Goal: Task Accomplishment & Management: Manage account settings

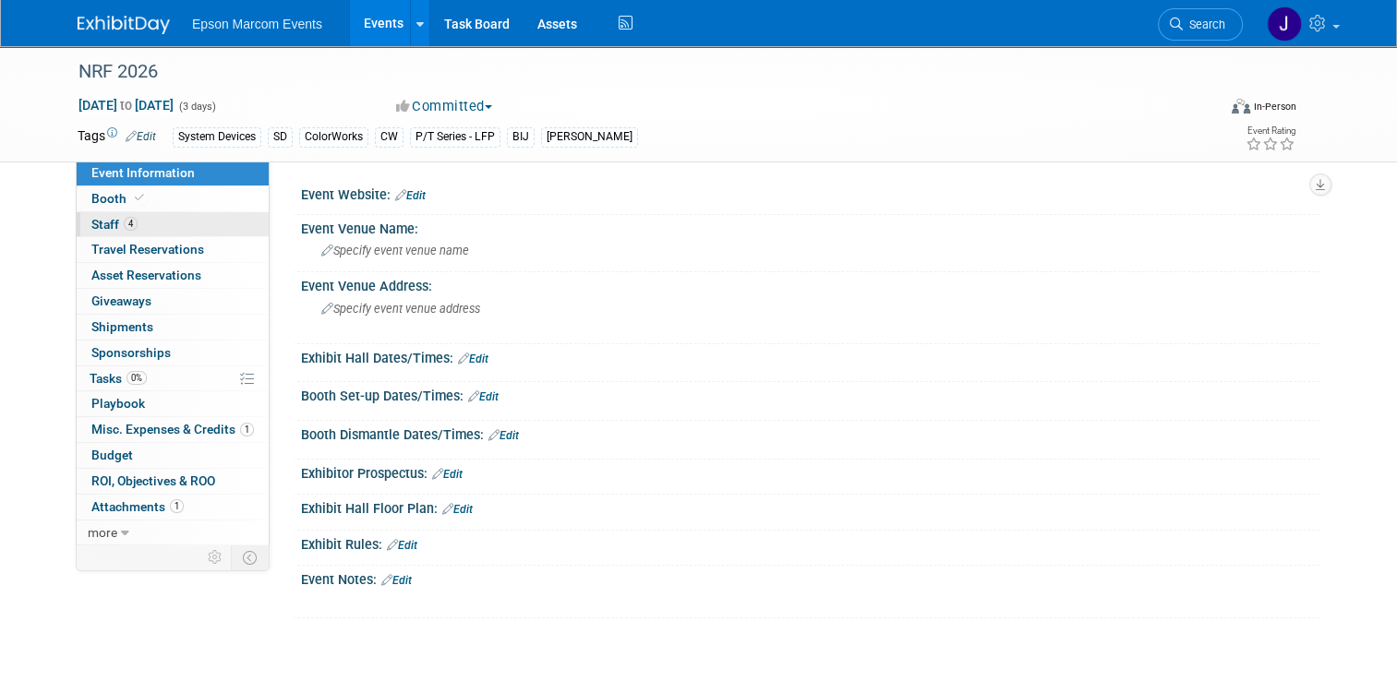
click at [97, 223] on span "Staff 4" at bounding box center [114, 224] width 46 height 15
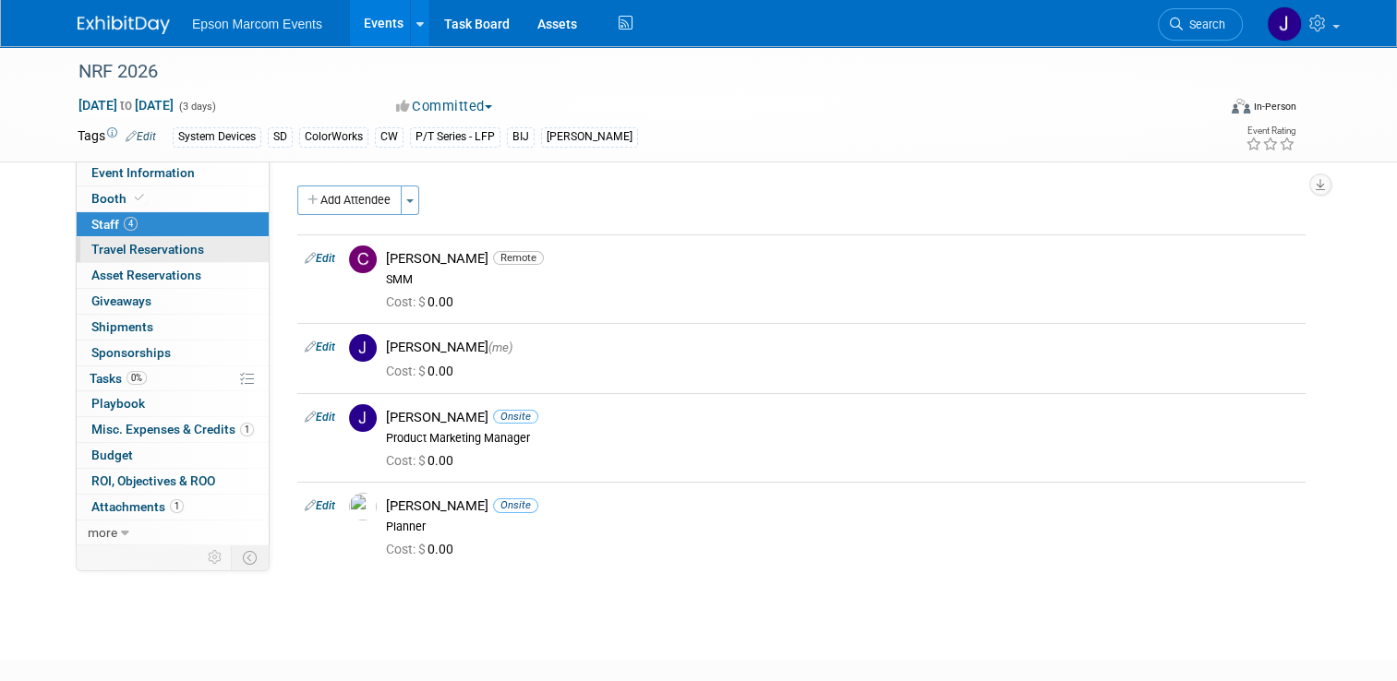
click at [141, 248] on span "Travel Reservations 0" at bounding box center [147, 249] width 113 height 15
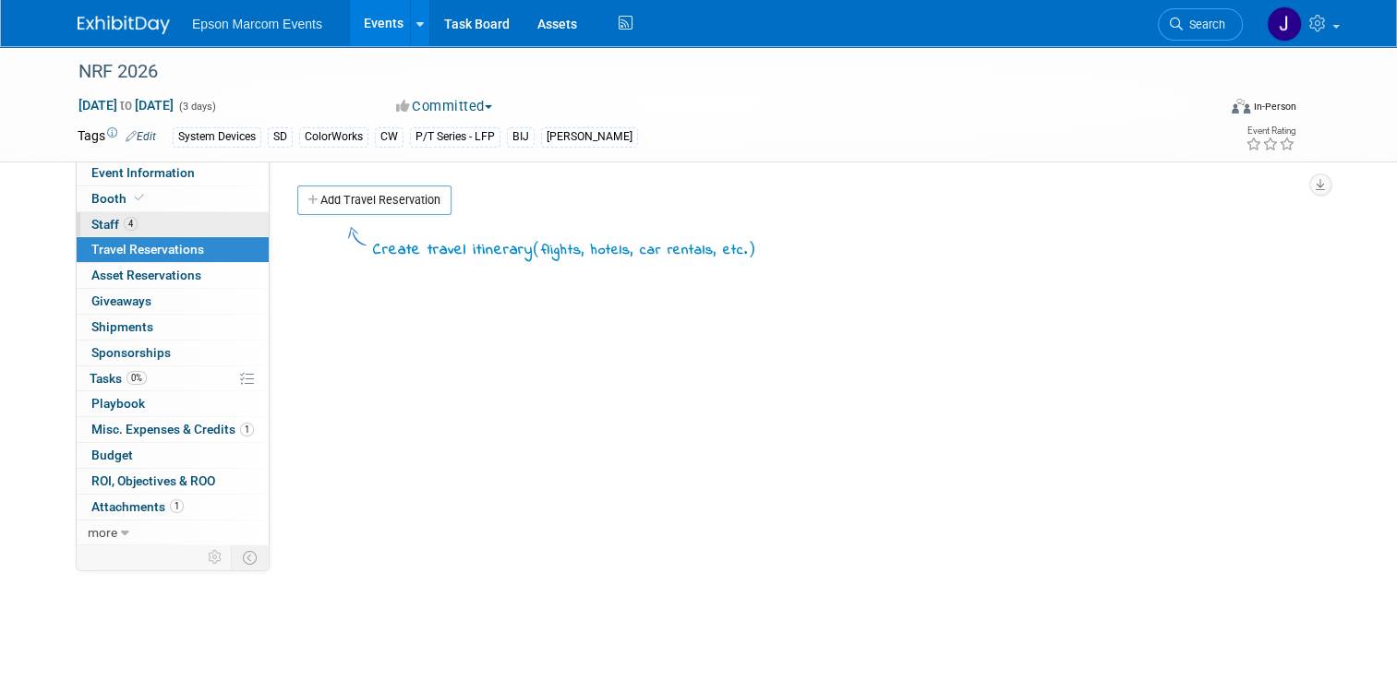
click at [80, 214] on link "4 Staff 4" at bounding box center [173, 224] width 192 height 25
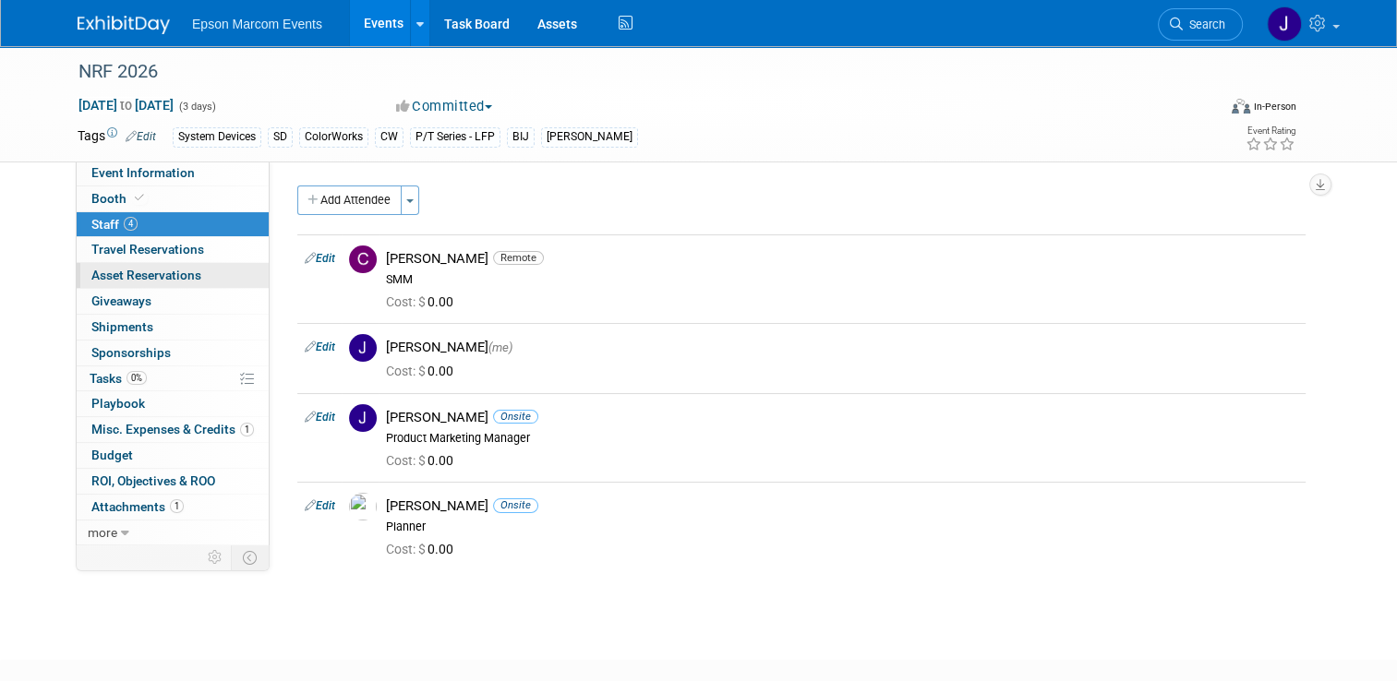
click at [129, 272] on span "Asset Reservations 0" at bounding box center [146, 275] width 110 height 15
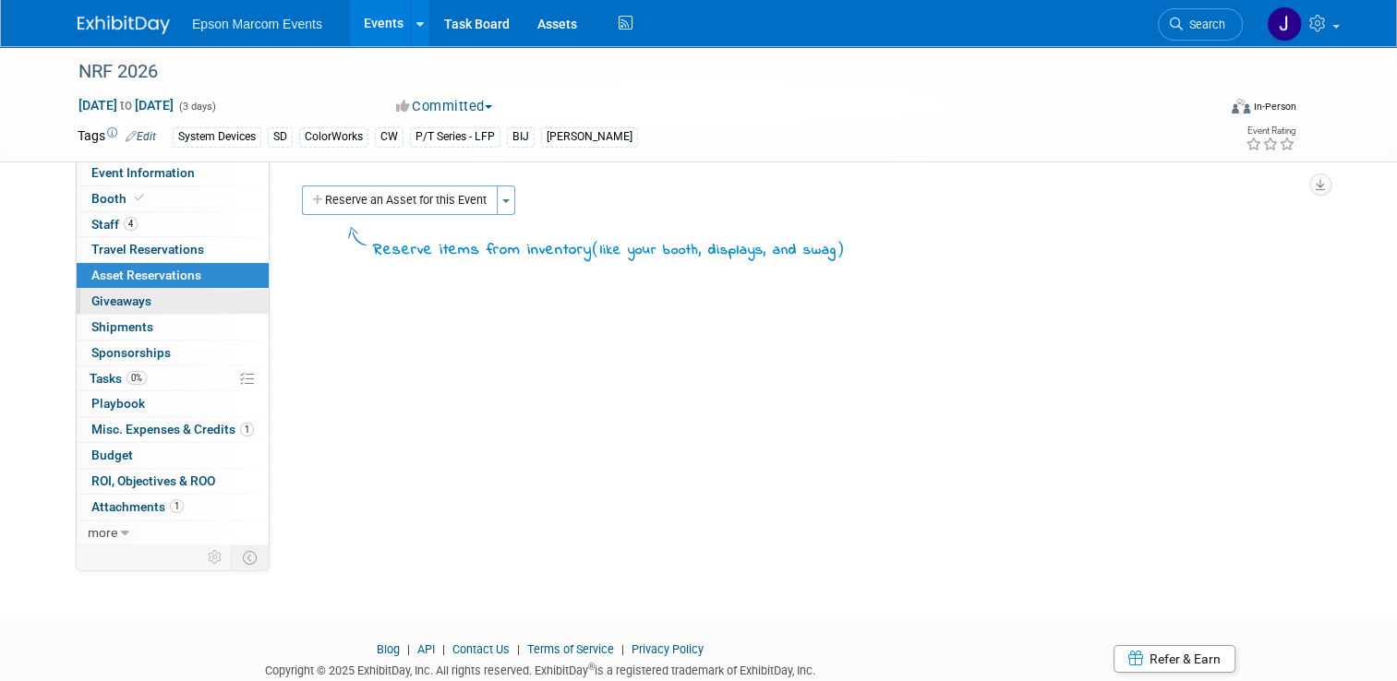
click at [121, 296] on span "Giveaways 0" at bounding box center [121, 301] width 60 height 15
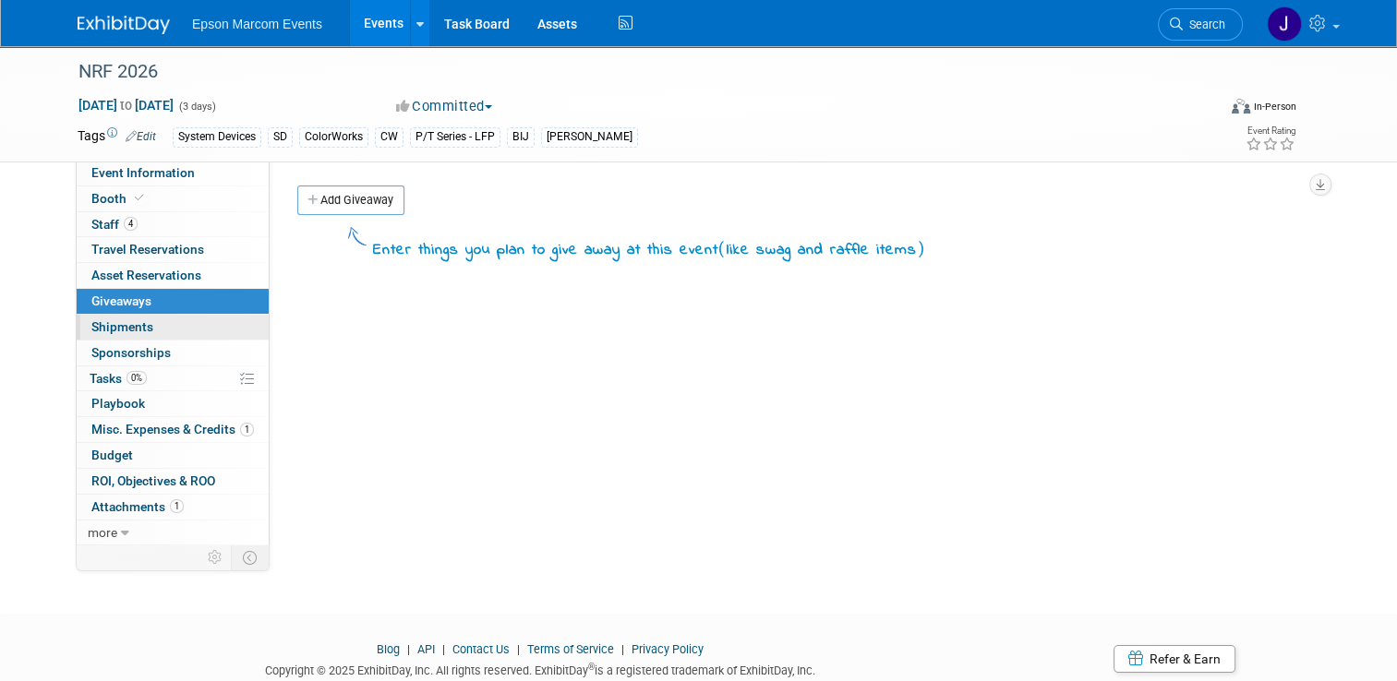
click at [120, 327] on span "Shipments 0" at bounding box center [122, 326] width 62 height 15
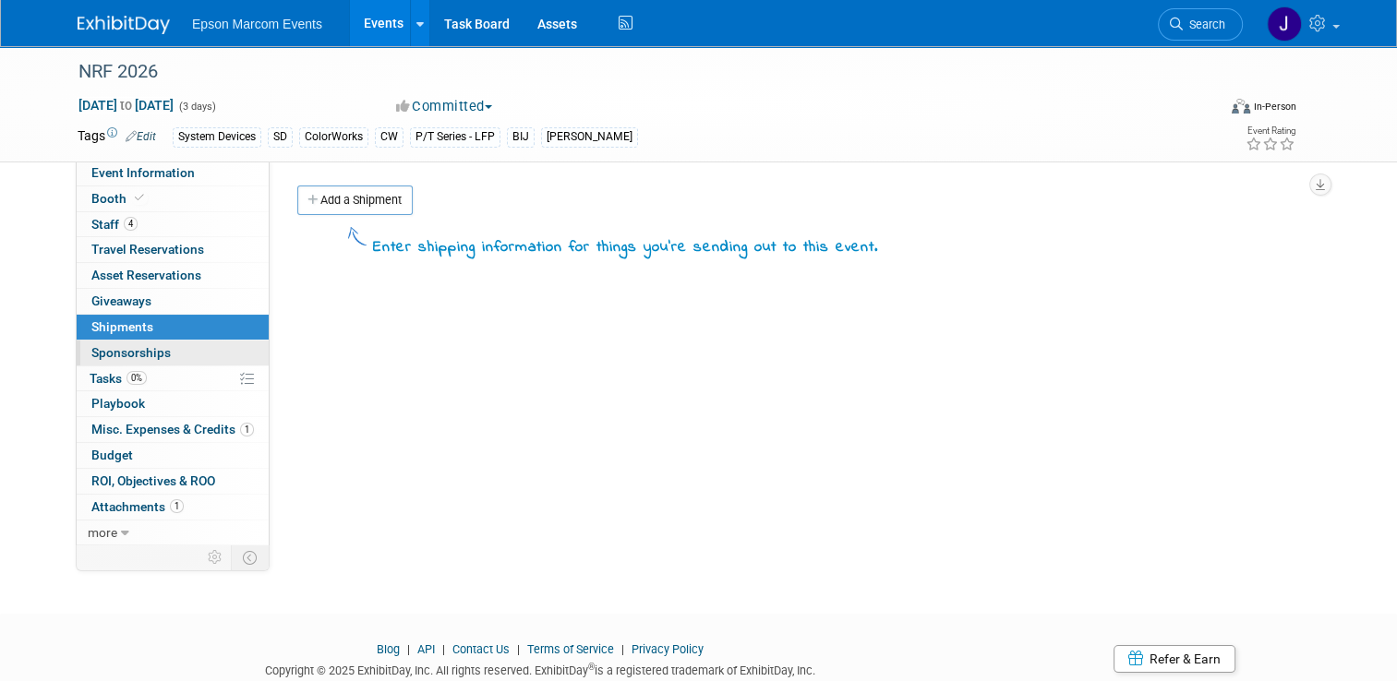
click at [126, 350] on span "Sponsorships 0" at bounding box center [130, 352] width 79 height 15
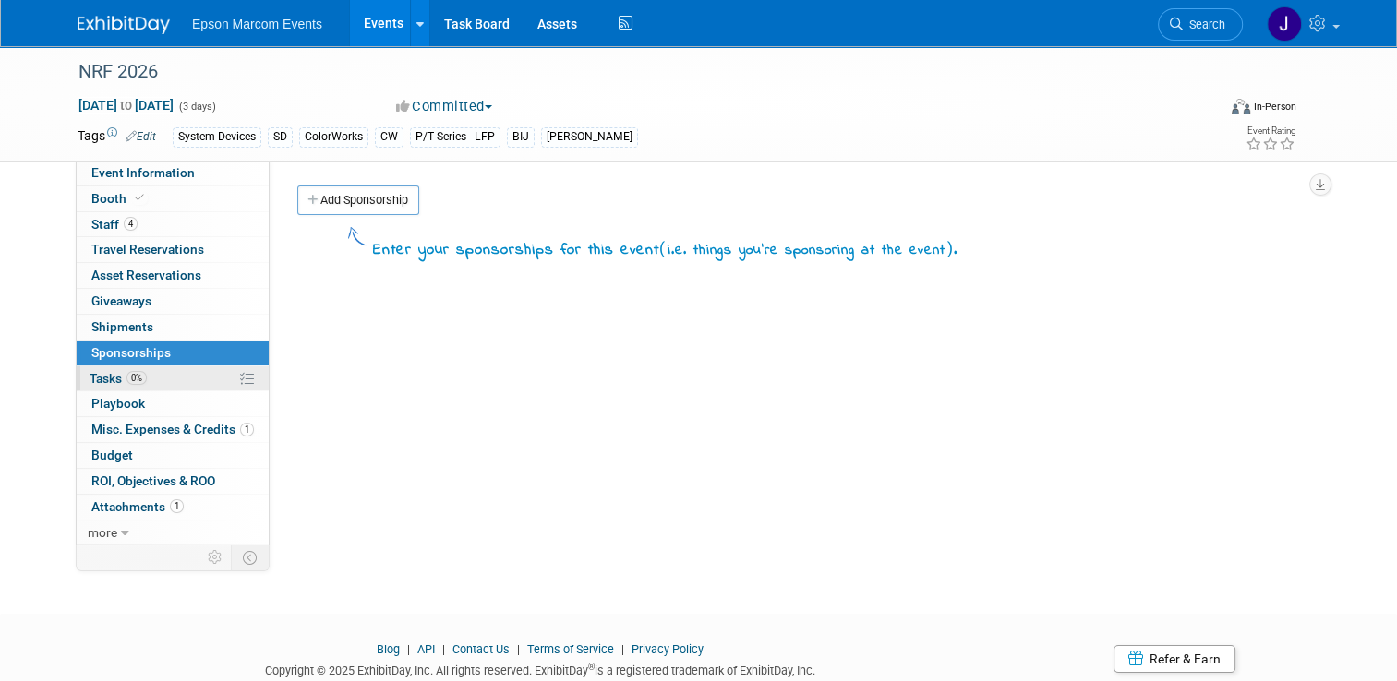
click at [101, 371] on span "Tasks 0%" at bounding box center [118, 378] width 57 height 15
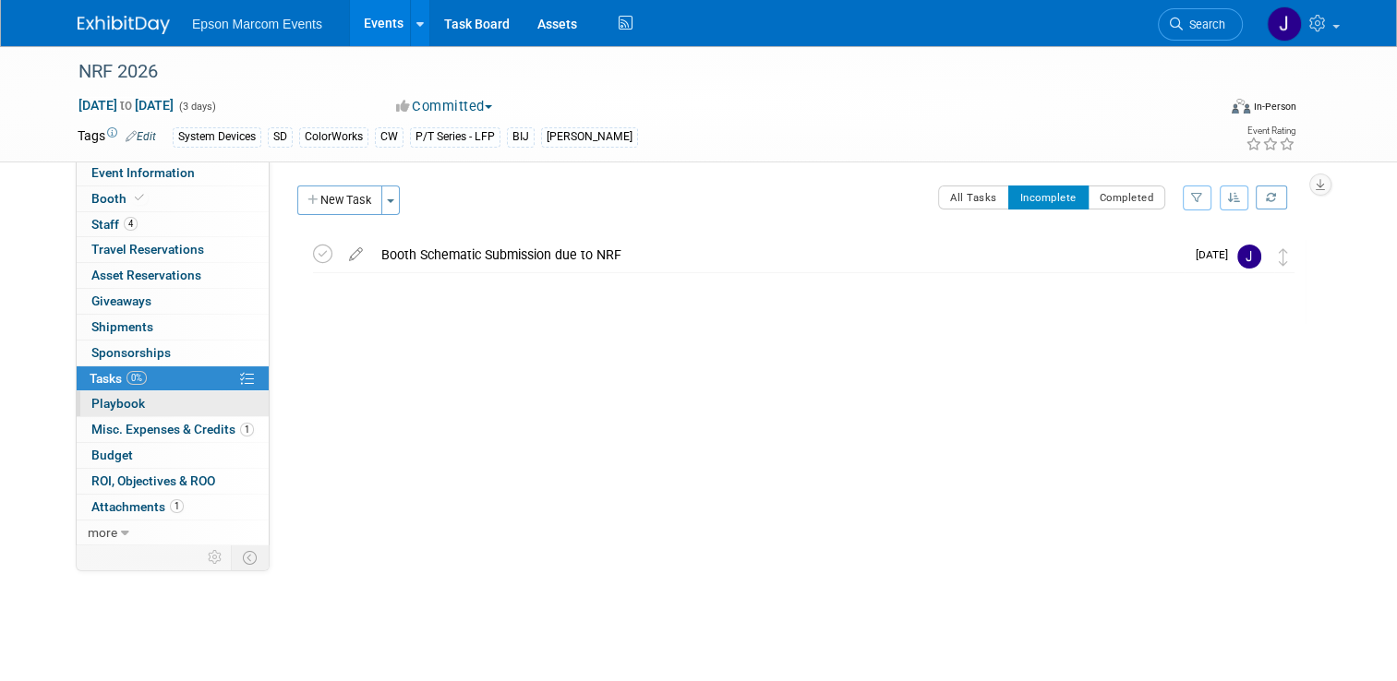
click at [102, 398] on span "Playbook 0" at bounding box center [118, 403] width 54 height 15
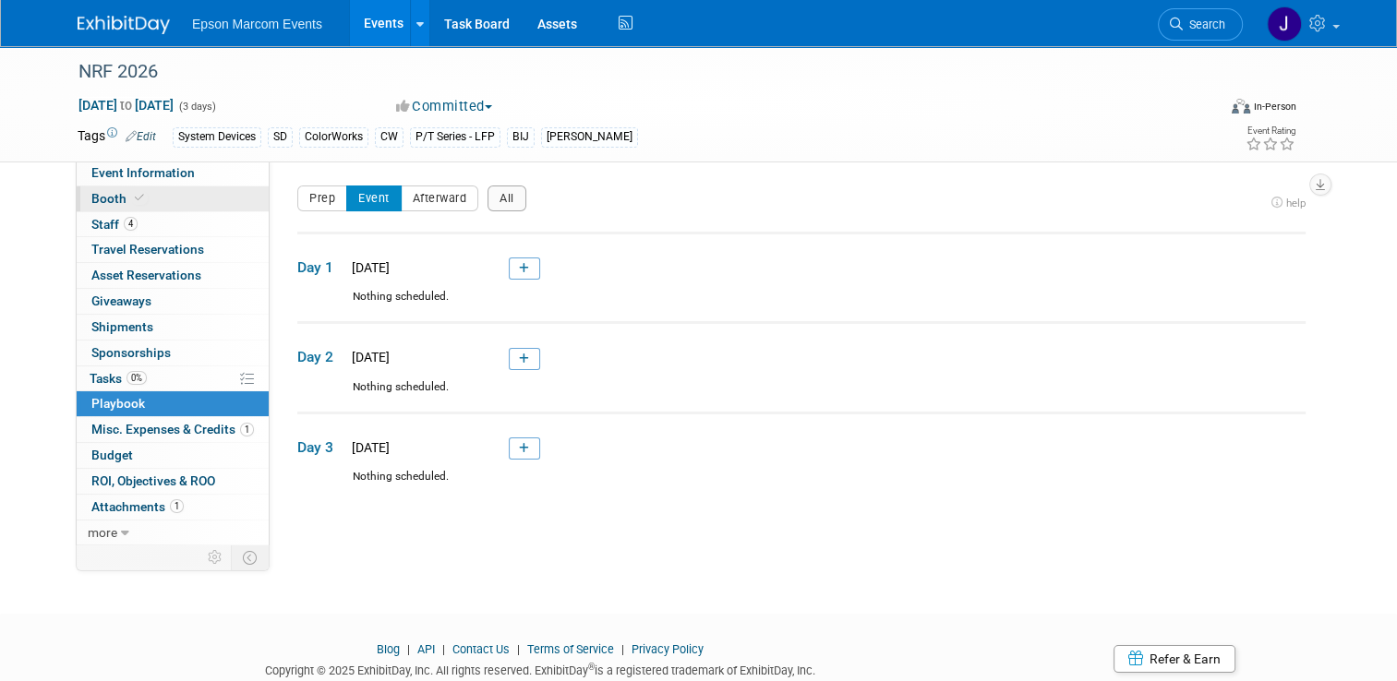
click at [105, 187] on link "Booth" at bounding box center [173, 199] width 192 height 25
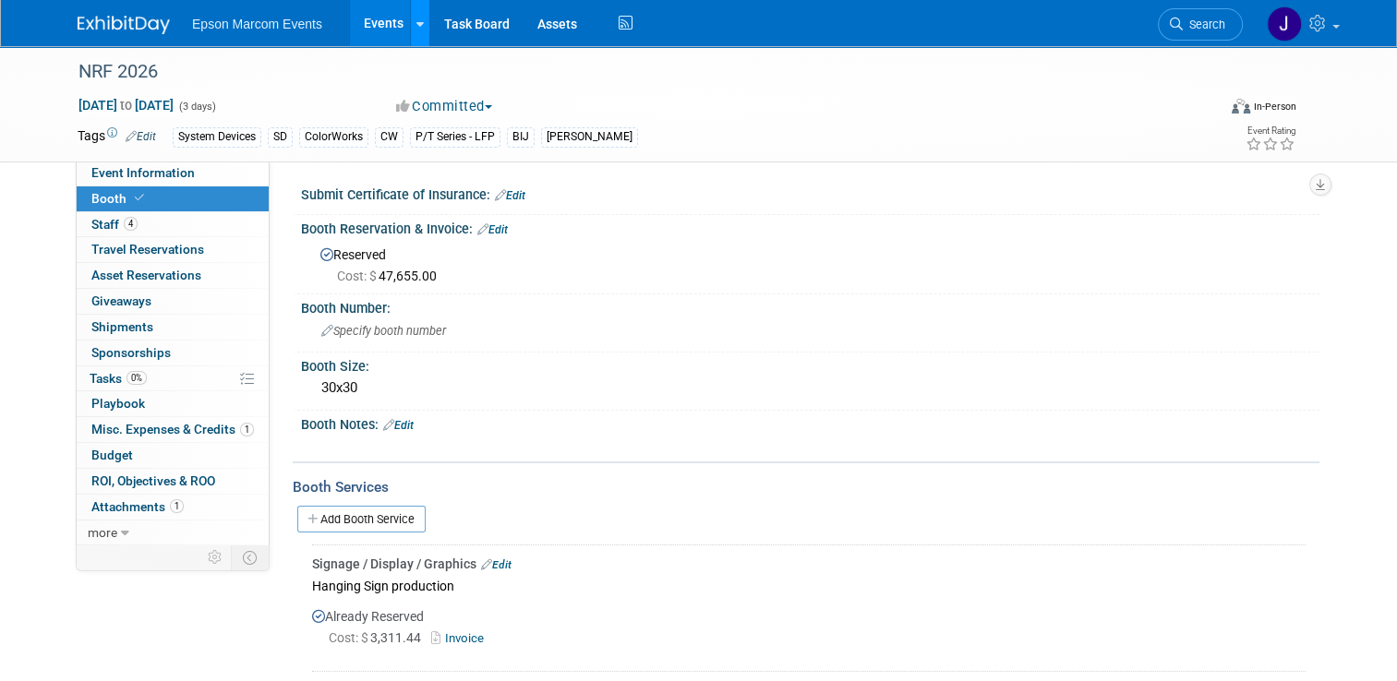
click at [410, 34] on link at bounding box center [419, 23] width 19 height 46
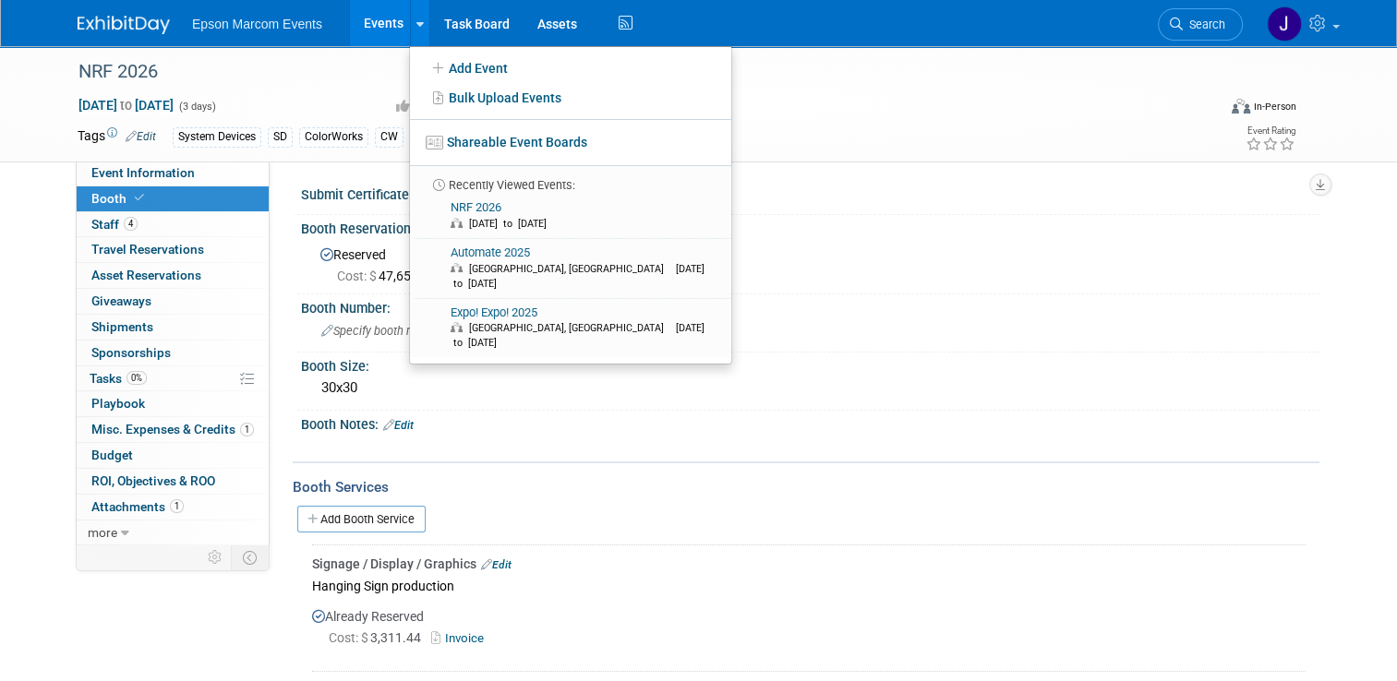
click at [119, 24] on img at bounding box center [124, 25] width 92 height 18
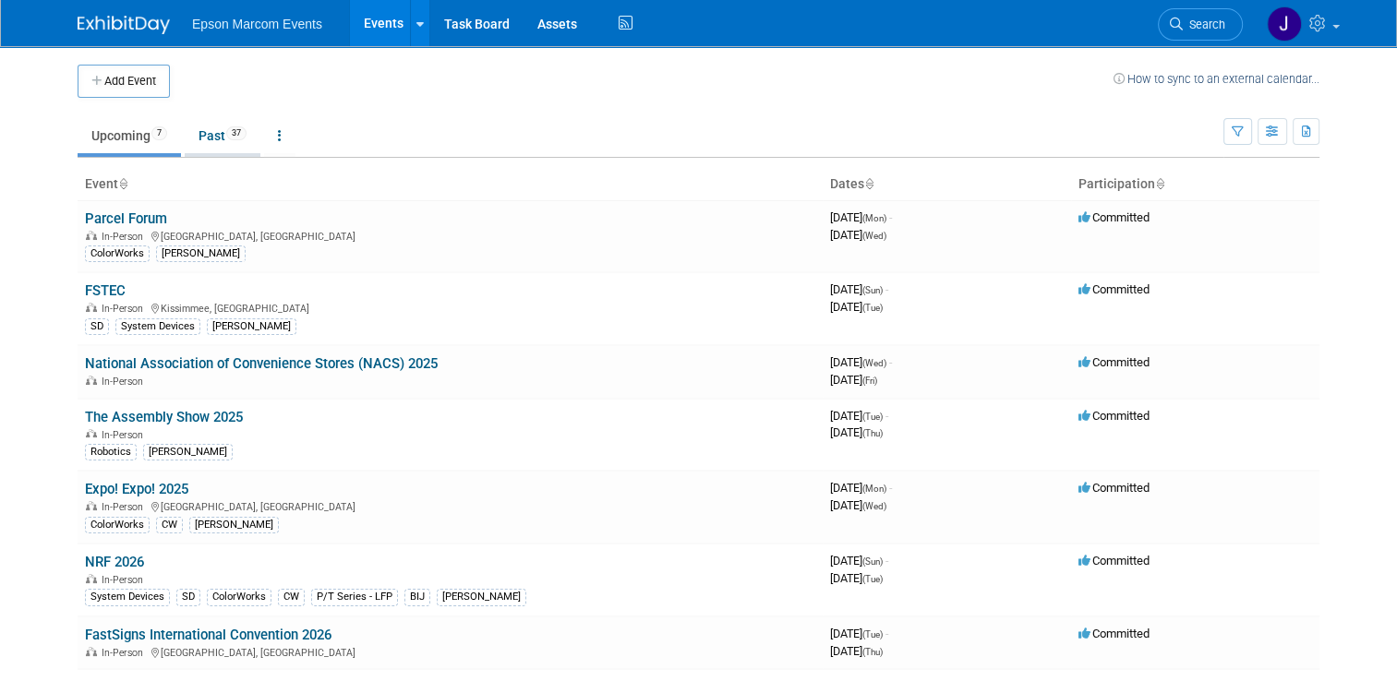
click at [196, 126] on link "Past 37" at bounding box center [223, 135] width 76 height 35
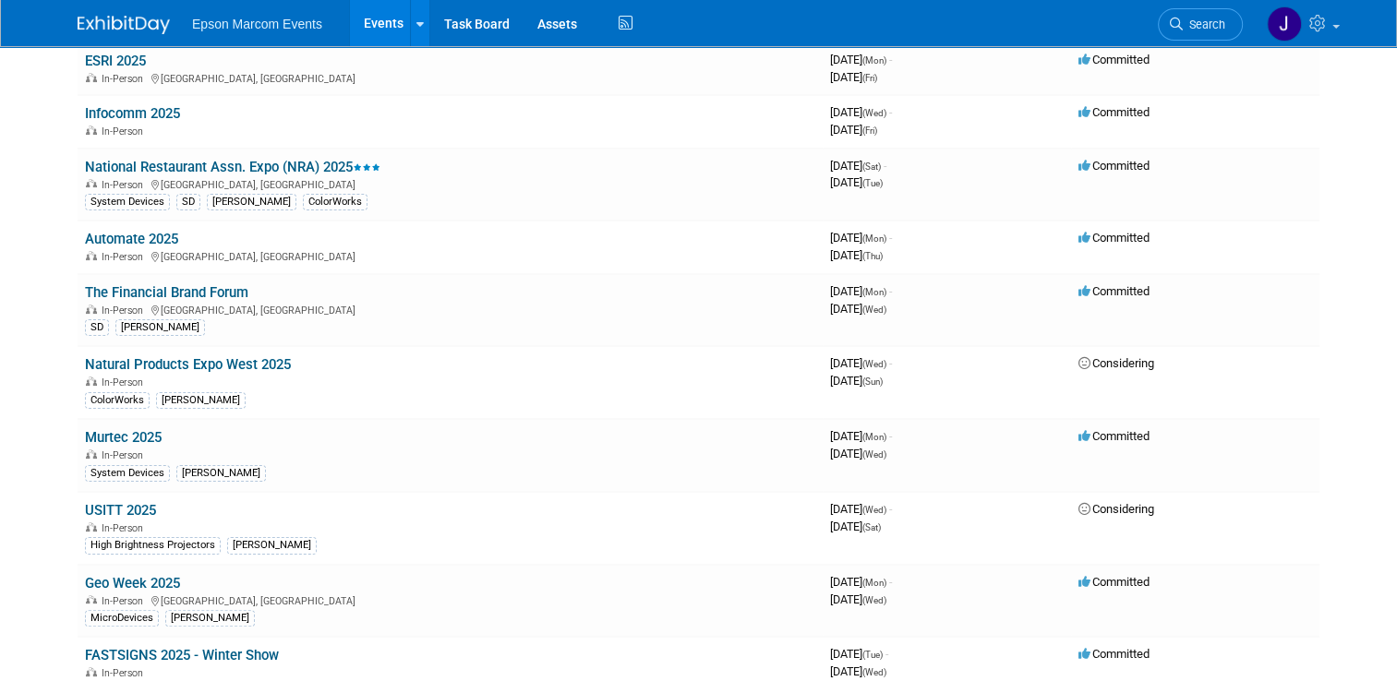
scroll to position [251, 0]
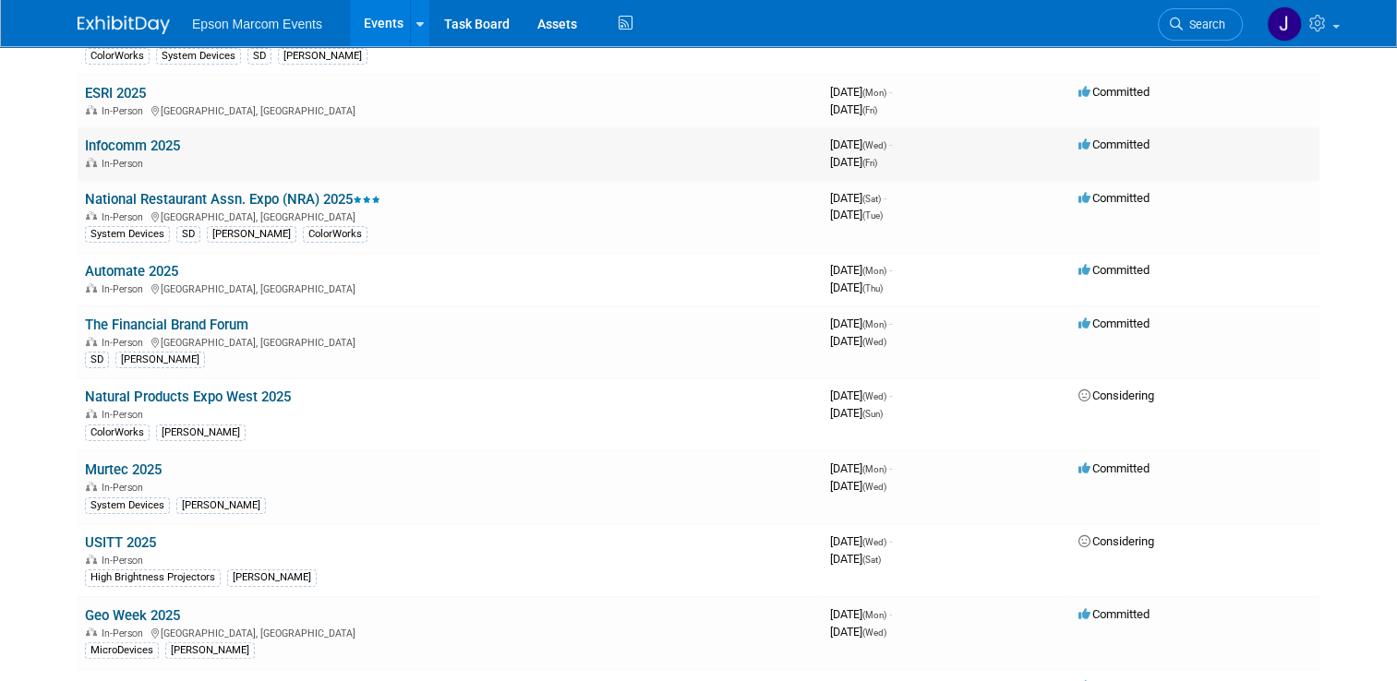
click at [160, 140] on link "Infocomm 2025" at bounding box center [132, 146] width 95 height 17
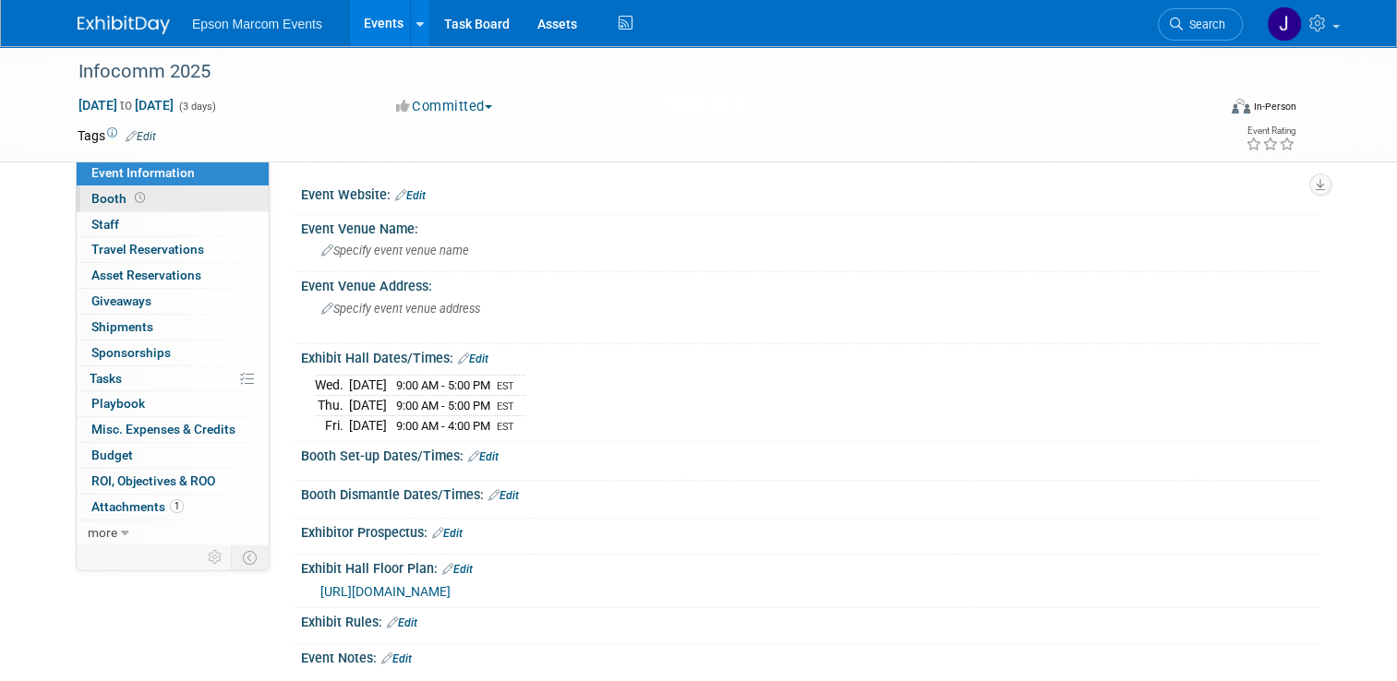
click at [103, 197] on span "Booth" at bounding box center [119, 198] width 57 height 15
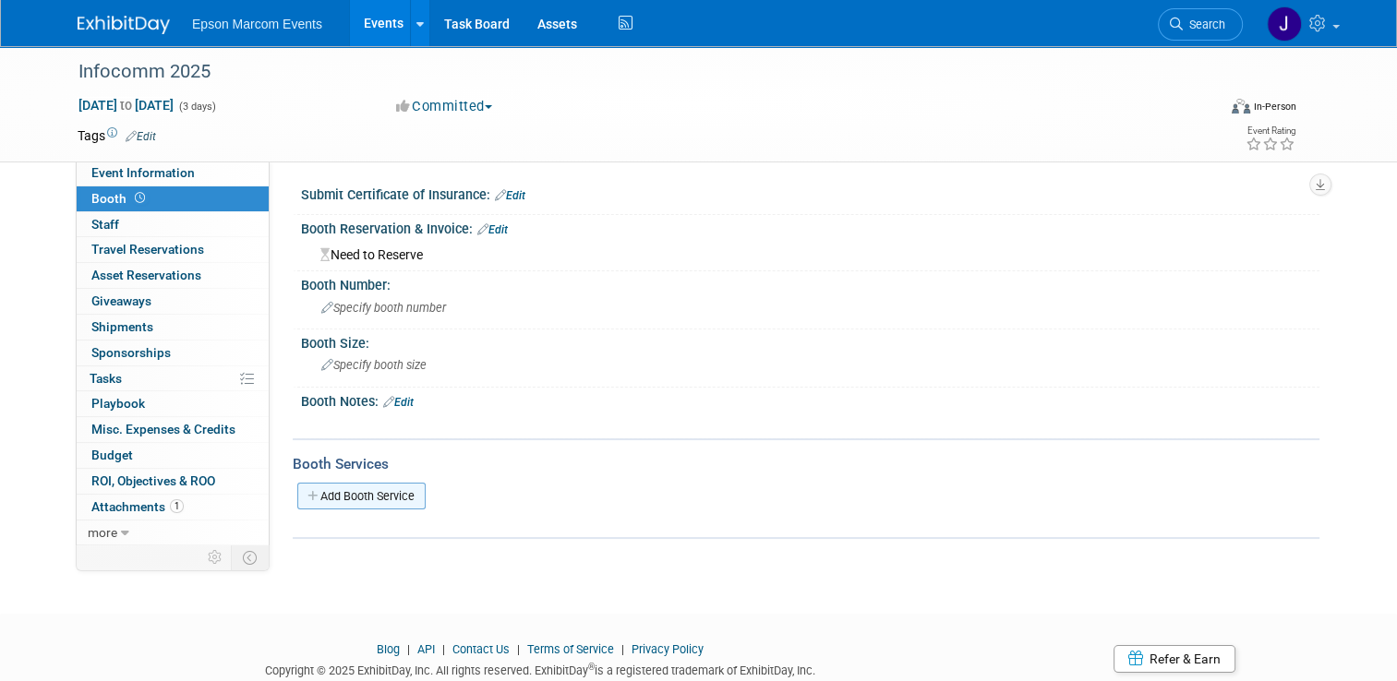
click at [367, 490] on link "Add Booth Service" at bounding box center [361, 496] width 128 height 27
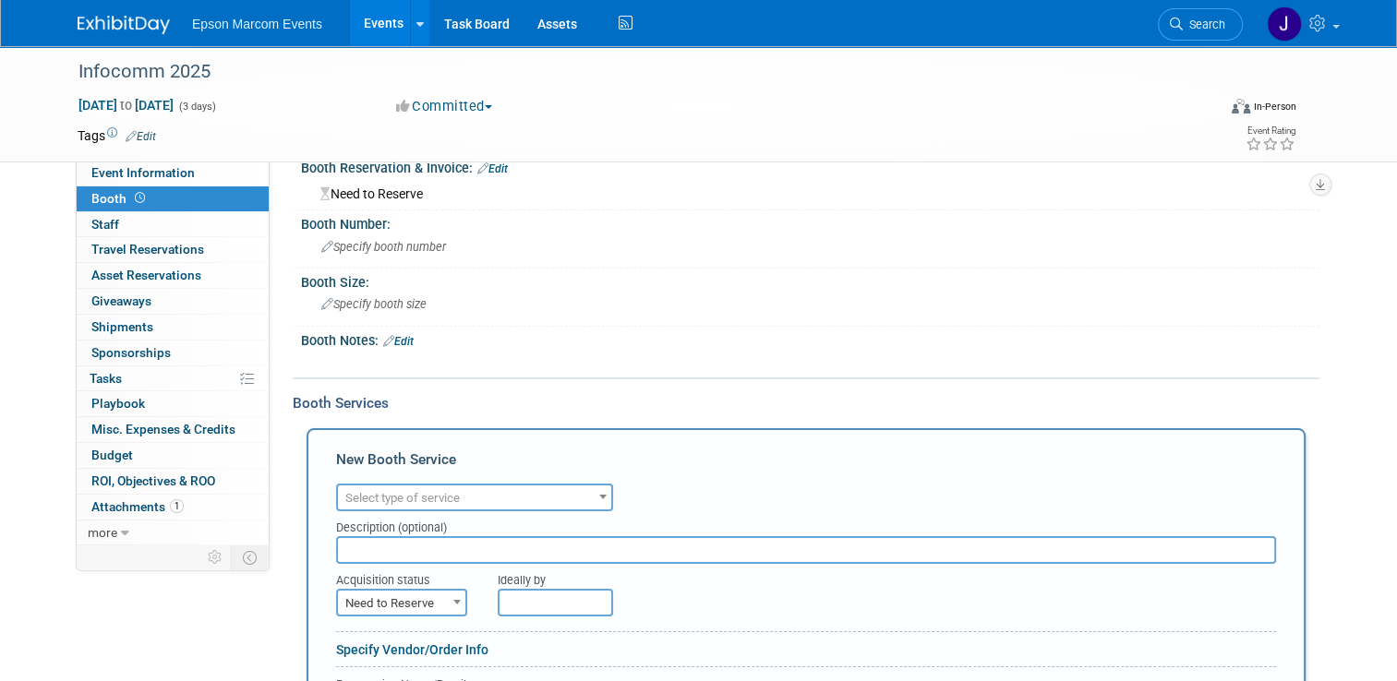
scroll to position [92, 0]
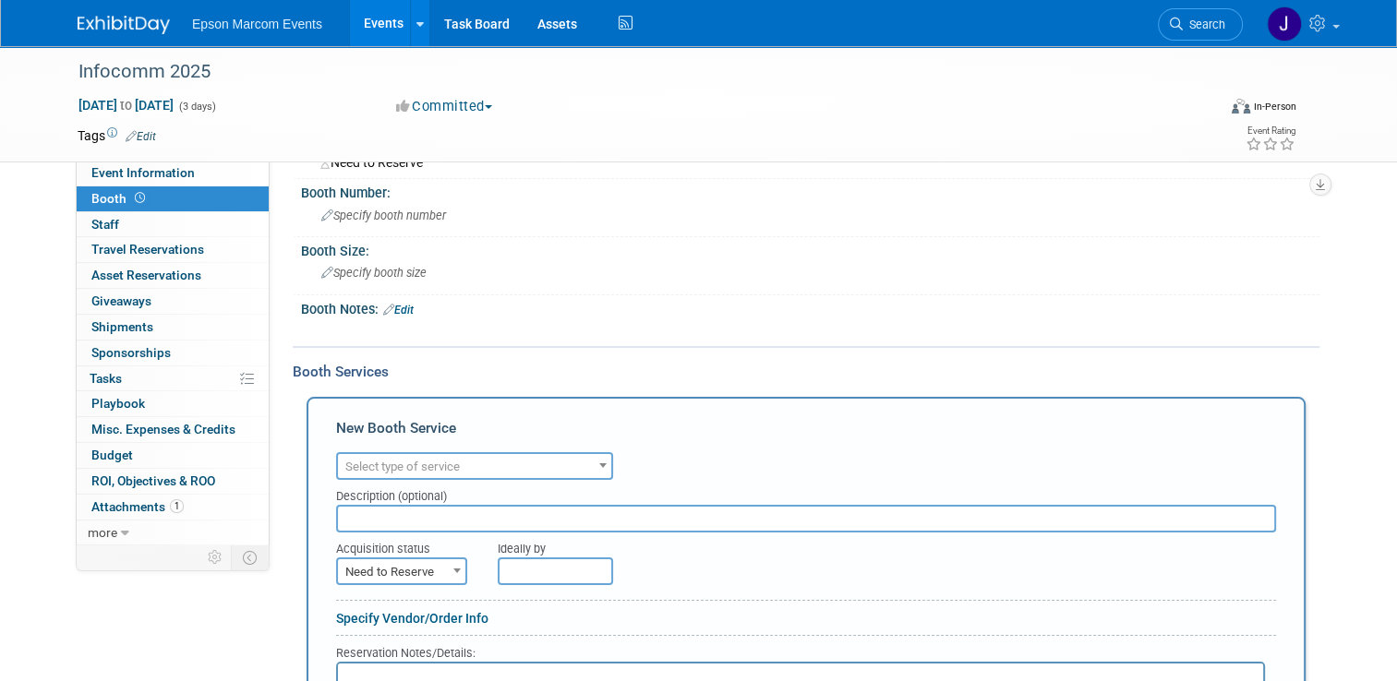
click at [528, 458] on span "Select type of service" at bounding box center [474, 467] width 273 height 26
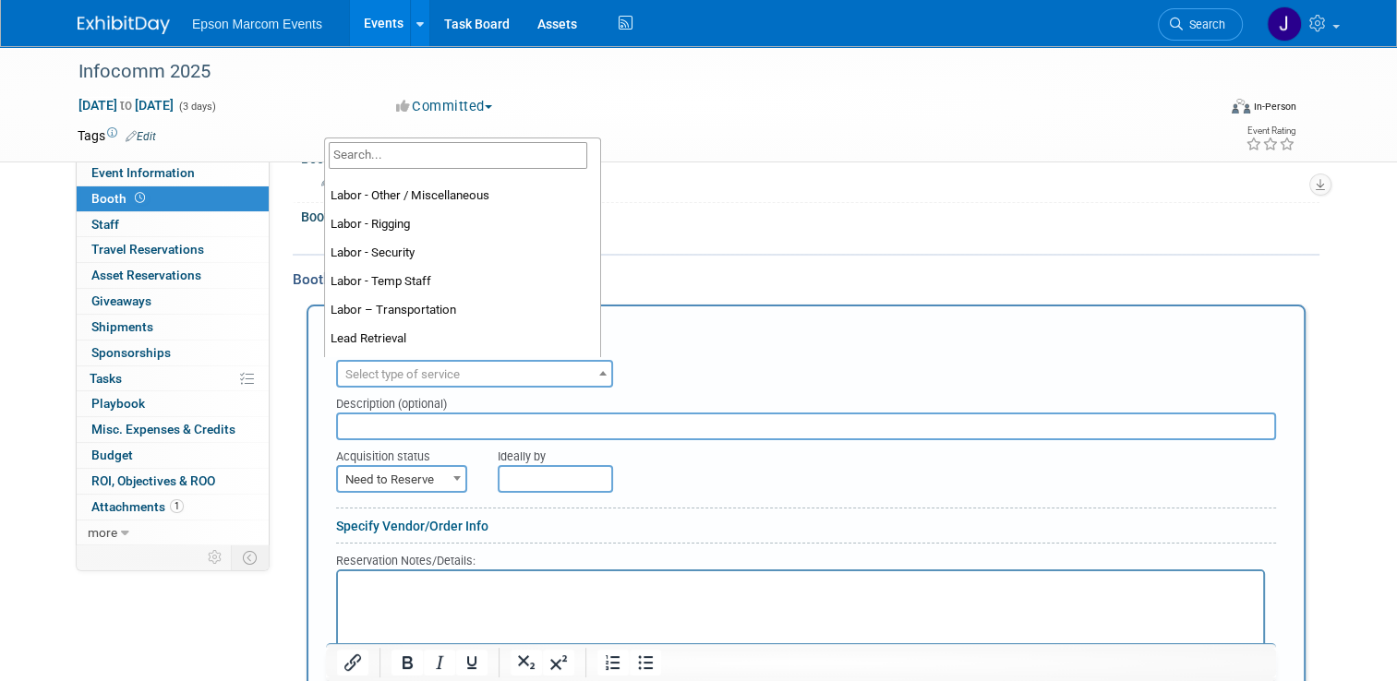
scroll to position [224, 0]
click at [654, 211] on div "Booth Notes: Edit" at bounding box center [810, 215] width 1018 height 24
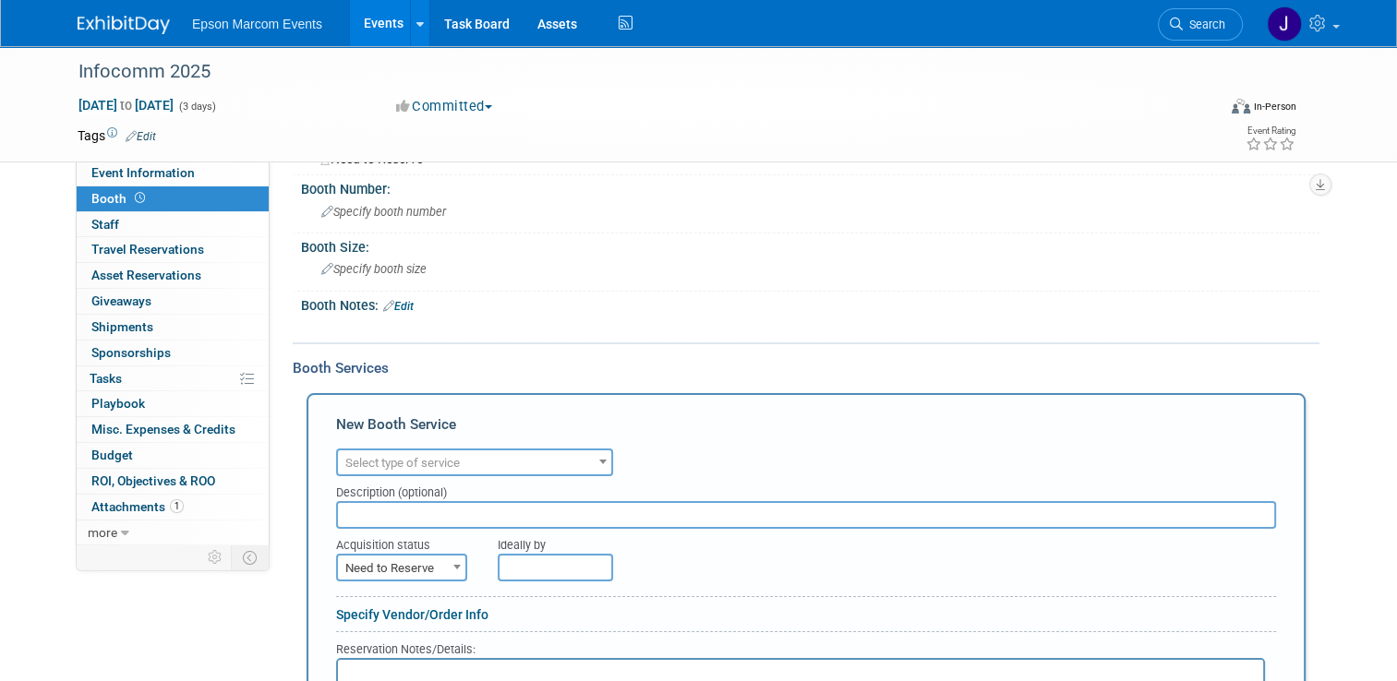
scroll to position [0, 0]
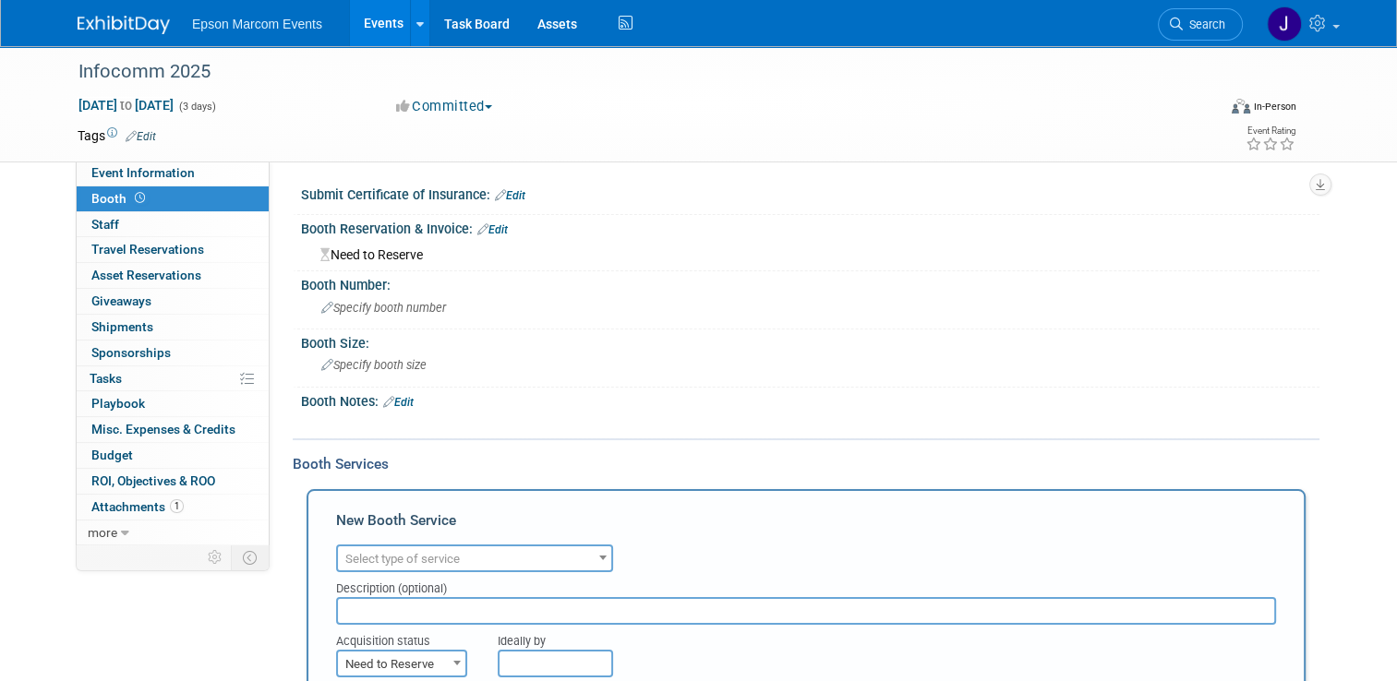
click at [495, 227] on link "Edit" at bounding box center [492, 229] width 30 height 13
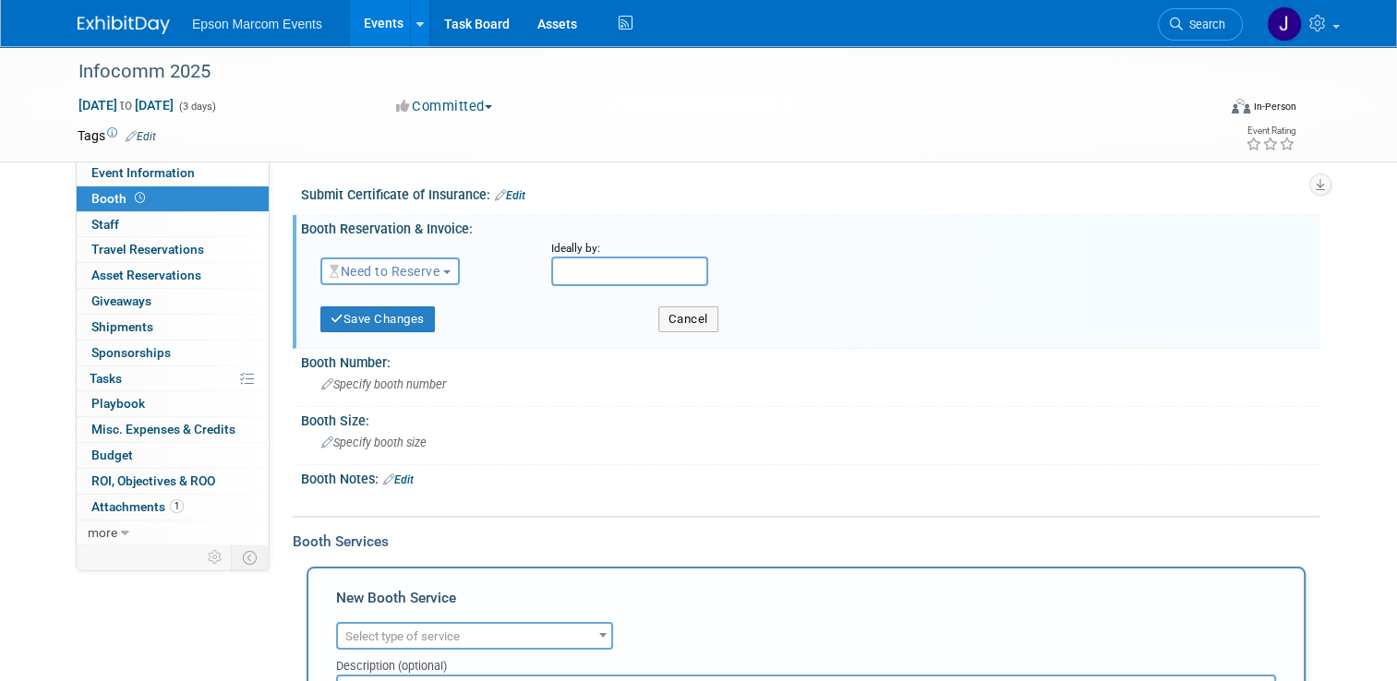
click at [435, 270] on span "Need to Reserve" at bounding box center [385, 271] width 110 height 15
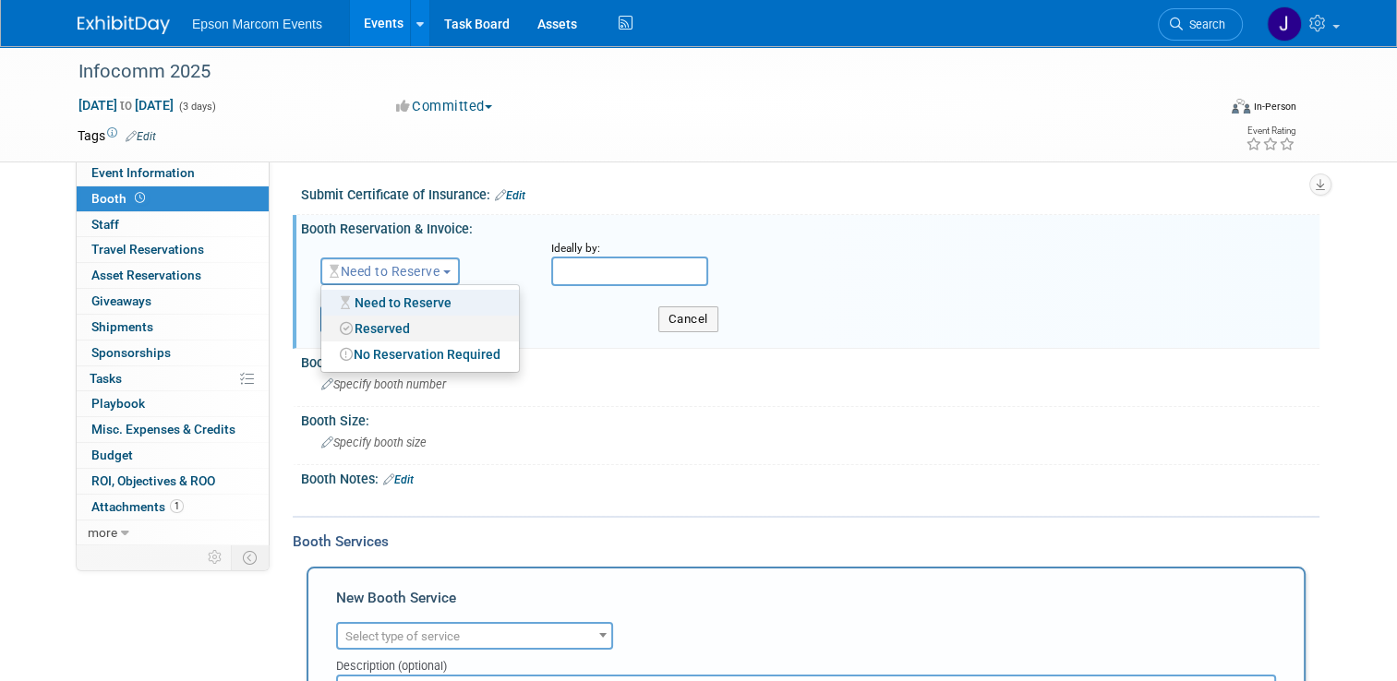
click at [402, 325] on link "Reserved" at bounding box center [420, 329] width 198 height 26
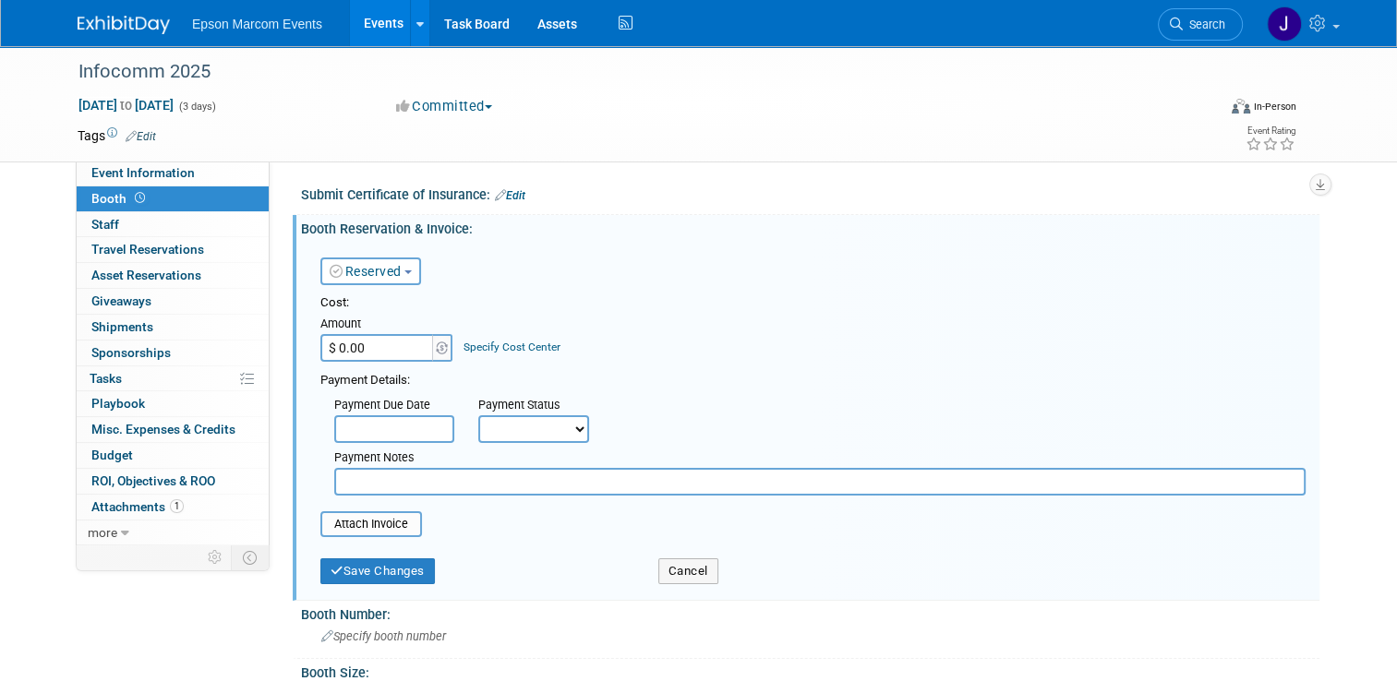
click at [403, 345] on input "$ 0.00" at bounding box center [377, 348] width 115 height 28
type input "$ 72,000.00"
click at [399, 427] on input "text" at bounding box center [394, 429] width 120 height 28
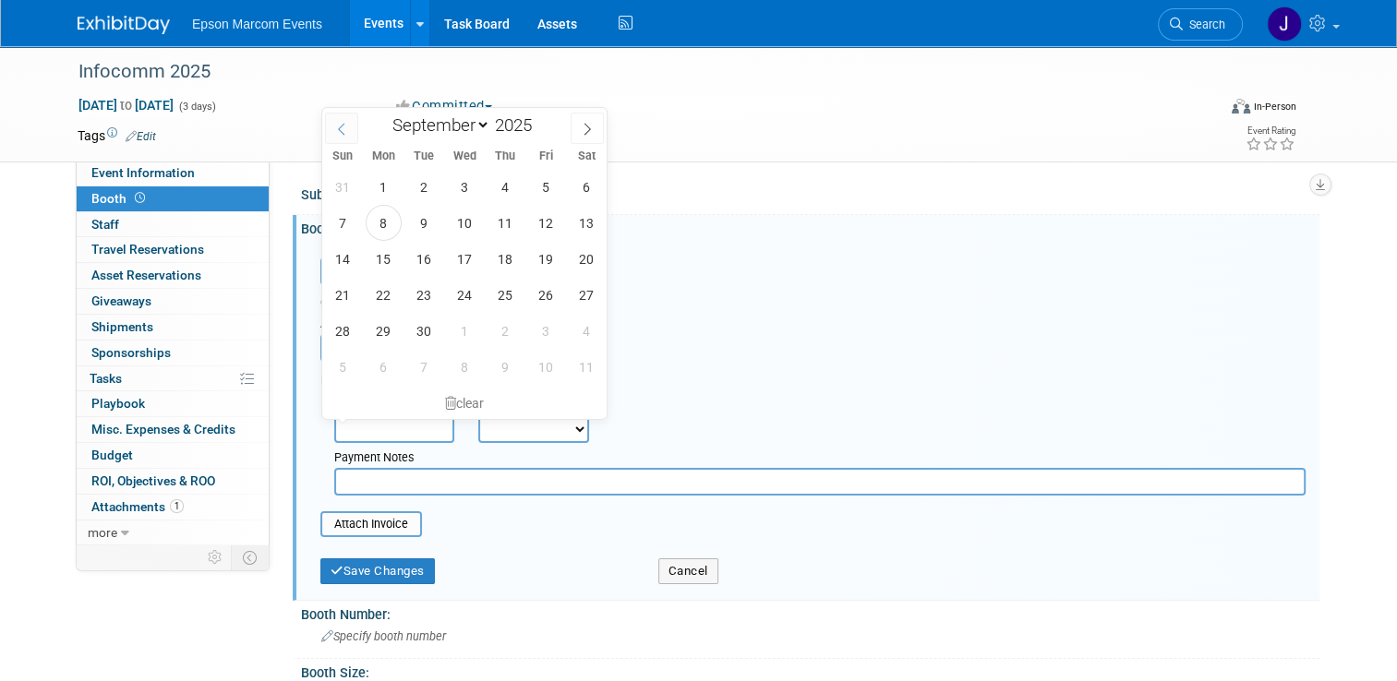
click at [338, 130] on icon at bounding box center [341, 129] width 13 height 13
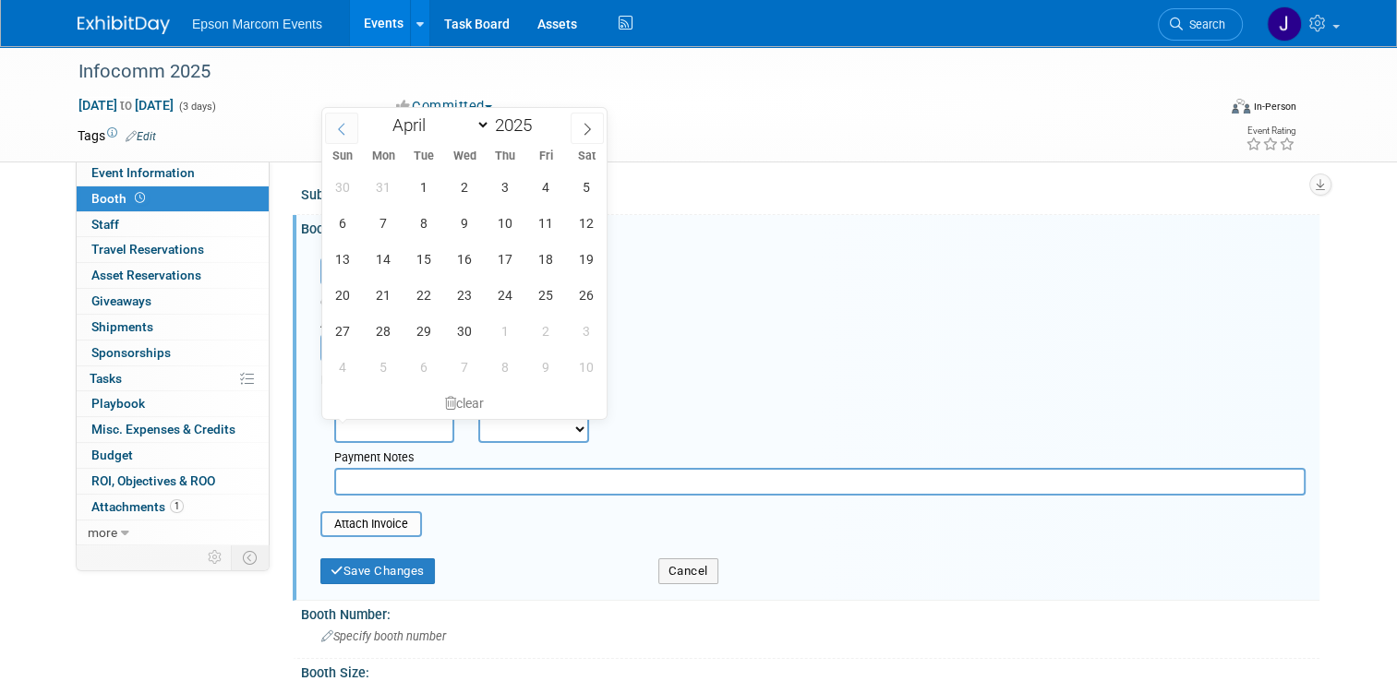
click at [338, 130] on icon at bounding box center [341, 129] width 13 height 13
select select "0"
click at [338, 130] on icon at bounding box center [341, 129] width 13 height 13
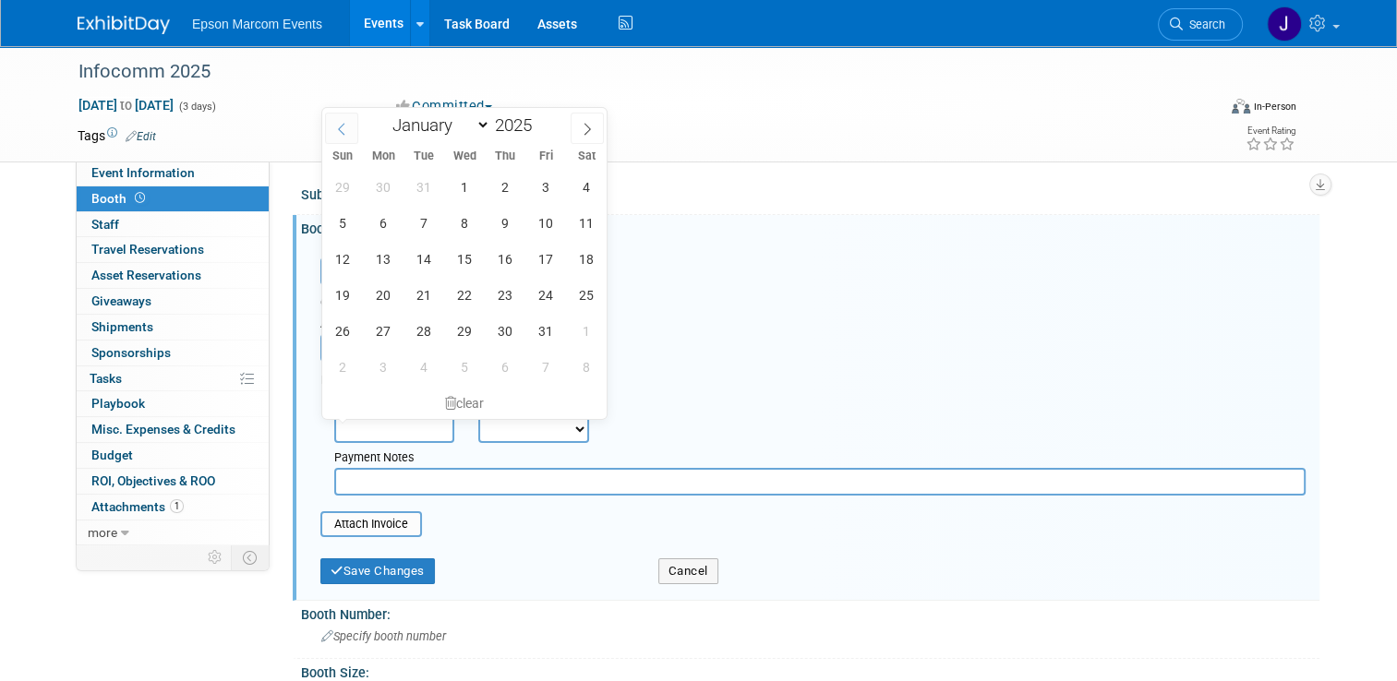
type input "2024"
click at [338, 130] on icon at bounding box center [341, 129] width 13 height 13
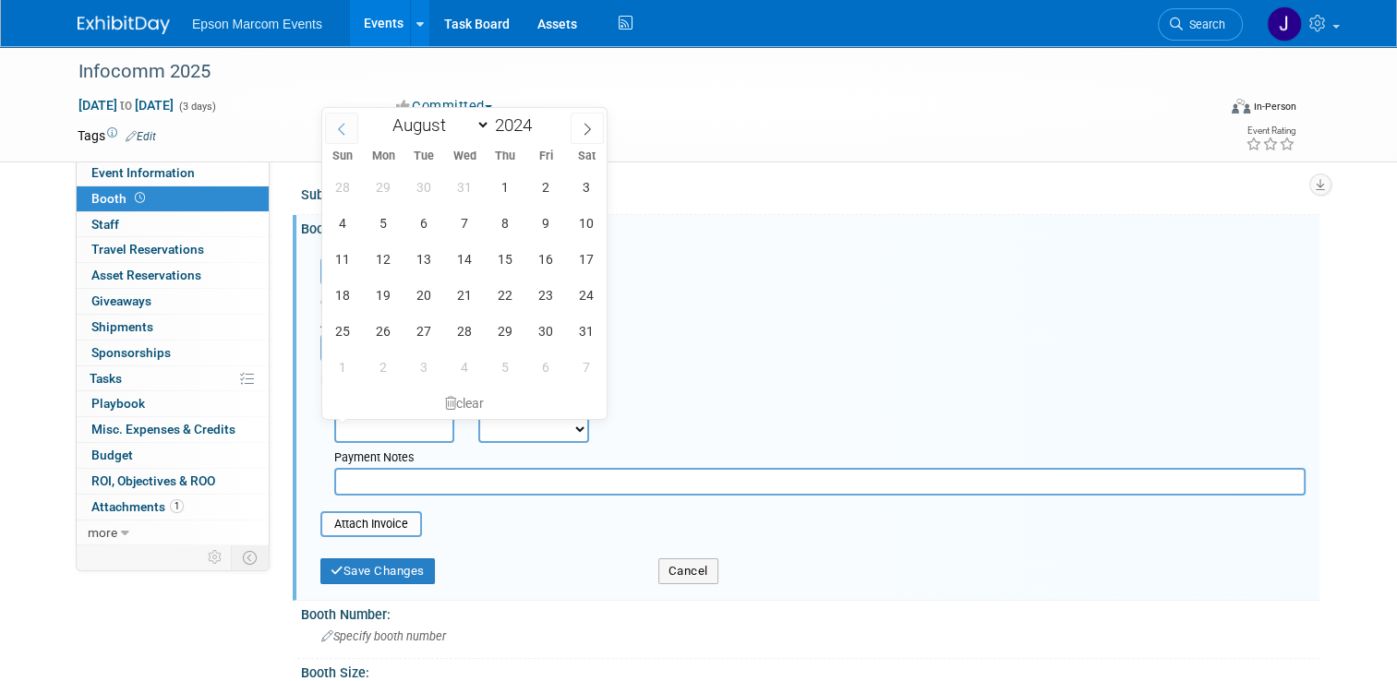
click at [338, 130] on icon at bounding box center [341, 129] width 13 height 13
select select "4"
click at [417, 327] on span "28" at bounding box center [424, 331] width 36 height 36
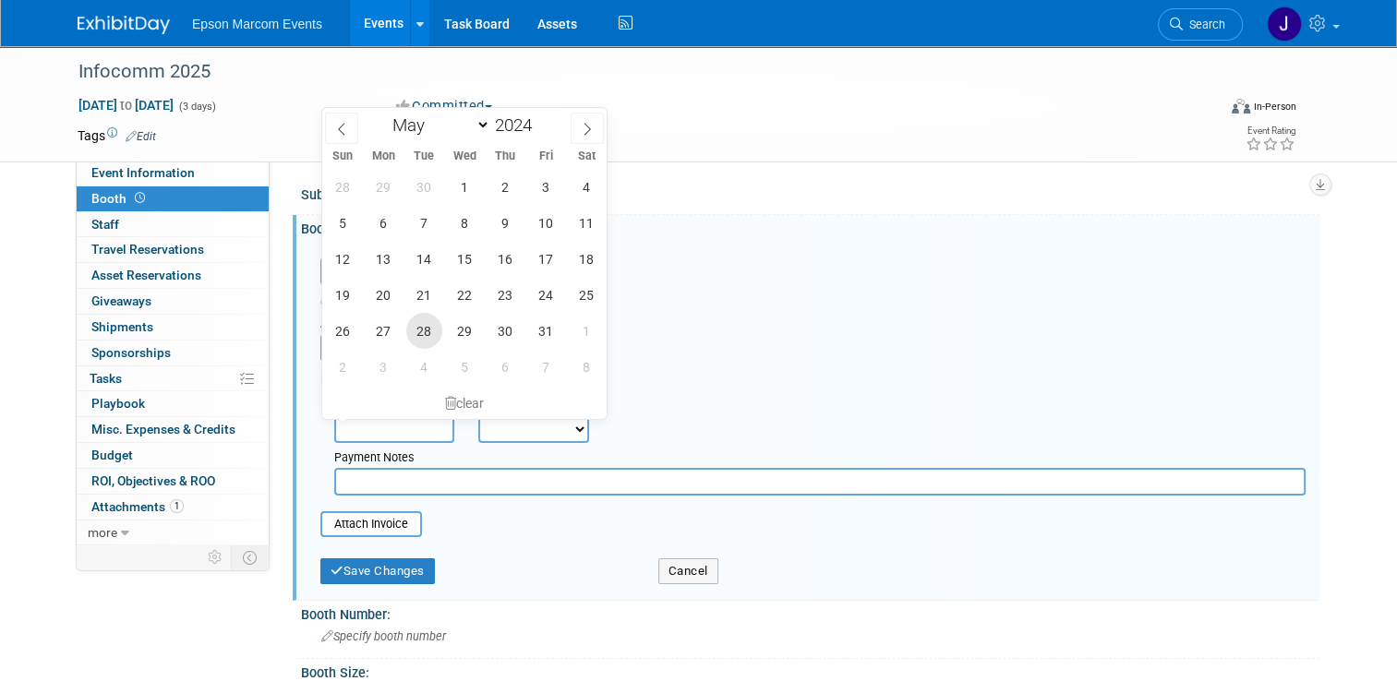
type input "May 28, 2024"
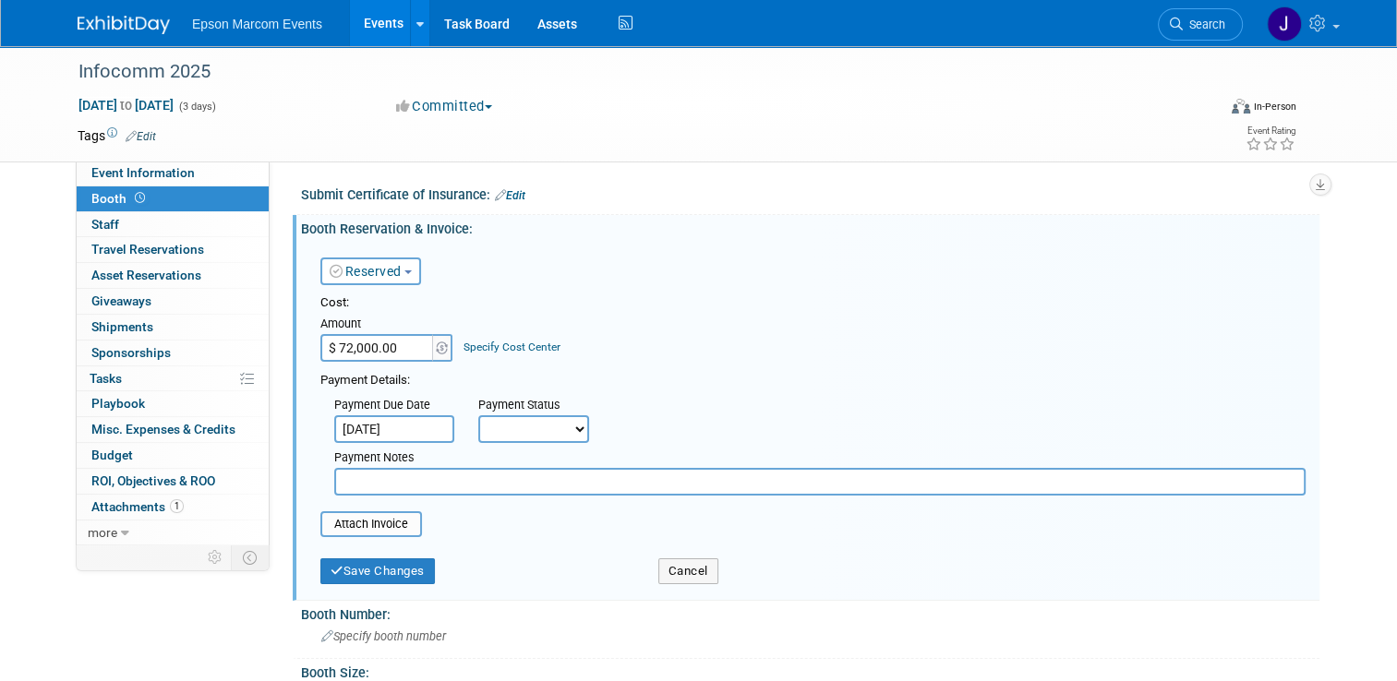
click at [504, 430] on select "Not Paid Yet Partially Paid Paid in Full" at bounding box center [533, 429] width 111 height 28
select select "1"
click at [478, 415] on select "Not Paid Yet Partially Paid Paid in Full" at bounding box center [533, 429] width 111 height 28
click at [428, 482] on input "text" at bounding box center [819, 482] width 971 height 28
type input "Payment Deposit # 1"
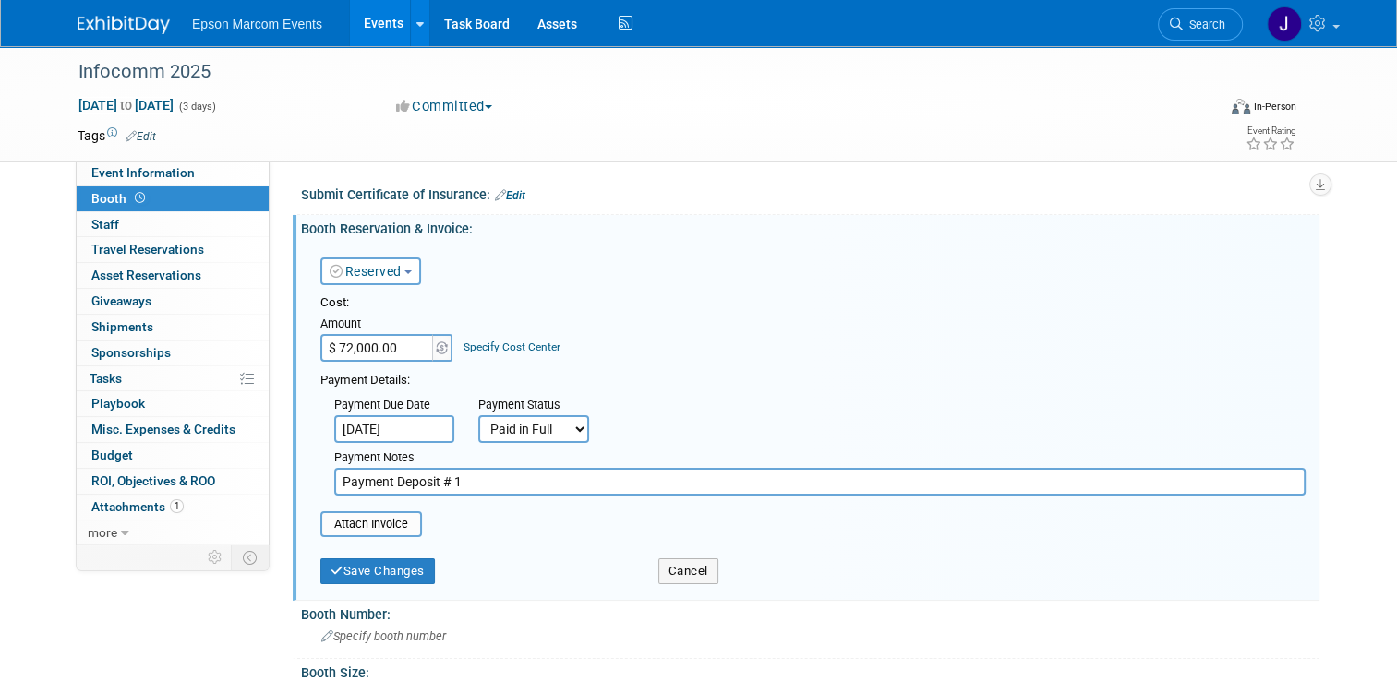
click at [558, 427] on select "Not Paid Yet Partially Paid Paid in Full" at bounding box center [533, 429] width 111 height 28
select select "2"
click at [478, 415] on select "Not Paid Yet Partially Paid Paid in Full" at bounding box center [533, 429] width 111 height 28
click at [657, 423] on input "text" at bounding box center [676, 429] width 120 height 28
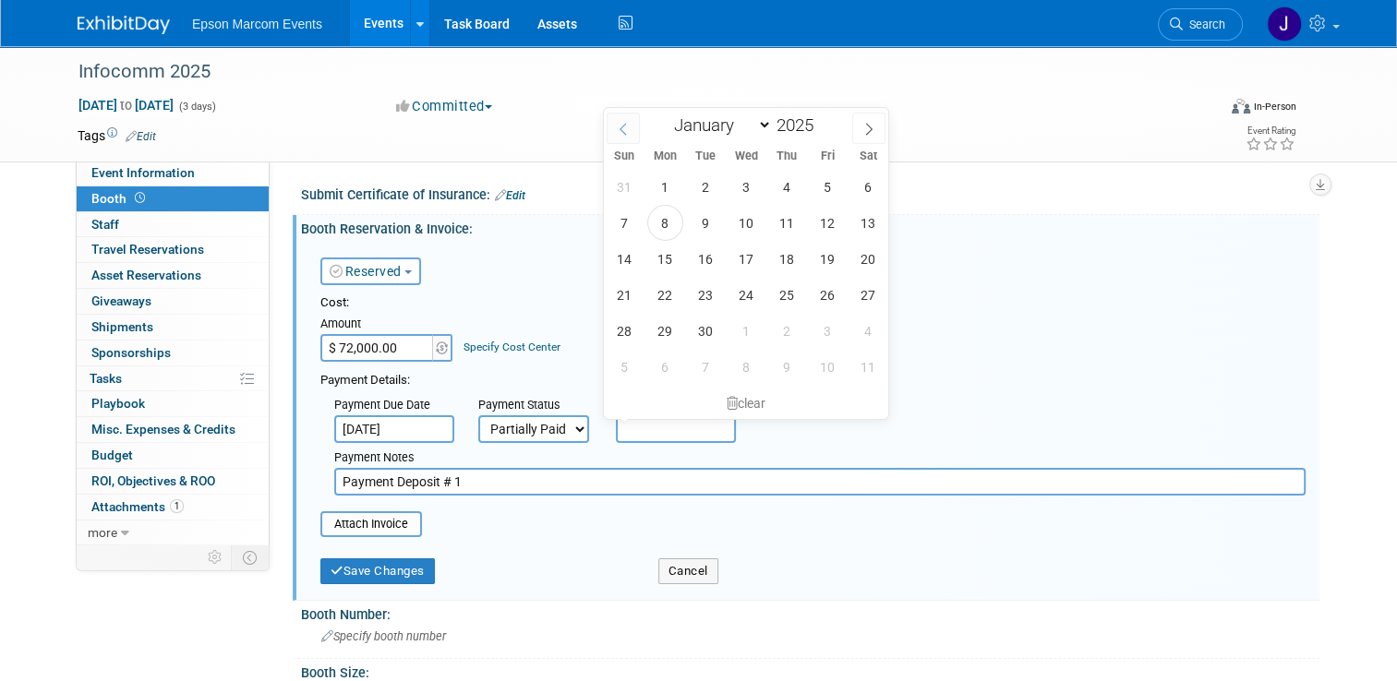
click at [624, 125] on icon at bounding box center [623, 129] width 6 height 12
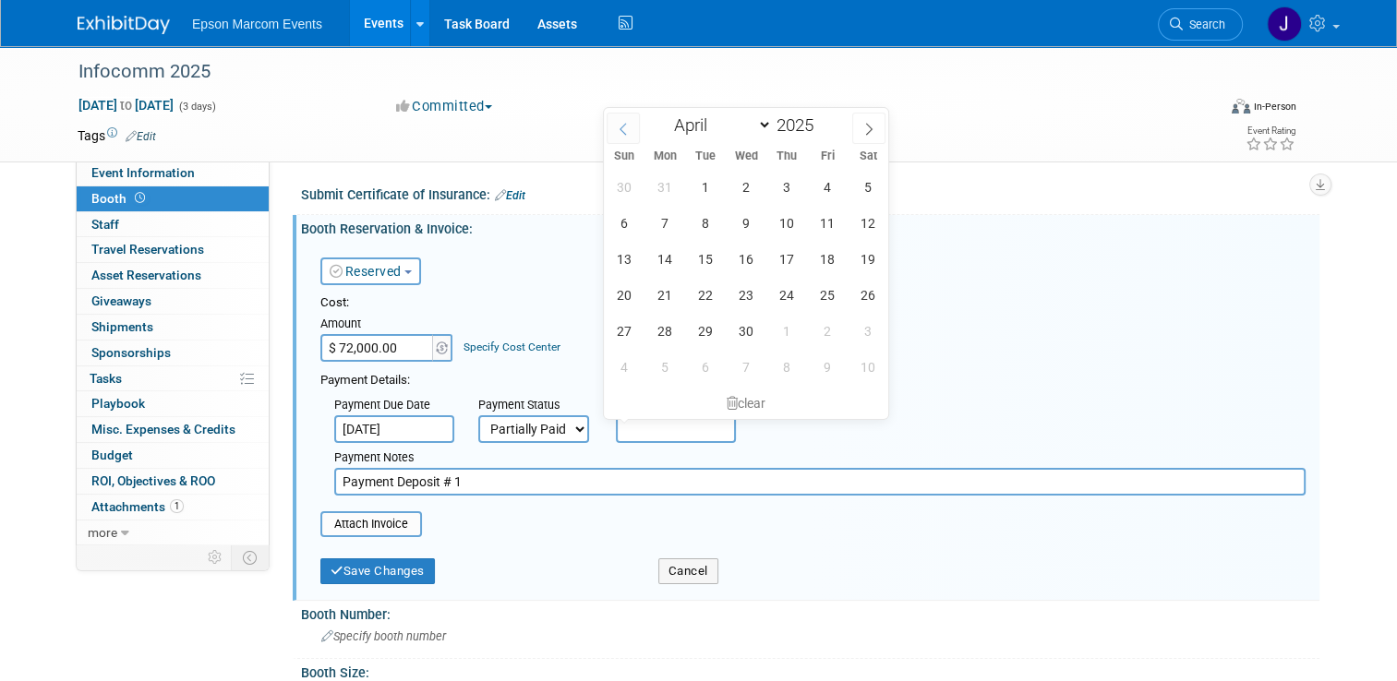
click at [624, 125] on icon at bounding box center [623, 129] width 6 height 12
select select "0"
click at [624, 125] on icon at bounding box center [623, 129] width 6 height 12
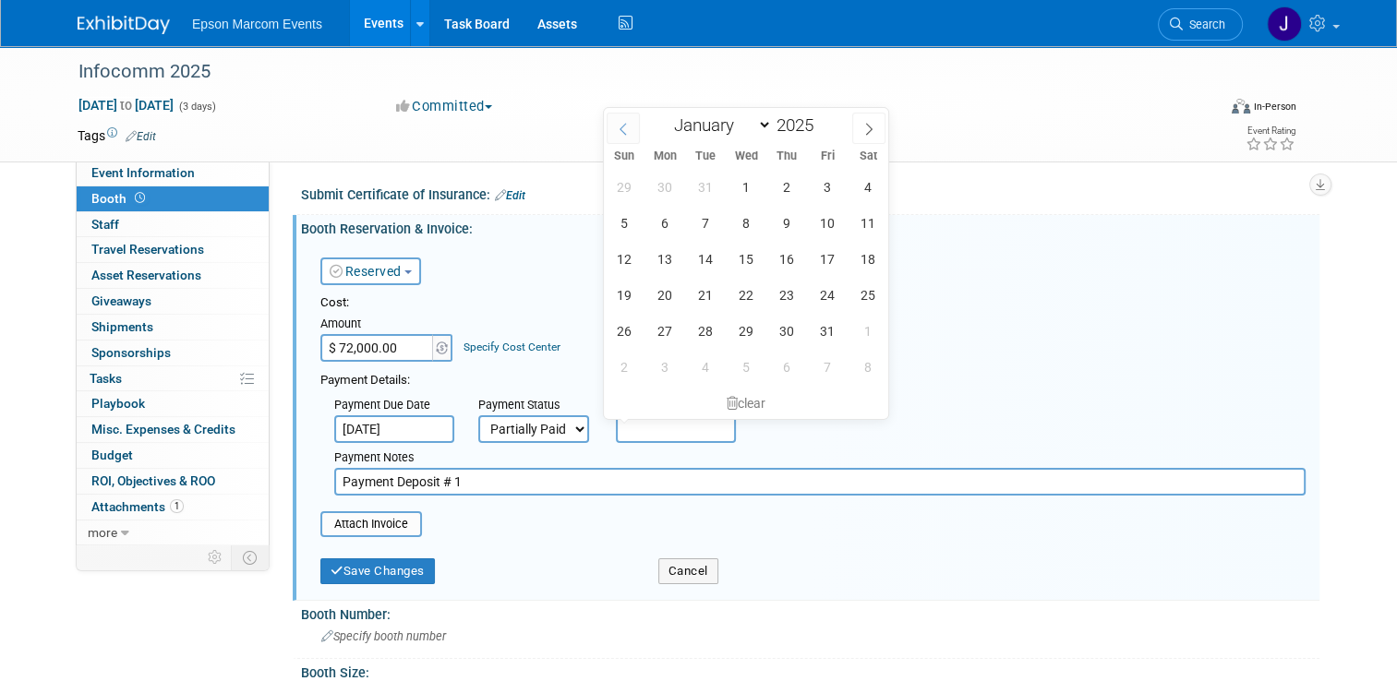
type input "2024"
click at [624, 125] on icon at bounding box center [623, 129] width 6 height 12
select select "10"
click at [823, 216] on span "8" at bounding box center [828, 223] width 36 height 36
type input "Nov 8, 2024"
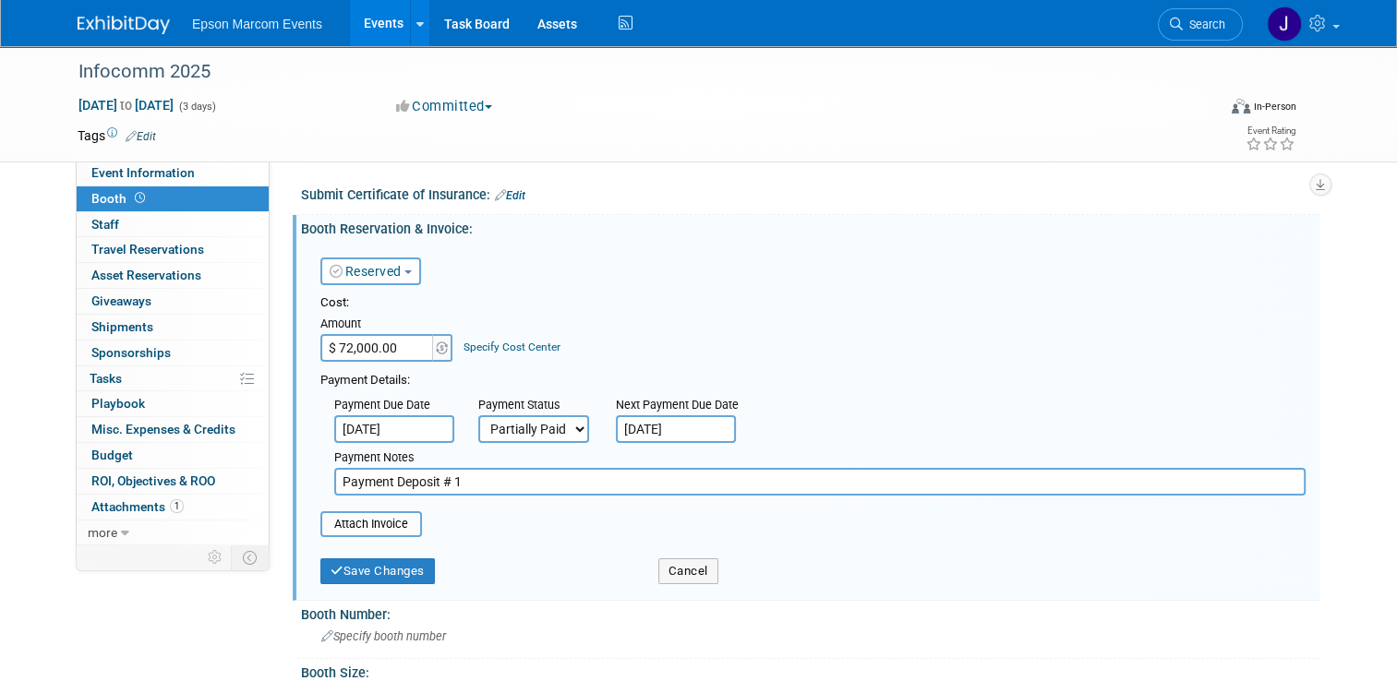
click at [483, 480] on input "Payment Deposit # 1" at bounding box center [819, 482] width 971 height 28
click at [566, 427] on select "Not Paid Yet Partially Paid Paid in Full" at bounding box center [533, 429] width 111 height 28
click at [478, 415] on select "Not Paid Yet Partially Paid Paid in Full" at bounding box center [533, 429] width 111 height 28
click at [436, 349] on img at bounding box center [442, 348] width 12 height 13
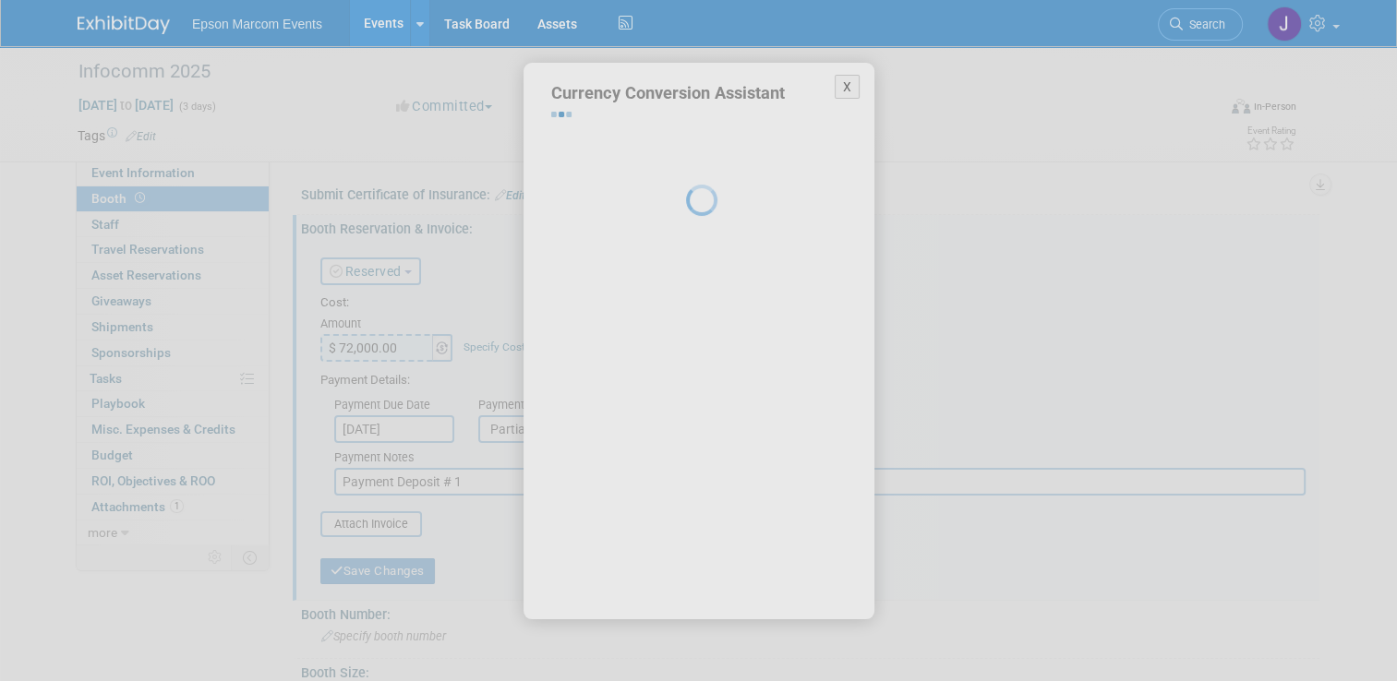
select select "2"
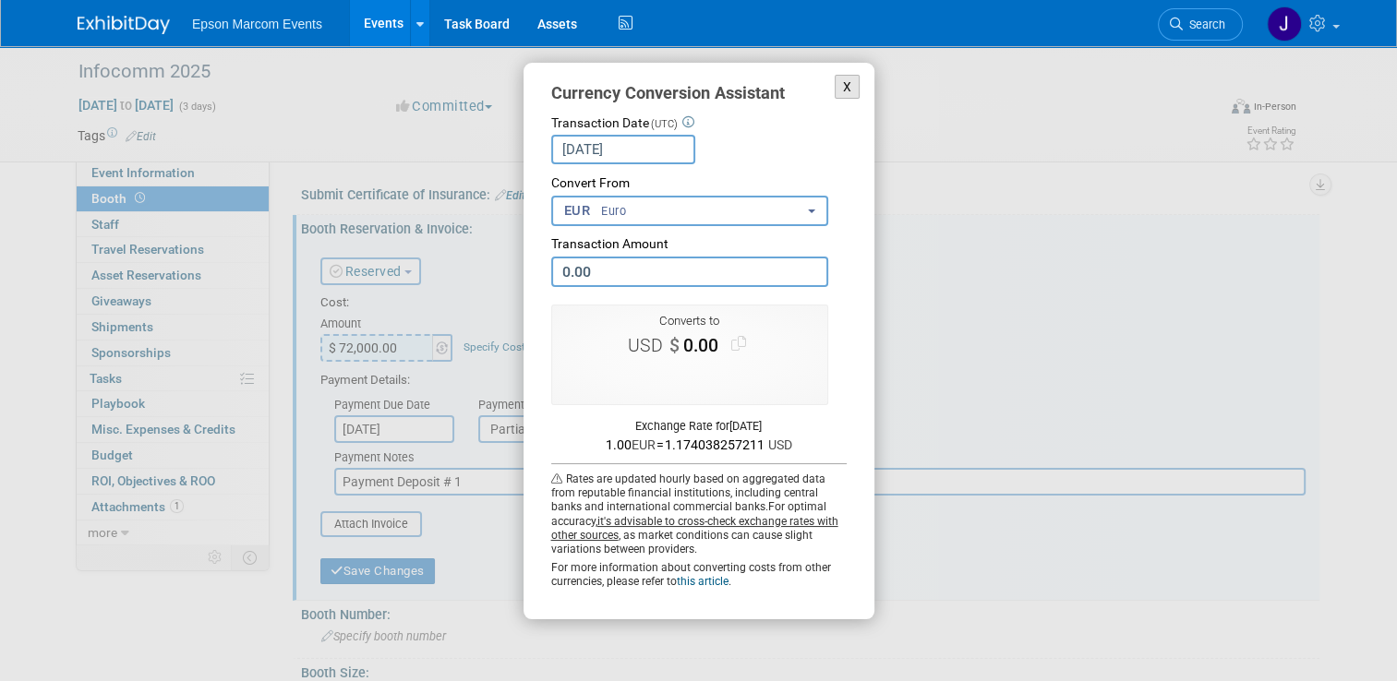
click at [843, 82] on button "X" at bounding box center [848, 87] width 26 height 25
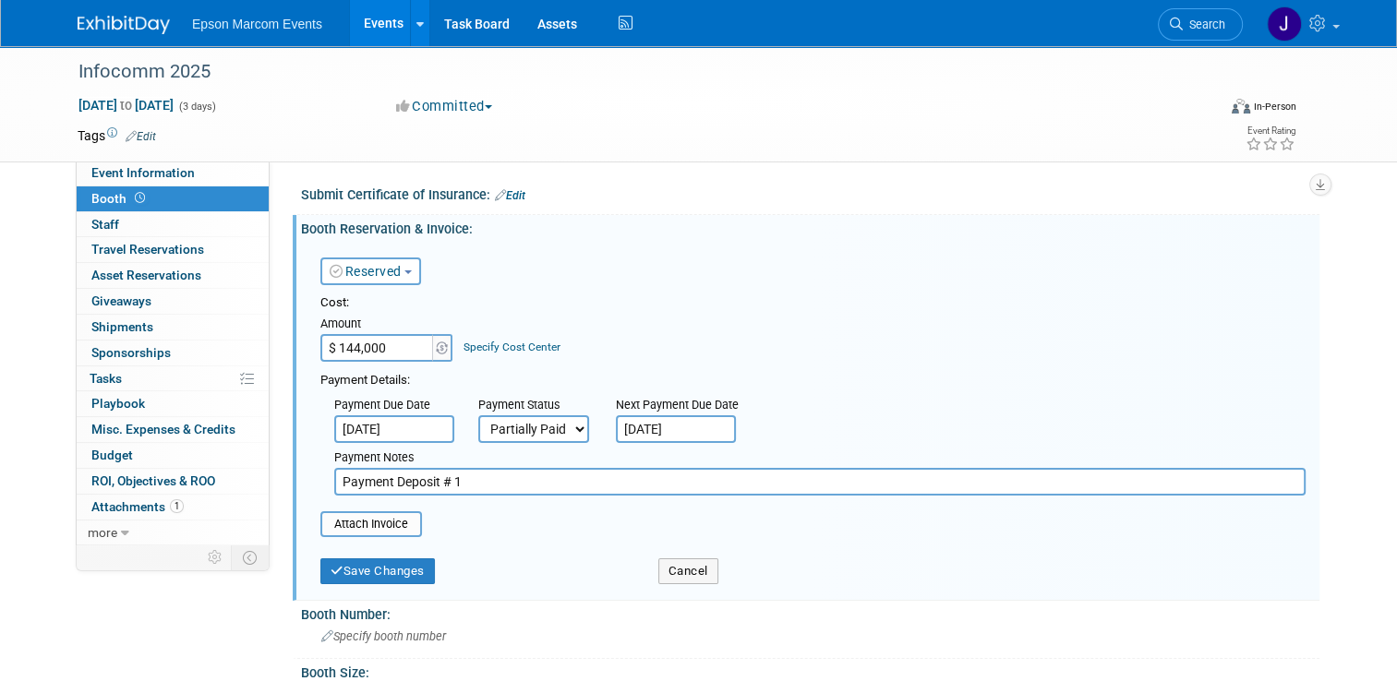
type input "$ 144,000.00"
click at [524, 487] on input "Payment Deposit # 1" at bounding box center [819, 482] width 971 height 28
type input "P"
type input "Two payment deposits and final payment paid on 12/5/2024"
click at [379, 572] on button "Save Changes" at bounding box center [377, 572] width 114 height 26
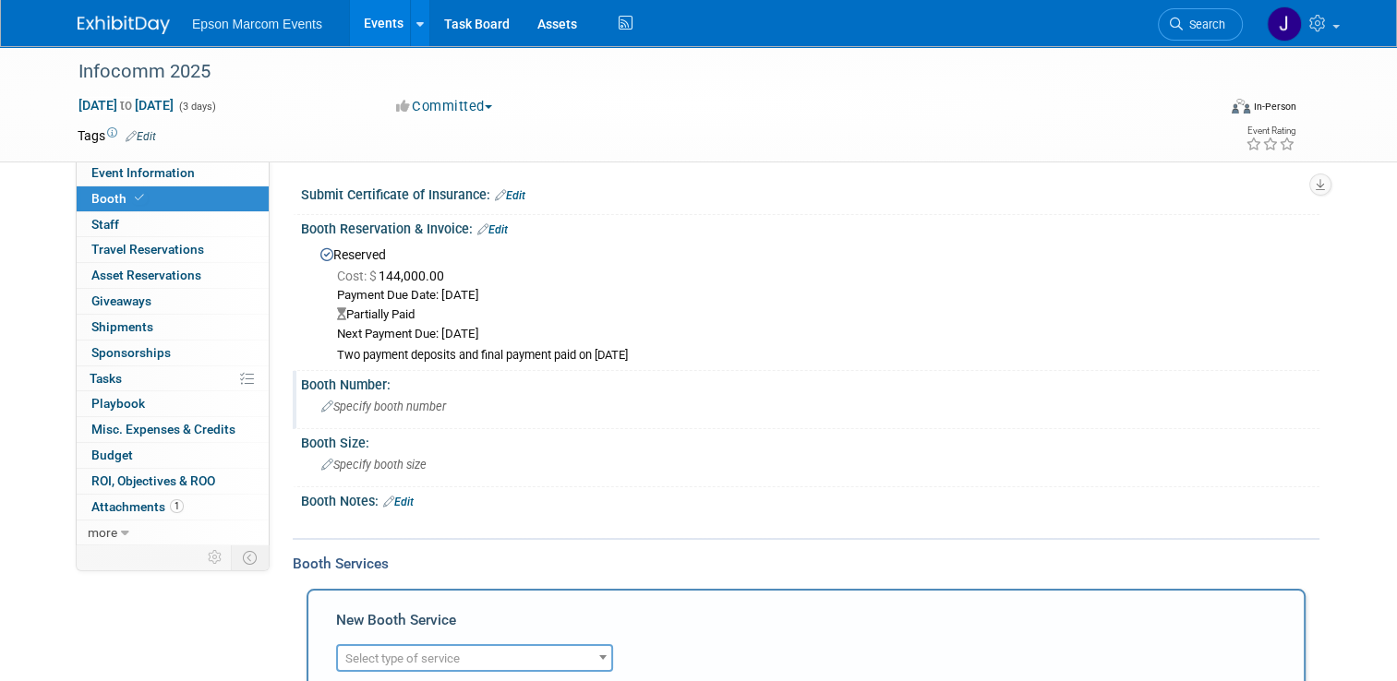
click at [373, 400] on span "Specify booth number" at bounding box center [383, 407] width 125 height 14
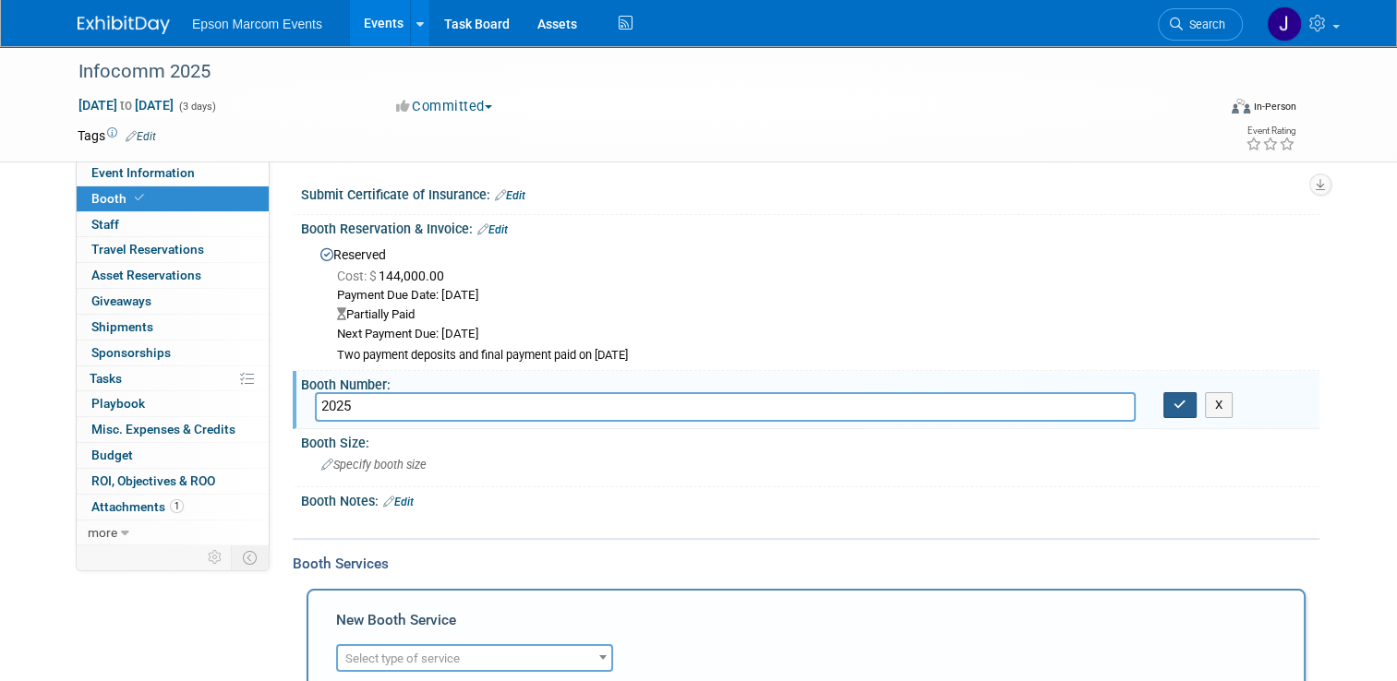
type input "2025"
click at [1195, 406] on button "button" at bounding box center [1179, 405] width 33 height 26
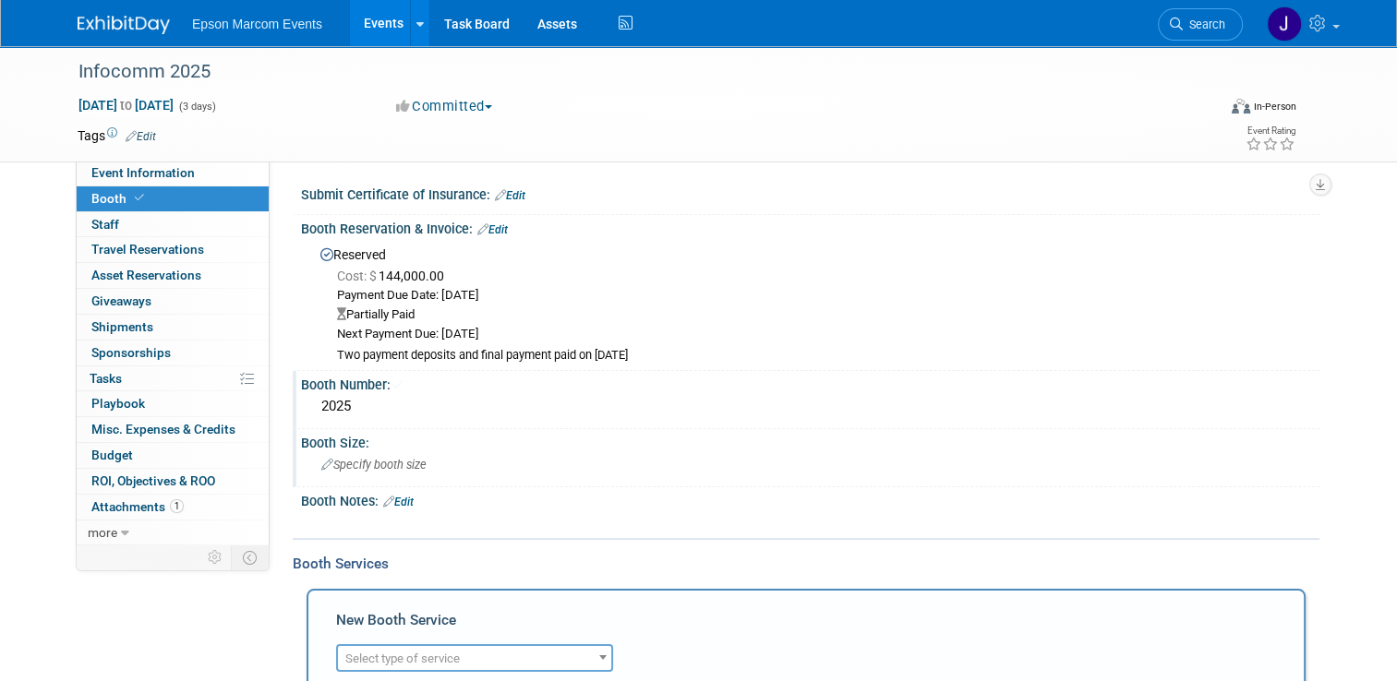
click at [392, 464] on span "Specify booth size" at bounding box center [373, 465] width 105 height 14
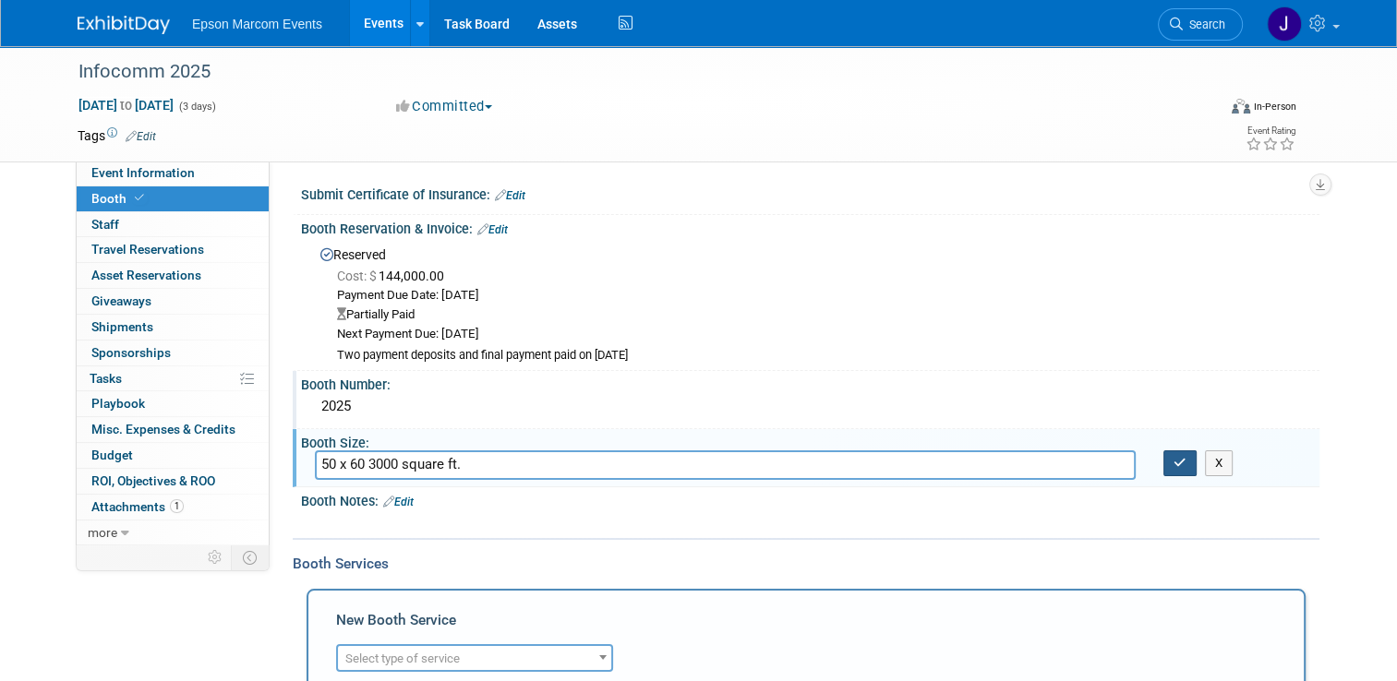
type input "50 x 60 3000 square ft."
click at [1182, 457] on icon "button" at bounding box center [1180, 463] width 13 height 12
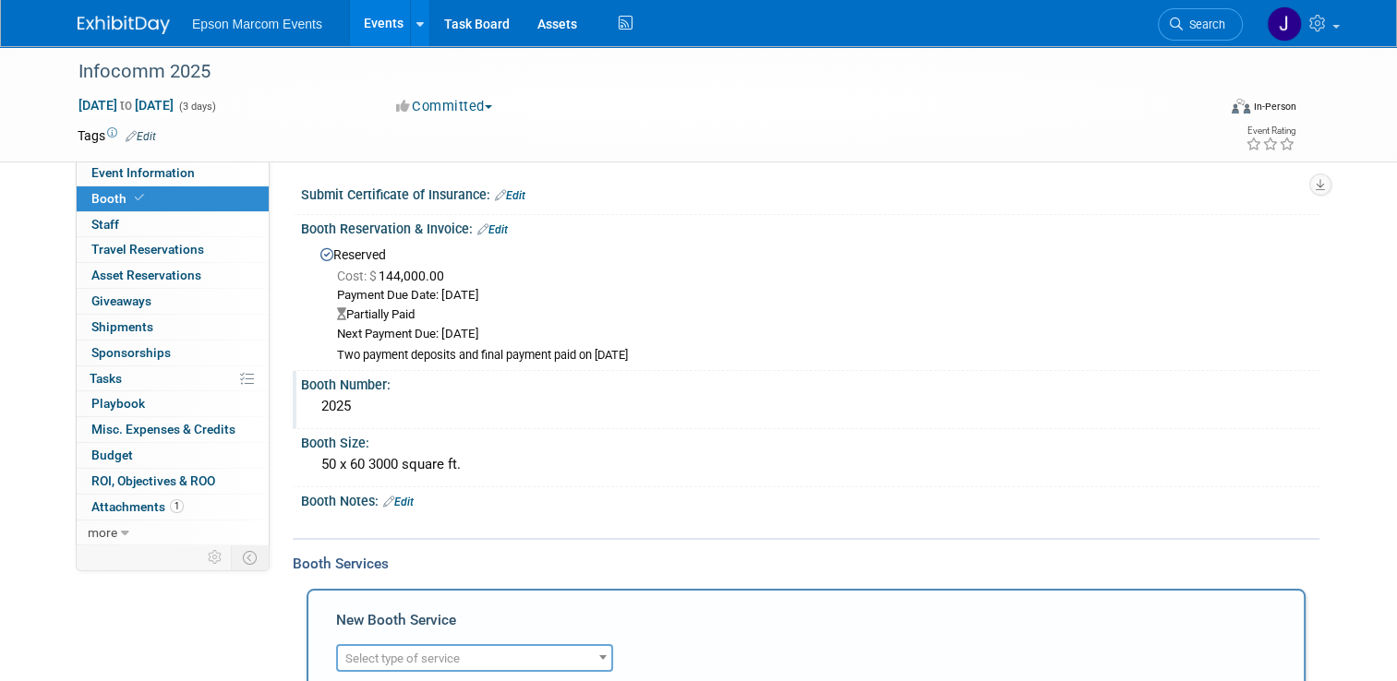
click at [494, 223] on link "Edit" at bounding box center [492, 229] width 30 height 13
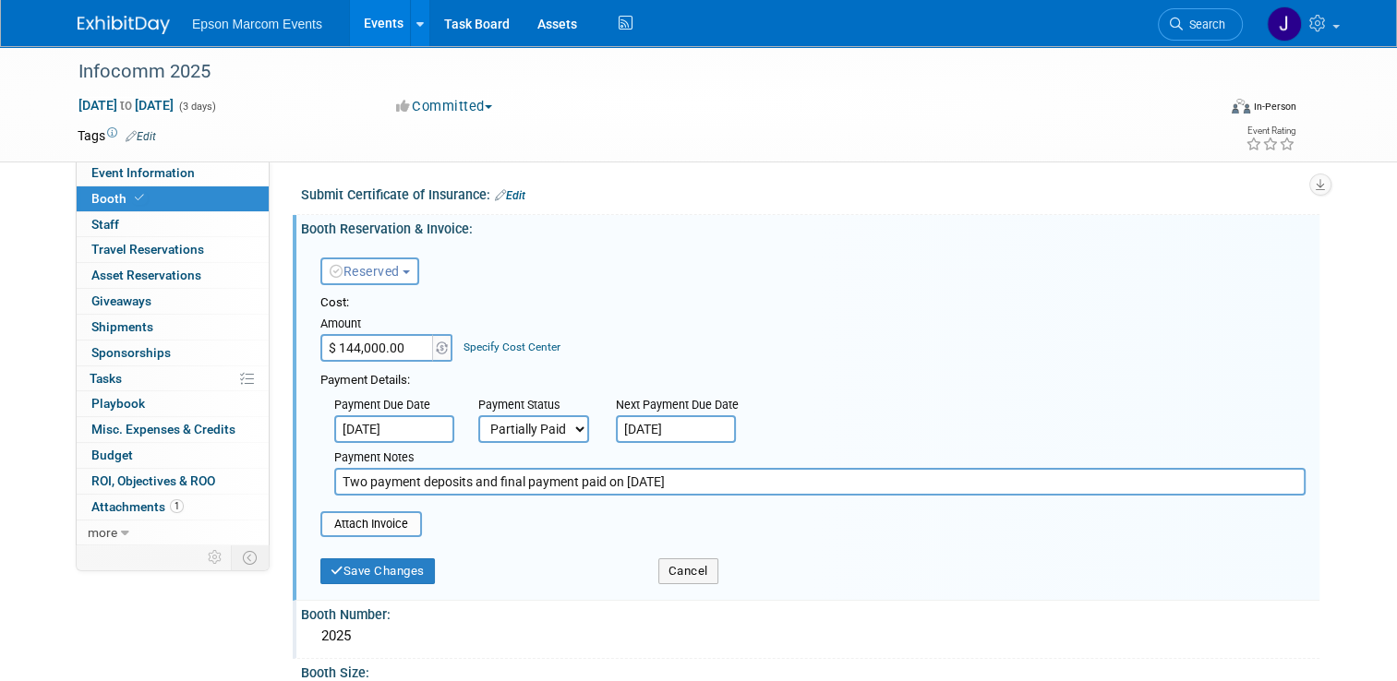
click at [721, 478] on input "Two payment deposits and final payment paid on 12/5/2024" at bounding box center [819, 482] width 971 height 28
type input "Two payment deposits and final payment paid on 12/5/2024 also paid membership f…"
click at [380, 566] on button "Save Changes" at bounding box center [377, 572] width 114 height 26
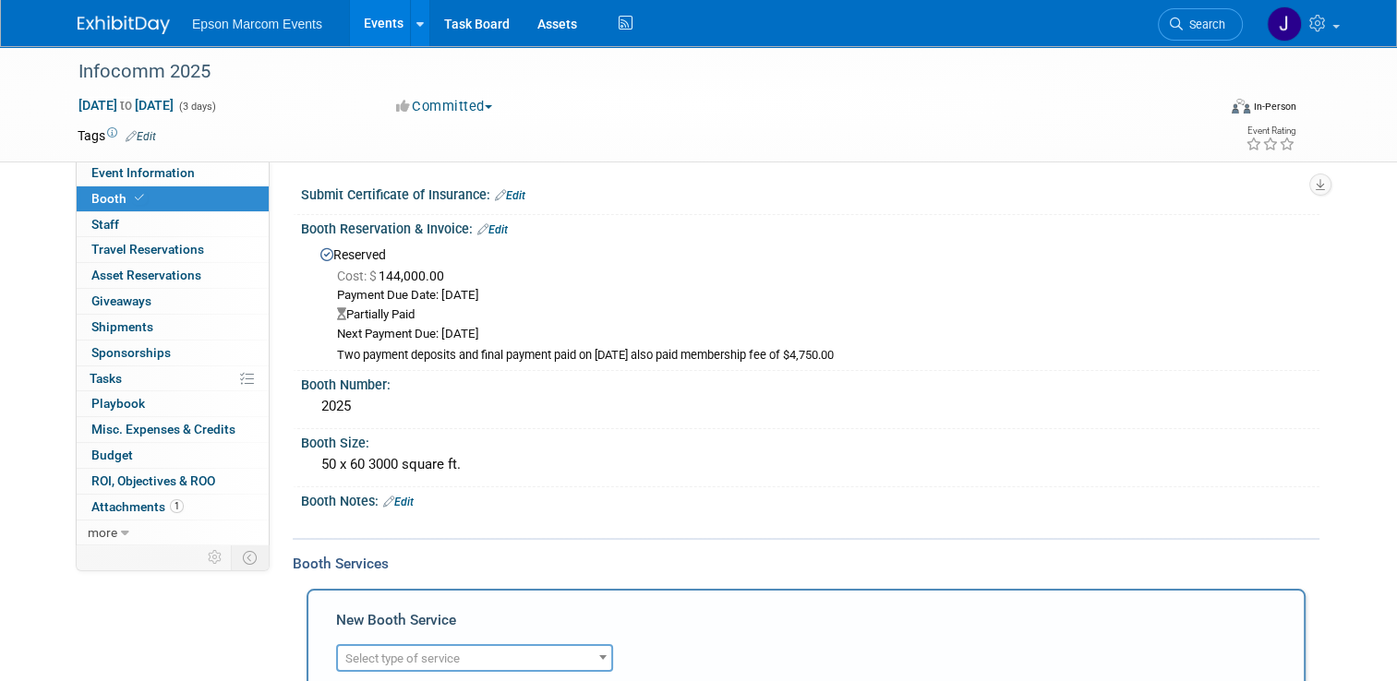
click at [488, 225] on link "Edit" at bounding box center [492, 229] width 30 height 13
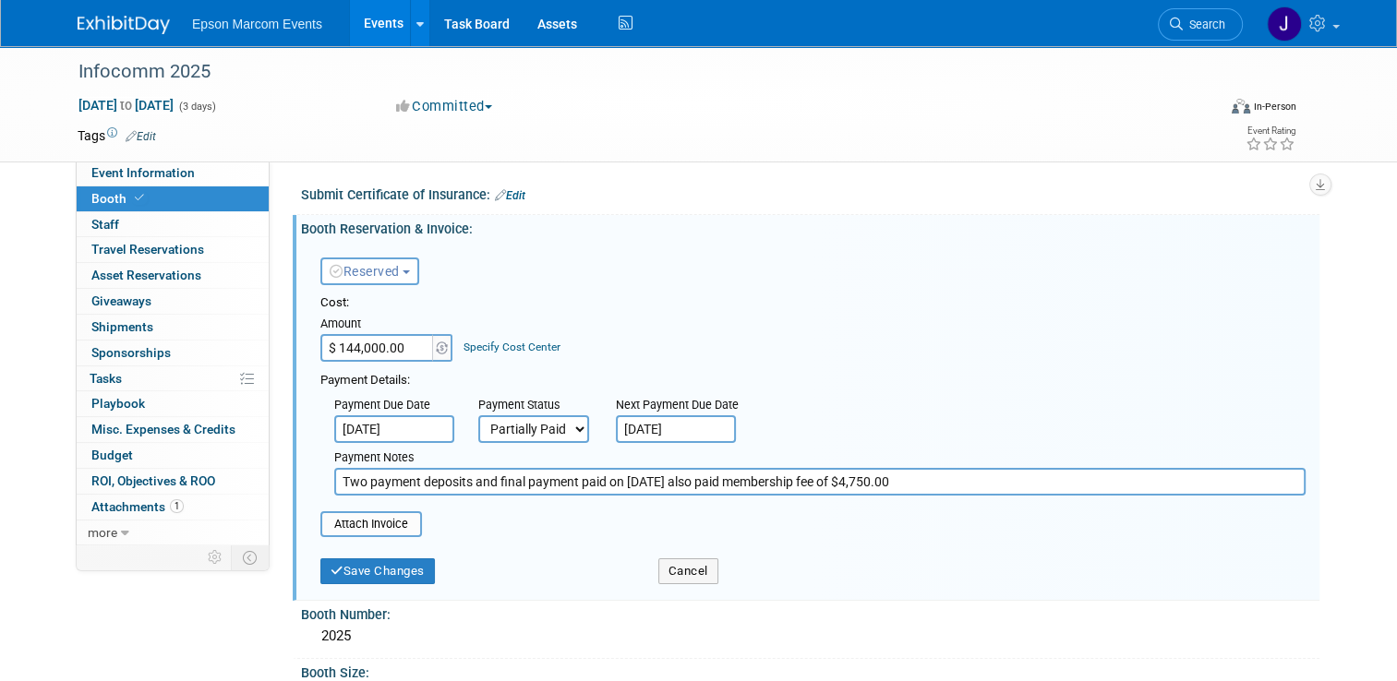
click at [835, 480] on input "Two payment deposits and final payment paid on 12/5/2024 also paid membership f…" at bounding box center [819, 482] width 971 height 28
type input "Two payment deposits and final payment paid on 12/5/2024 also paid membership f…"
click at [402, 563] on button "Save Changes" at bounding box center [377, 572] width 114 height 26
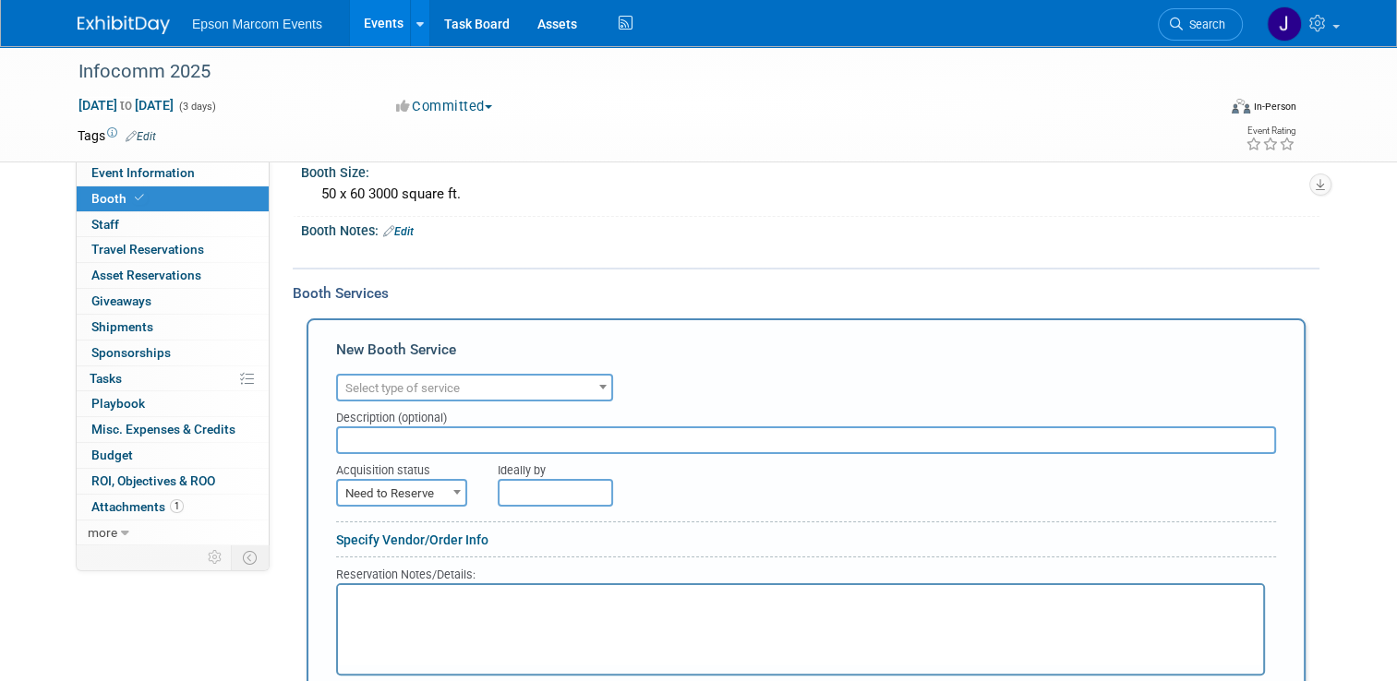
scroll to position [277, 0]
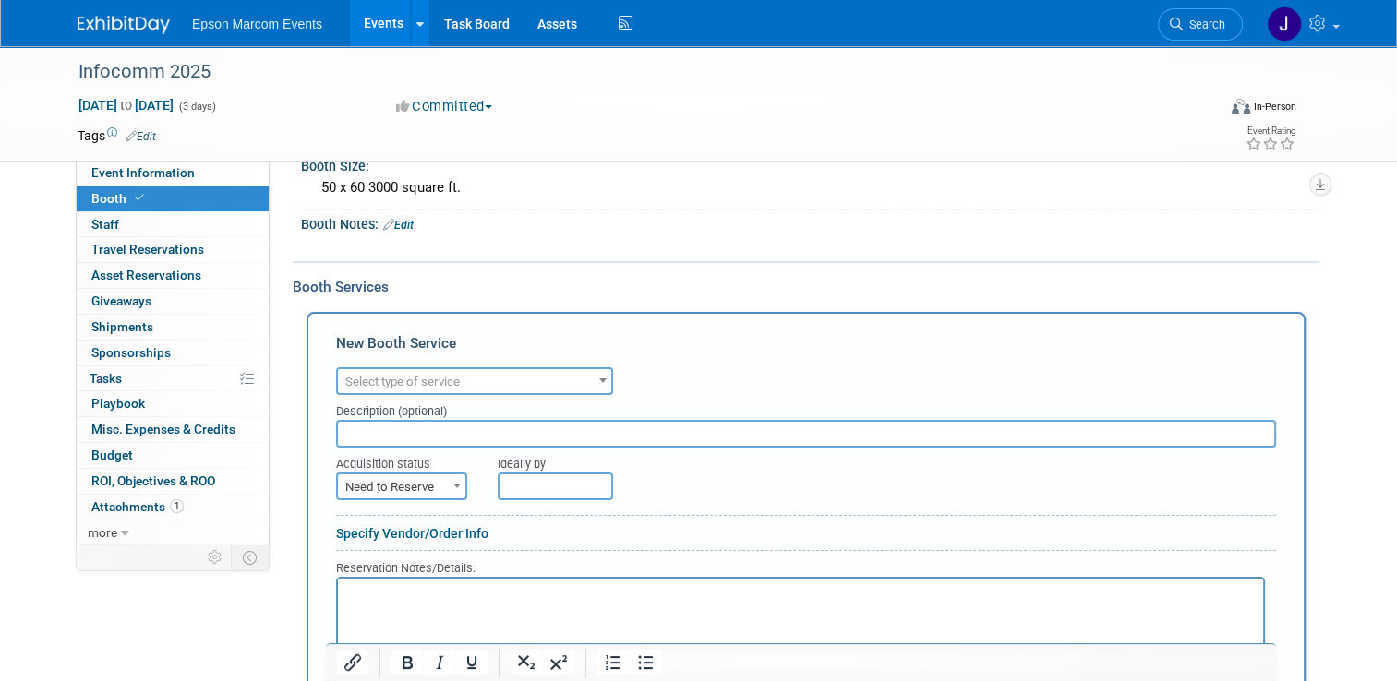
click at [506, 369] on span "Select type of service" at bounding box center [474, 382] width 273 height 26
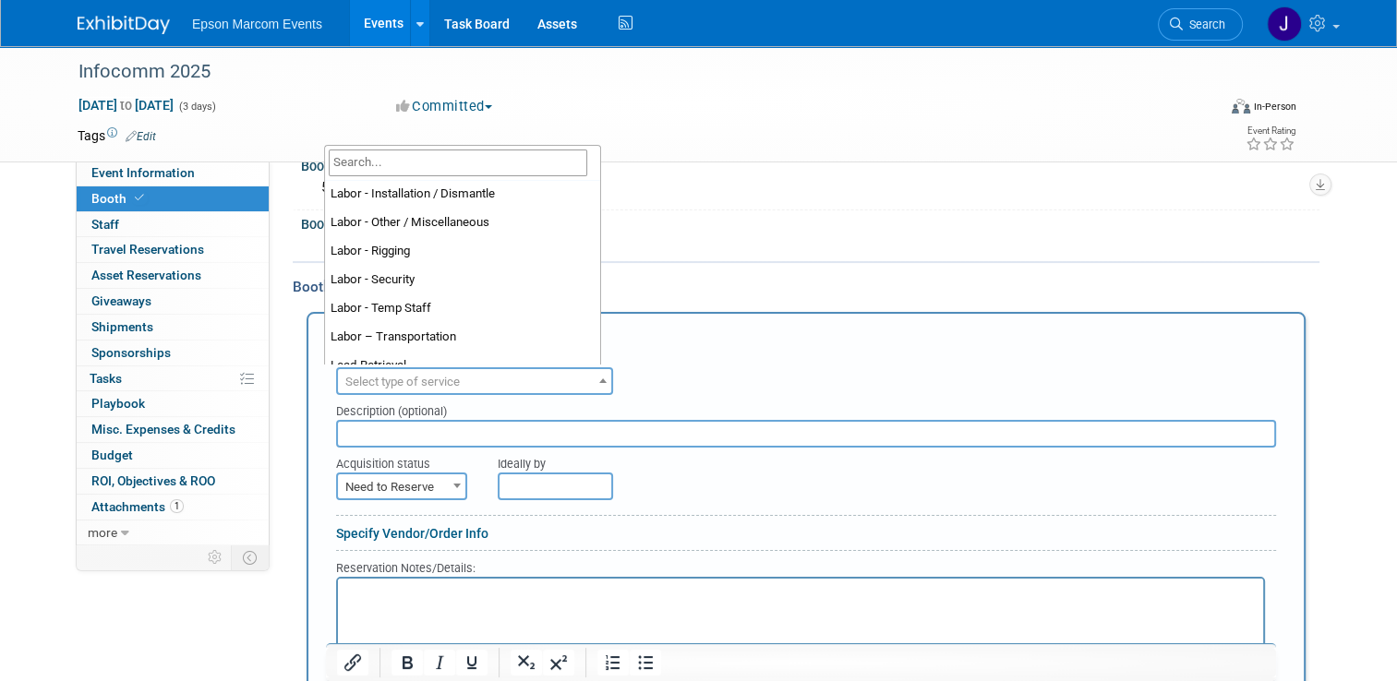
scroll to position [223, 0]
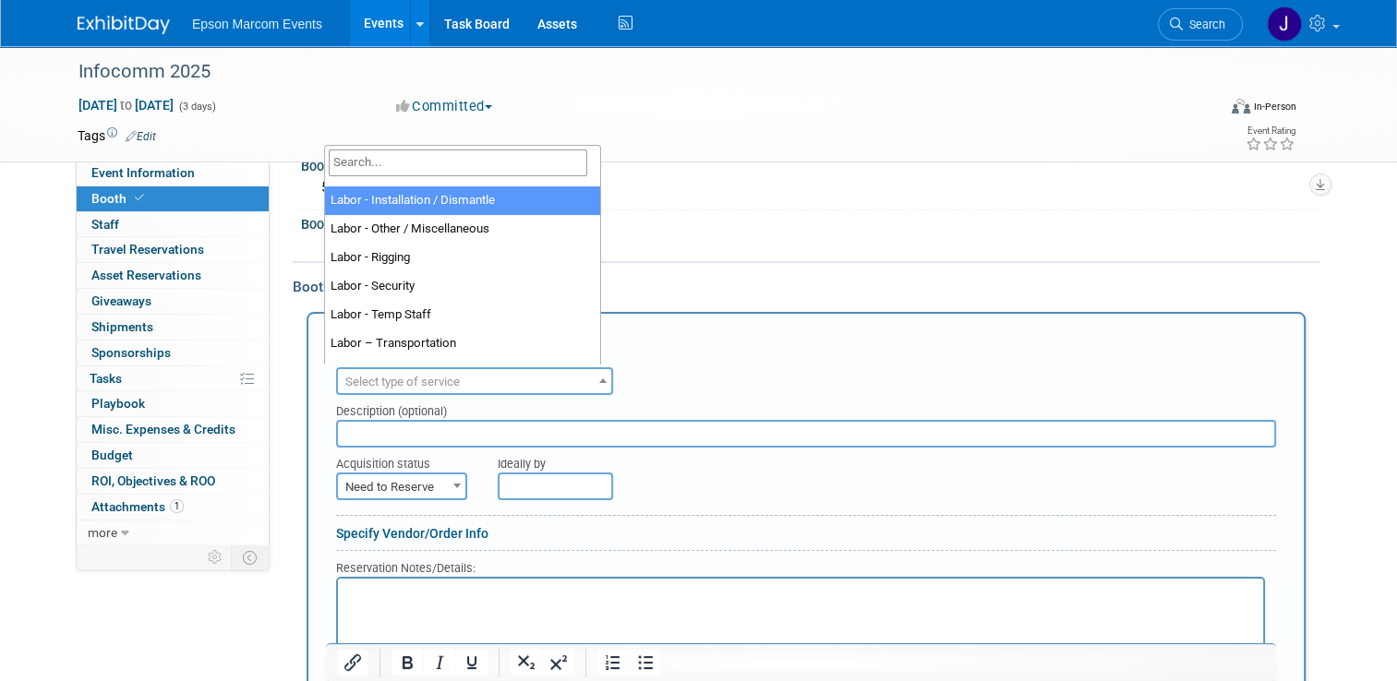
select select "11"
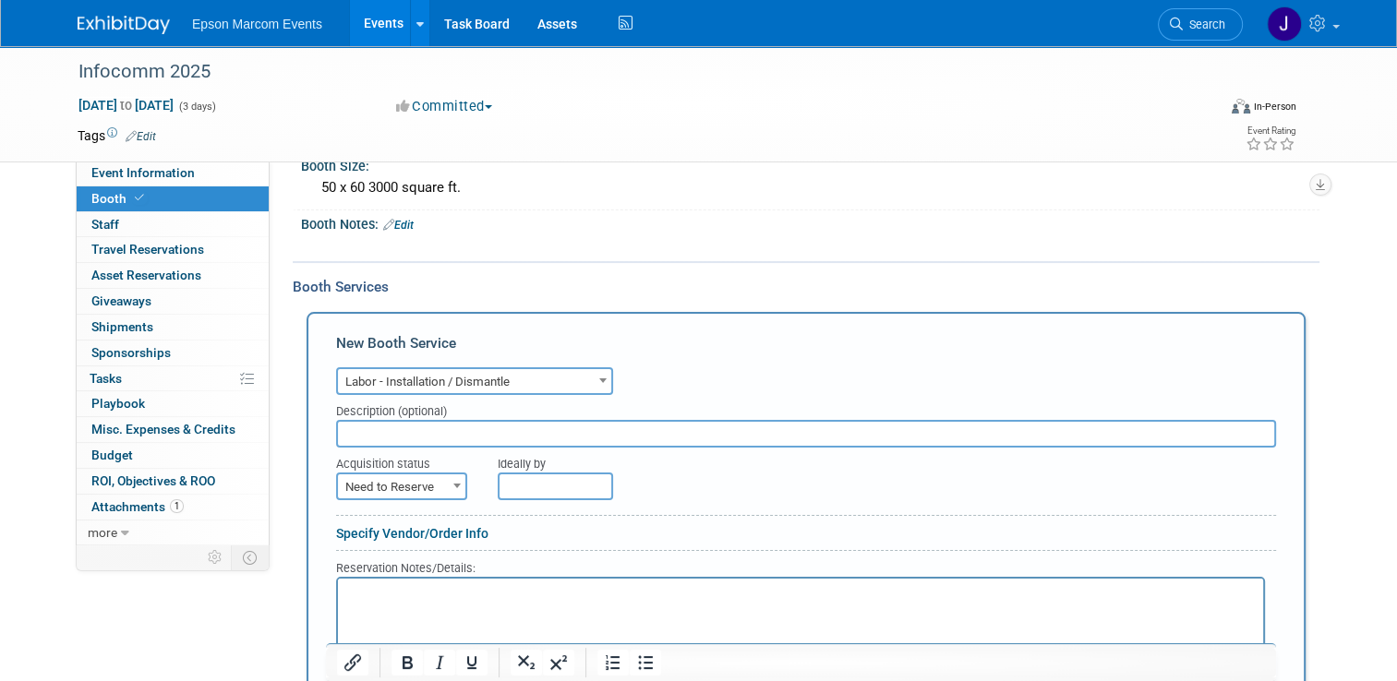
click at [414, 430] on input "text" at bounding box center [806, 434] width 940 height 28
type input "In-Studio Production"
click at [421, 485] on span "Need to Reserve" at bounding box center [401, 488] width 127 height 26
select select "2"
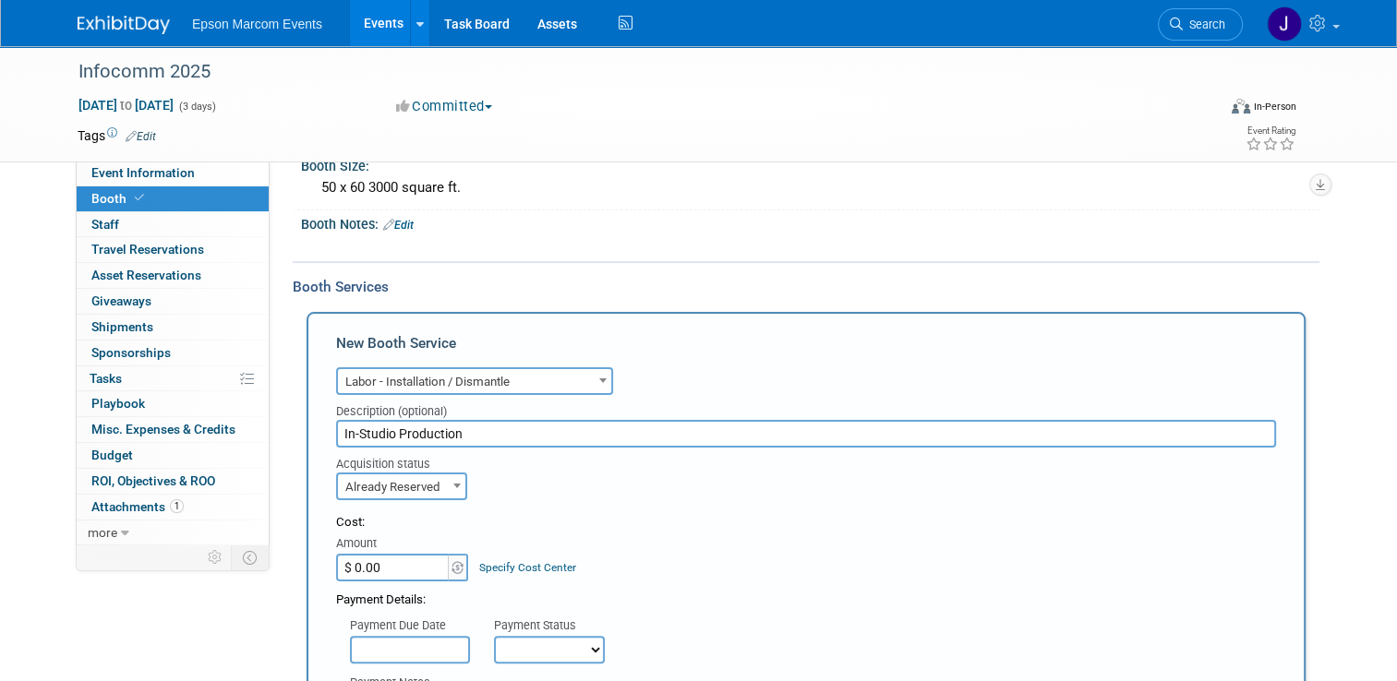
scroll to position [369, 0]
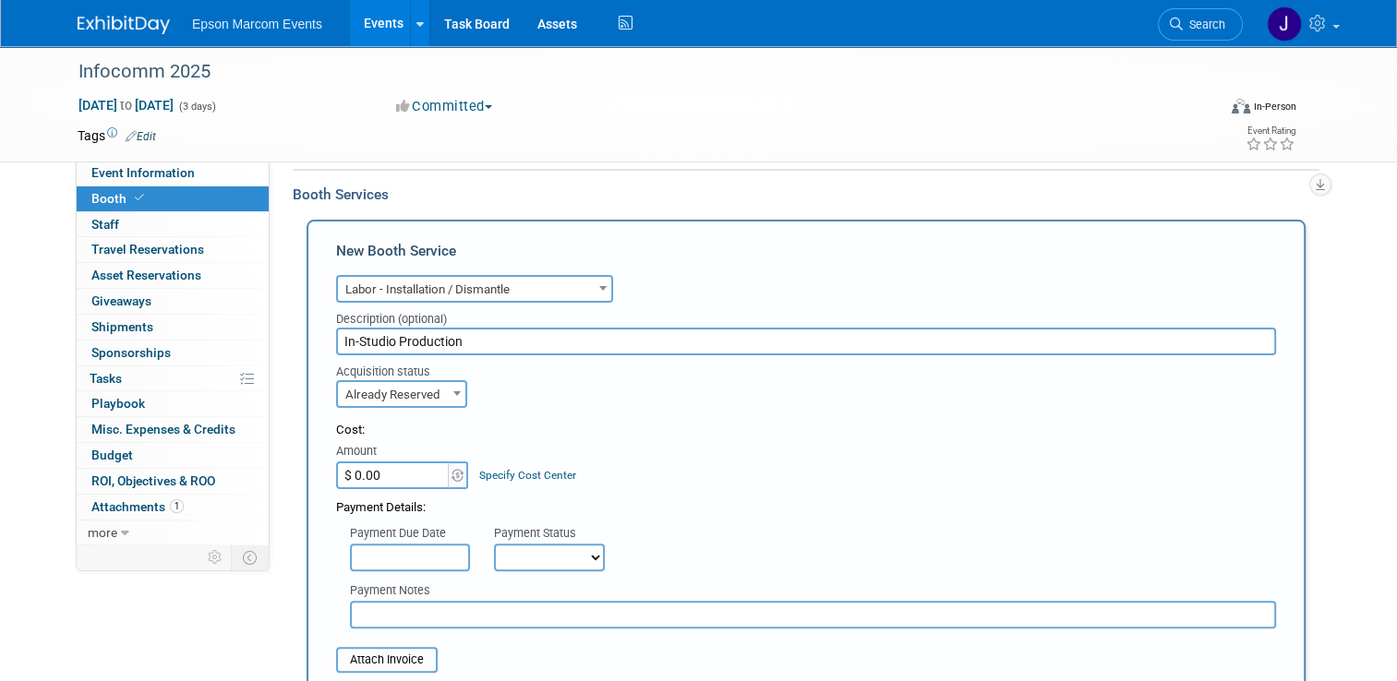
click at [403, 476] on input "$ 0.00" at bounding box center [393, 476] width 115 height 28
type input "$ 20,000.00"
click at [403, 556] on input "text" at bounding box center [410, 558] width 120 height 28
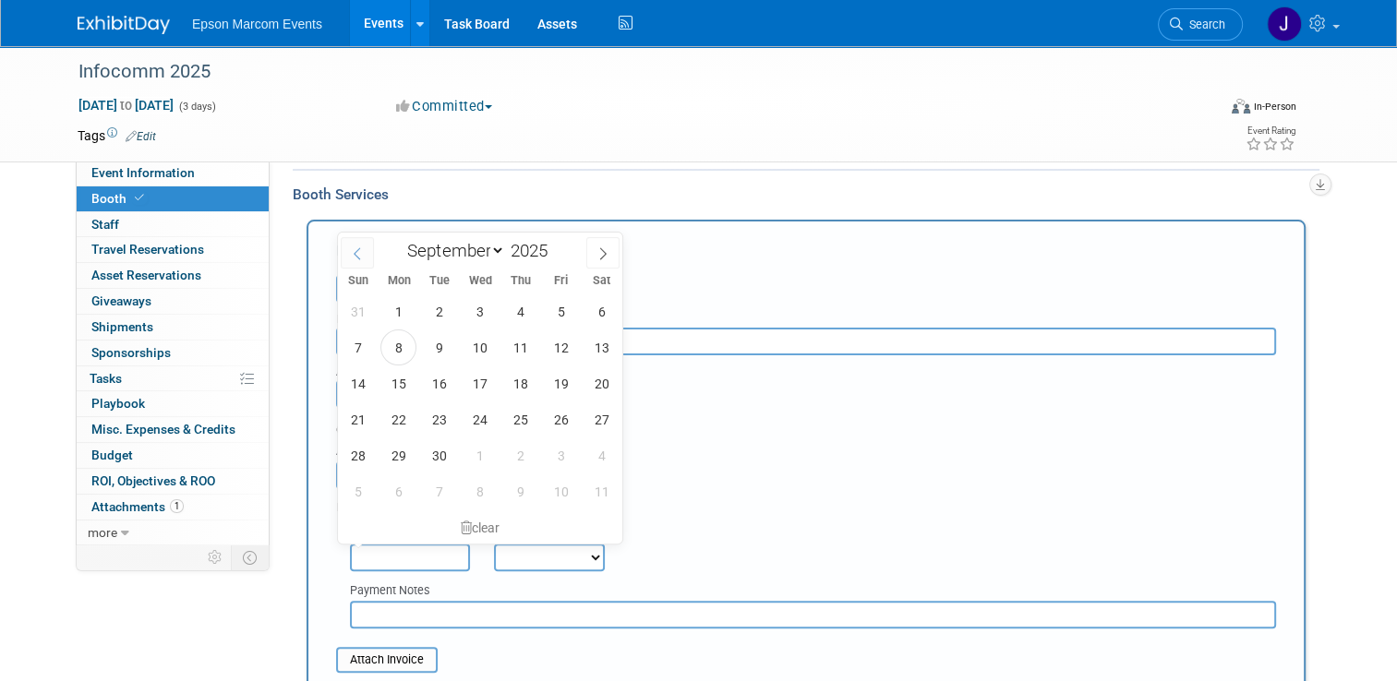
click at [364, 250] on span at bounding box center [357, 252] width 33 height 31
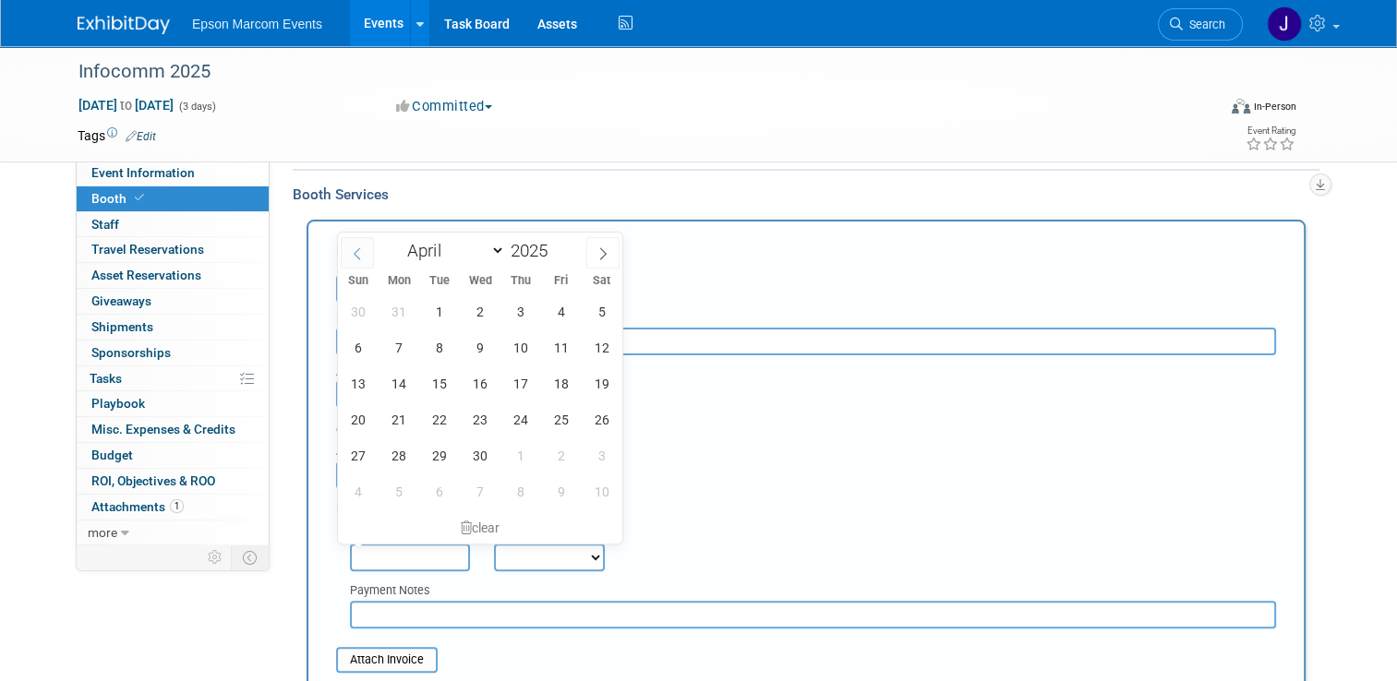
click at [364, 250] on span at bounding box center [357, 252] width 33 height 31
click at [601, 254] on icon at bounding box center [602, 253] width 13 height 13
select select "3"
click at [395, 350] on span "7" at bounding box center [398, 348] width 36 height 36
type input "Apr 7, 2025"
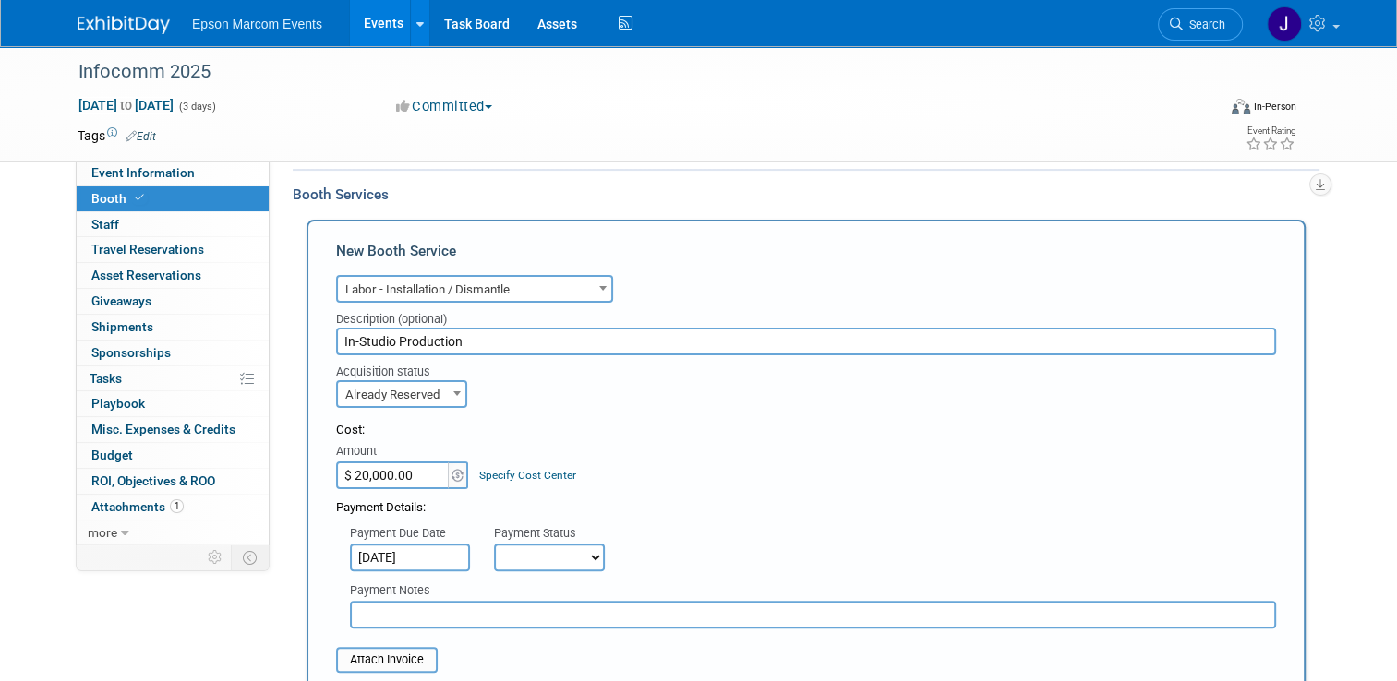
click at [546, 550] on select "Not Paid Yet Partially Paid Paid in Full" at bounding box center [549, 558] width 111 height 28
select select "1"
click at [494, 544] on select "Not Paid Yet Partially Paid Paid in Full" at bounding box center [549, 558] width 111 height 28
click at [519, 611] on input "text" at bounding box center [813, 615] width 926 height 28
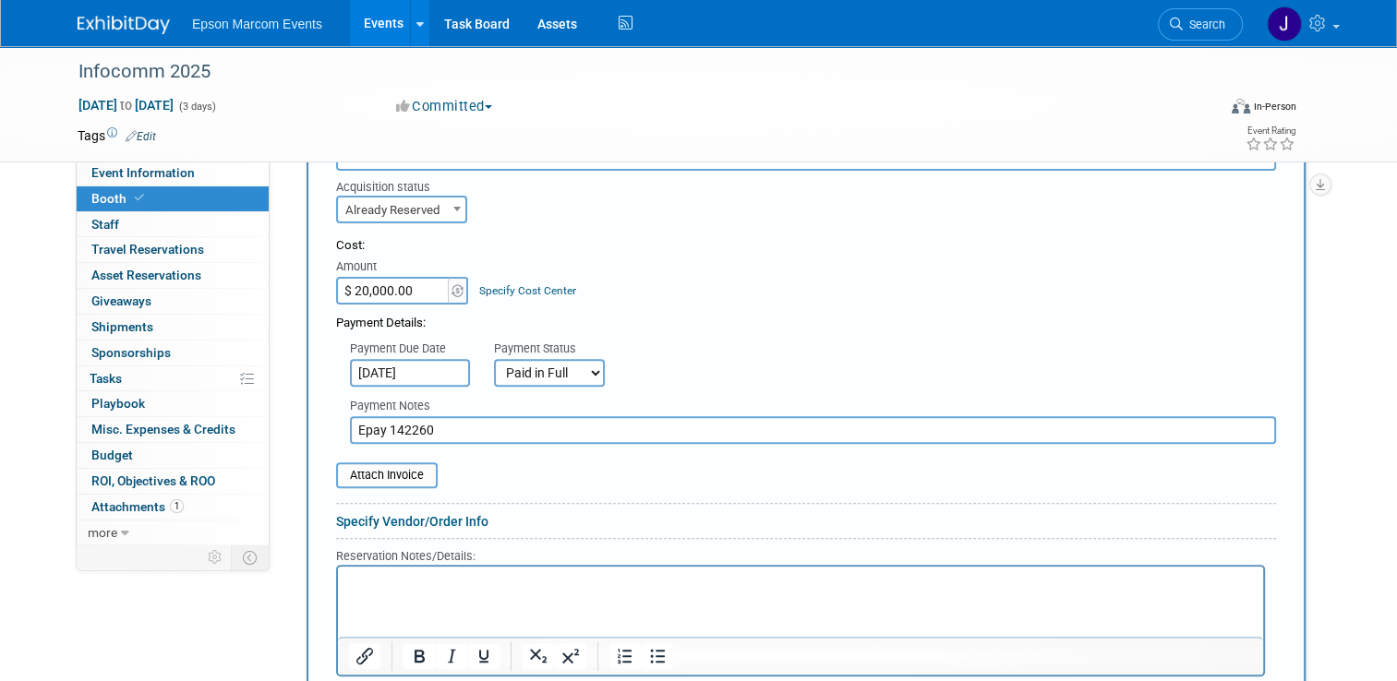
scroll to position [462, 0]
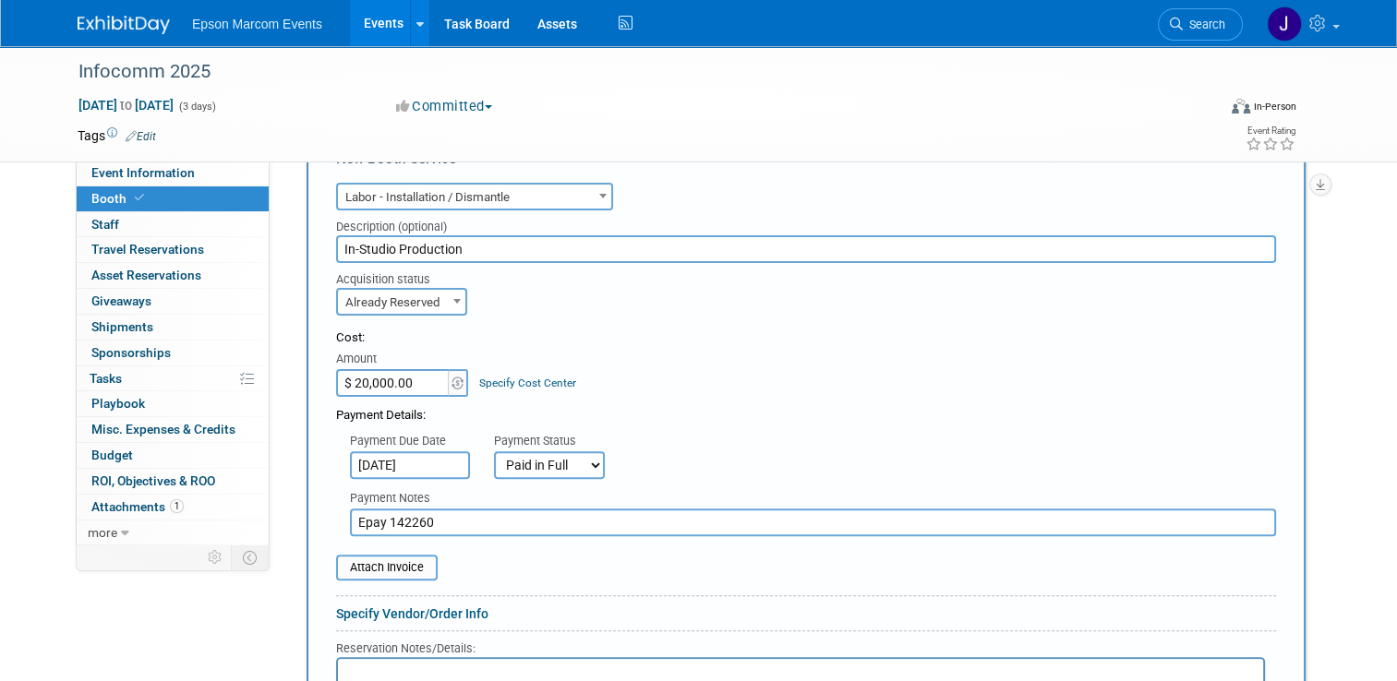
type input "Epay 142260"
click at [336, 242] on input "In-Studio Production" at bounding box center [806, 249] width 940 height 28
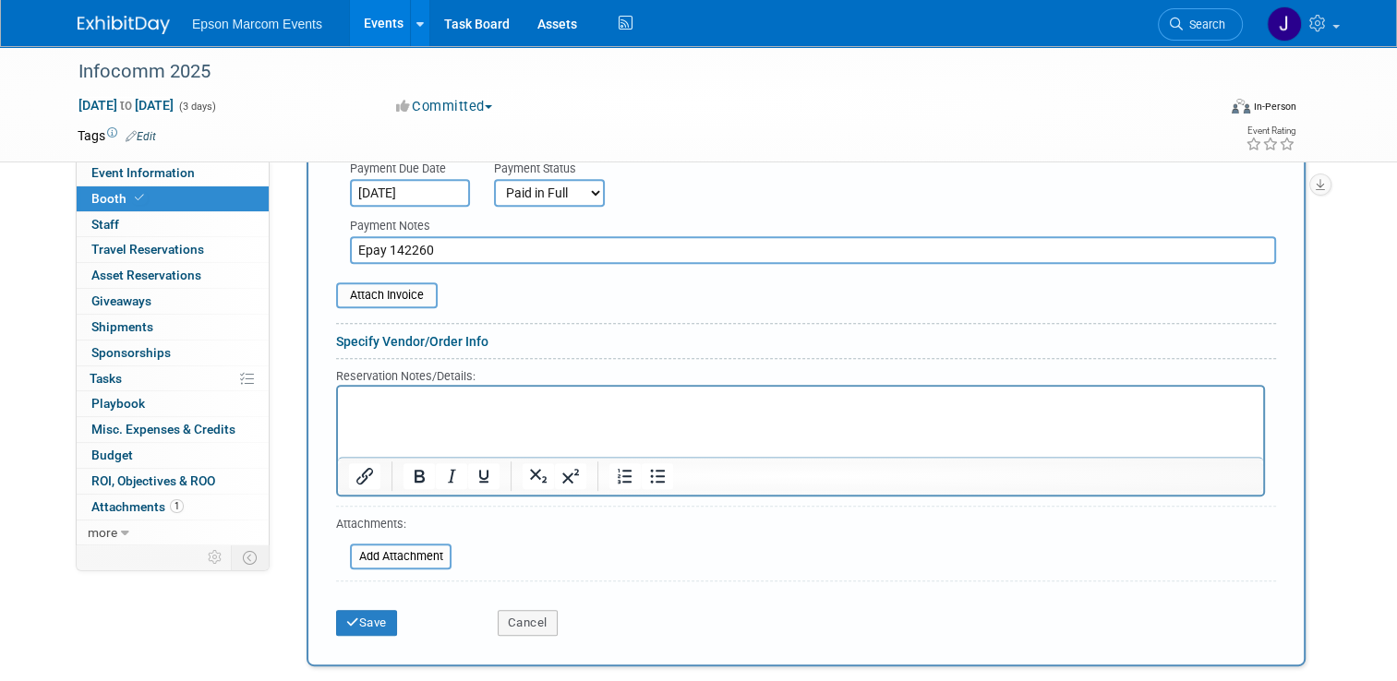
scroll to position [739, 0]
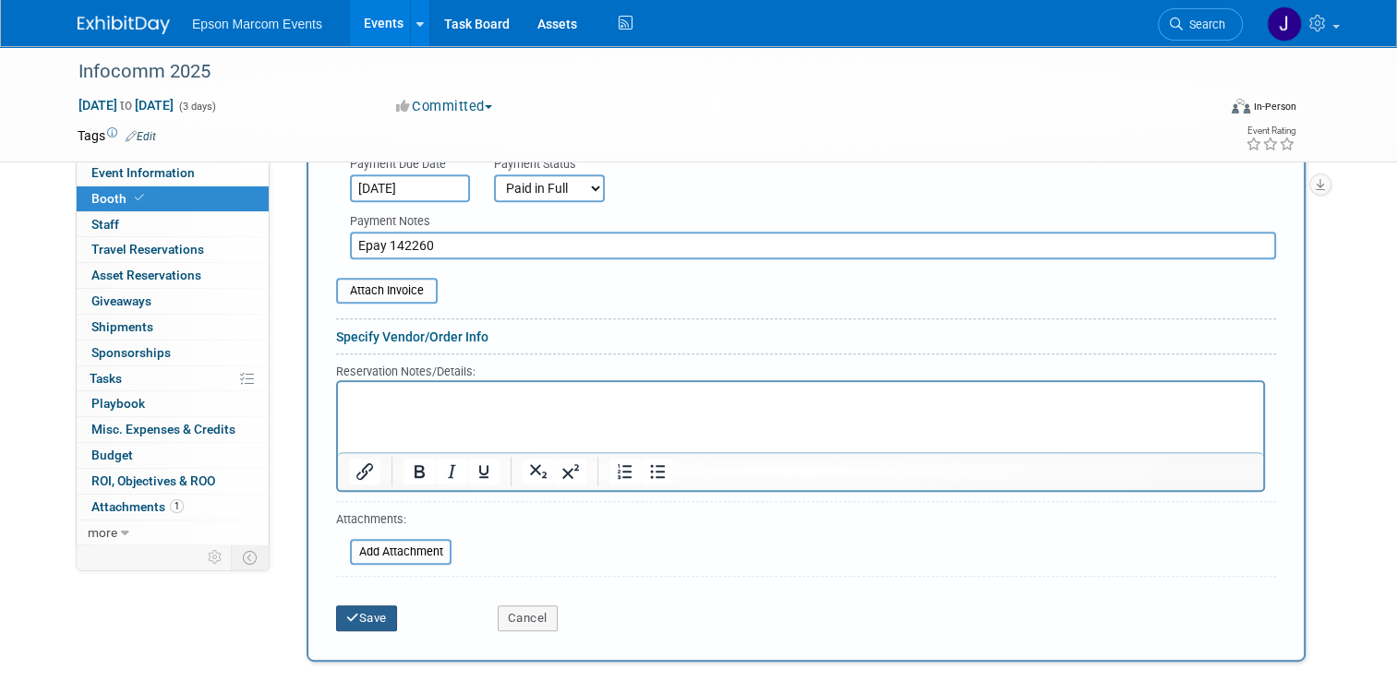
type input "Blockhouse In-Studio Production"
click at [354, 610] on button "Save" at bounding box center [366, 619] width 61 height 26
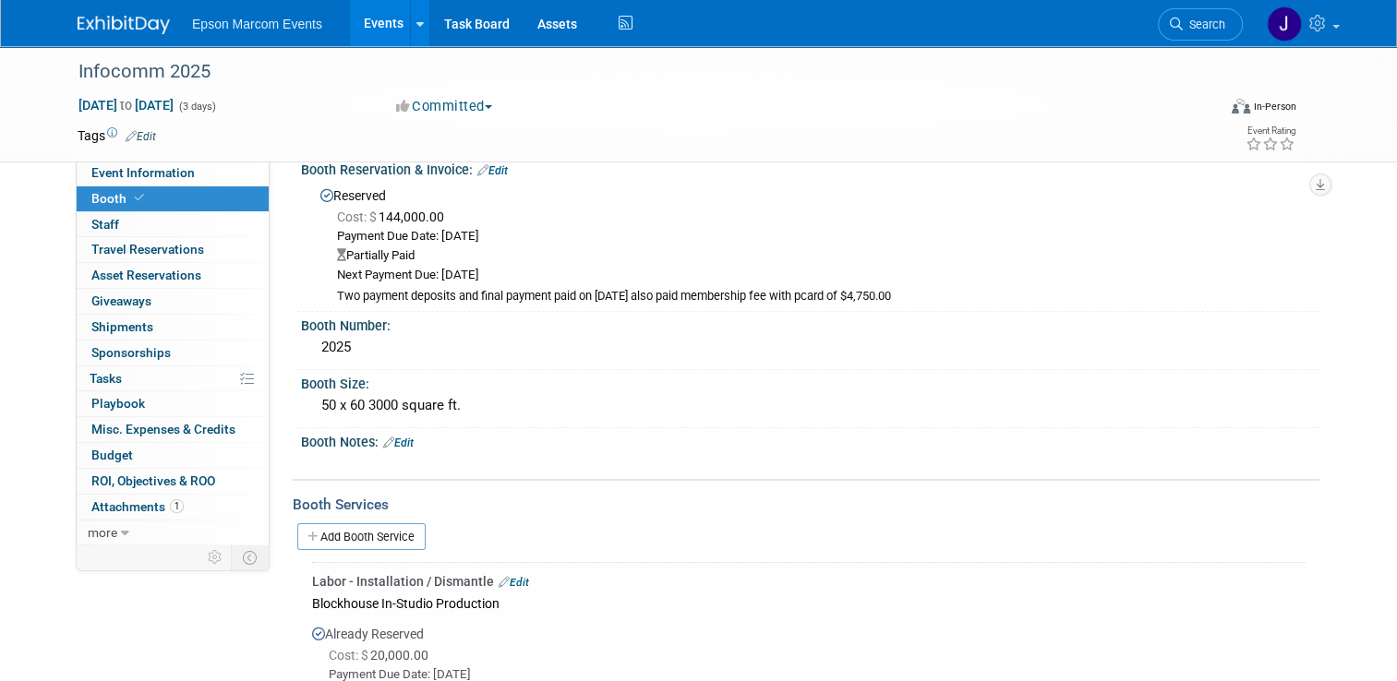
scroll to position [0, 0]
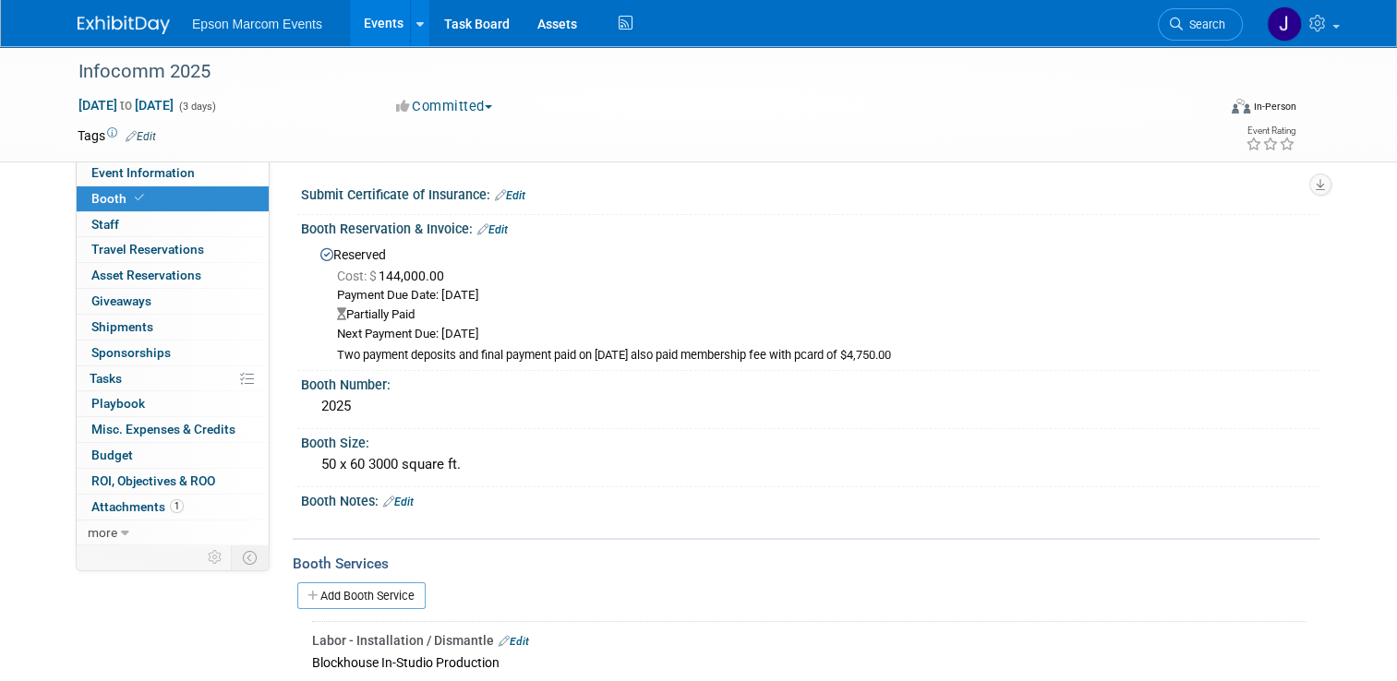
click at [495, 231] on link "Edit" at bounding box center [492, 229] width 30 height 13
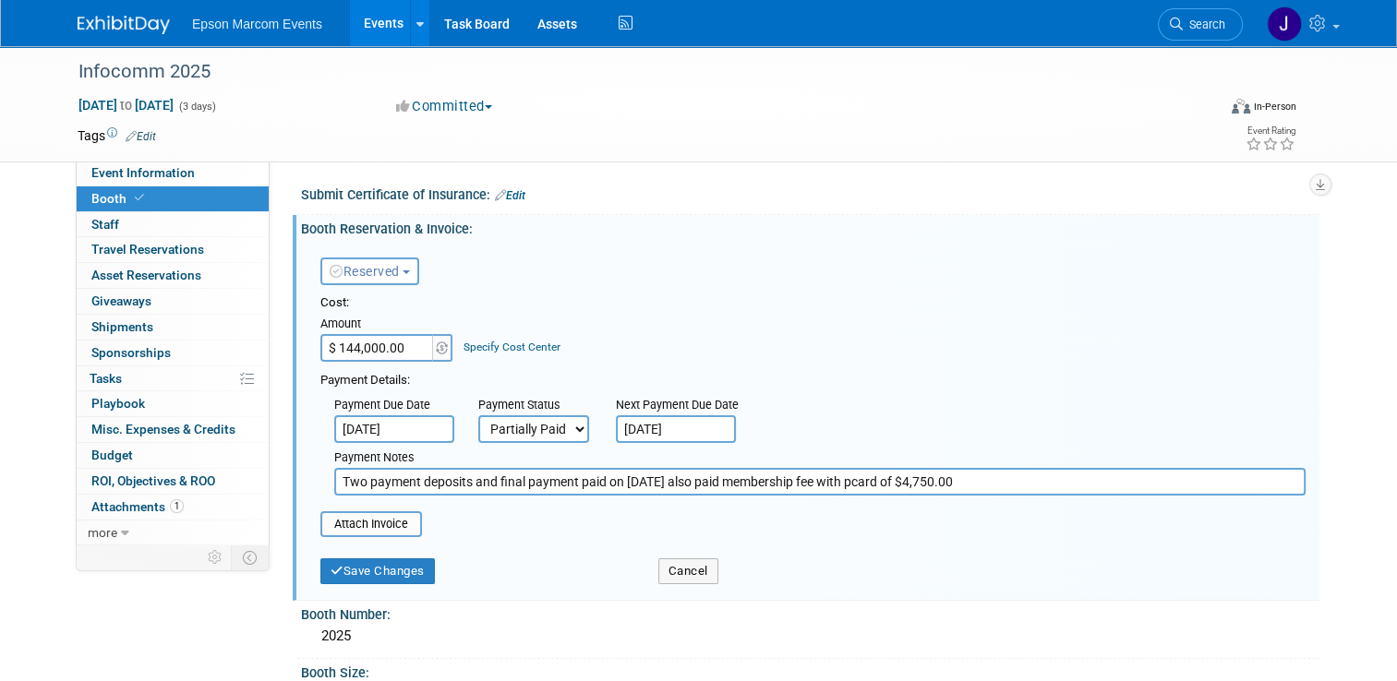
click at [465, 482] on input "Two payment deposits and final payment paid on 12/5/2024 also paid membership f…" at bounding box center [819, 482] width 971 height 28
click at [868, 485] on input "Two payment deposits # 1 Epay 105945 $72,000 # 2 Epay 123809 $36,000 and final …" at bounding box center [819, 482] width 971 height 28
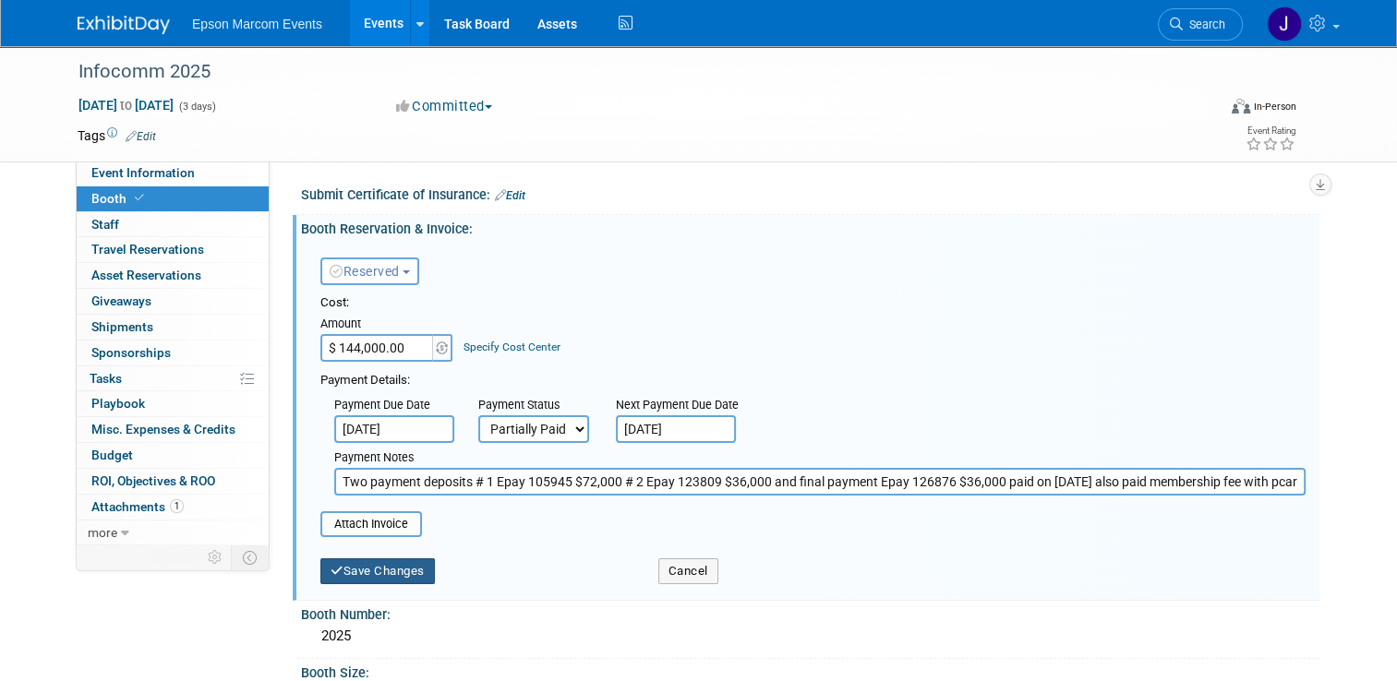
type input "Two payment deposits # 1 Epay 105945 $72,000 # 2 Epay 123809 $36,000 and final …"
click at [370, 571] on button "Save Changes" at bounding box center [377, 572] width 114 height 26
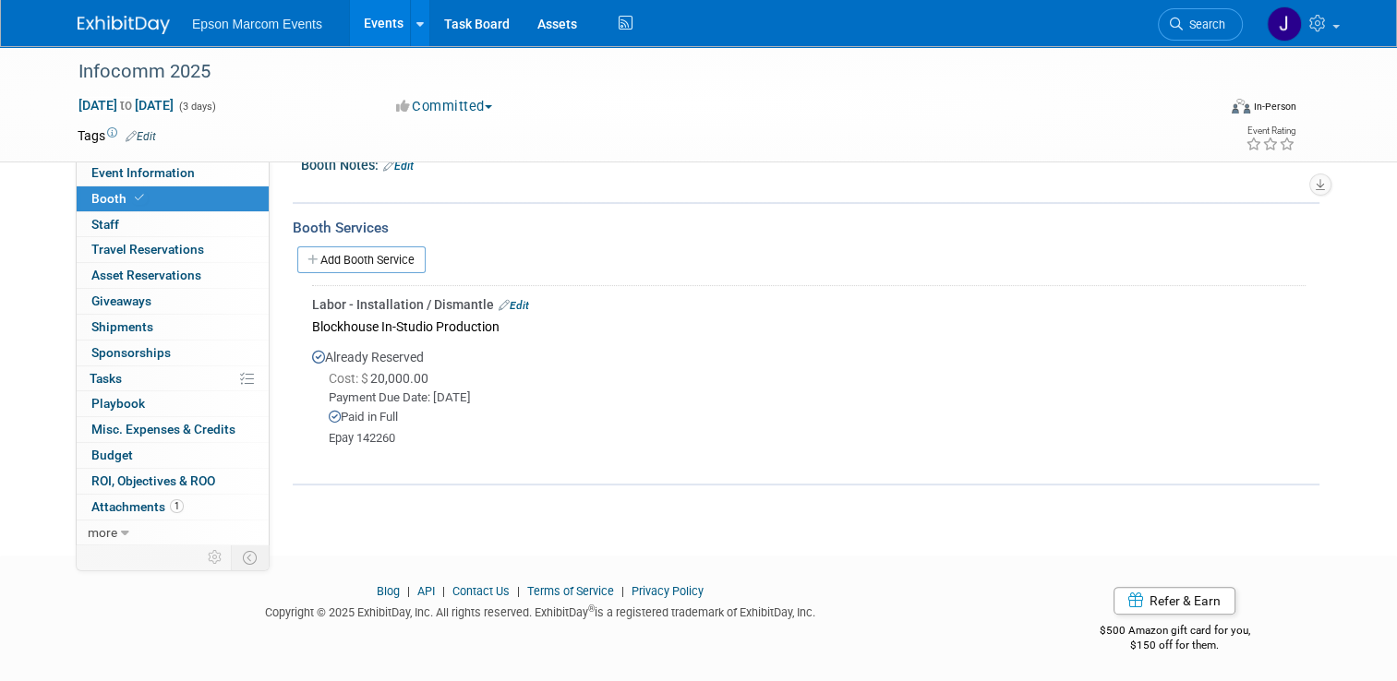
scroll to position [244, 0]
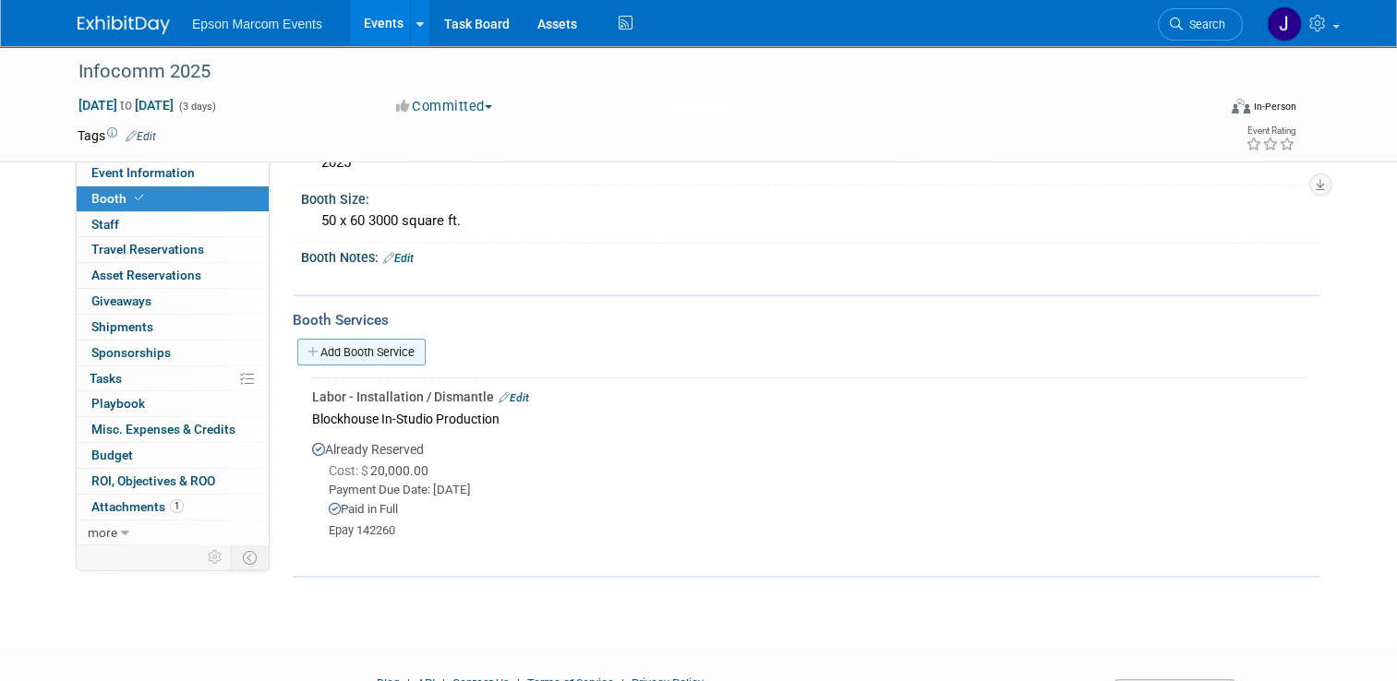
click at [358, 345] on link "Add Booth Service" at bounding box center [361, 352] width 128 height 27
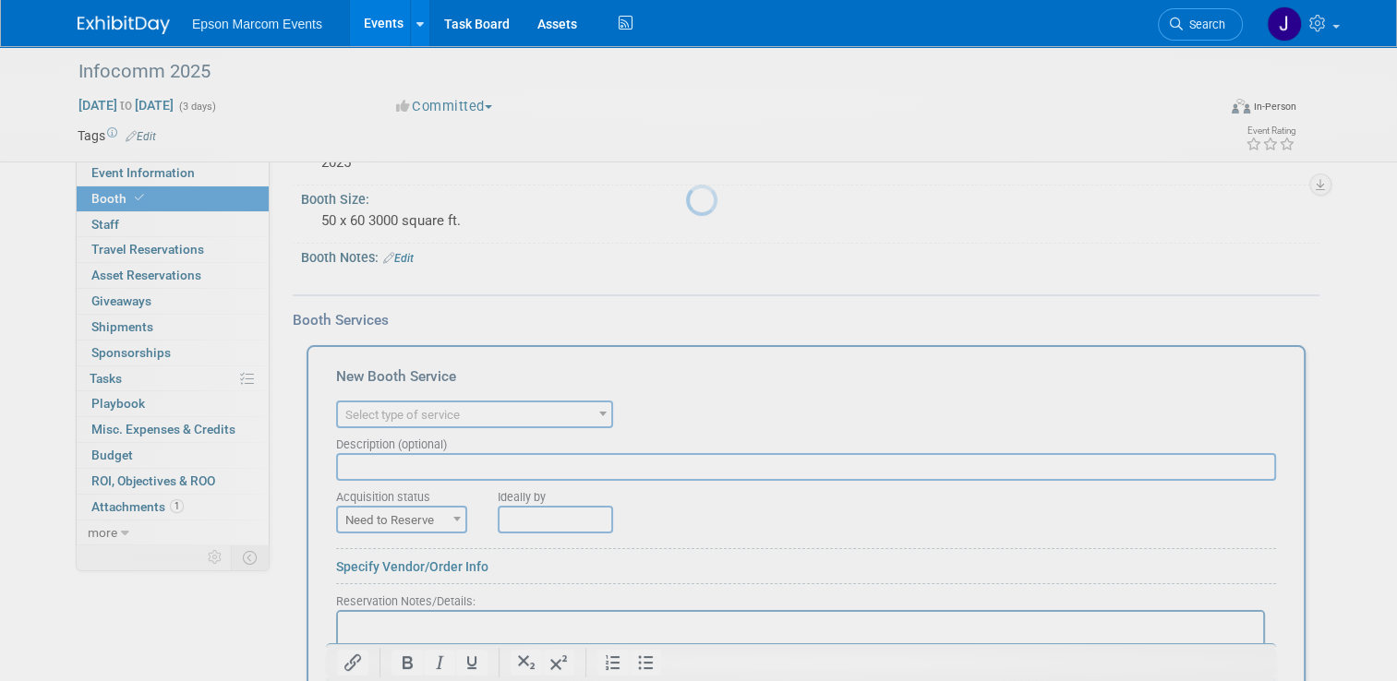
scroll to position [0, 0]
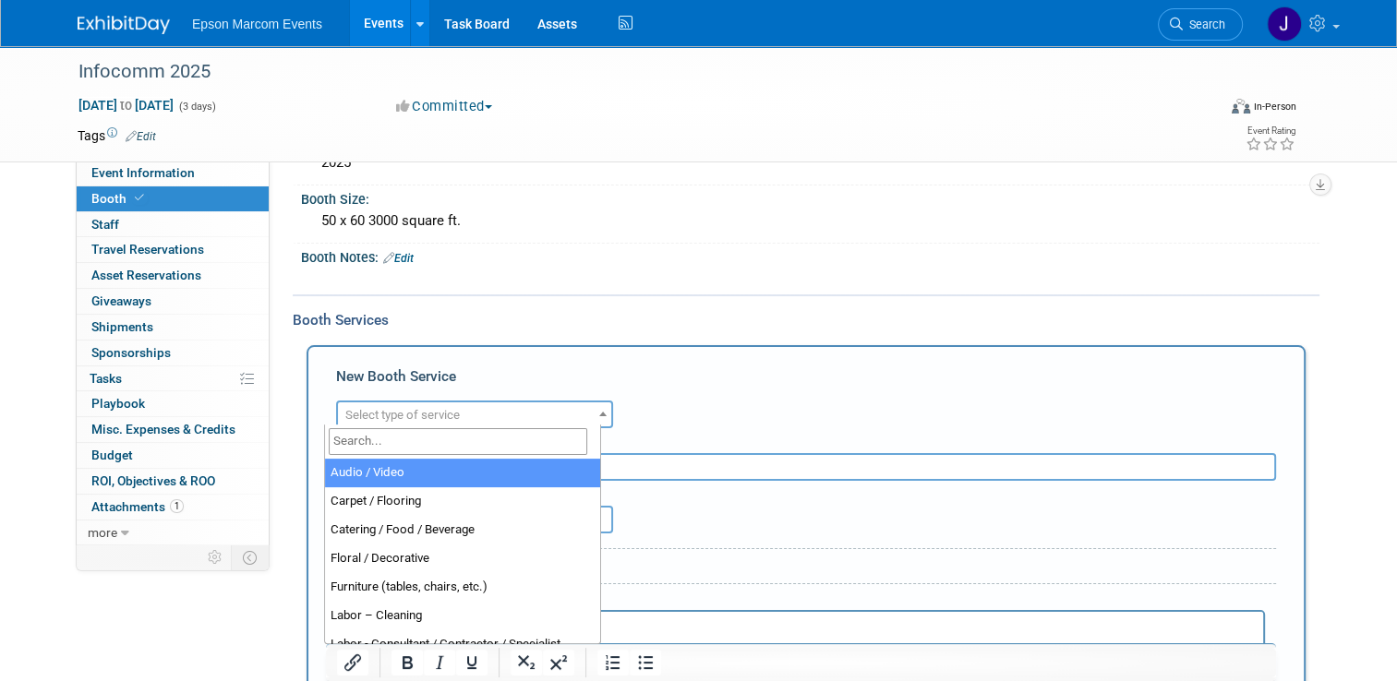
click at [524, 410] on span "Select type of service" at bounding box center [474, 416] width 273 height 26
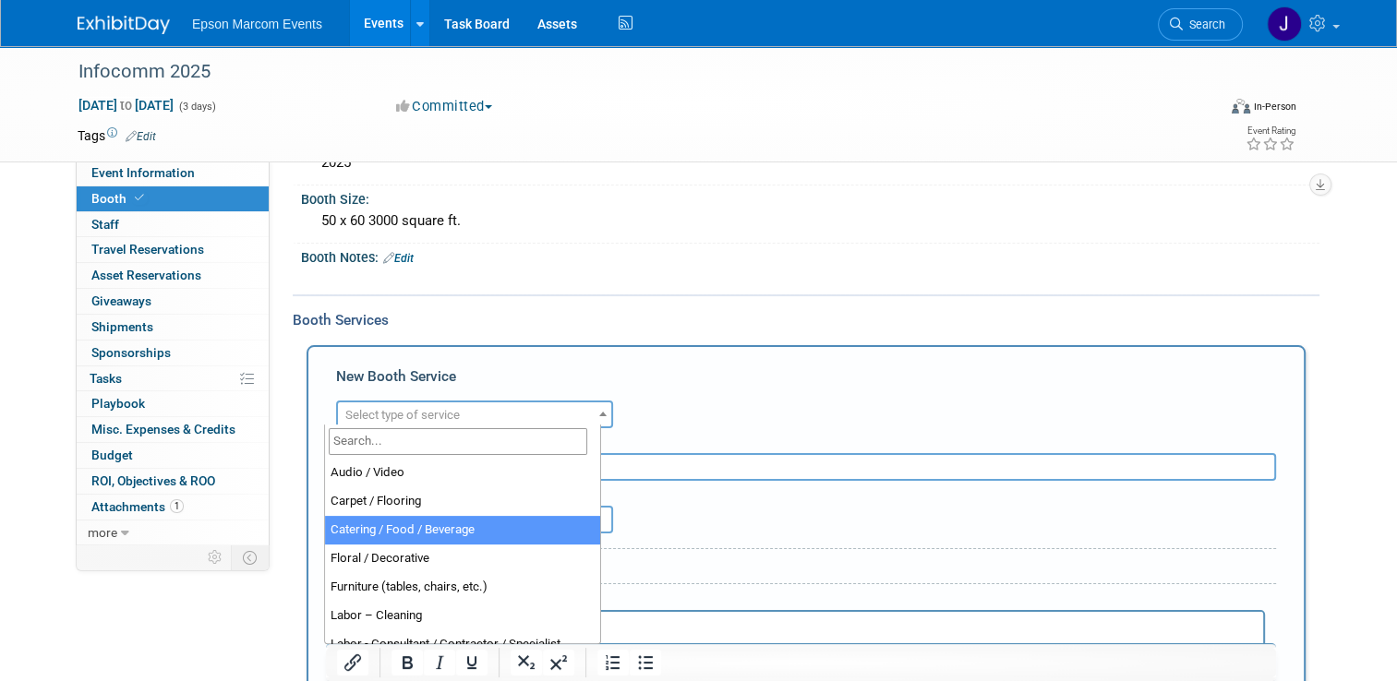
scroll to position [92, 0]
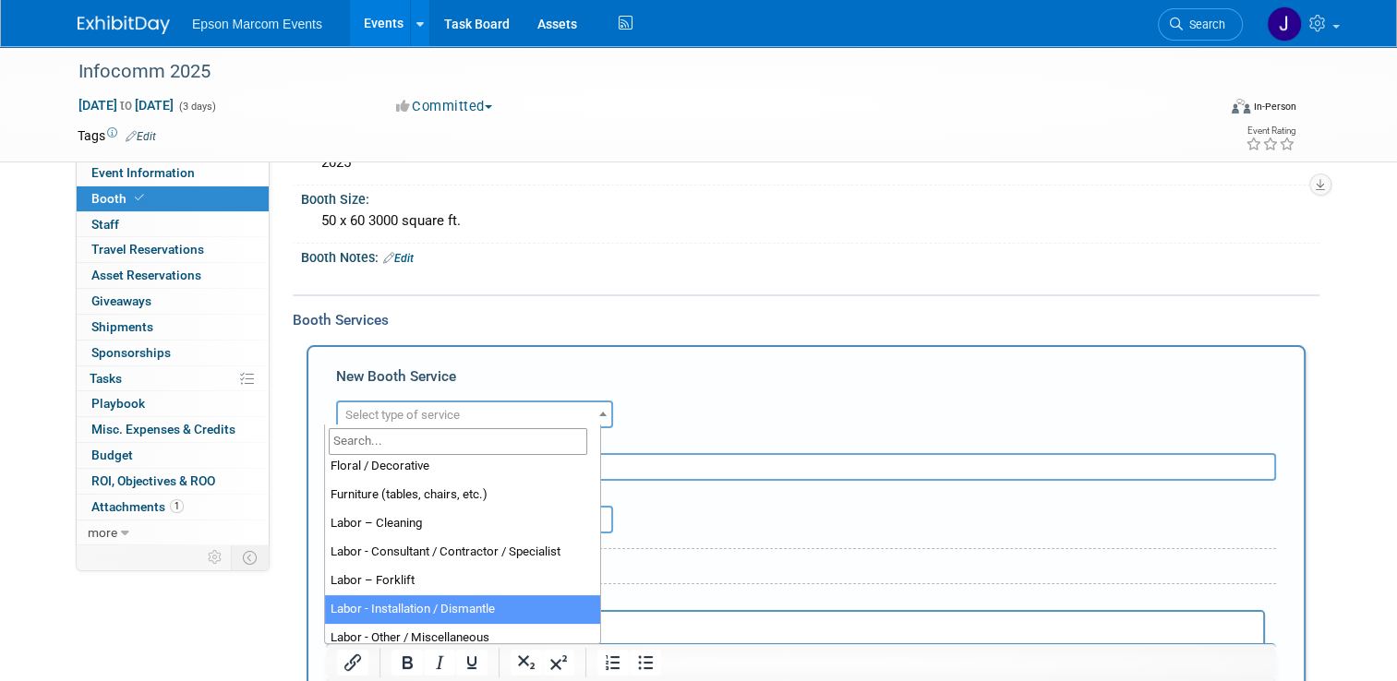
select select "11"
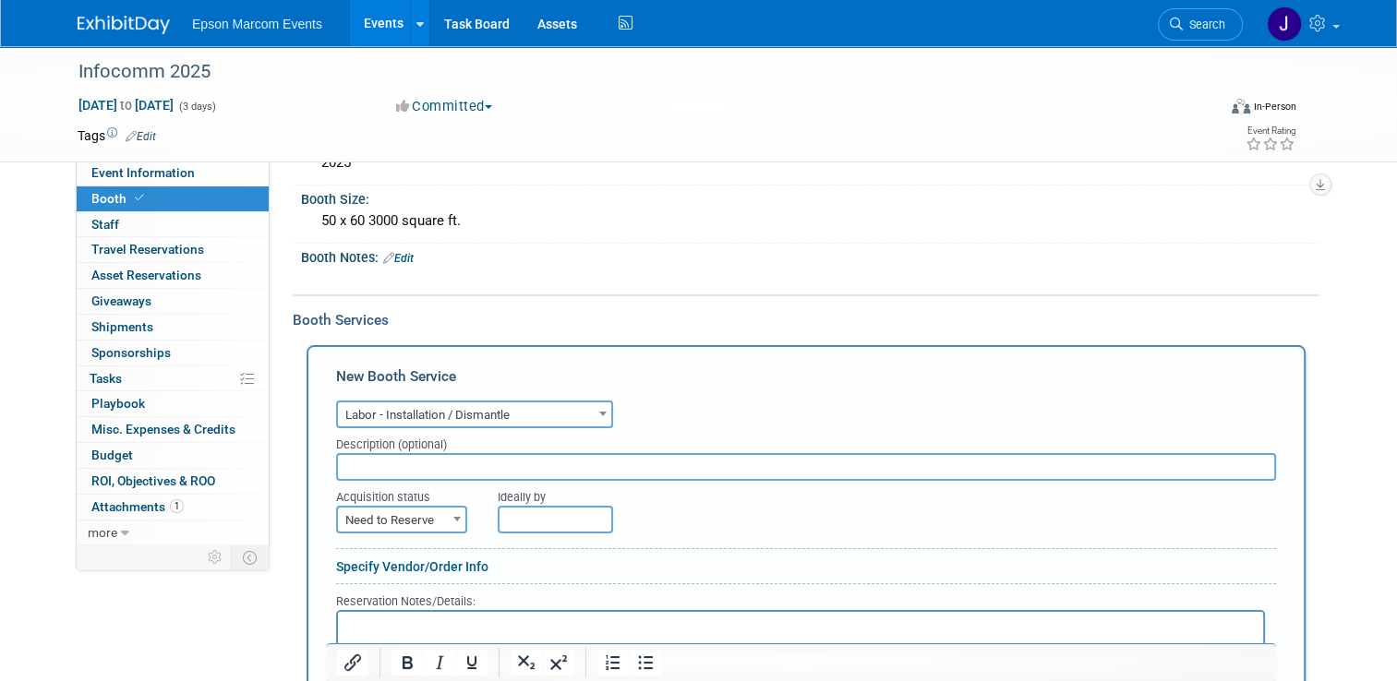
click at [446, 463] on input "text" at bounding box center [806, 467] width 940 height 28
type input "Blockhouse Digital Design Services"
click at [448, 511] on span at bounding box center [457, 519] width 18 height 24
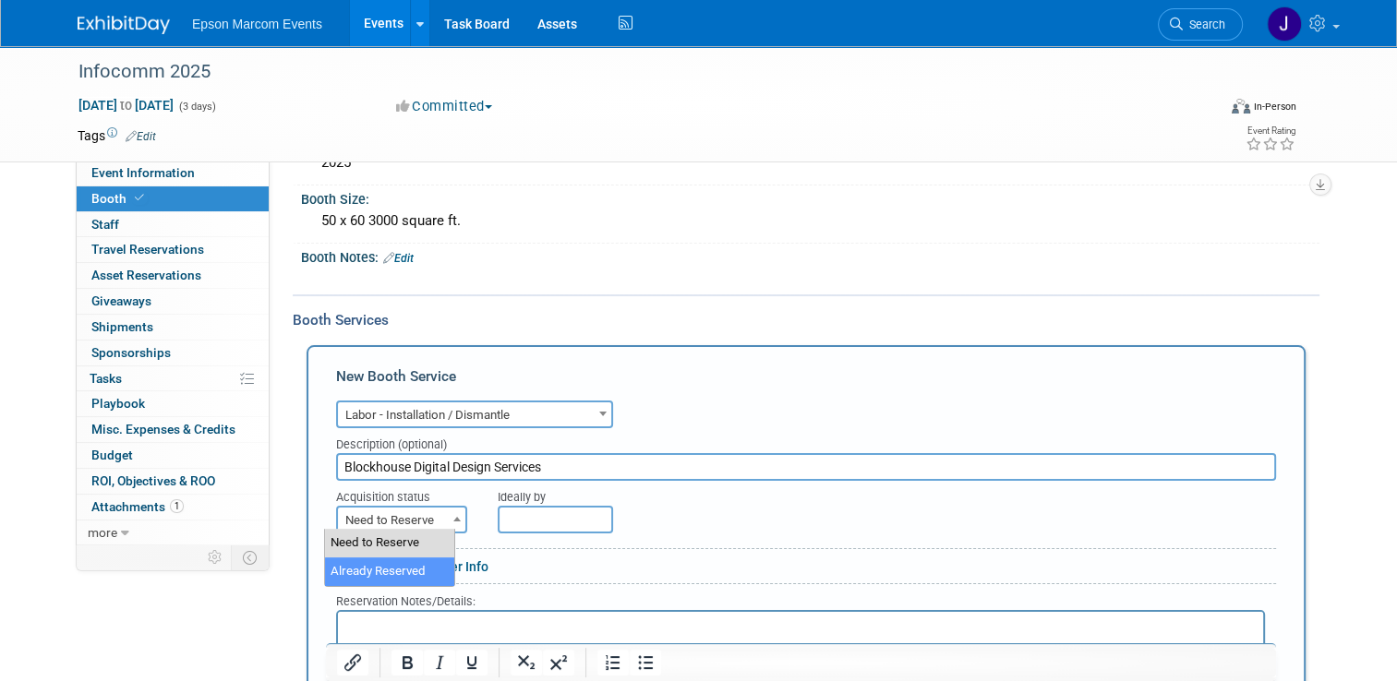
select select "2"
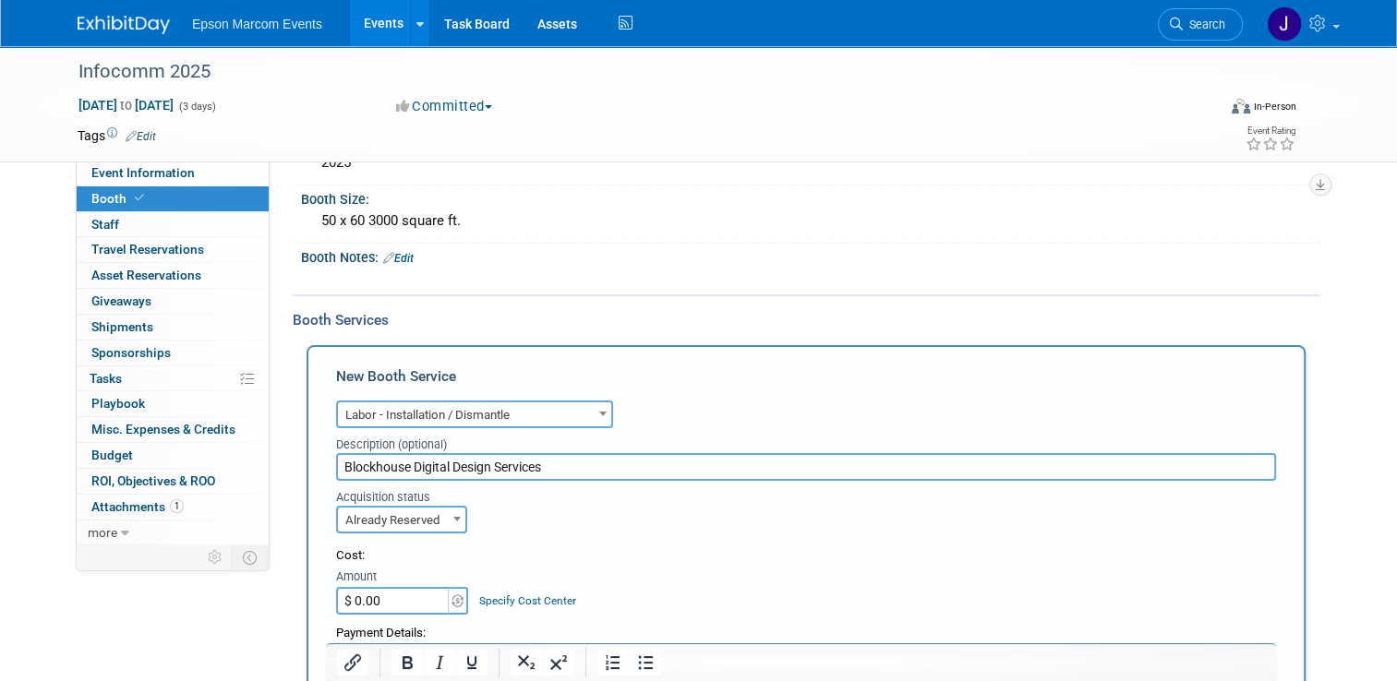
click at [389, 596] on input "$ 0.00" at bounding box center [393, 601] width 115 height 28
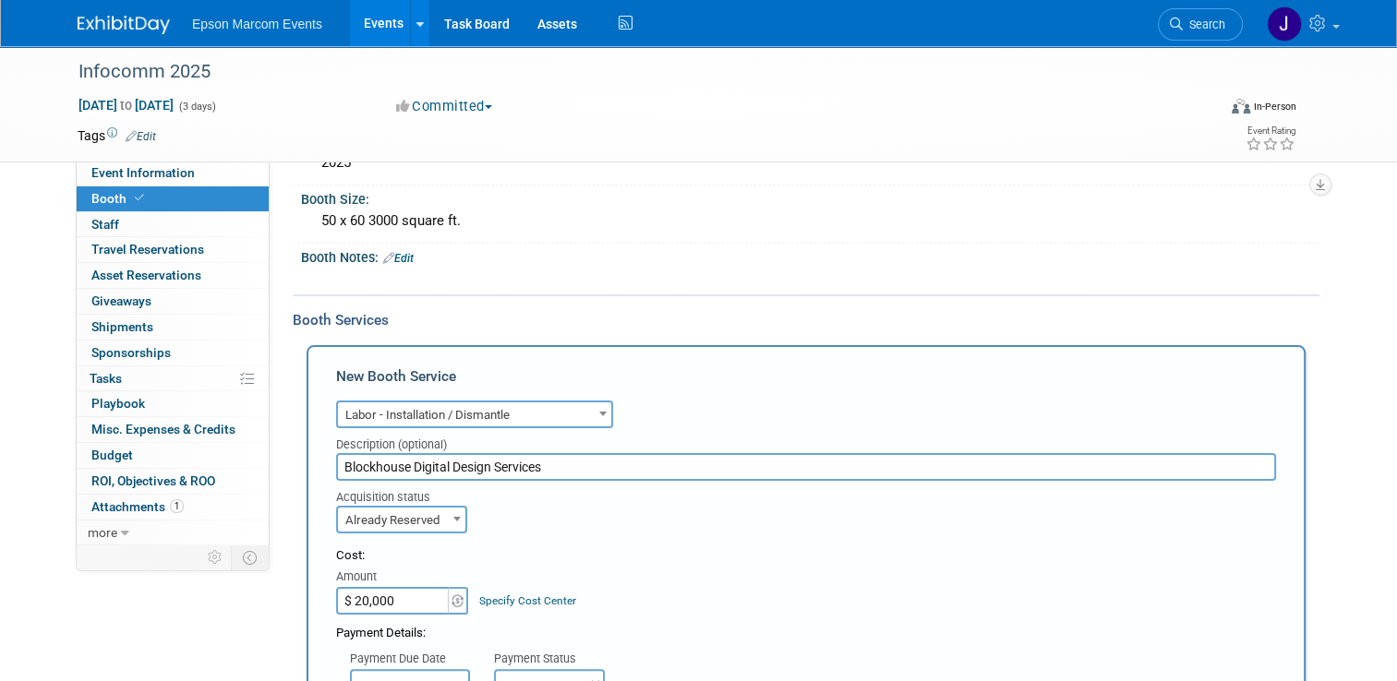
scroll to position [336, 0]
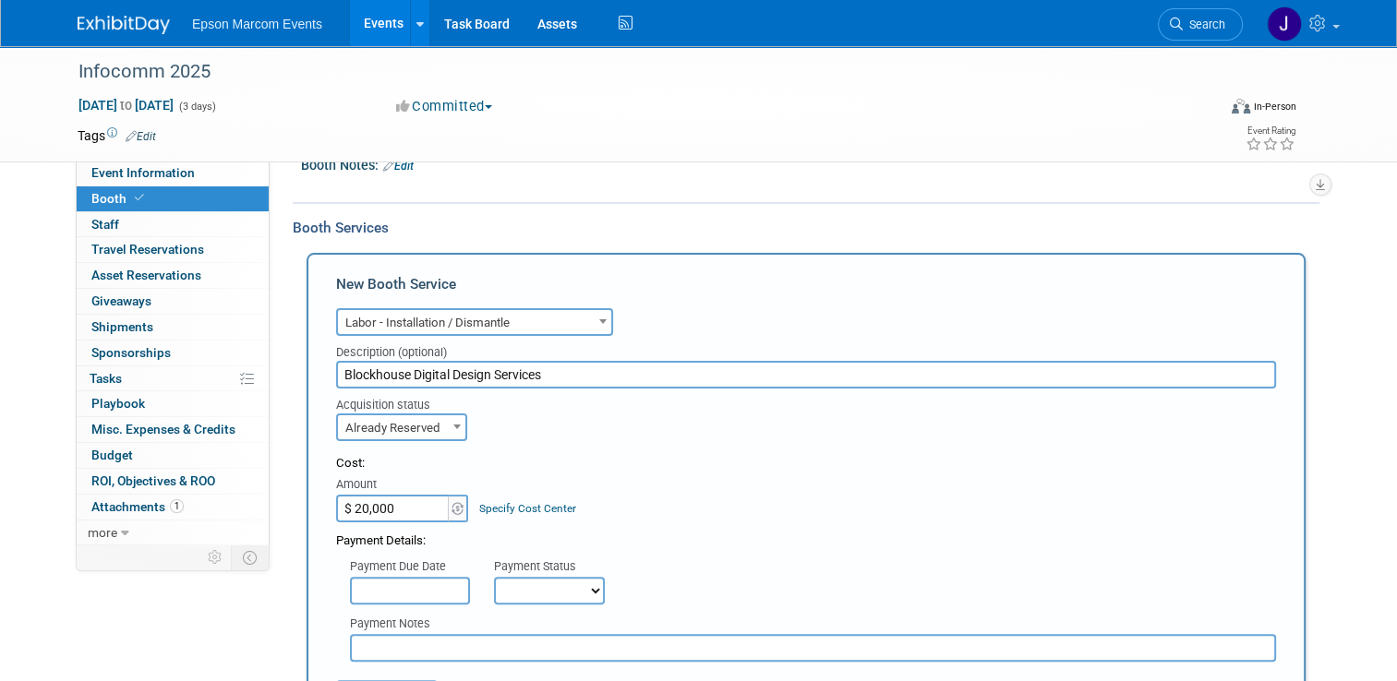
type input "$ 20,000.00"
click at [404, 582] on input "text" at bounding box center [410, 591] width 120 height 28
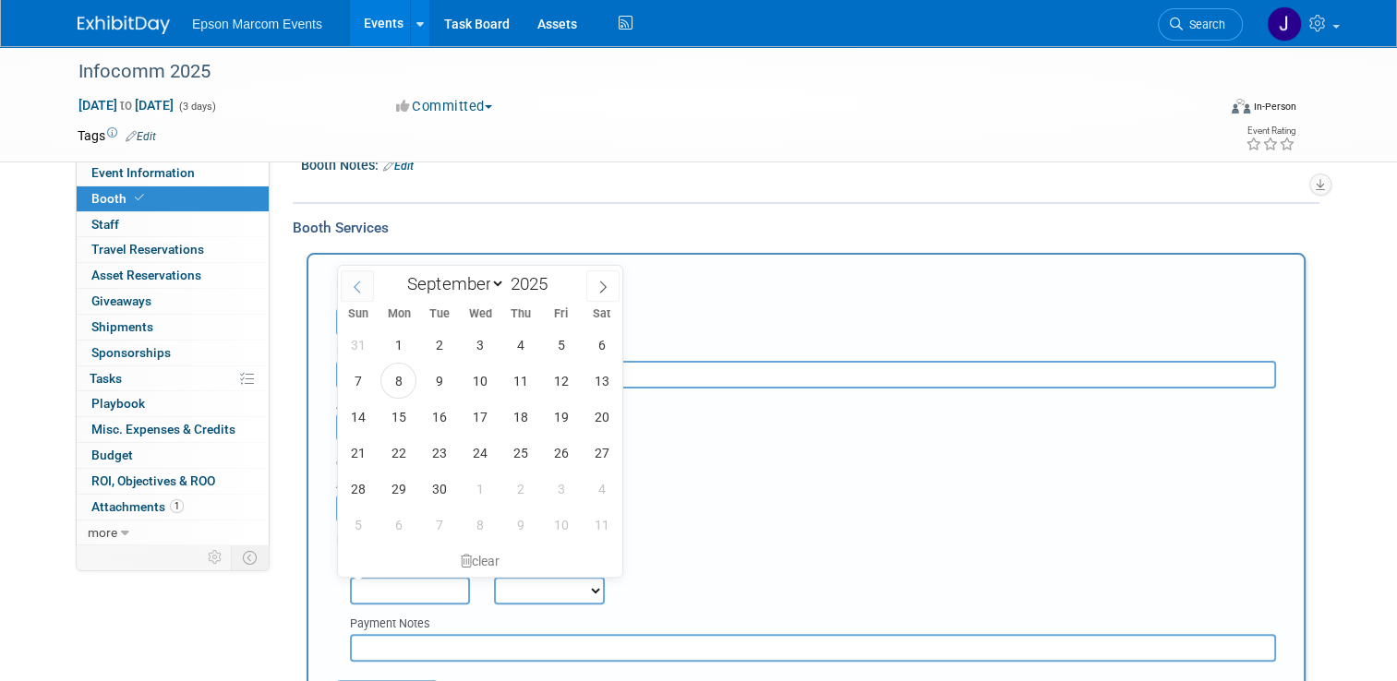
click at [355, 287] on icon at bounding box center [357, 287] width 13 height 13
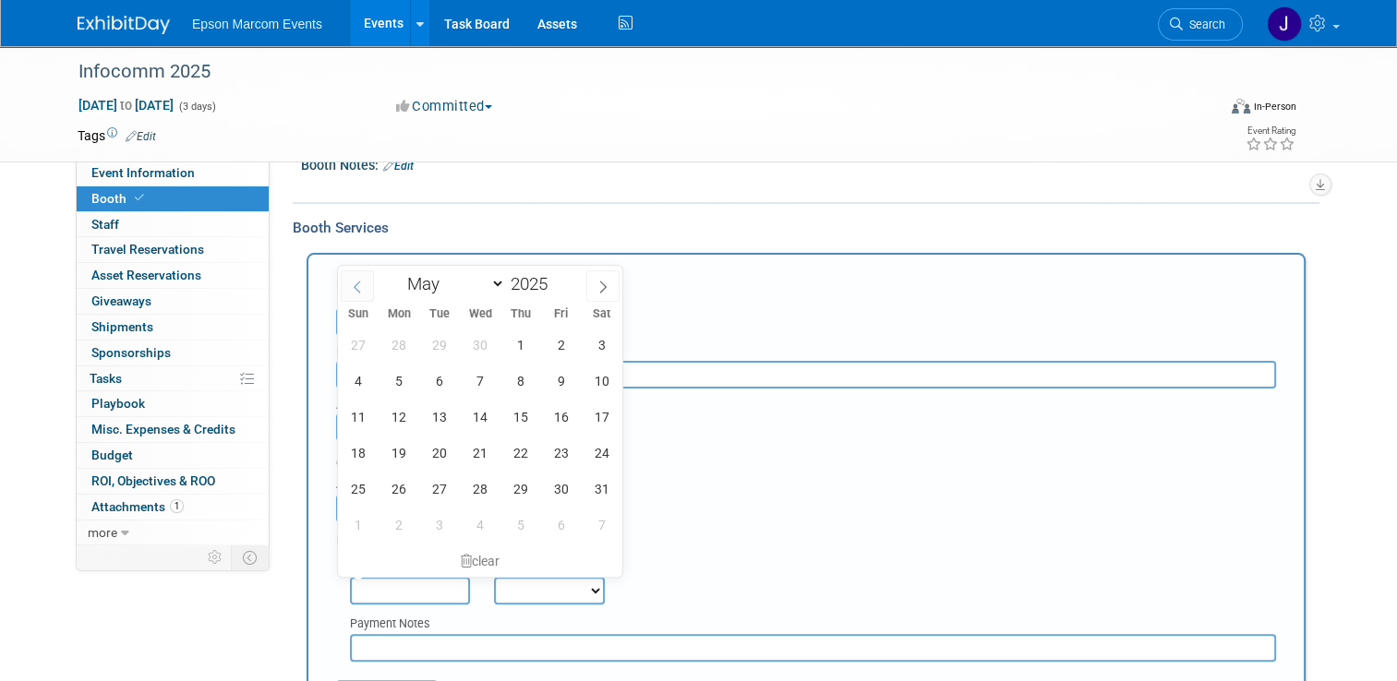
select select "3"
click at [399, 381] on span "7" at bounding box center [398, 381] width 36 height 36
type input "Apr 7, 2025"
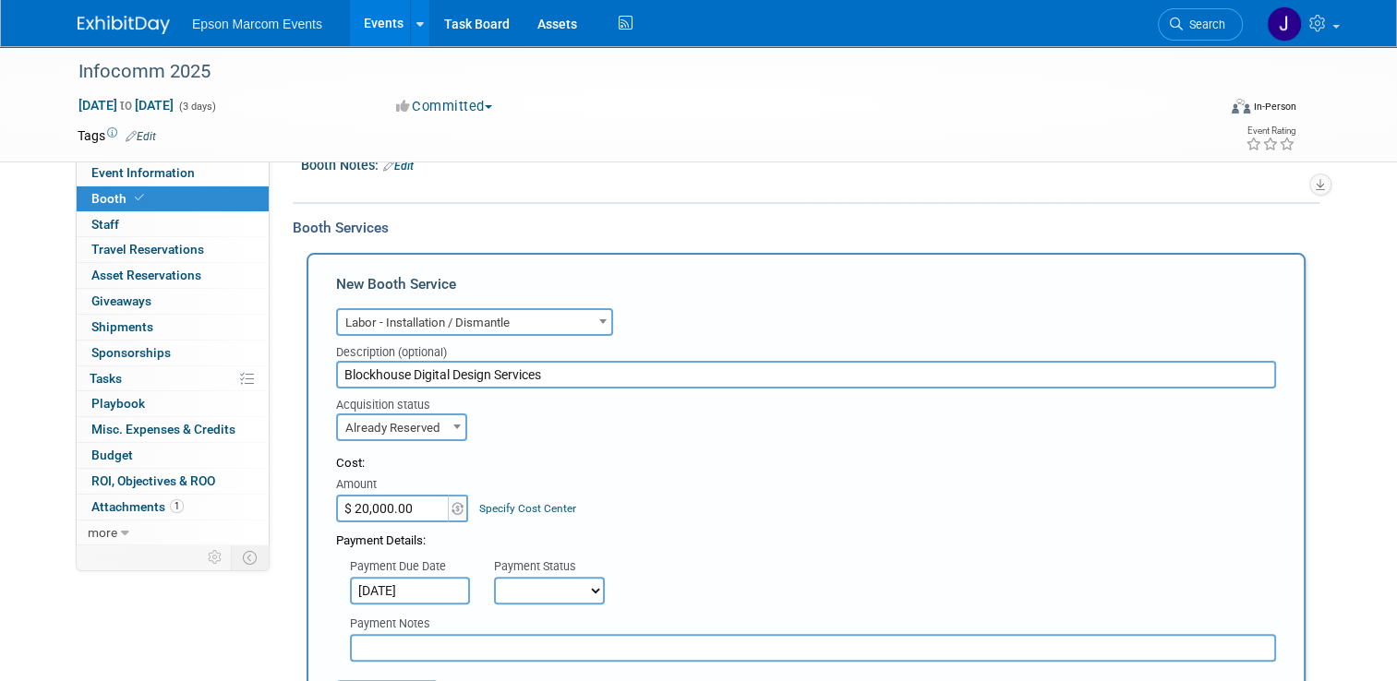
click at [522, 586] on select "Not Paid Yet Partially Paid Paid in Full" at bounding box center [549, 591] width 111 height 28
select select "1"
click at [494, 577] on select "Not Paid Yet Partially Paid Paid in Full" at bounding box center [549, 591] width 111 height 28
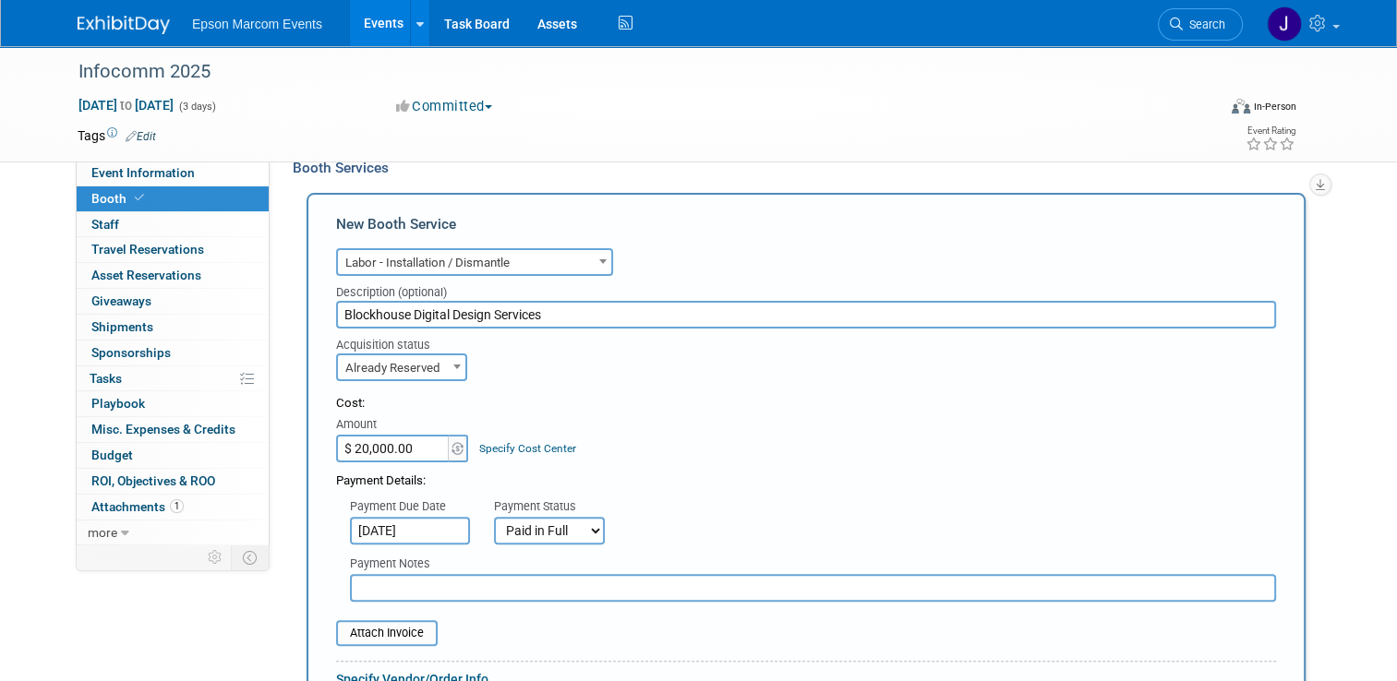
scroll to position [428, 0]
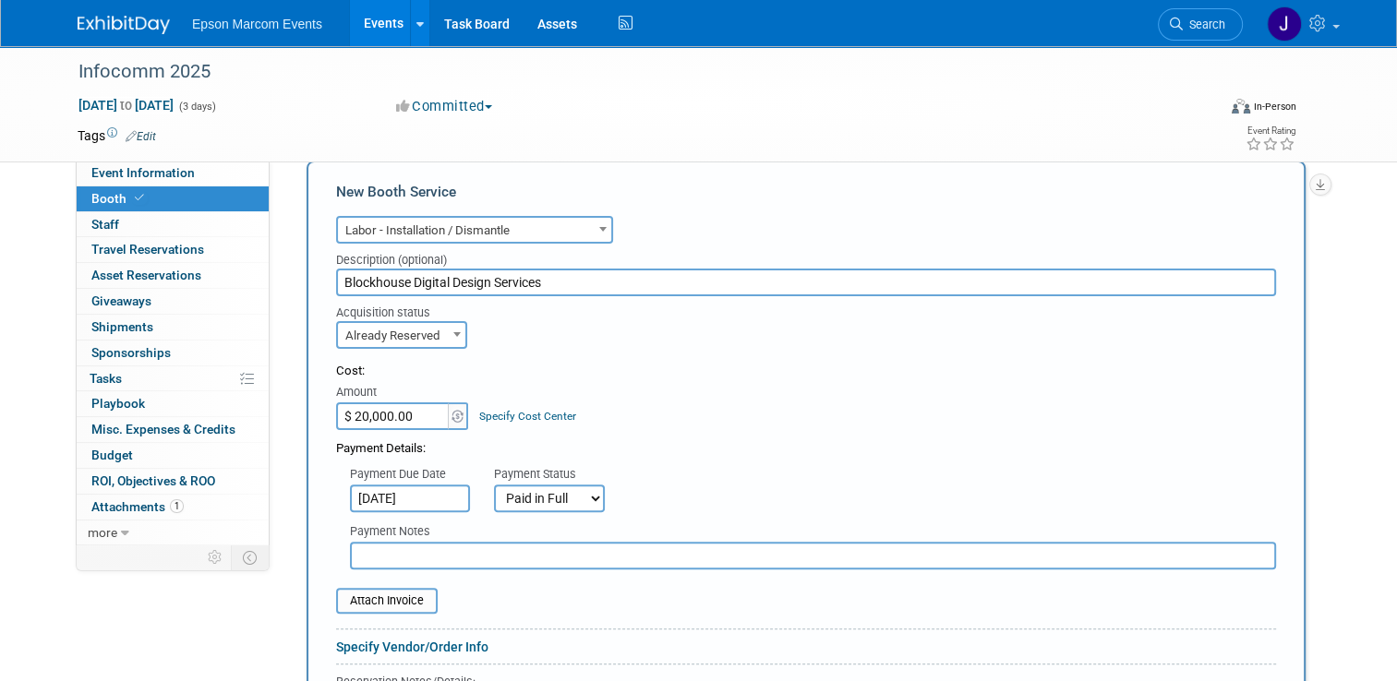
click at [462, 553] on input "text" at bounding box center [813, 556] width 926 height 28
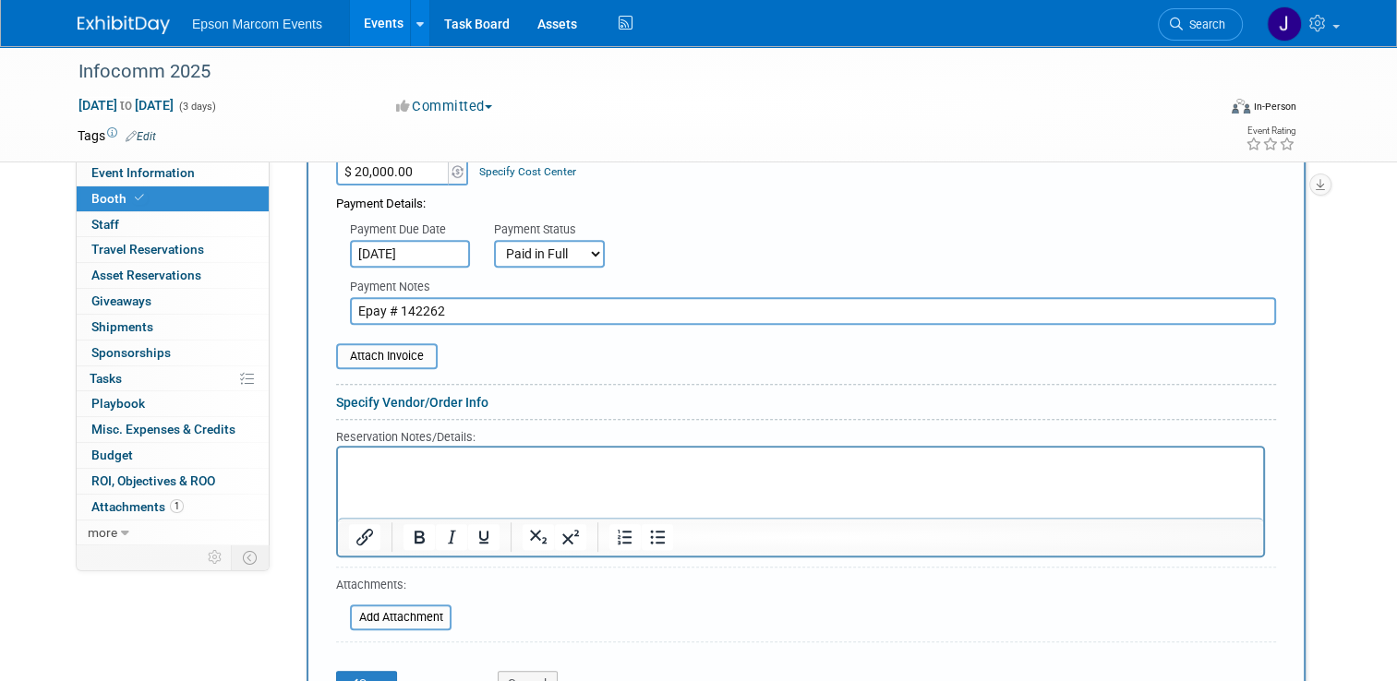
scroll to position [705, 0]
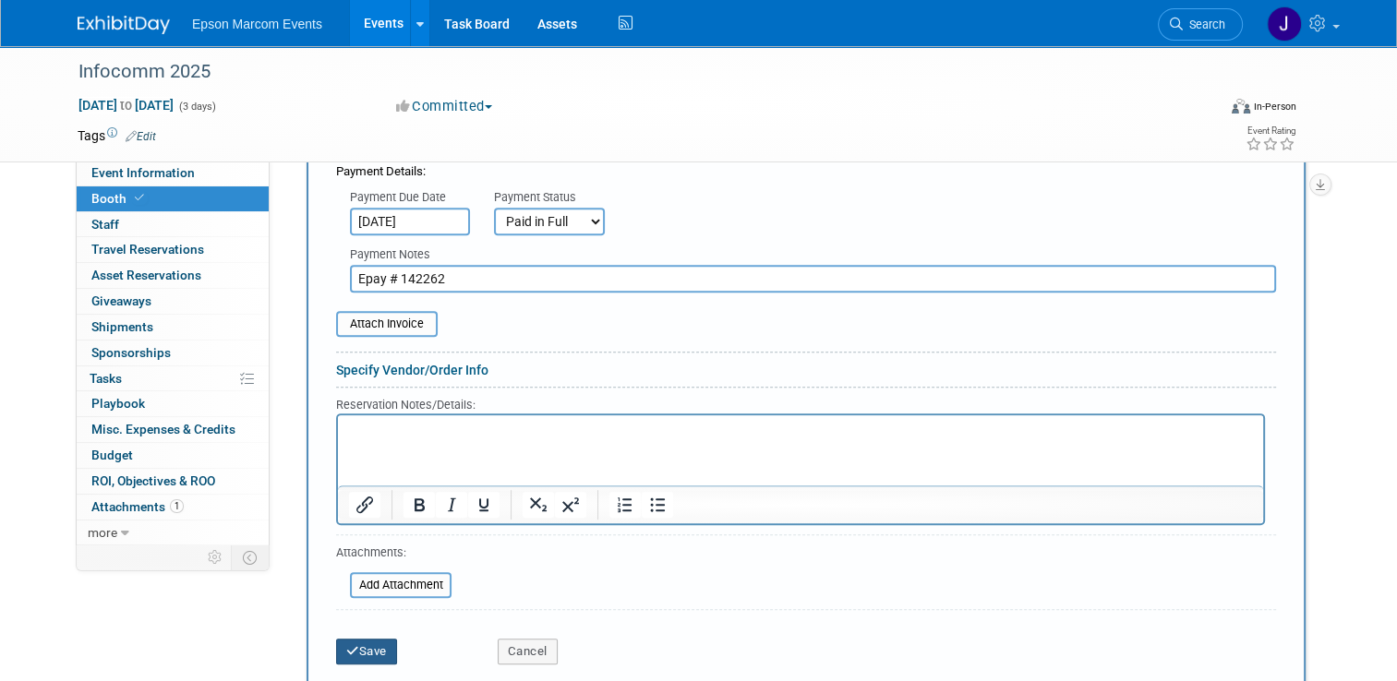
type input "Epay # 142262"
click at [362, 644] on button "Save" at bounding box center [366, 652] width 61 height 26
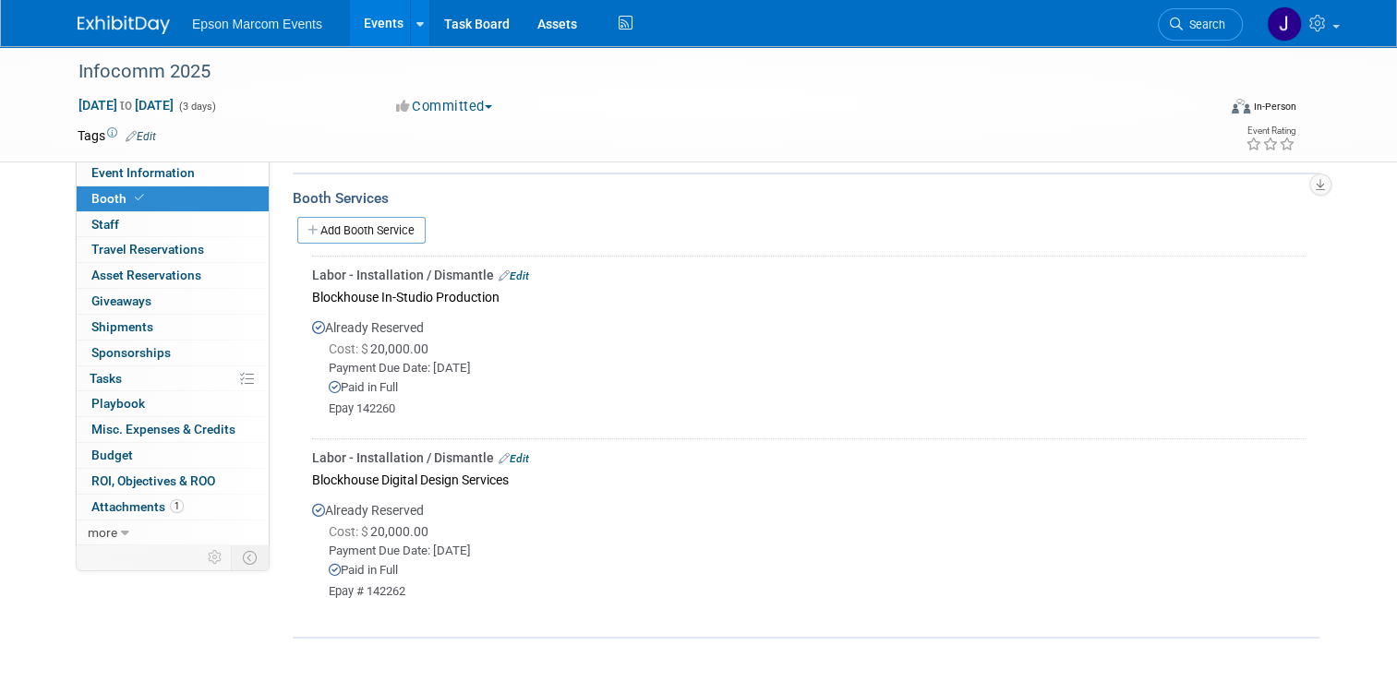
scroll to position [333, 0]
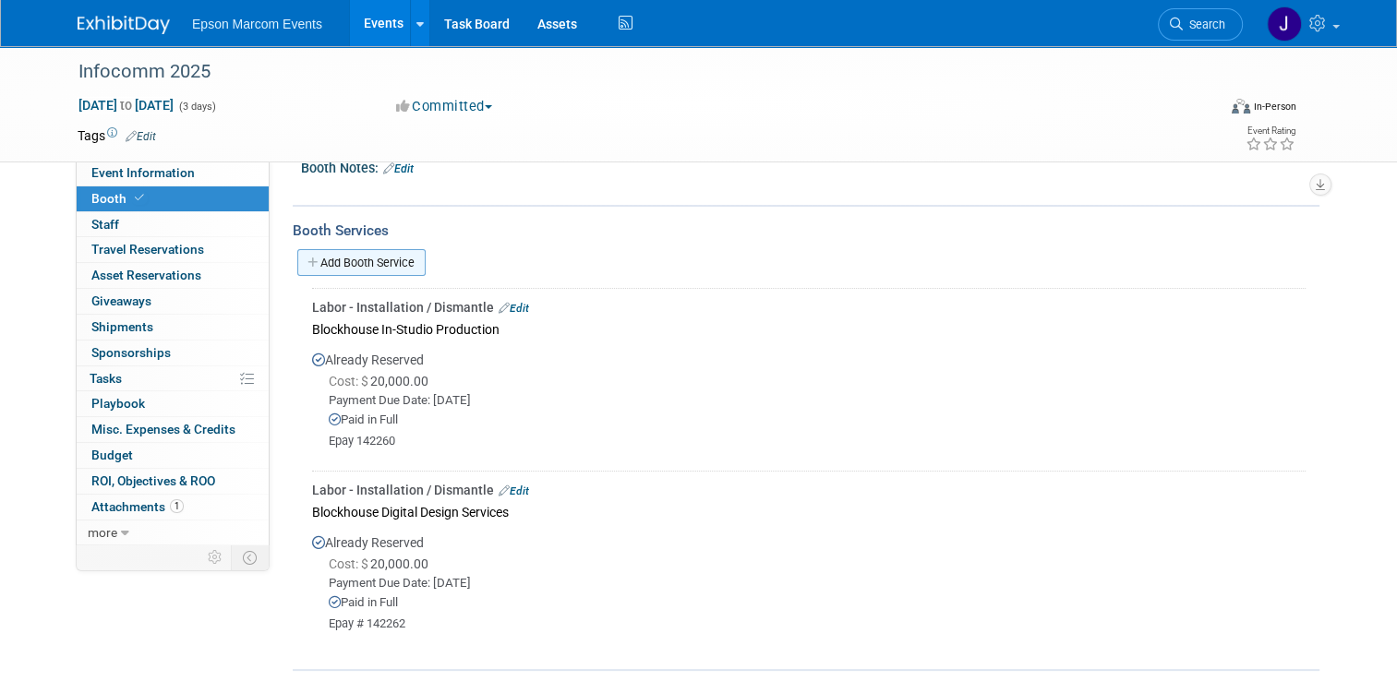
click at [373, 253] on link "Add Booth Service" at bounding box center [361, 262] width 128 height 27
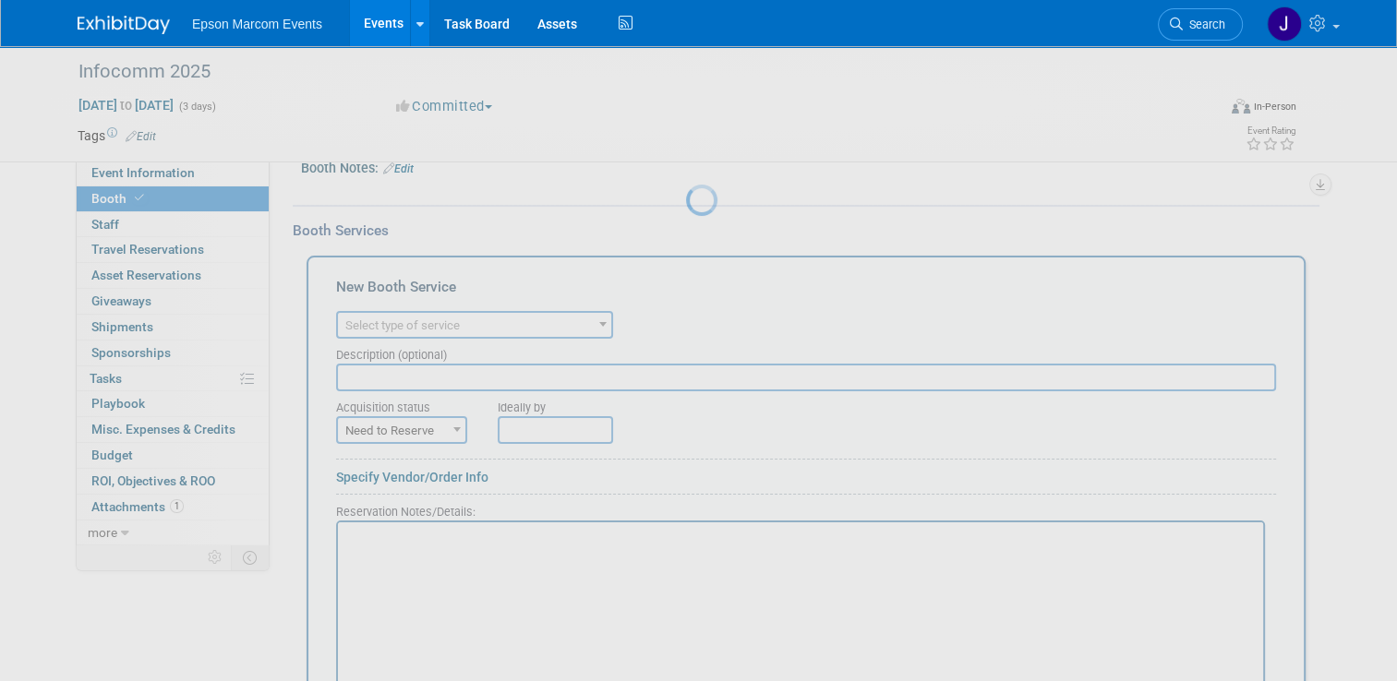
scroll to position [0, 0]
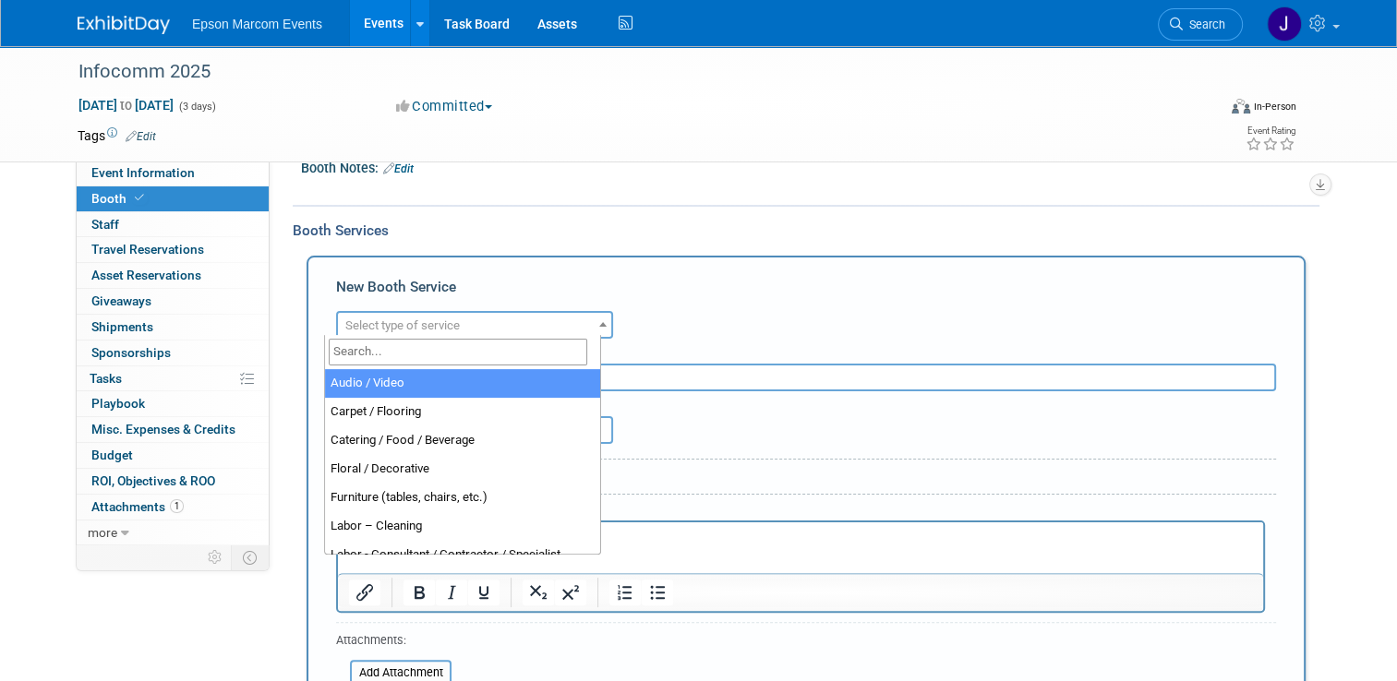
click at [472, 316] on span "Select type of service" at bounding box center [474, 326] width 273 height 26
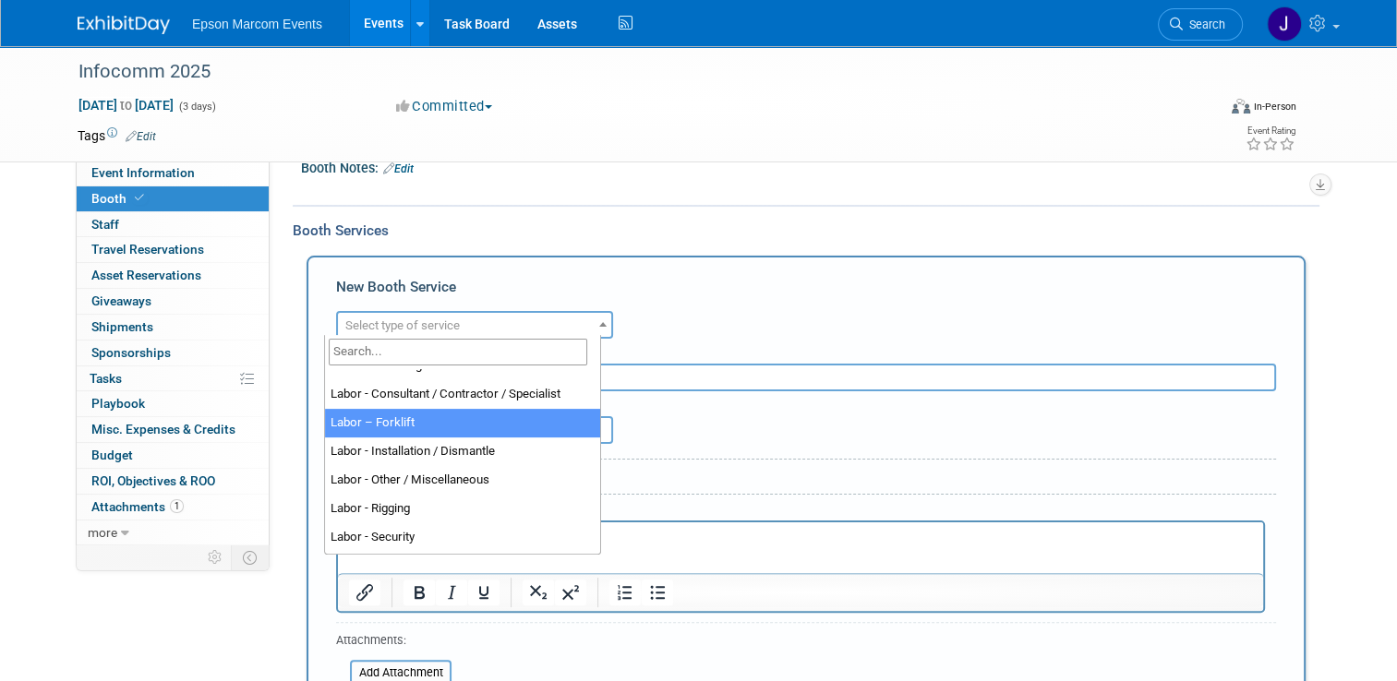
scroll to position [158, 0]
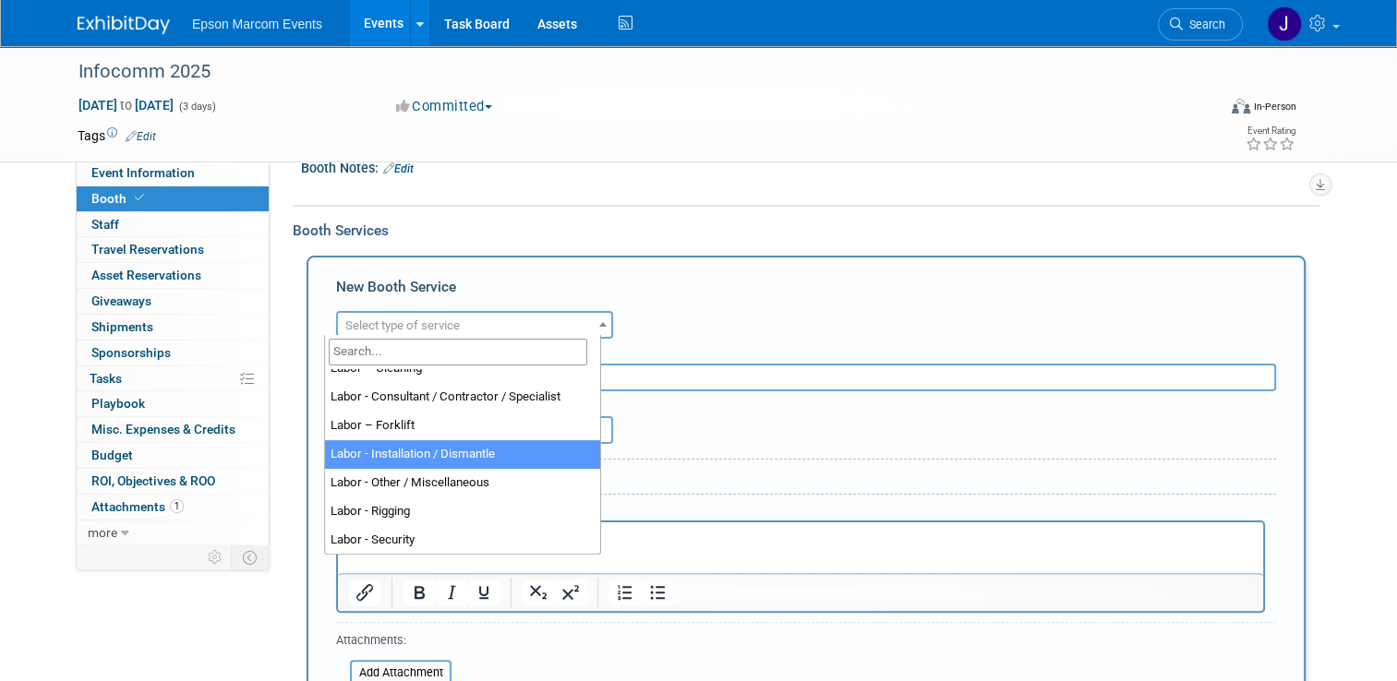
select select "11"
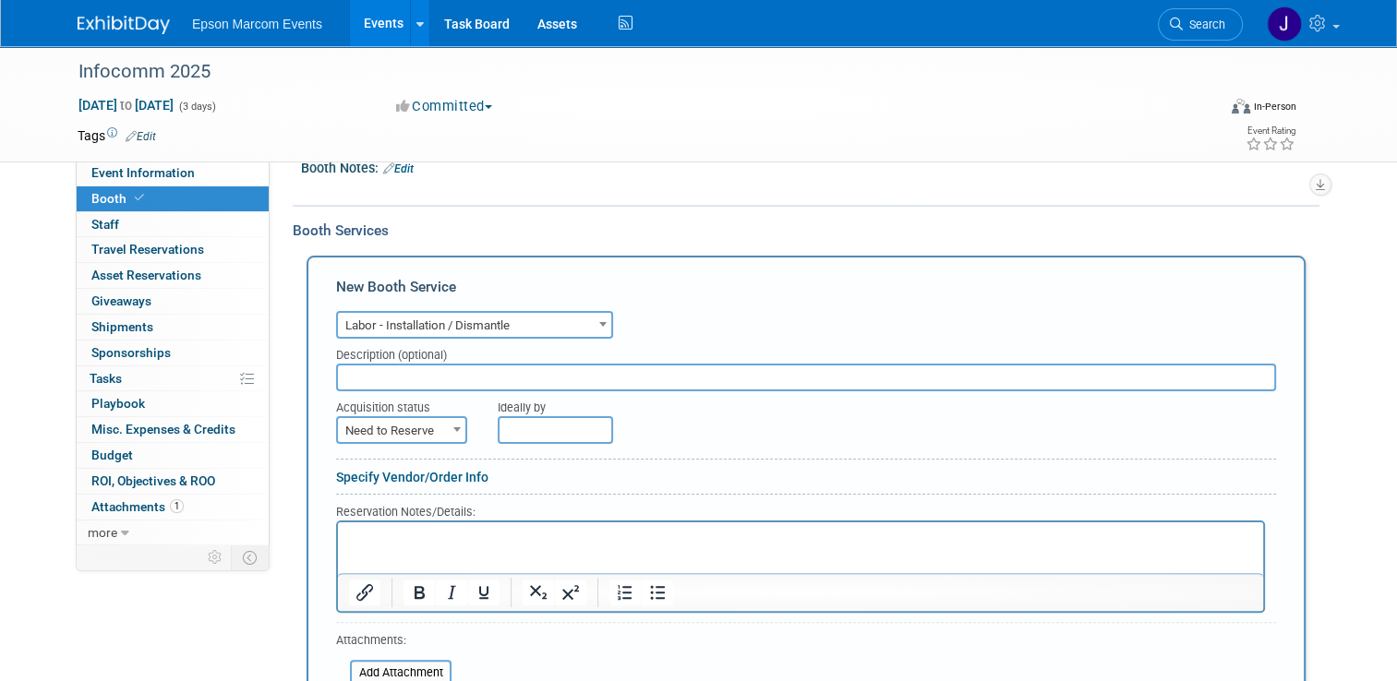
click at [425, 373] on input "text" at bounding box center [806, 378] width 940 height 28
type input "Blockhouse Project Management"
click at [427, 424] on span "Need to Reserve" at bounding box center [401, 431] width 127 height 26
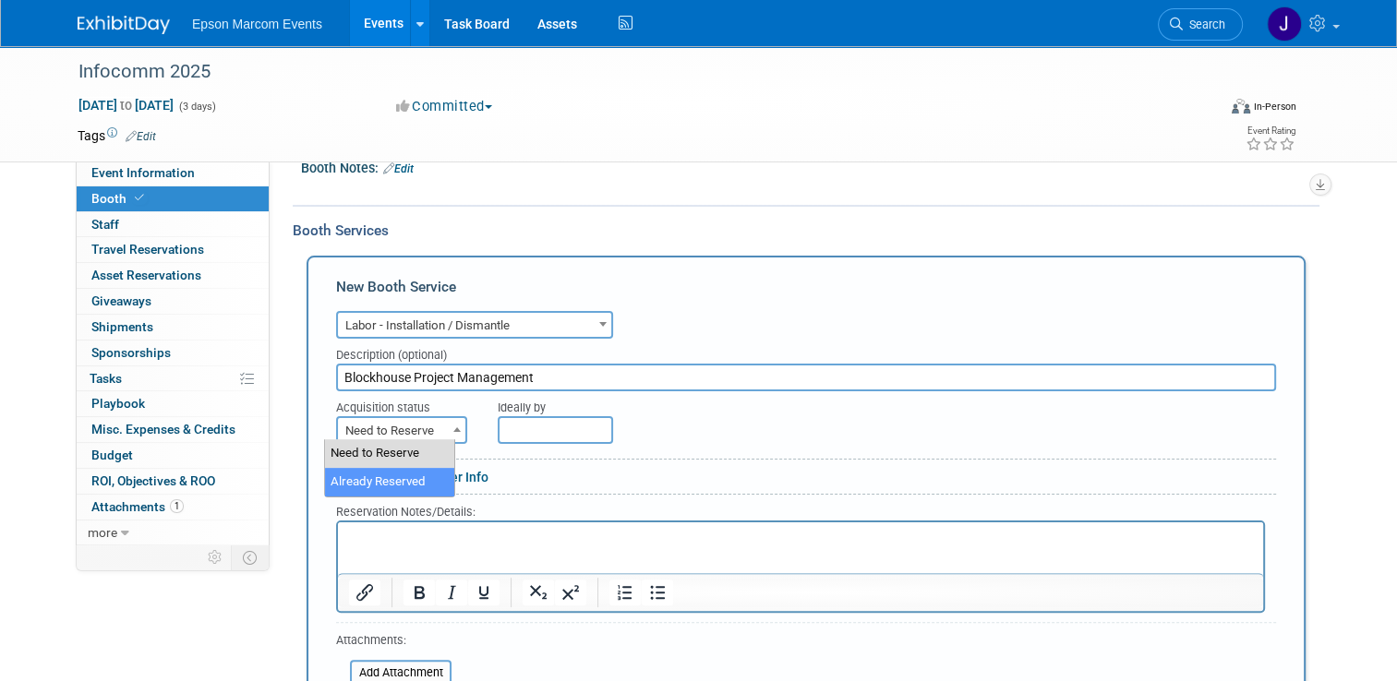
select select "2"
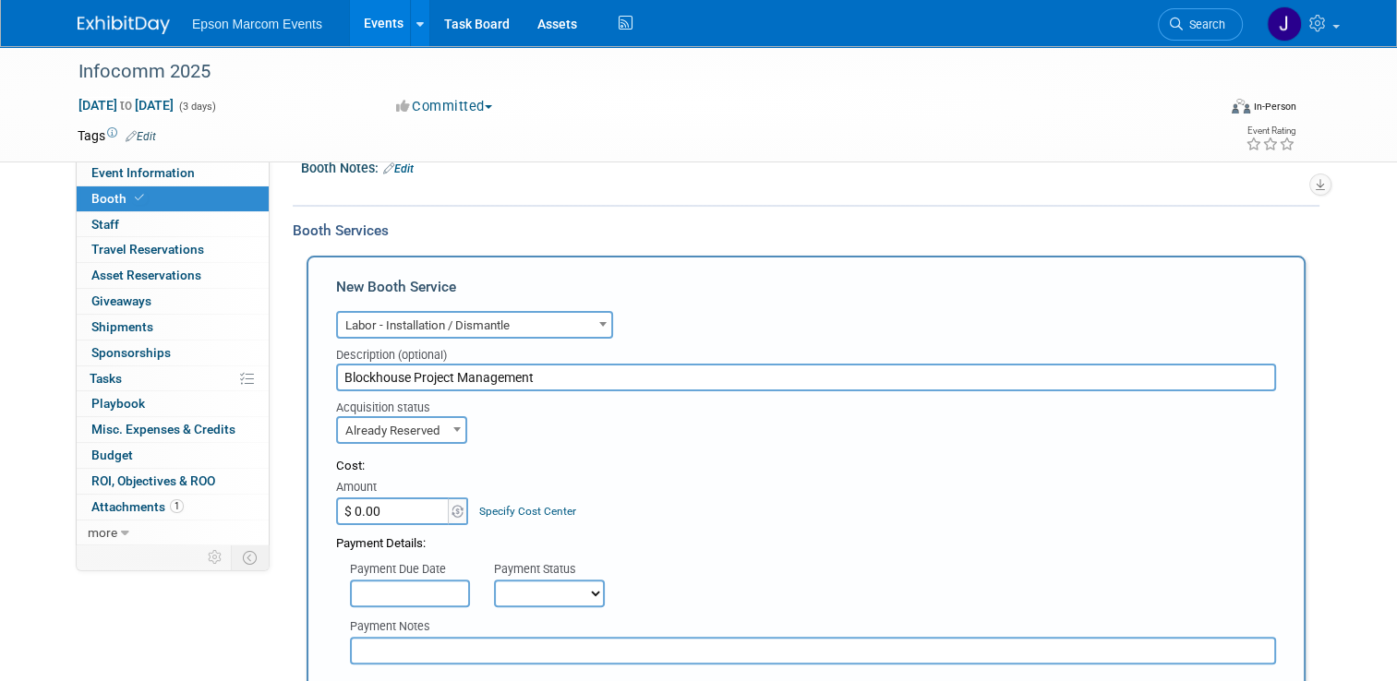
click at [385, 506] on input "$ 0.00" at bounding box center [393, 512] width 115 height 28
type input "$ 20,000.00"
click at [398, 584] on input "text" at bounding box center [410, 594] width 120 height 28
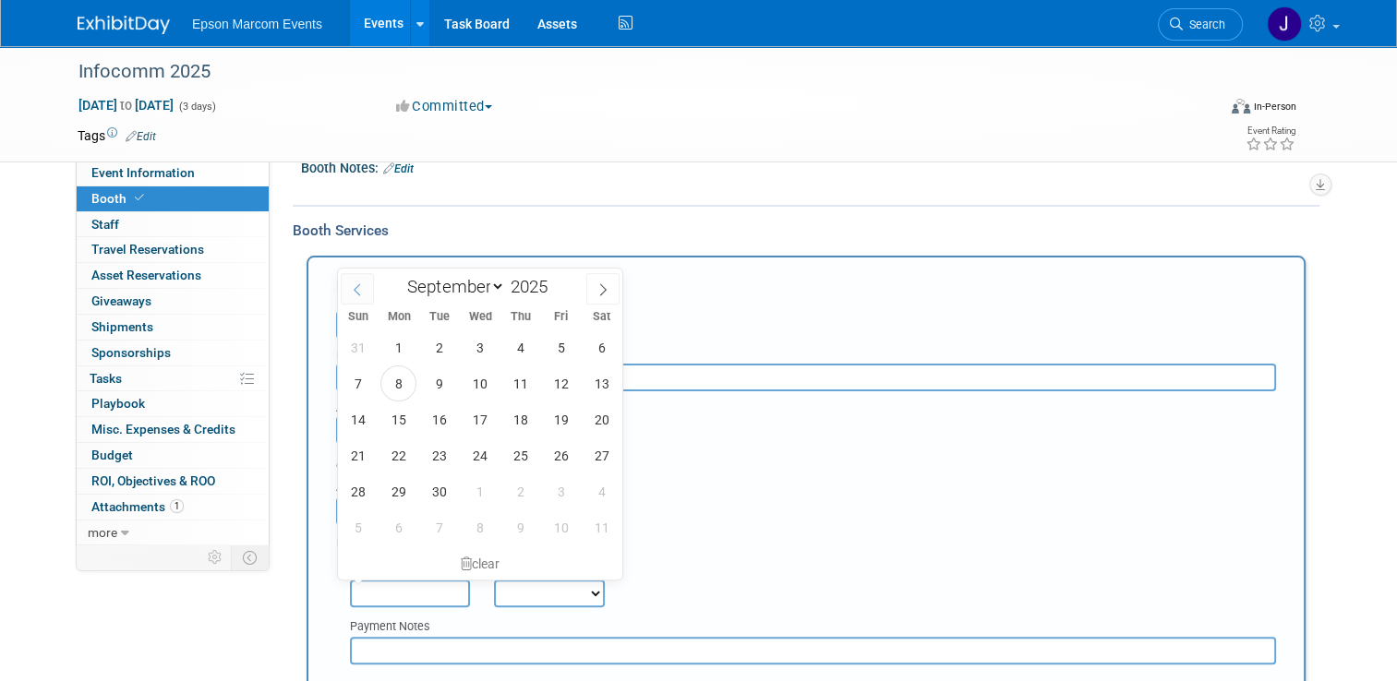
click at [365, 280] on span at bounding box center [357, 288] width 33 height 31
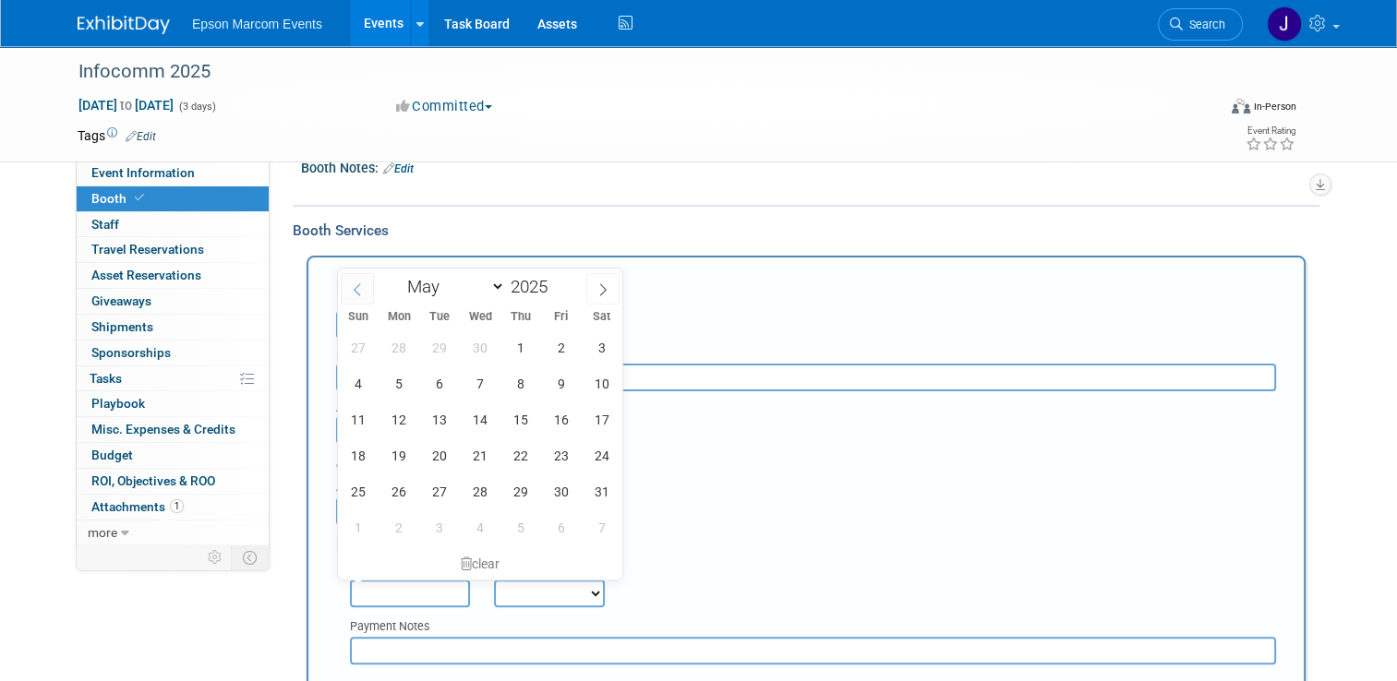
select select "3"
click at [404, 381] on span "7" at bounding box center [398, 384] width 36 height 36
type input "Apr 7, 2025"
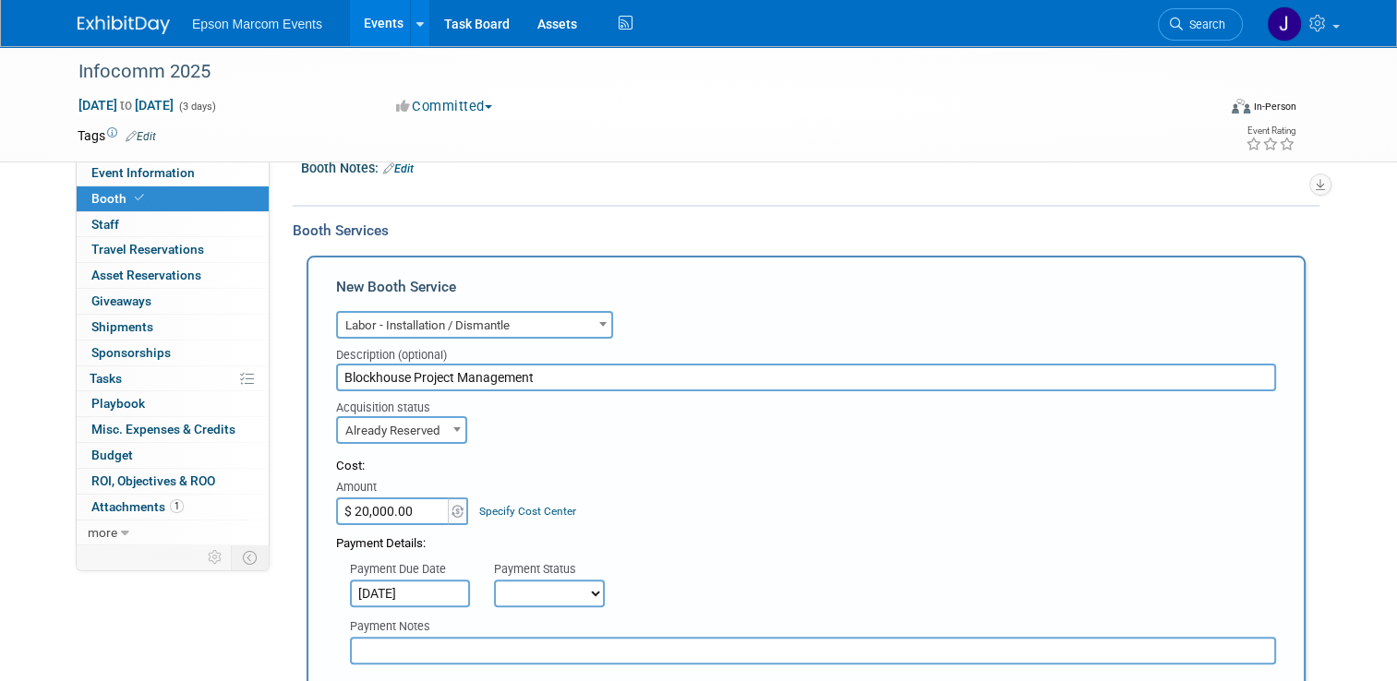
click at [533, 589] on select "Not Paid Yet Partially Paid Paid in Full" at bounding box center [549, 594] width 111 height 28
select select "1"
click at [494, 580] on select "Not Paid Yet Partially Paid Paid in Full" at bounding box center [549, 594] width 111 height 28
click at [468, 643] on input "text" at bounding box center [813, 651] width 926 height 28
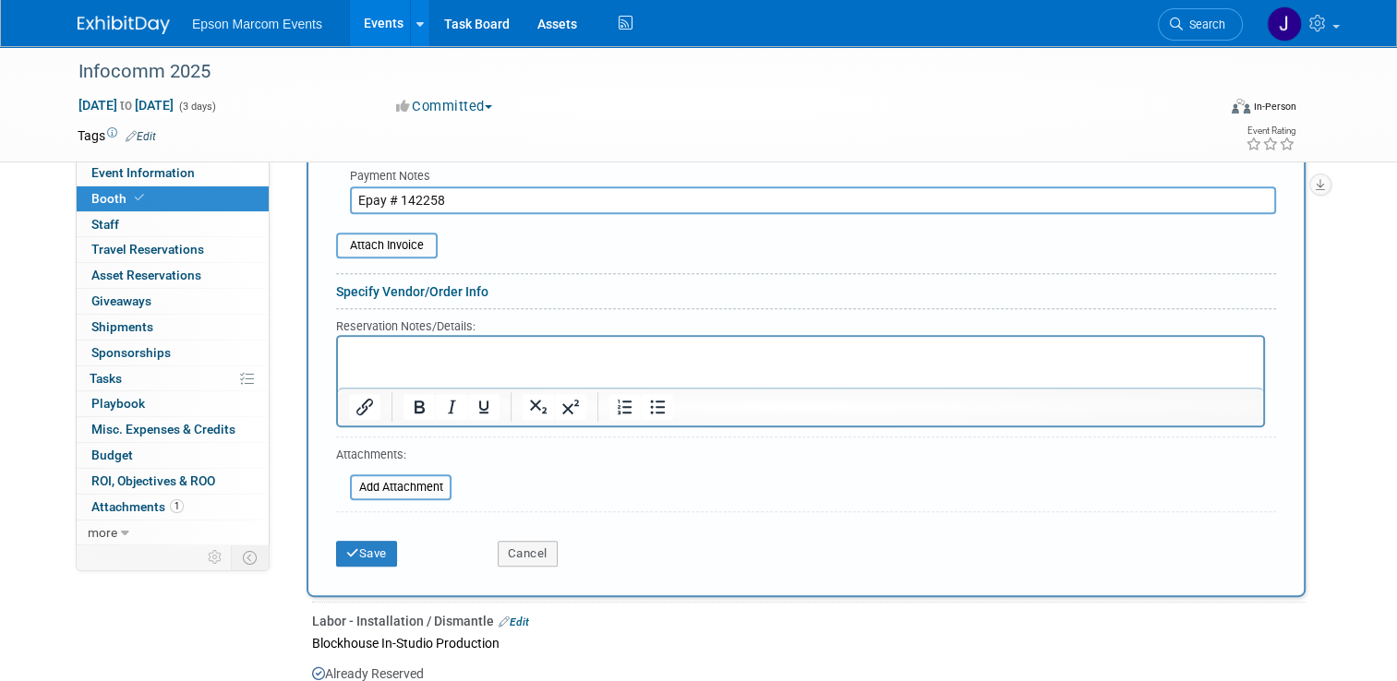
scroll to position [795, 0]
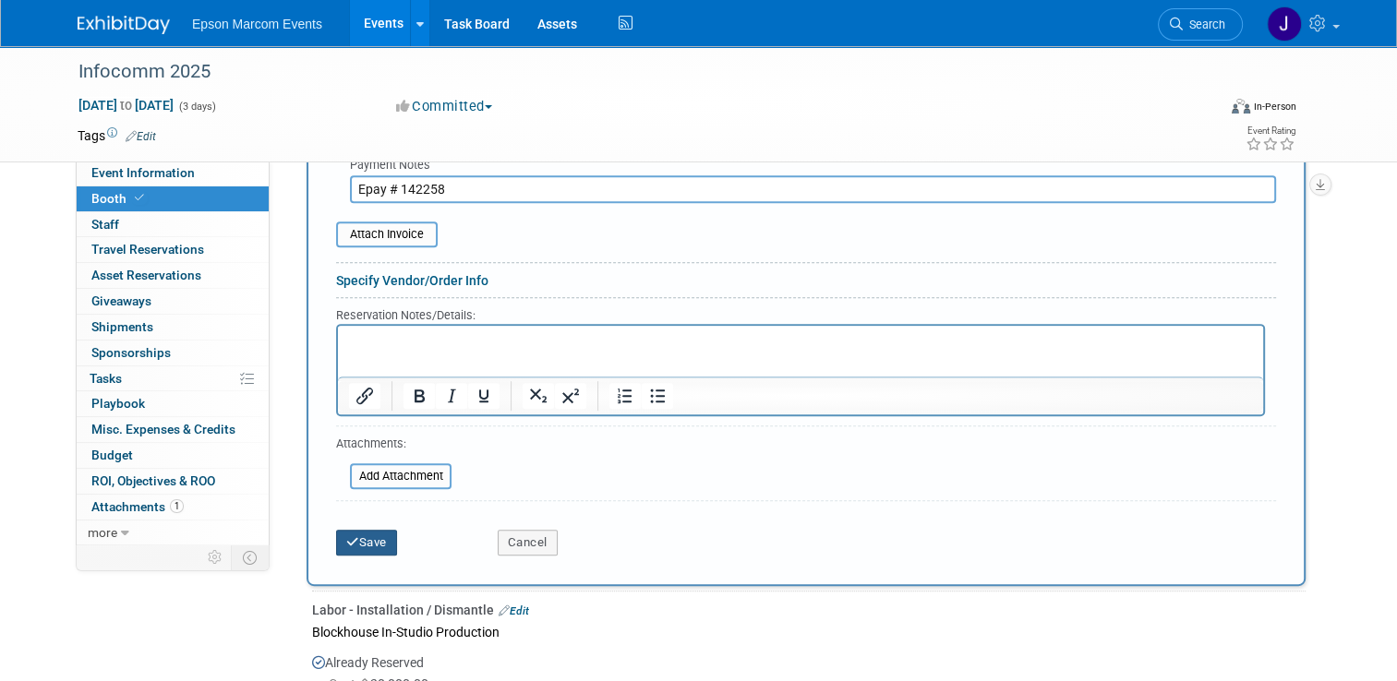
type input "Epay # 142258"
click at [362, 530] on button "Save" at bounding box center [366, 543] width 61 height 26
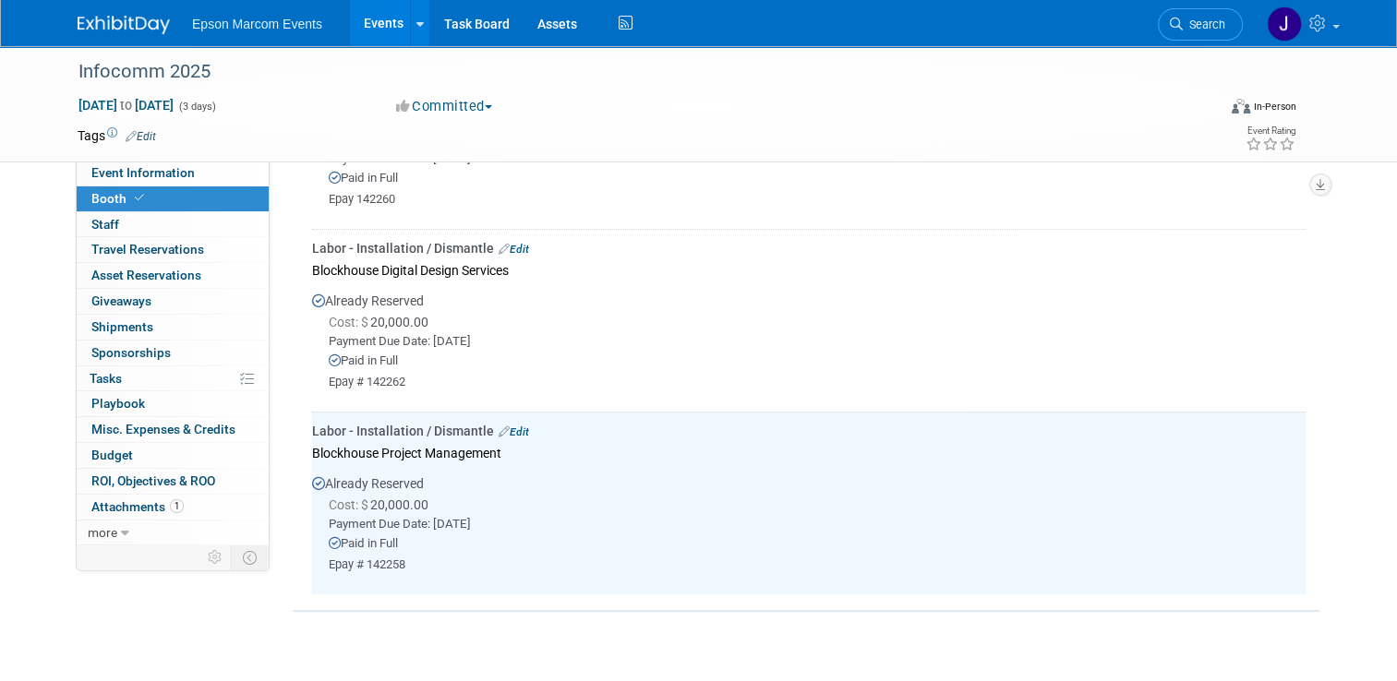
scroll to position [332, 0]
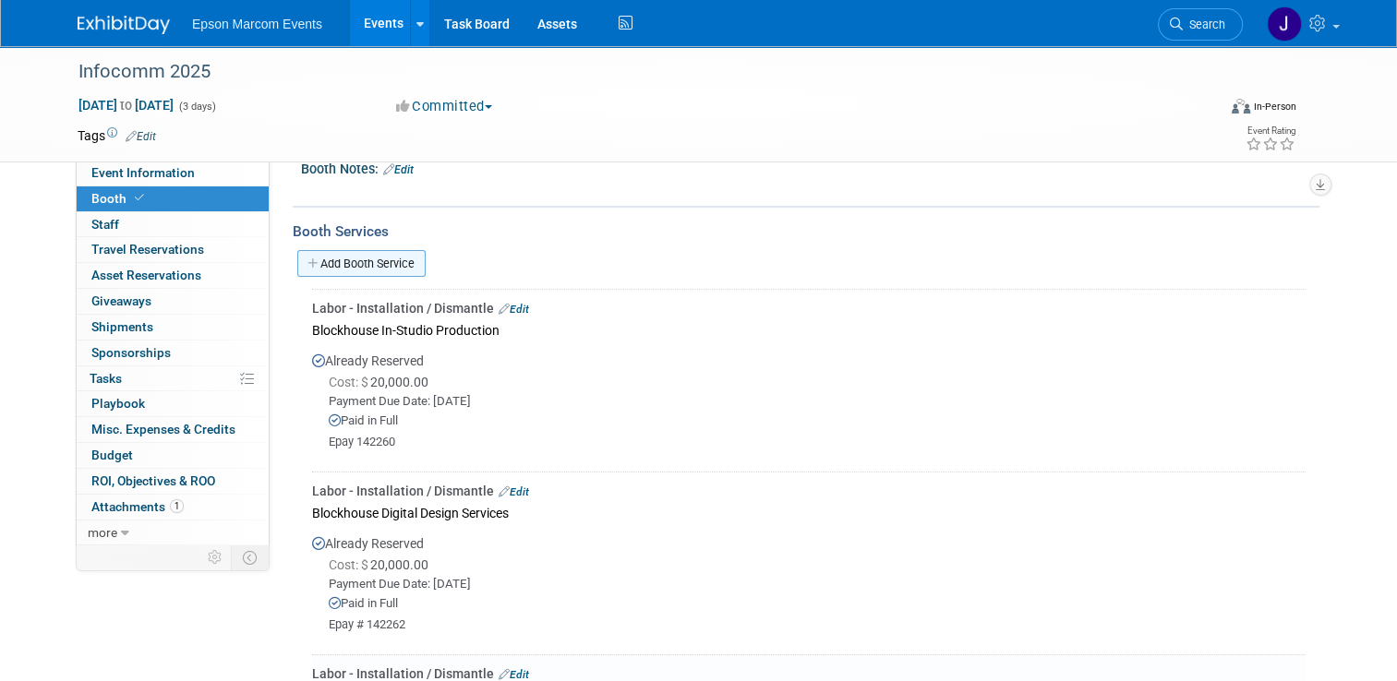
click at [371, 260] on link "Add Booth Service" at bounding box center [361, 263] width 128 height 27
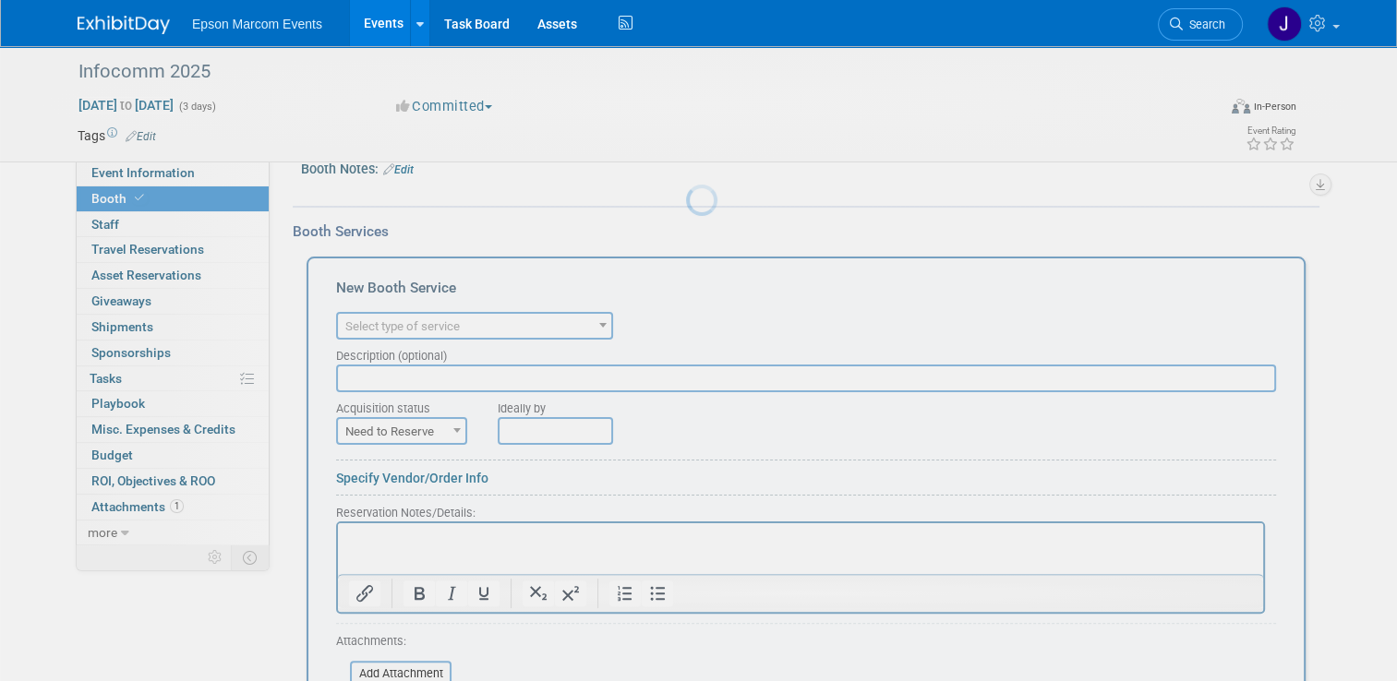
scroll to position [0, 0]
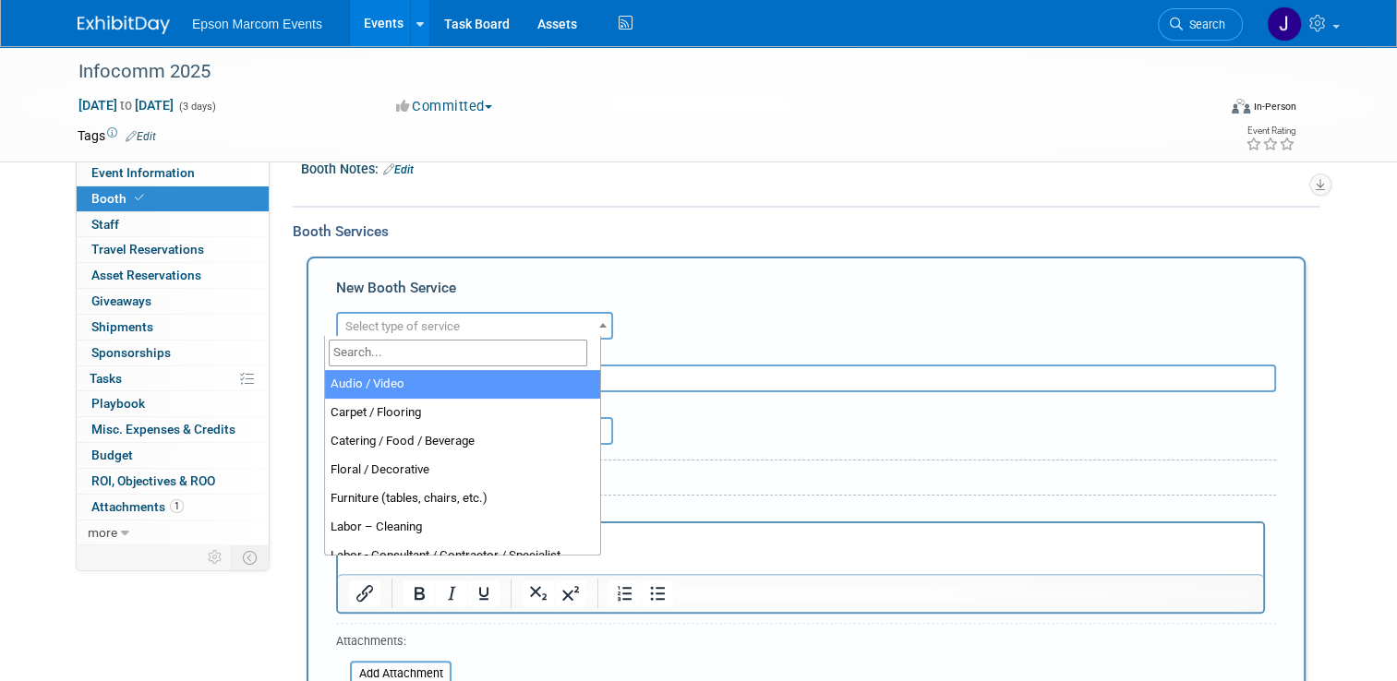
click at [489, 325] on span "Select type of service" at bounding box center [474, 327] width 273 height 26
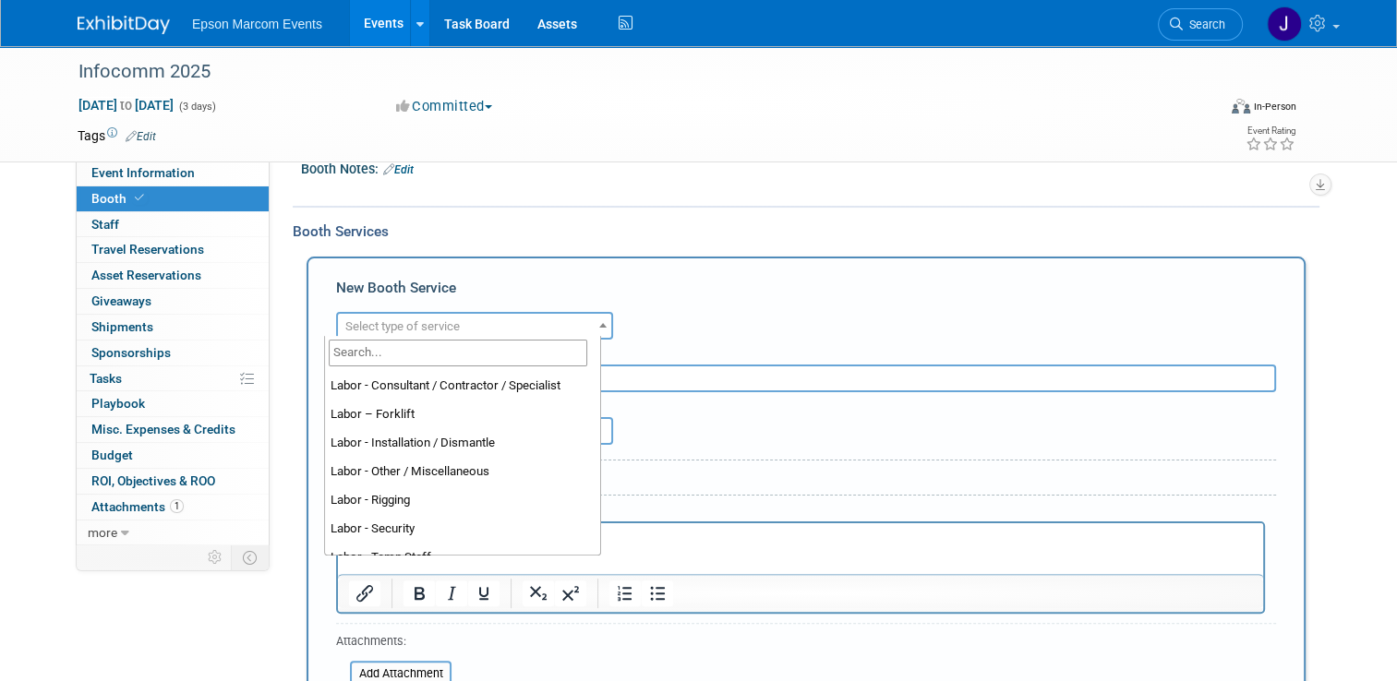
scroll to position [174, 0]
select select "19"
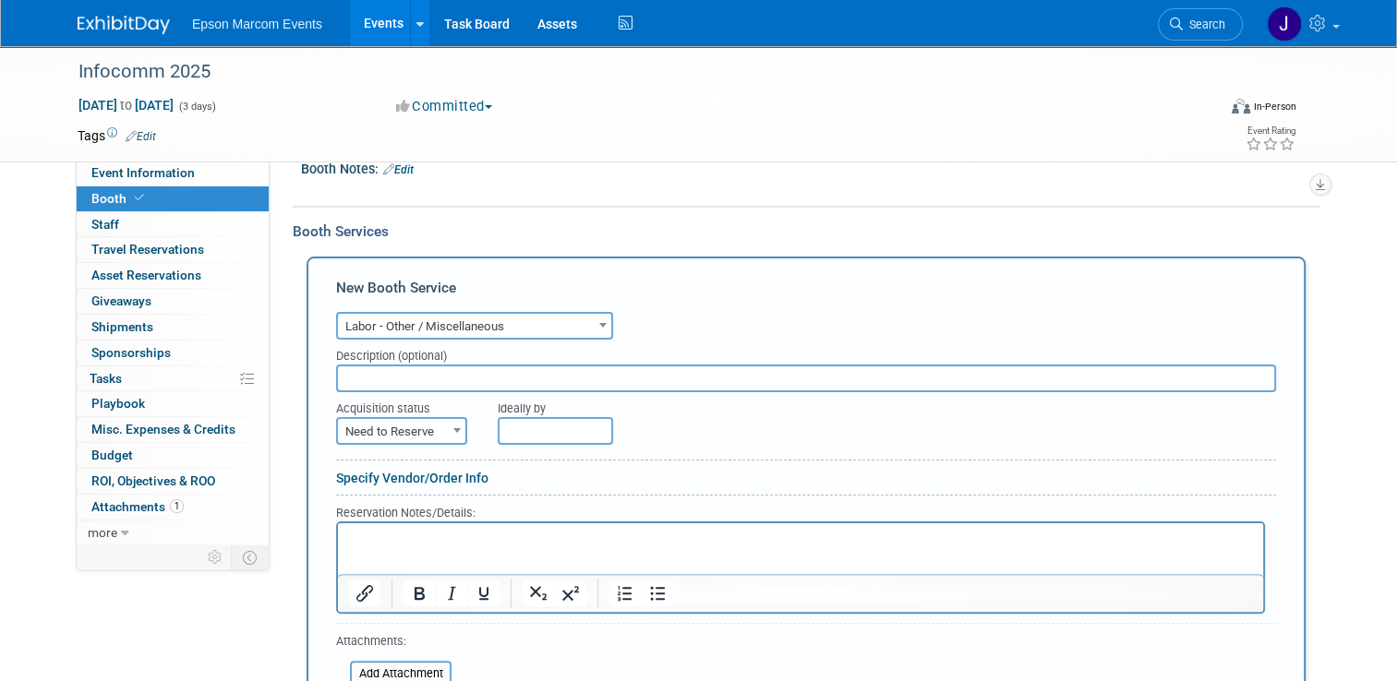
click at [423, 366] on input "text" at bounding box center [806, 379] width 940 height 28
type input "Blockhouse Sub-Contracted services Expo 3 Techs"
click at [398, 424] on span "Need to Reserve" at bounding box center [401, 432] width 127 height 26
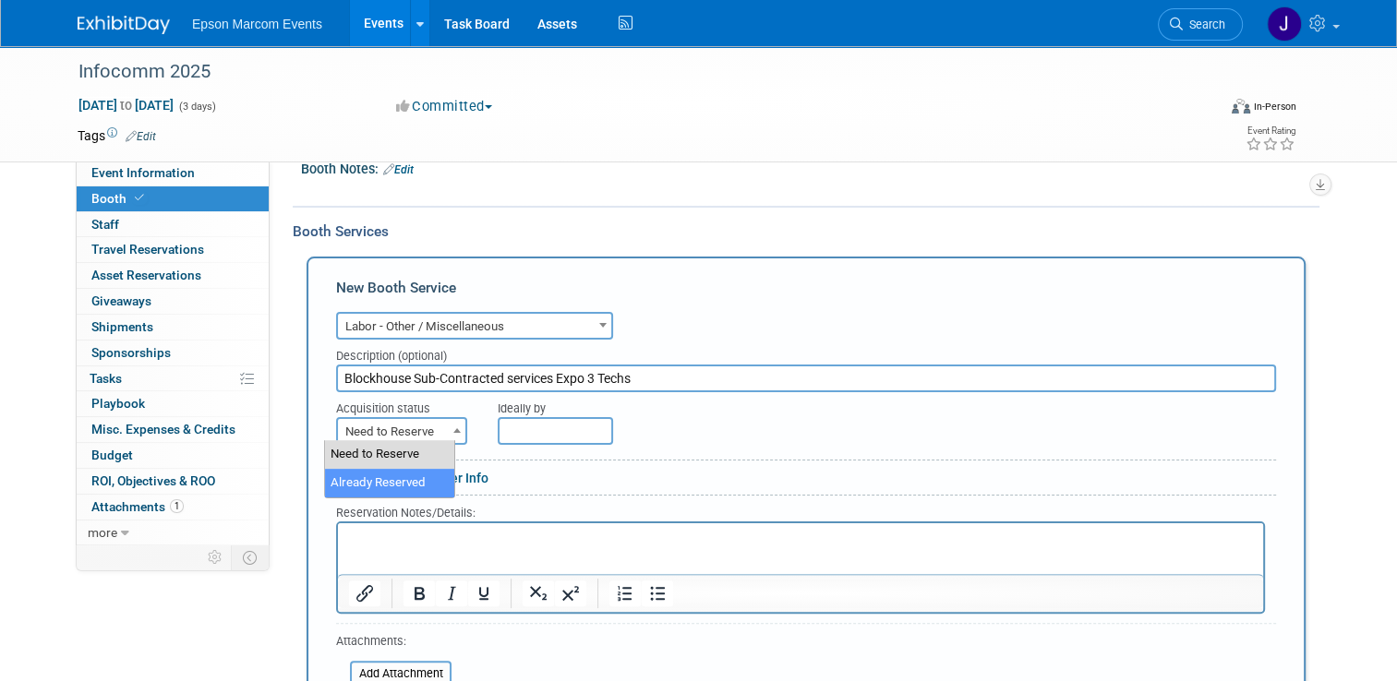
select select "2"
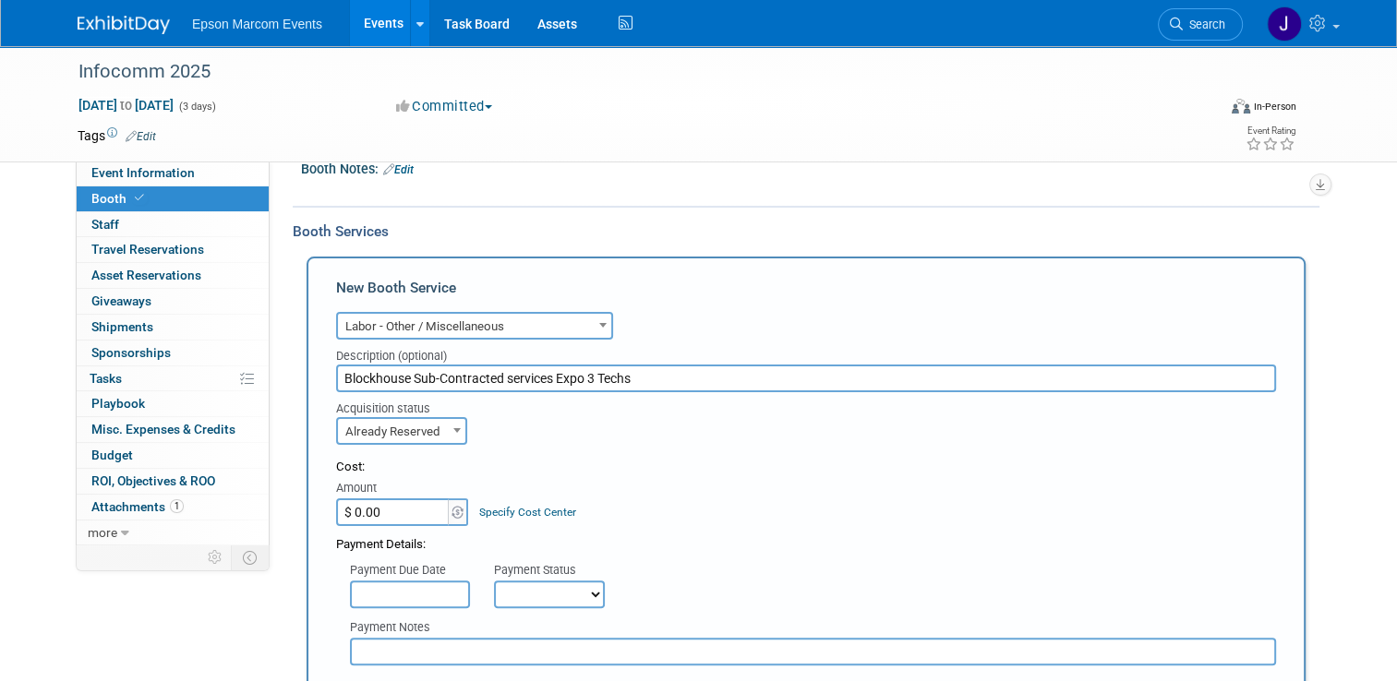
click at [409, 509] on input "$ 0.00" at bounding box center [393, 513] width 115 height 28
type input "$ 20,000.00"
click at [430, 594] on input "text" at bounding box center [410, 595] width 120 height 28
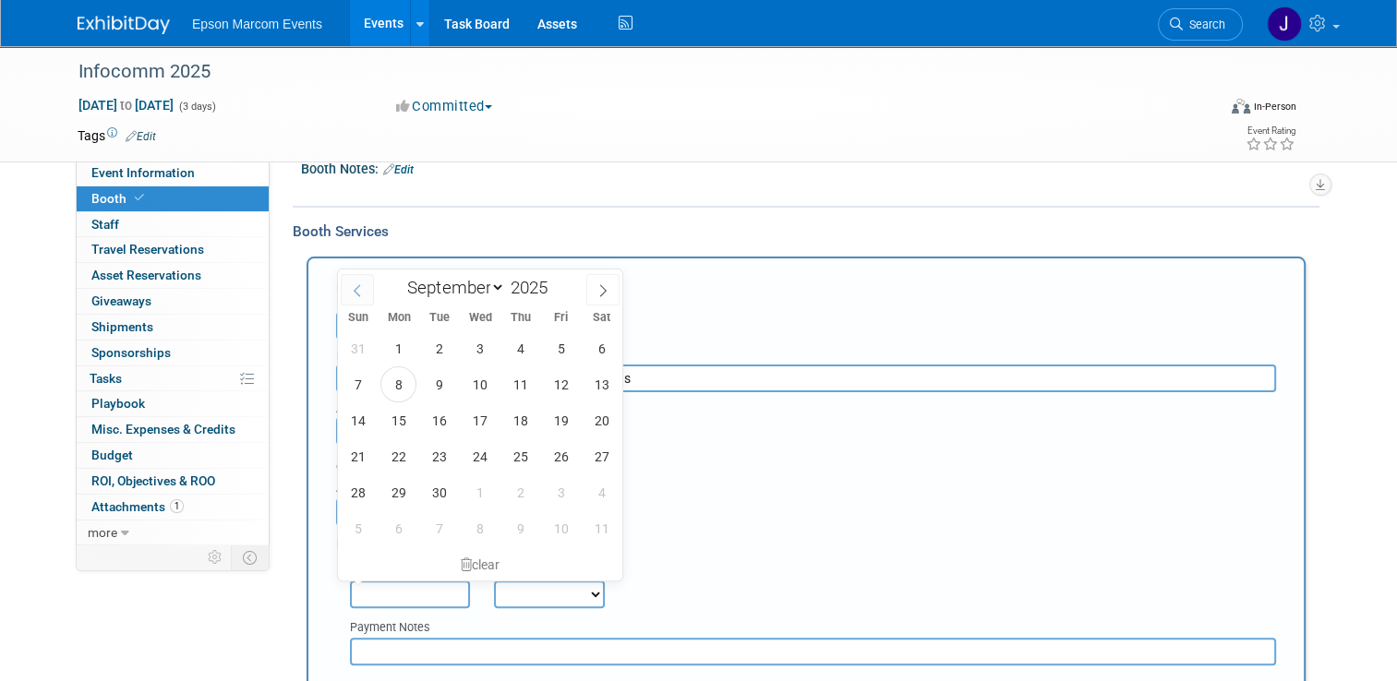
click at [358, 284] on icon at bounding box center [357, 290] width 13 height 13
select select "4"
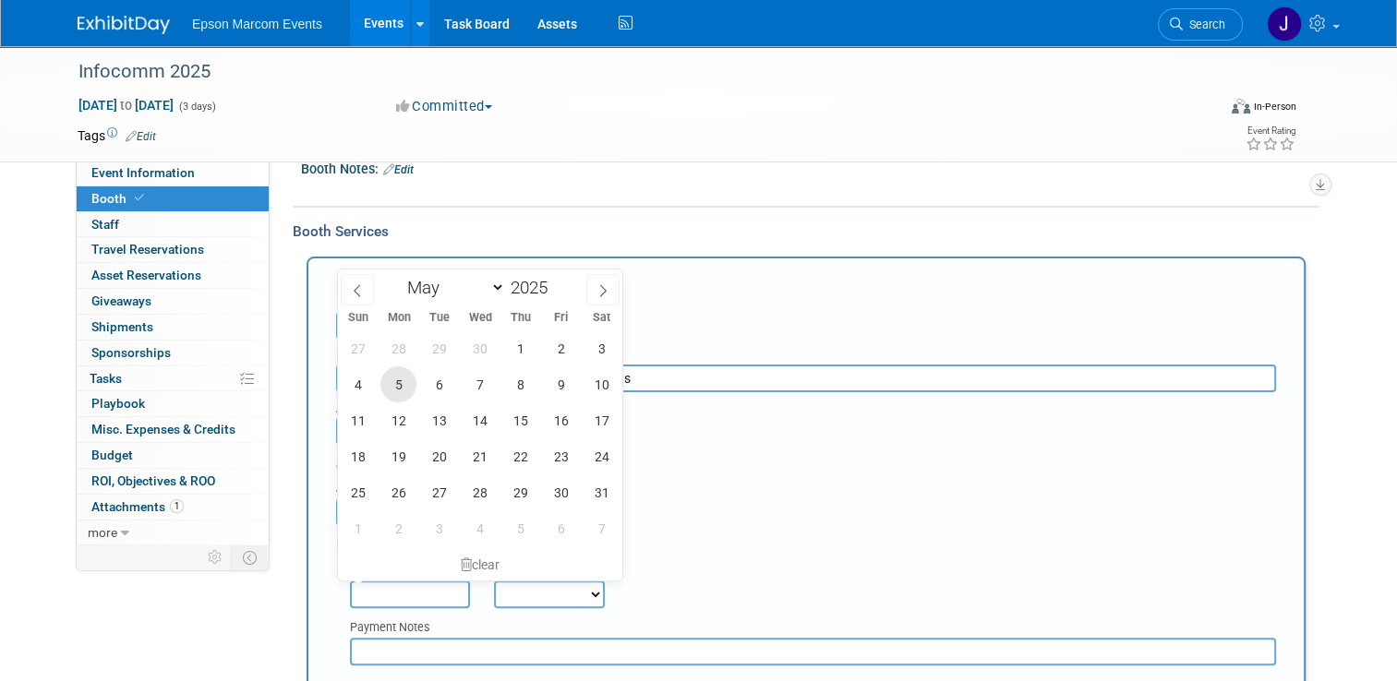
click at [396, 381] on span "5" at bounding box center [398, 385] width 36 height 36
type input "May 5, 2025"
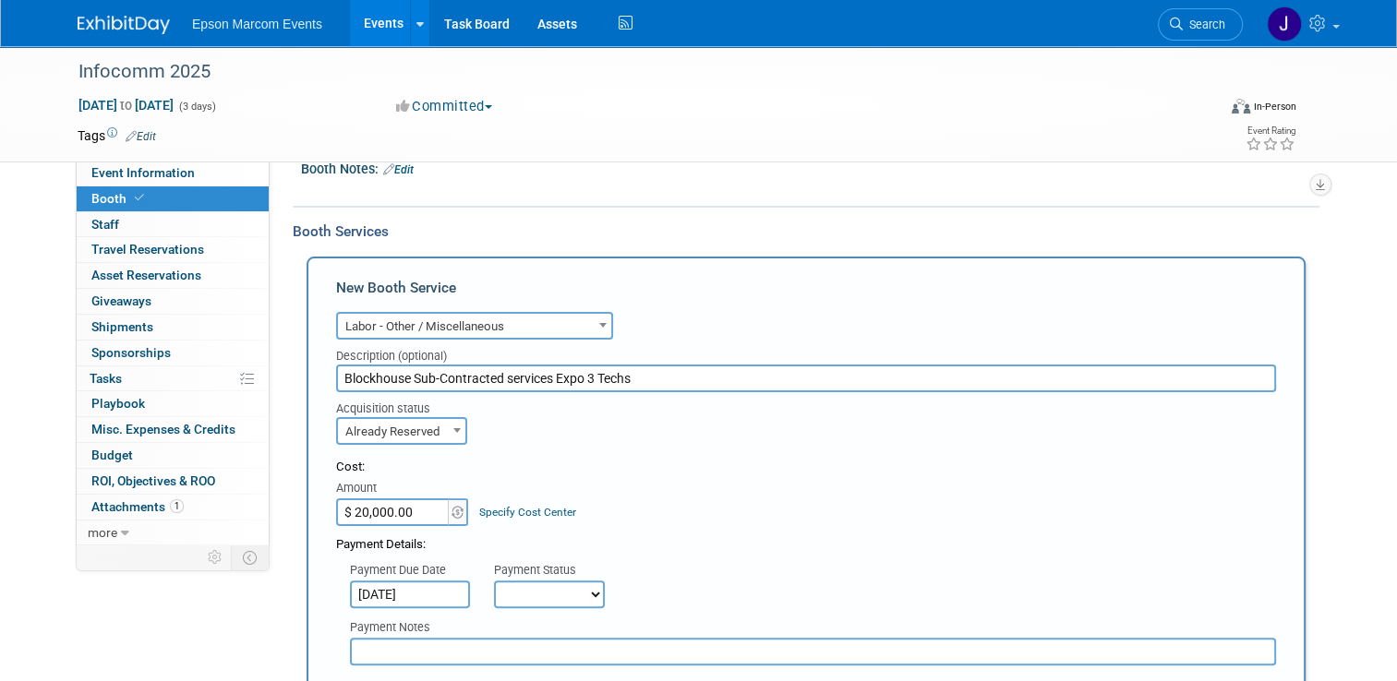
click at [549, 590] on select "Not Paid Yet Partially Paid Paid in Full" at bounding box center [549, 595] width 111 height 28
select select "1"
click at [494, 581] on select "Not Paid Yet Partially Paid Paid in Full" at bounding box center [549, 595] width 111 height 28
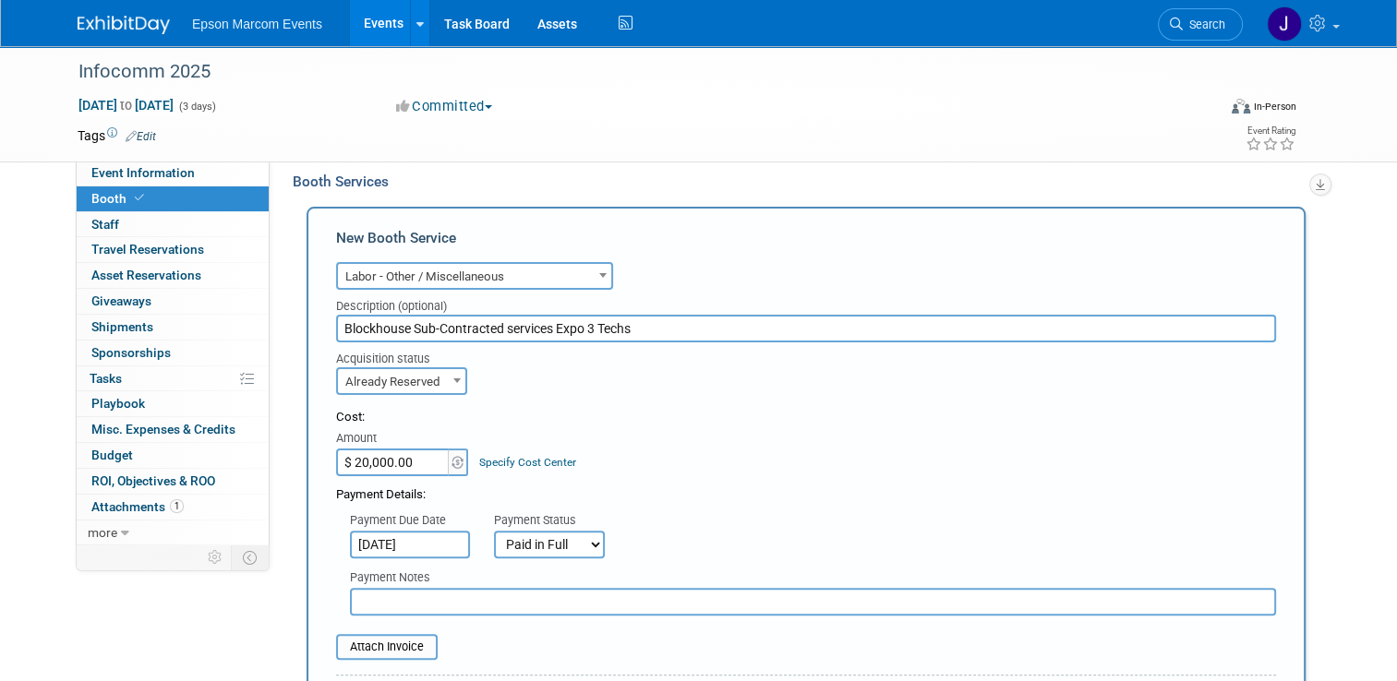
scroll to position [425, 0]
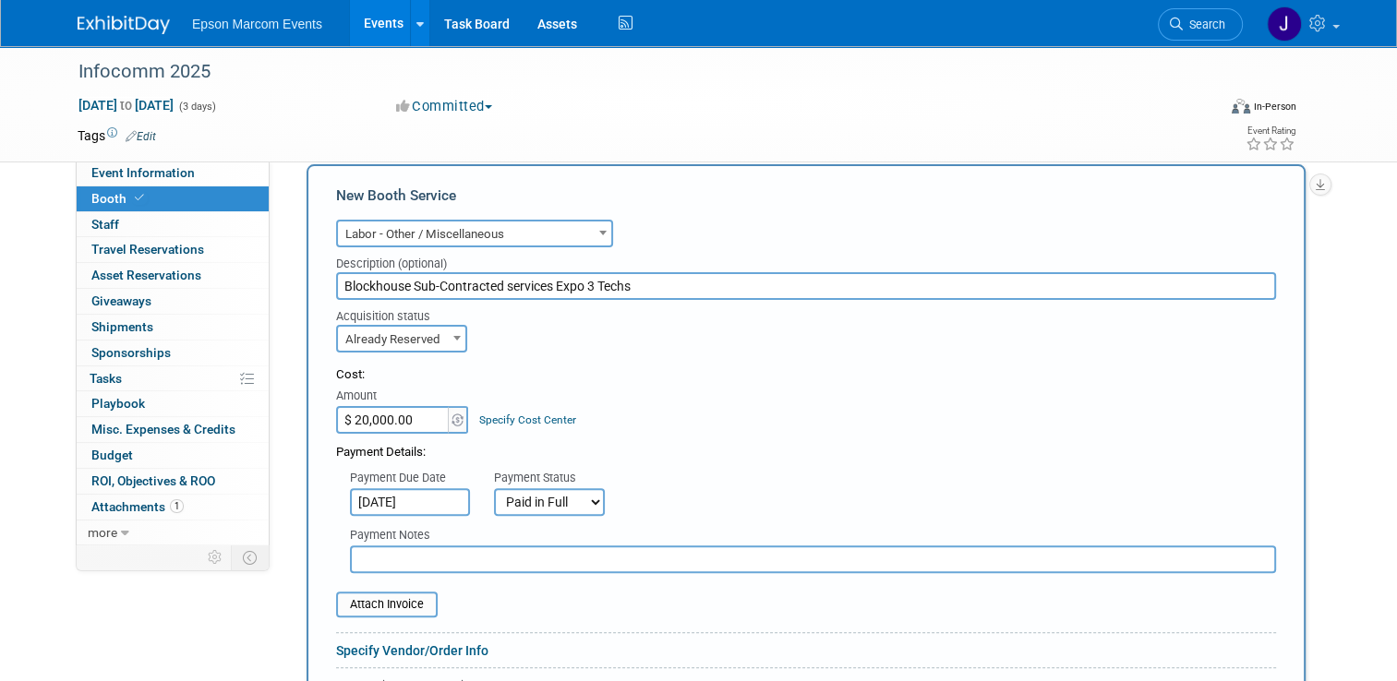
click at [509, 560] on input "text" at bounding box center [813, 560] width 926 height 28
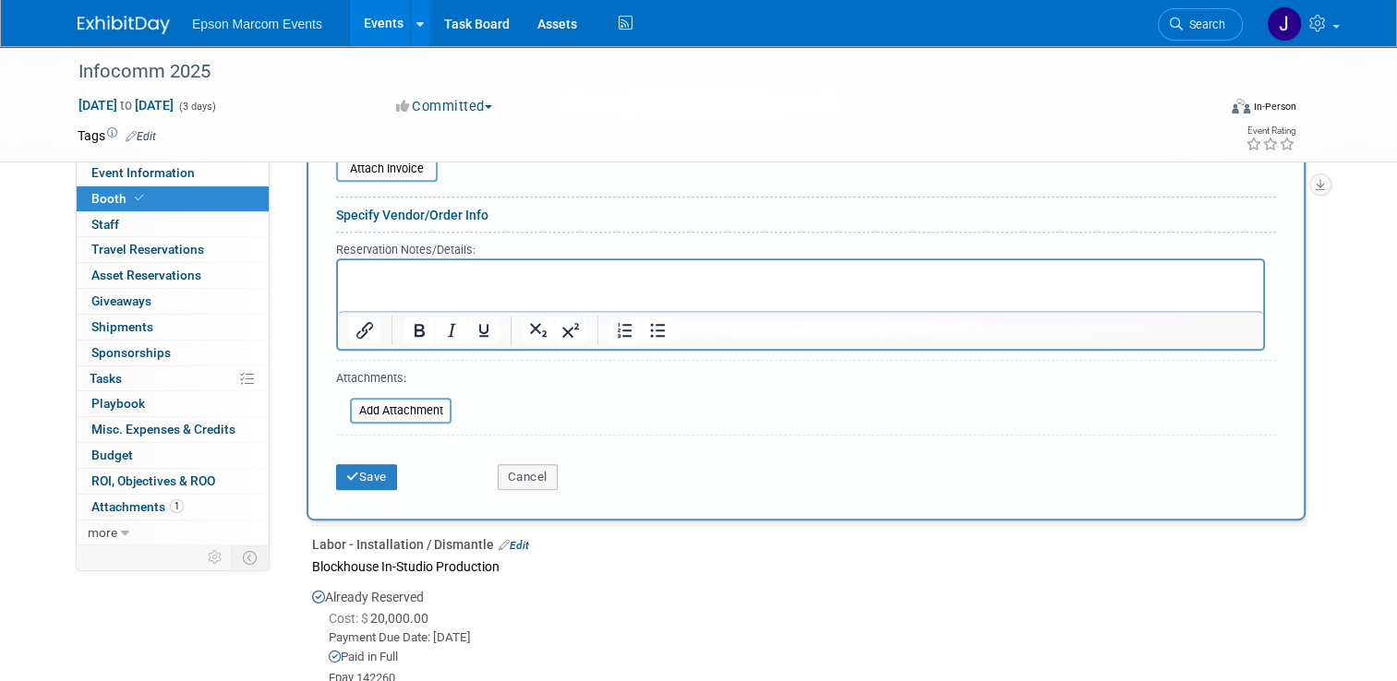
scroll to position [886, 0]
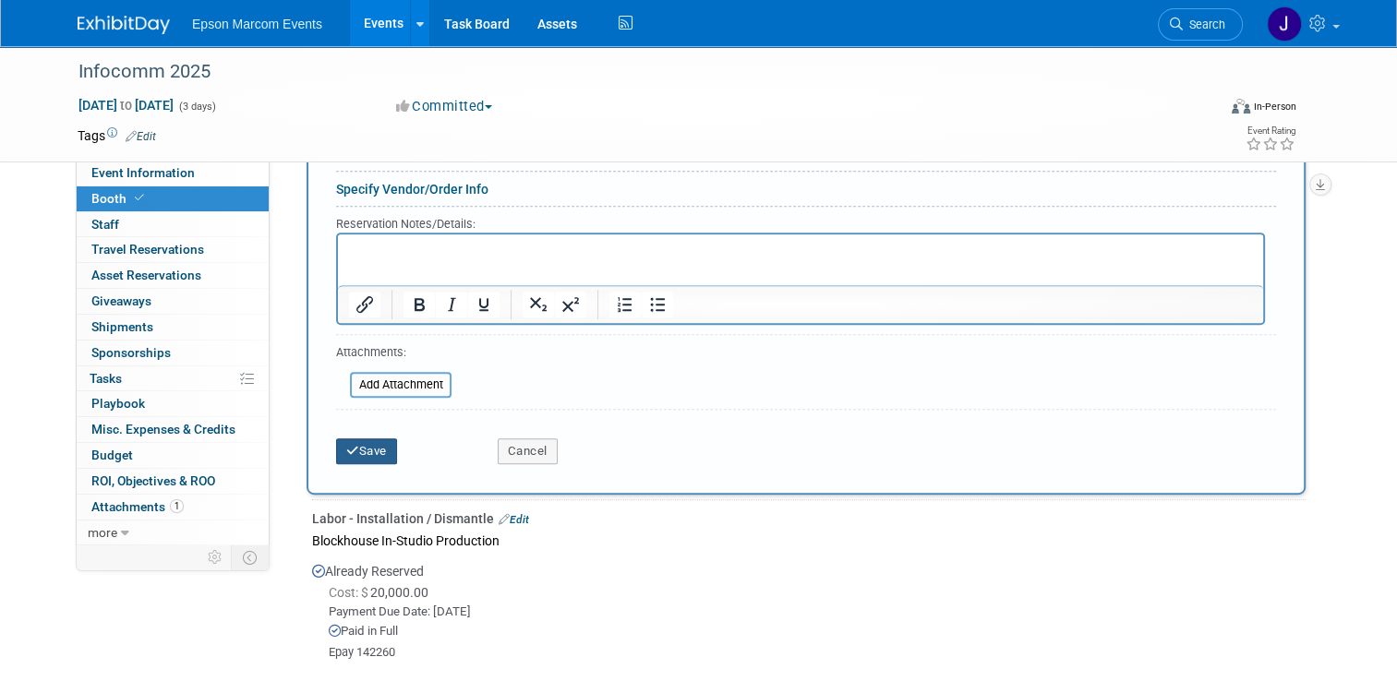
type input "Epay # 145547"
click at [350, 448] on button "Save" at bounding box center [366, 452] width 61 height 26
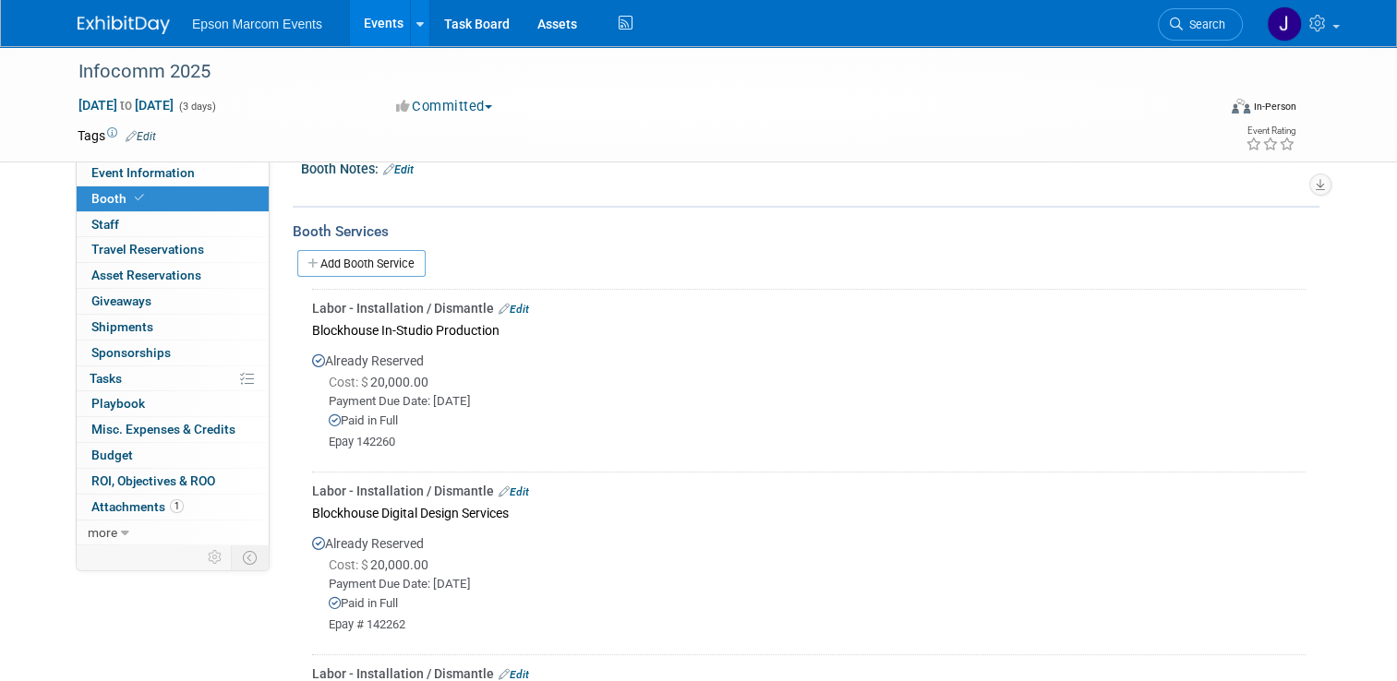
scroll to position [330, 0]
click at [355, 264] on link "Add Booth Service" at bounding box center [361, 266] width 128 height 27
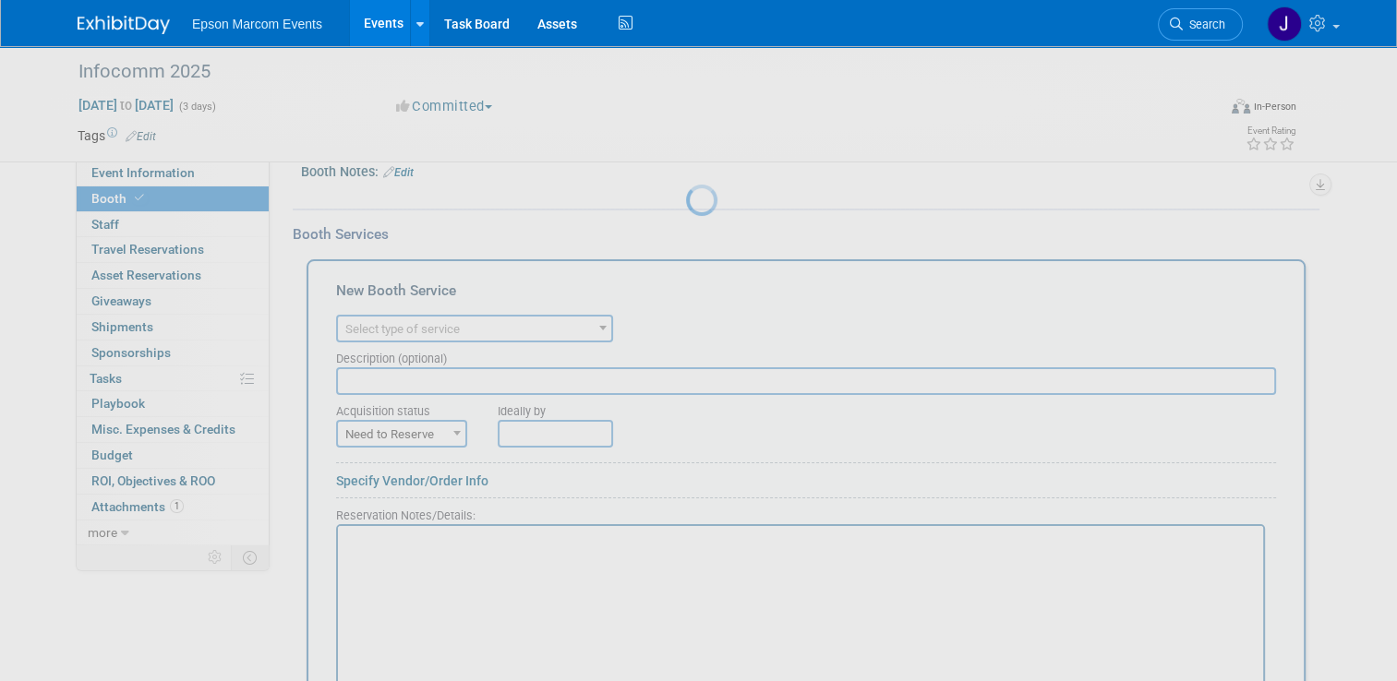
scroll to position [0, 0]
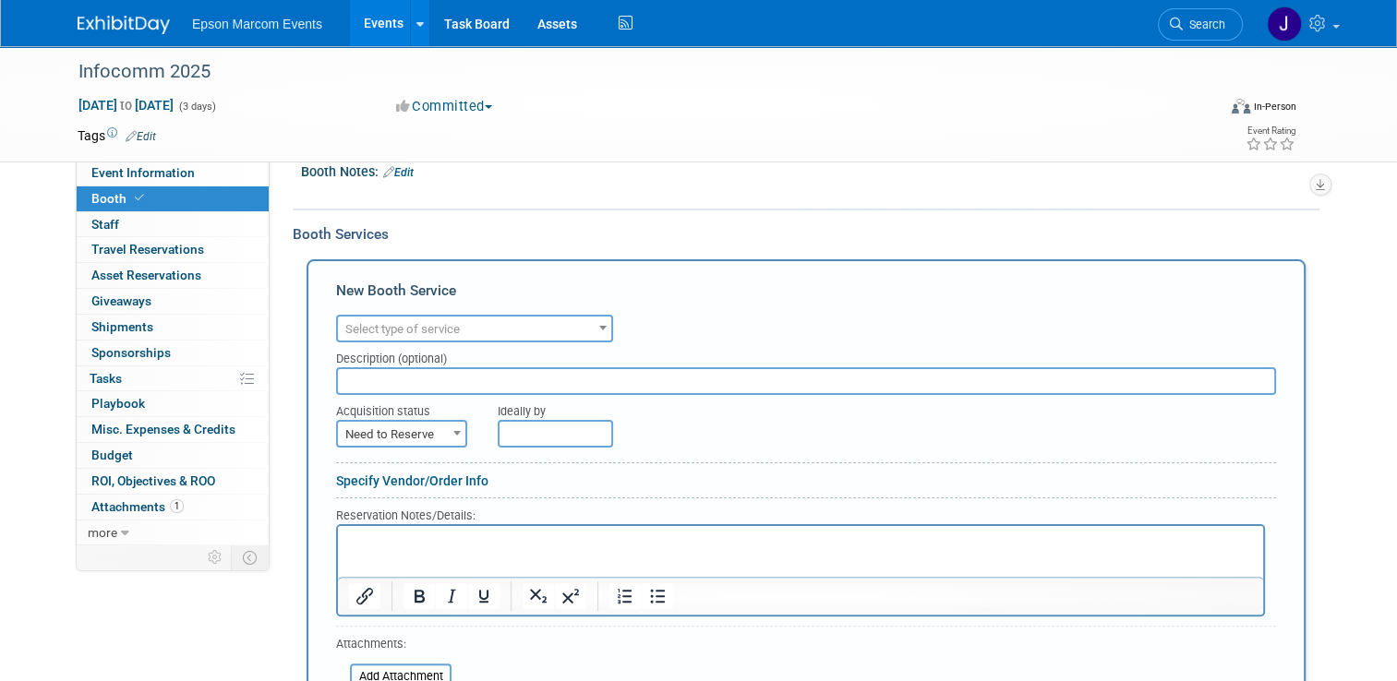
click at [438, 325] on span "Select type of service" at bounding box center [402, 329] width 114 height 14
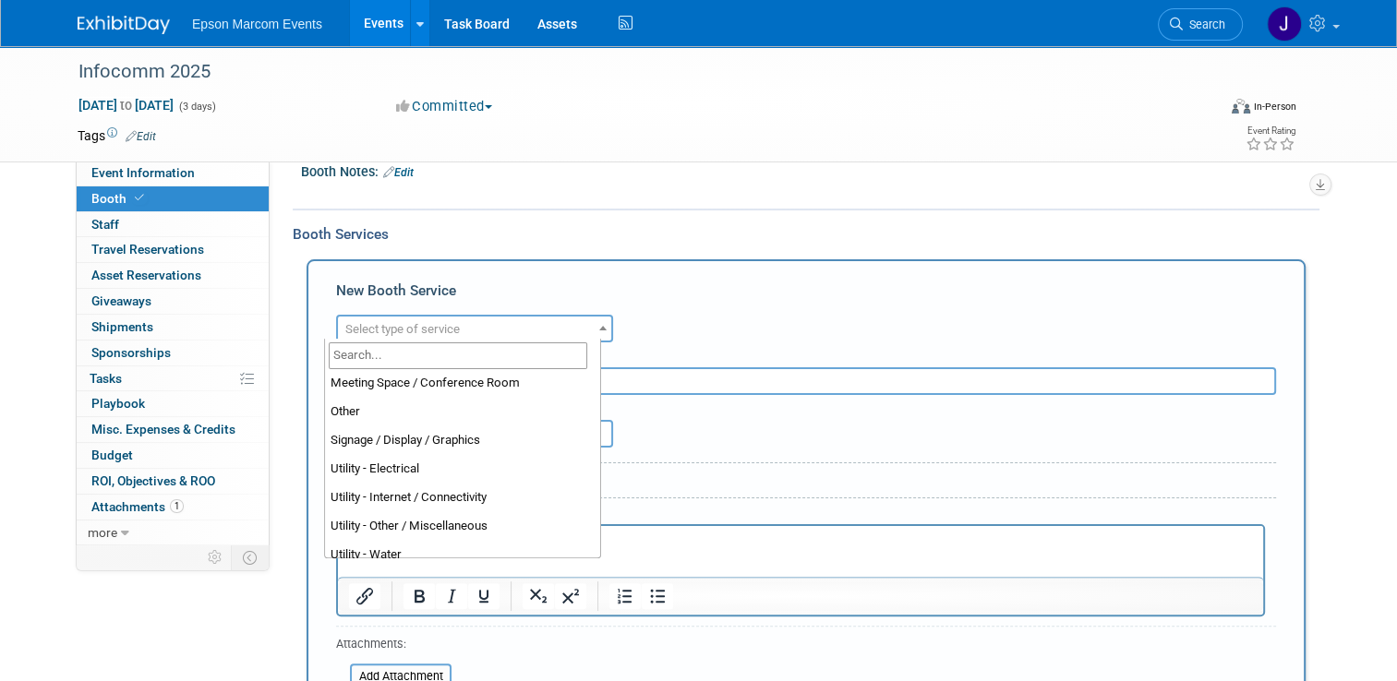
scroll to position [473, 0]
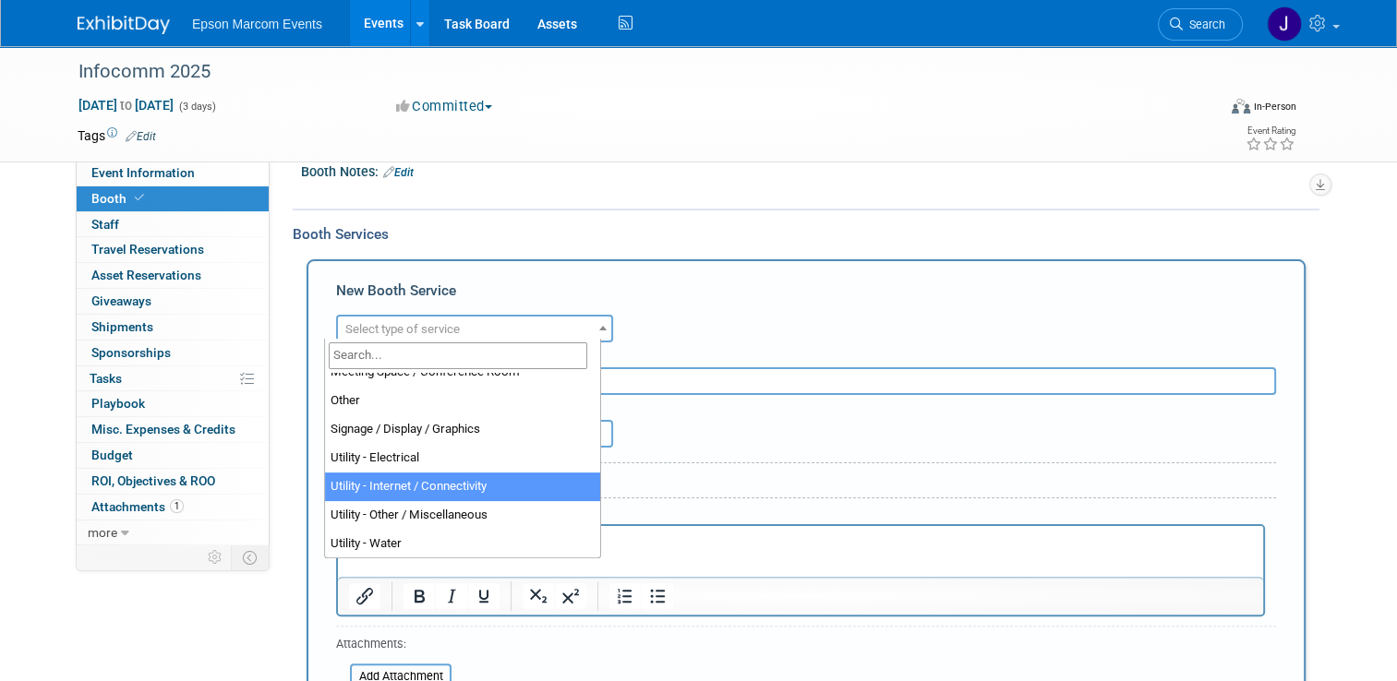
select select "18"
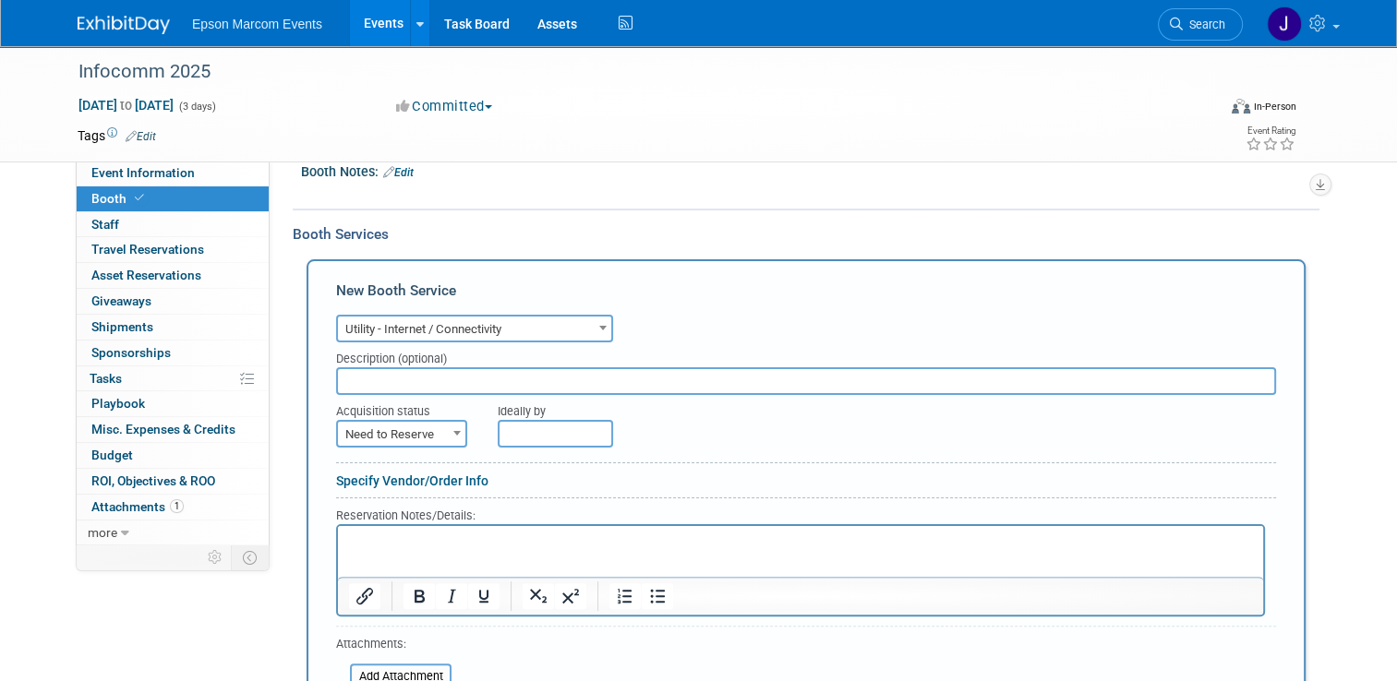
click at [445, 380] on input "text" at bounding box center [806, 381] width 940 height 28
type input "Blockhouse provided internet for booth"
click at [398, 422] on span "Need to Reserve" at bounding box center [401, 435] width 127 height 26
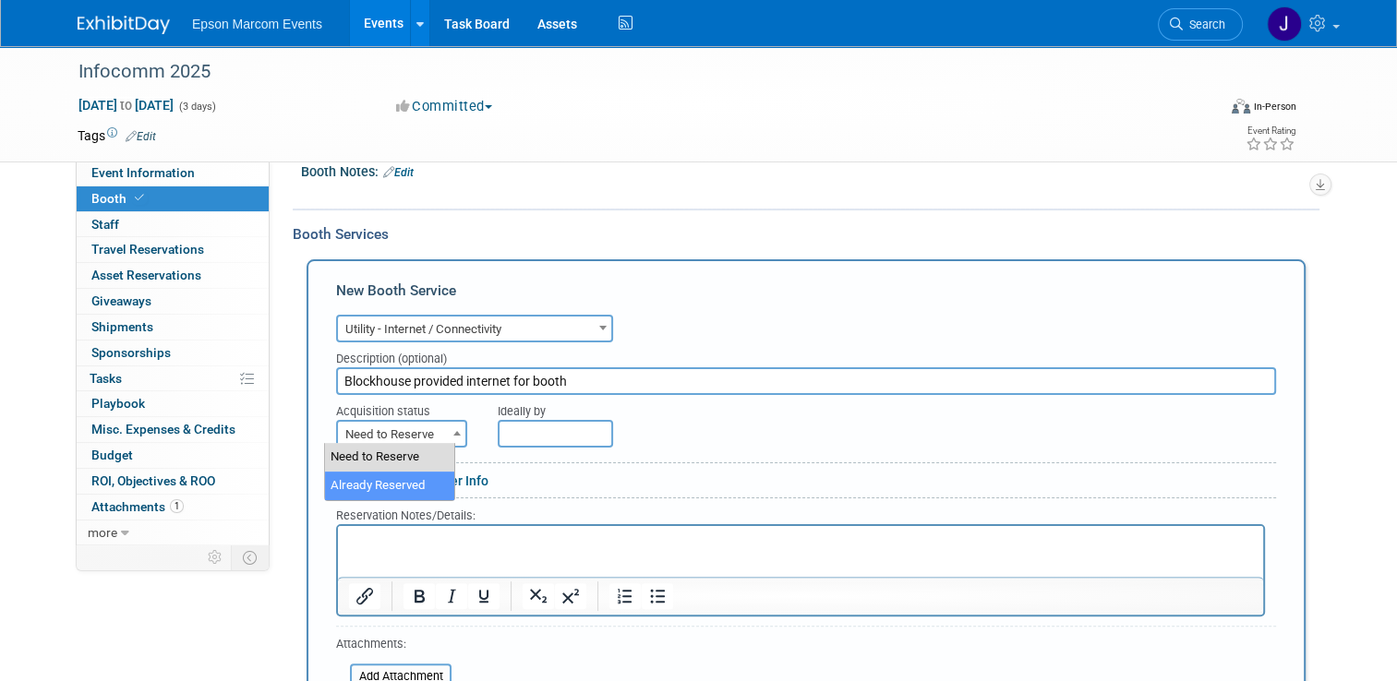
select select "2"
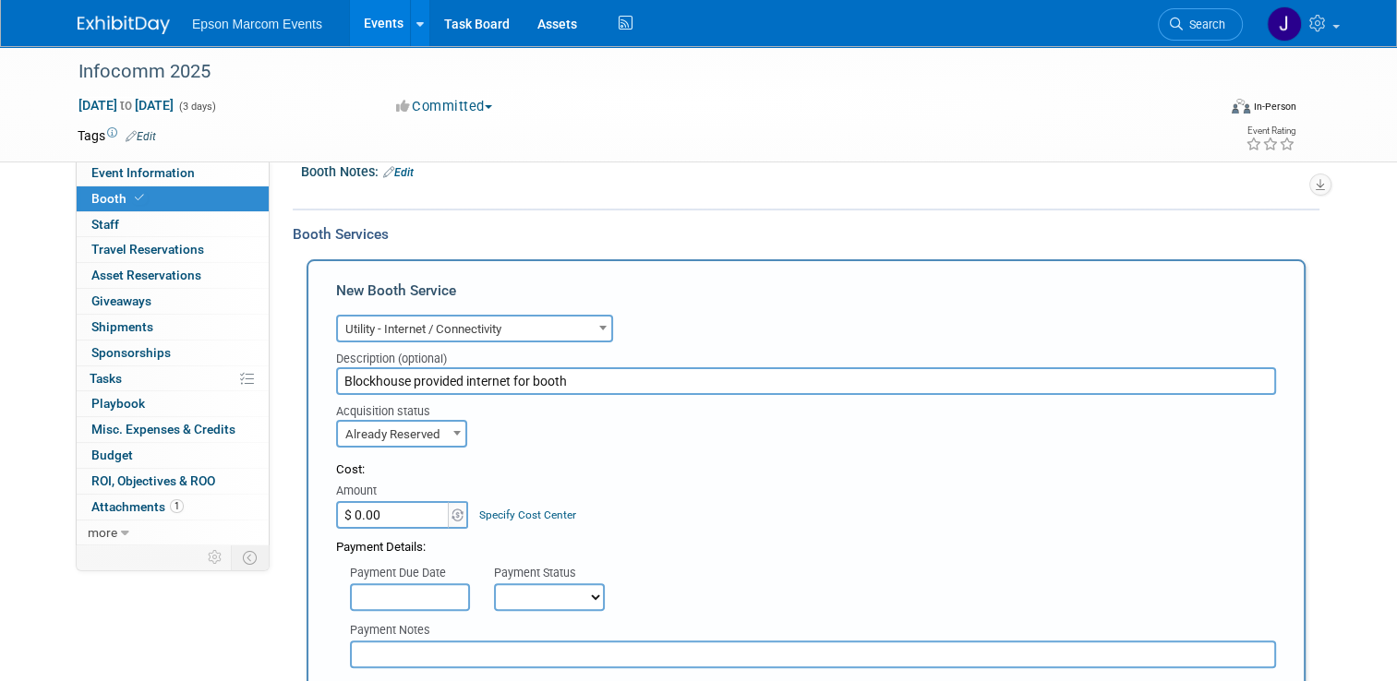
click at [397, 512] on input "$ 0.00" at bounding box center [393, 515] width 115 height 28
type input "$ 1,000.00"
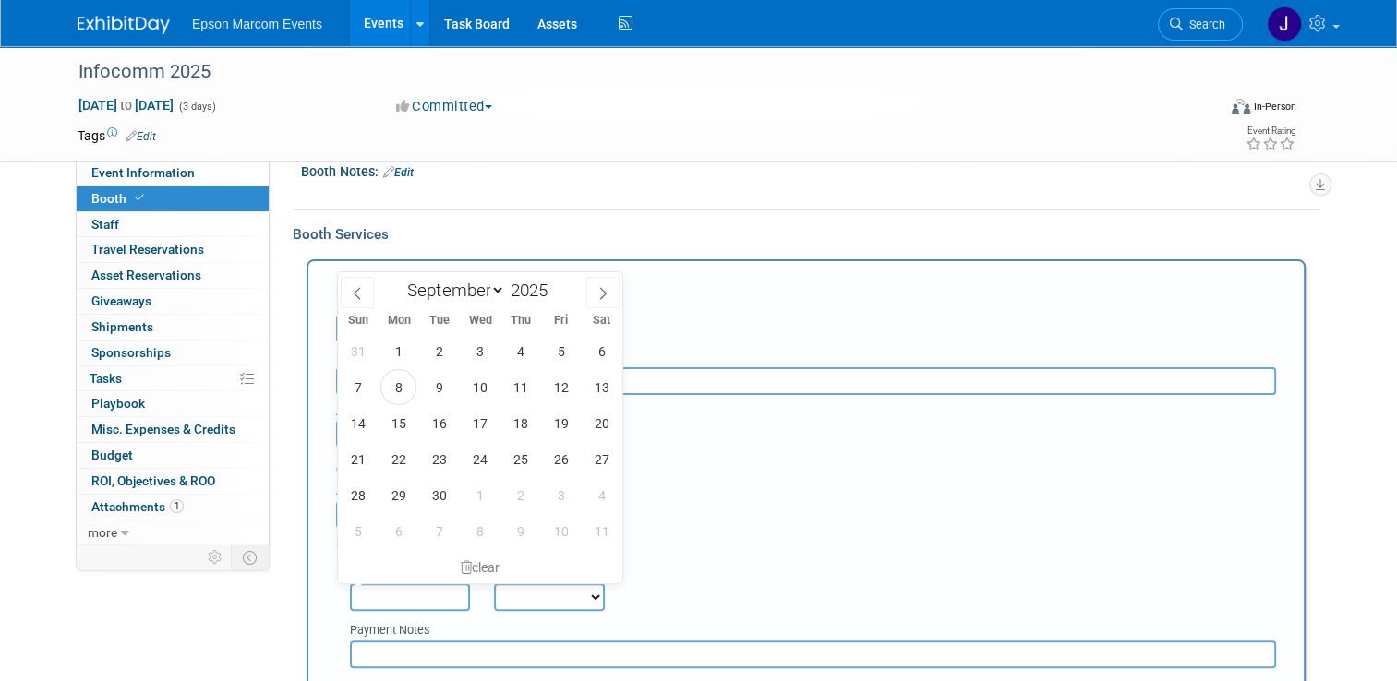
click at [381, 589] on input "text" at bounding box center [410, 598] width 120 height 28
click at [363, 295] on icon at bounding box center [357, 293] width 13 height 13
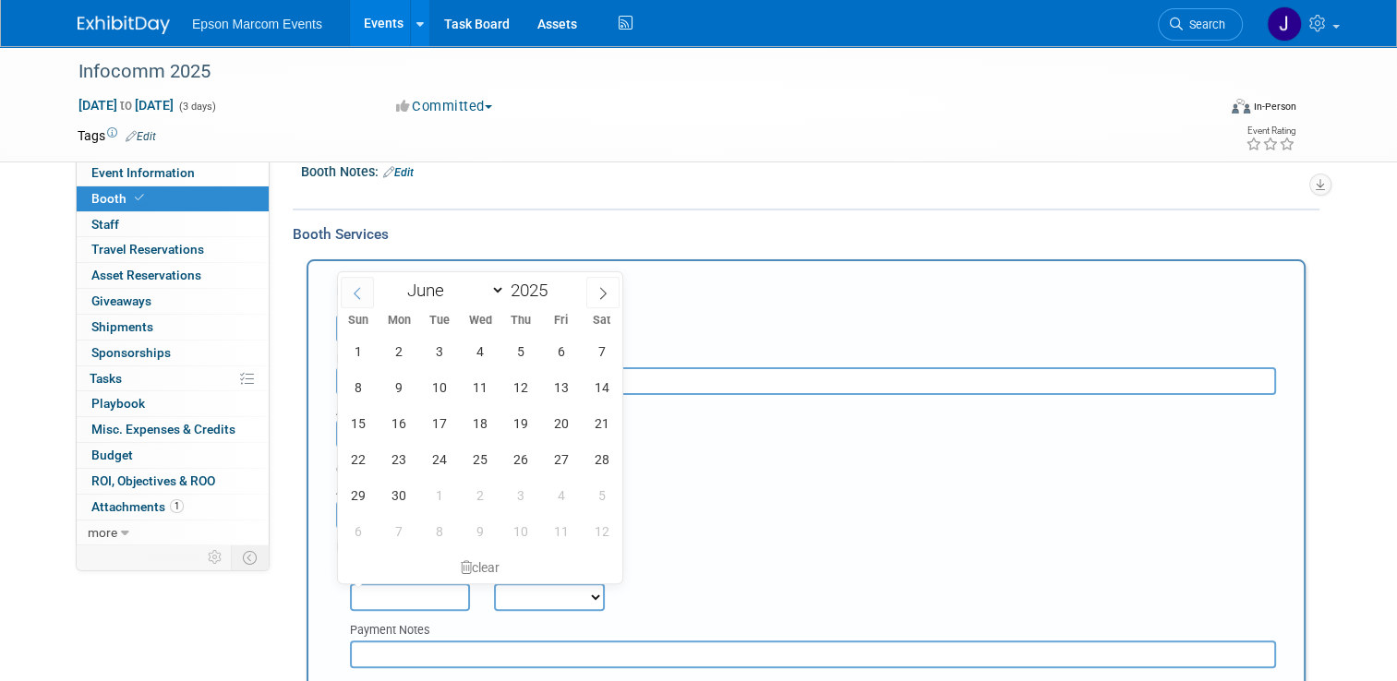
select select "4"
click at [564, 457] on span "23" at bounding box center [561, 459] width 36 height 36
type input "May 23, 2025"
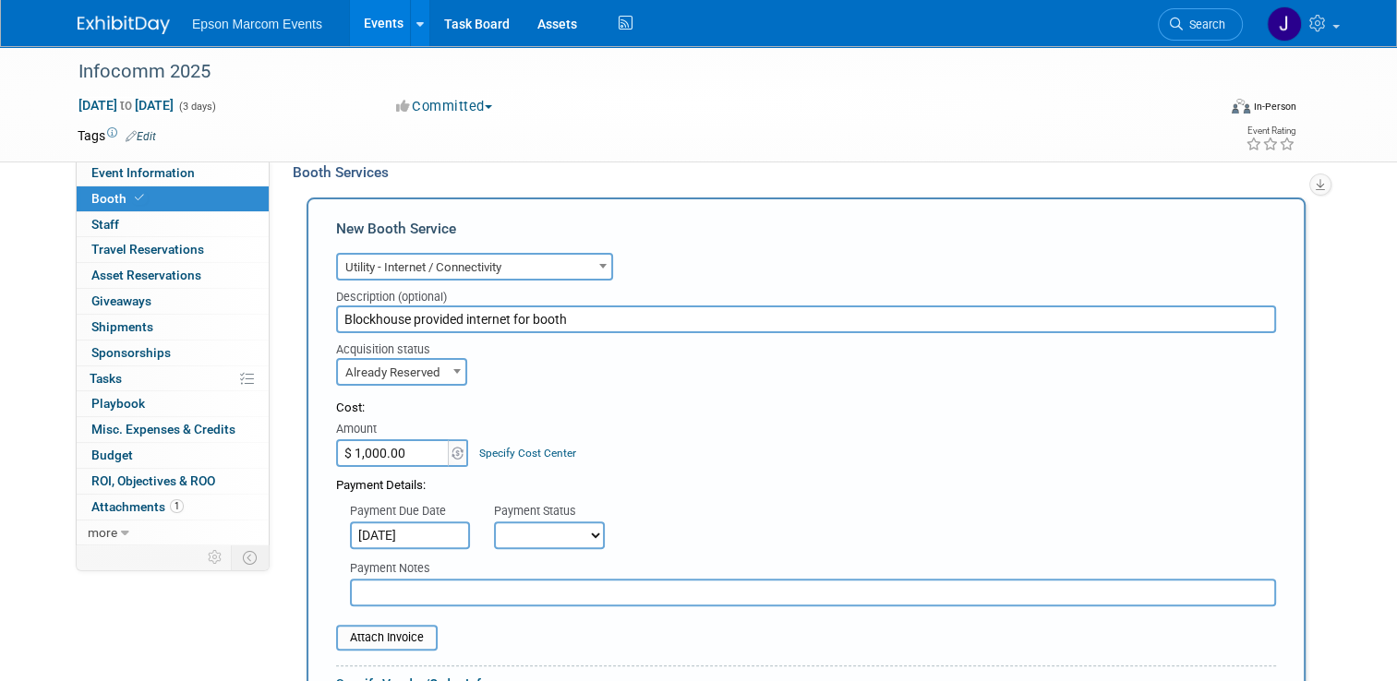
scroll to position [422, 0]
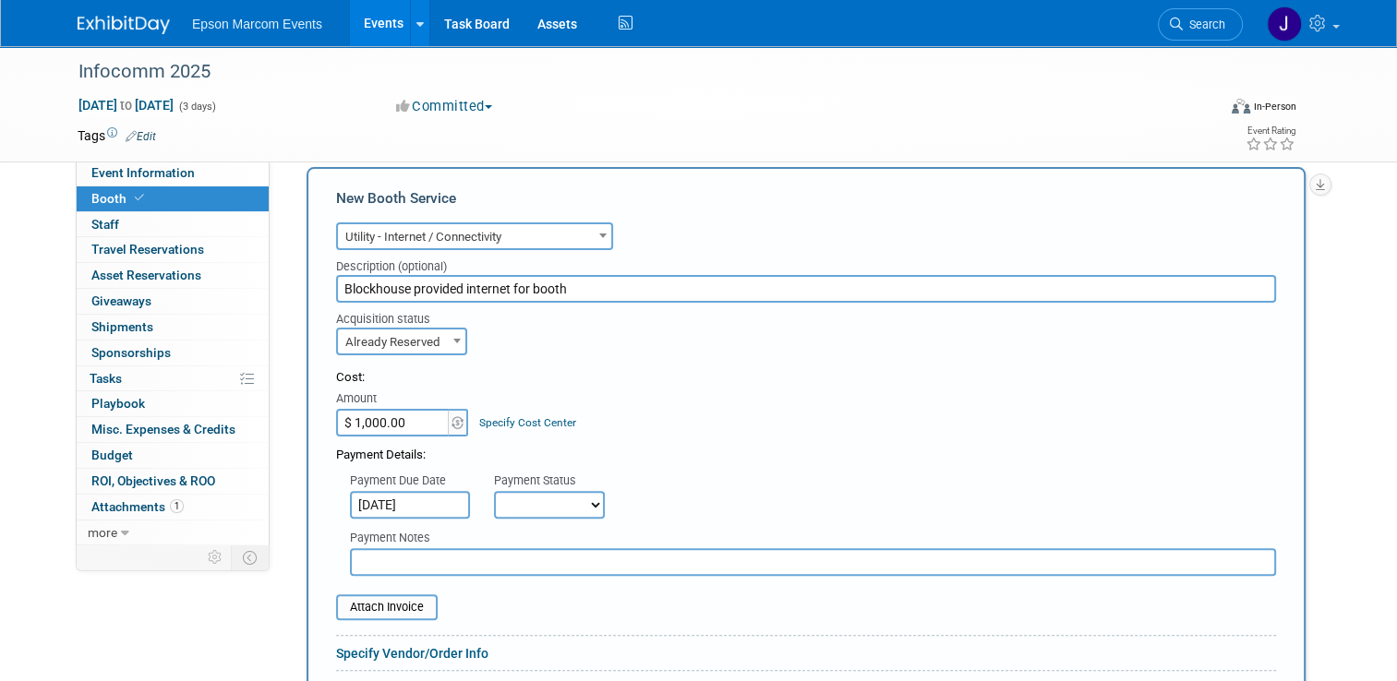
click at [533, 500] on select "Not Paid Yet Partially Paid Paid in Full" at bounding box center [549, 505] width 111 height 28
select select "1"
click at [494, 491] on select "Not Paid Yet Partially Paid Paid in Full" at bounding box center [549, 505] width 111 height 28
click at [465, 560] on input "text" at bounding box center [813, 562] width 926 height 28
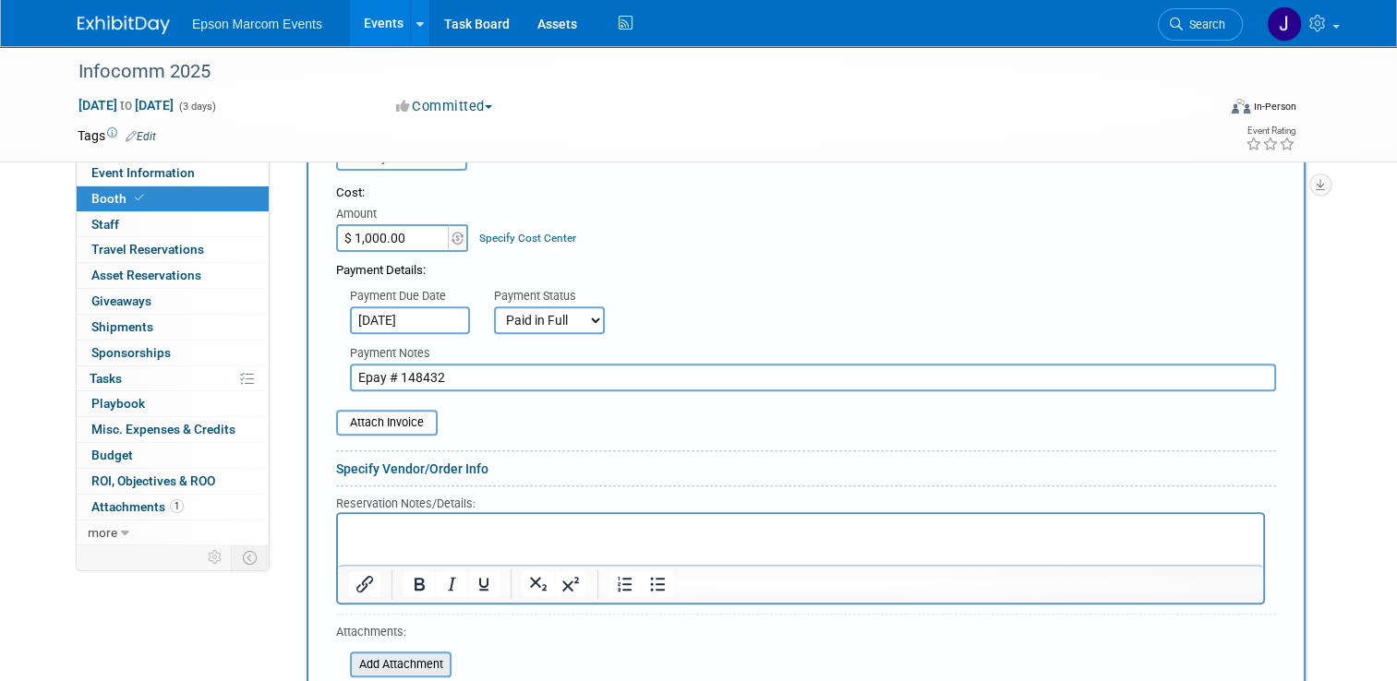
scroll to position [699, 0]
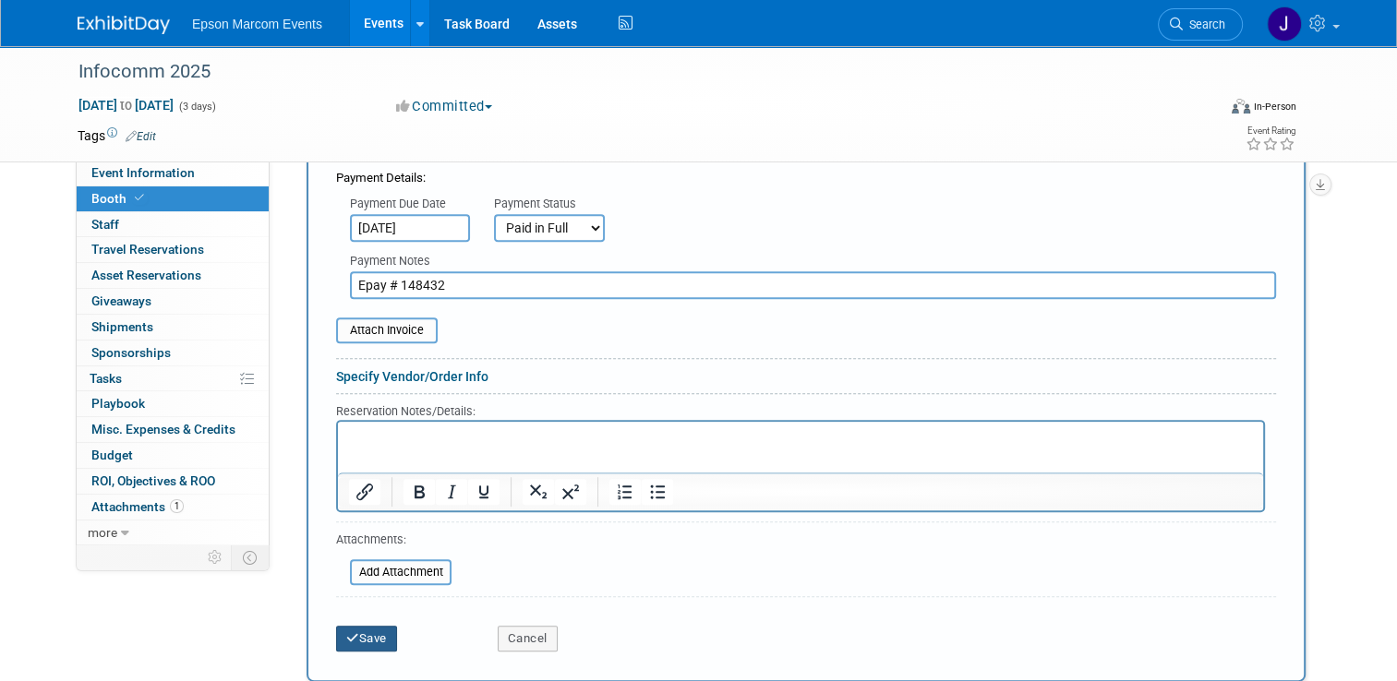
type input "Epay # 148432"
click at [357, 631] on button "Save" at bounding box center [366, 639] width 61 height 26
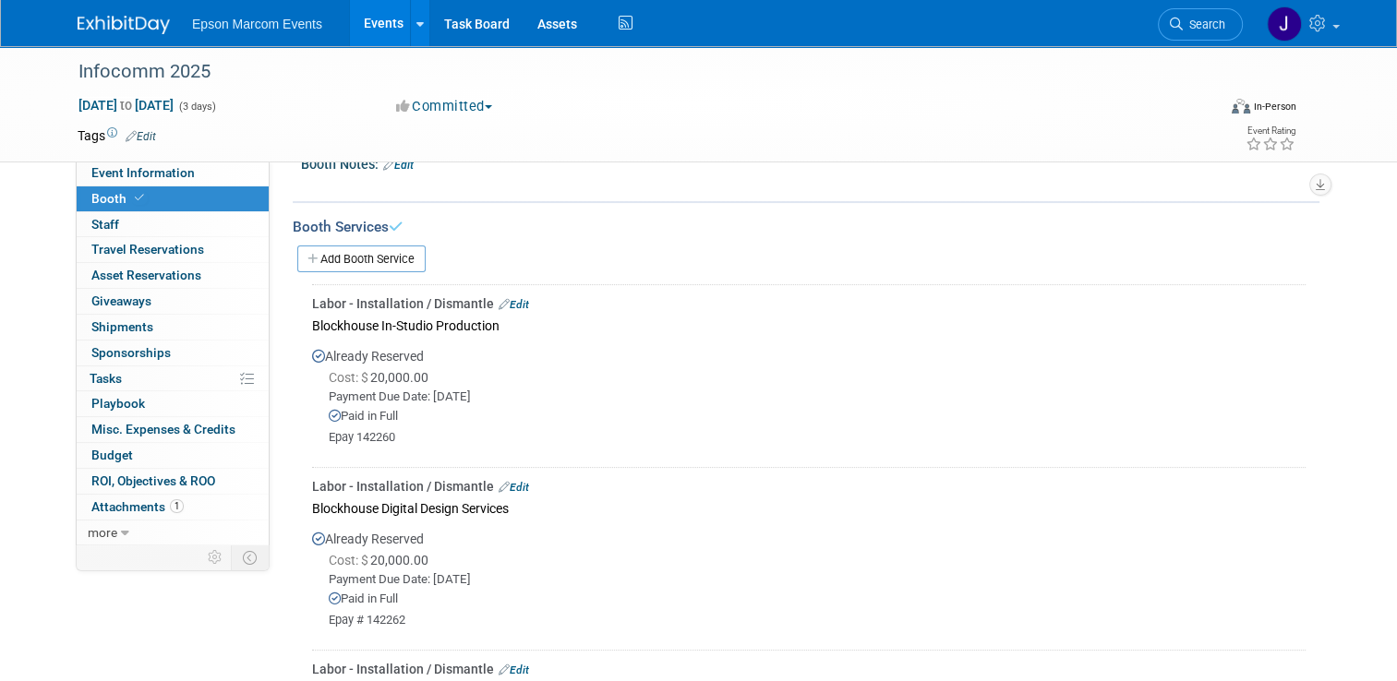
scroll to position [328, 0]
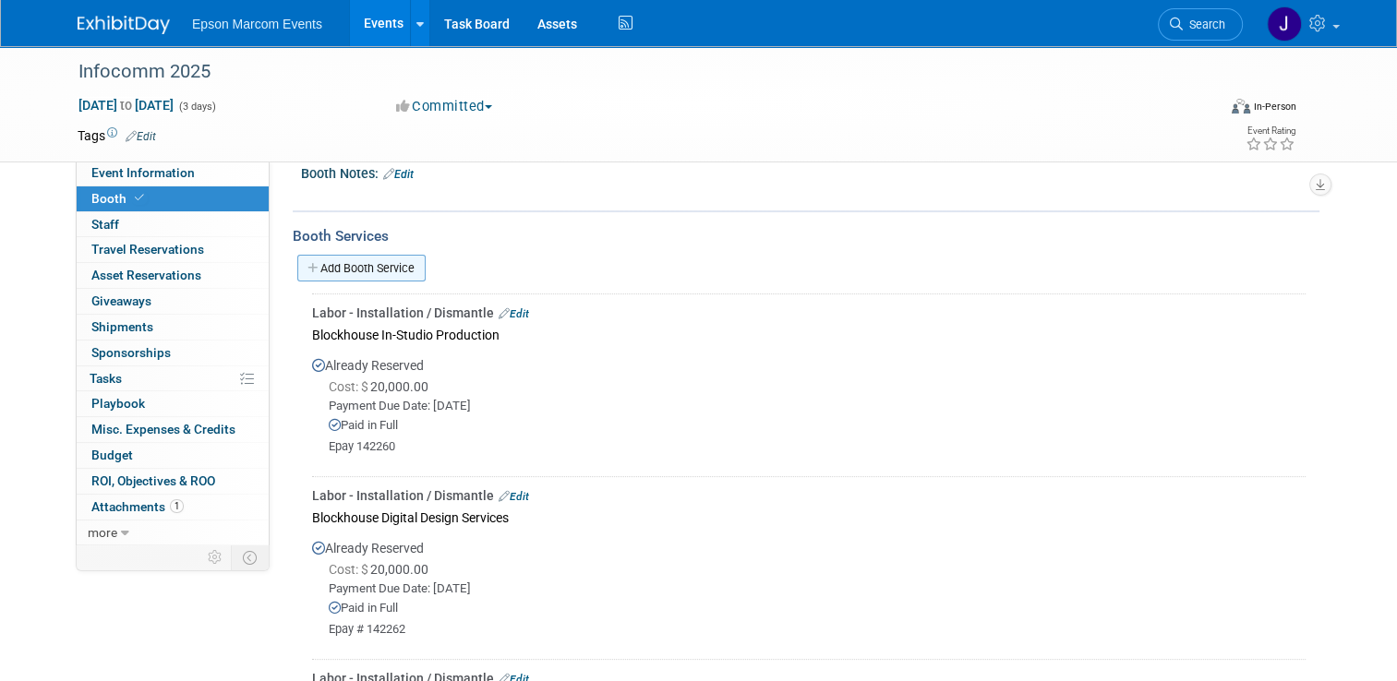
click at [328, 270] on link "Add Booth Service" at bounding box center [361, 268] width 128 height 27
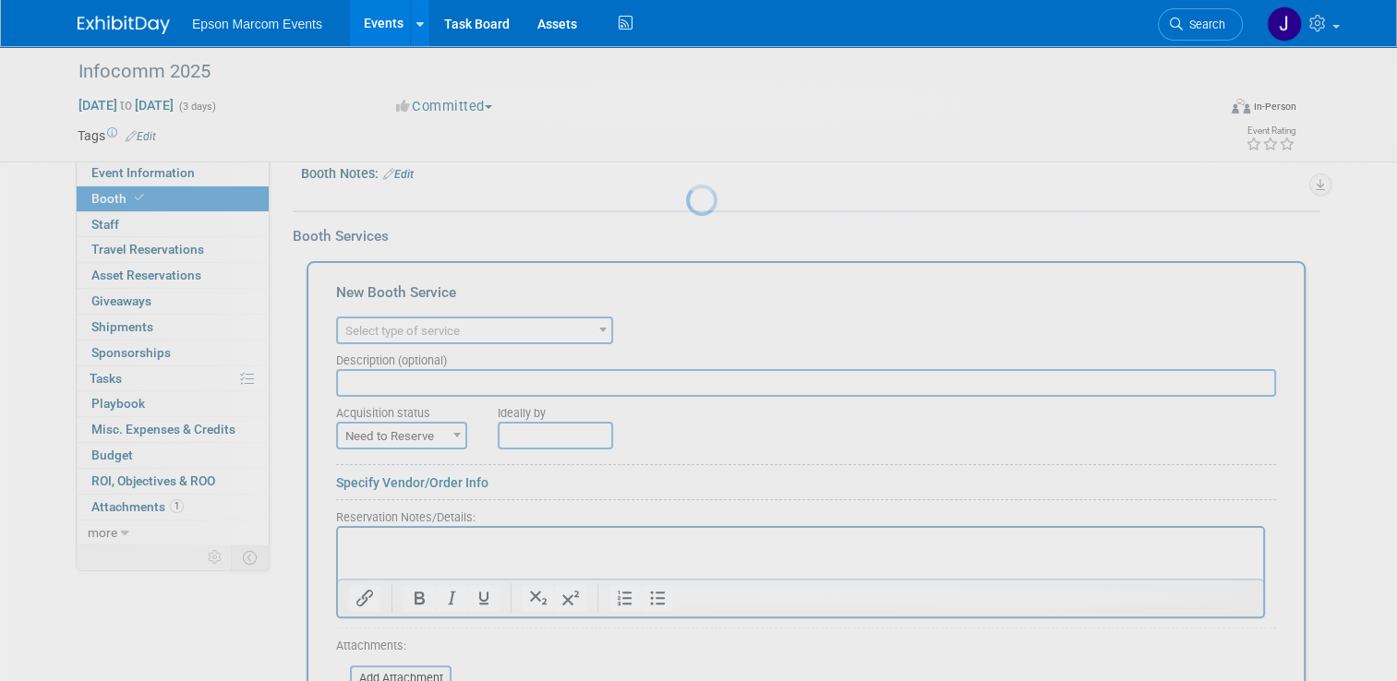
scroll to position [0, 0]
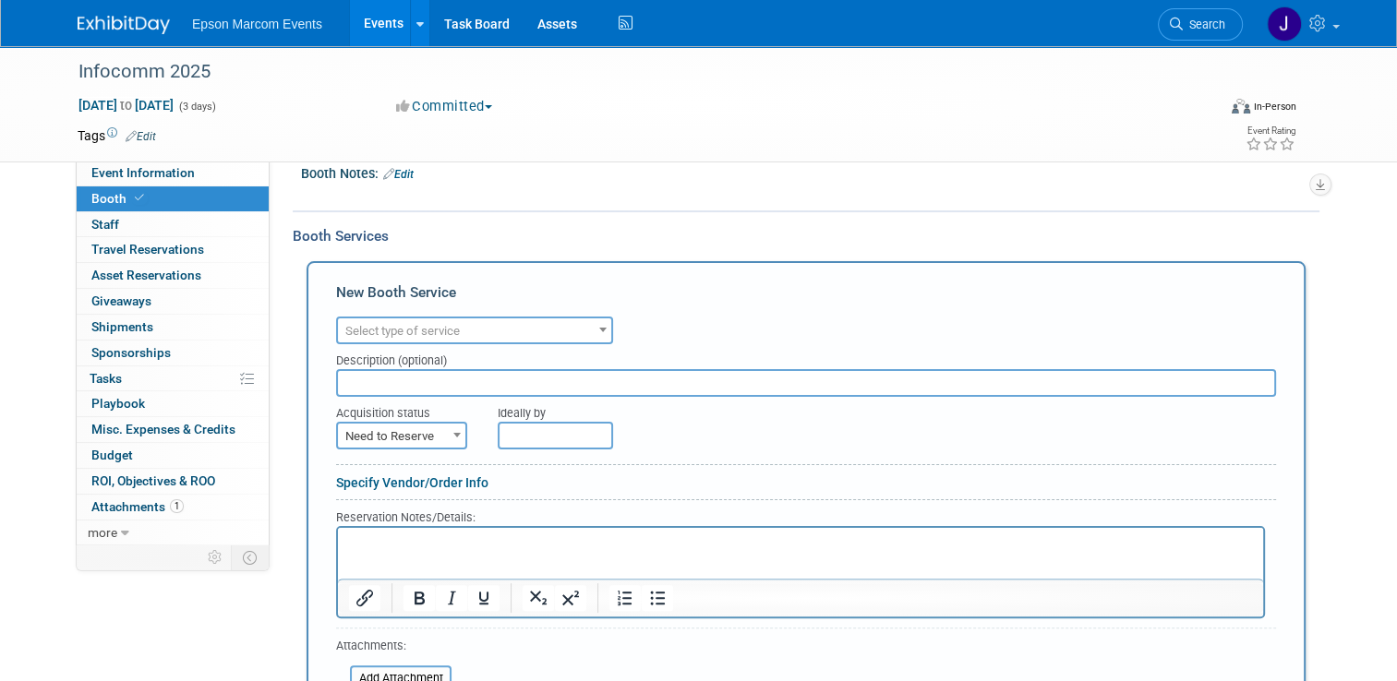
click at [432, 319] on span "Select type of service" at bounding box center [474, 332] width 273 height 26
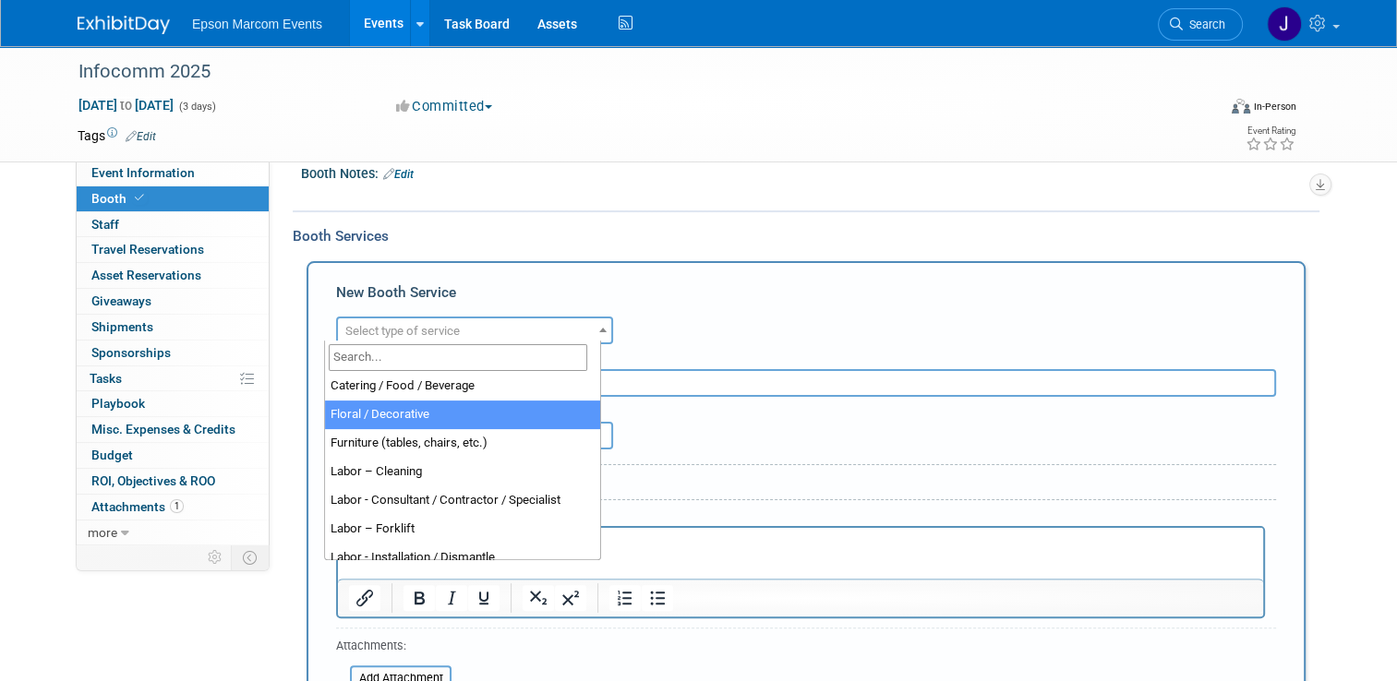
scroll to position [92, 0]
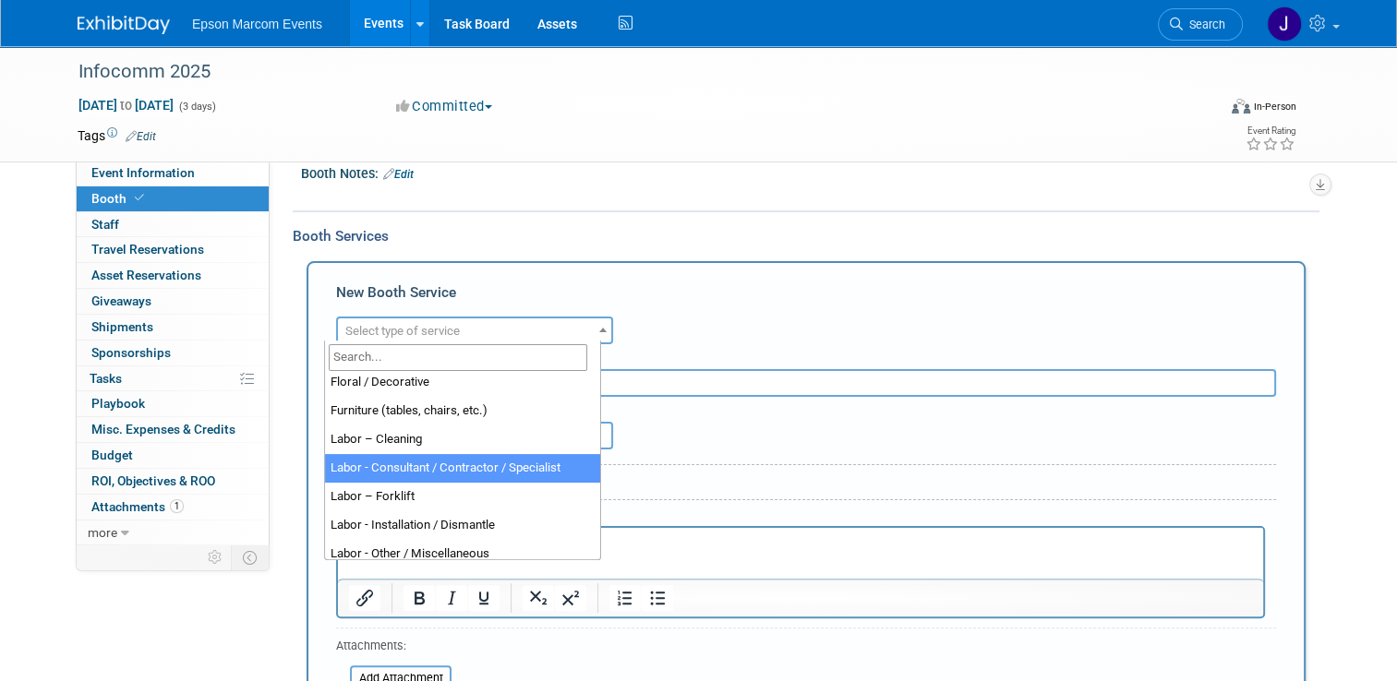
select select "12"
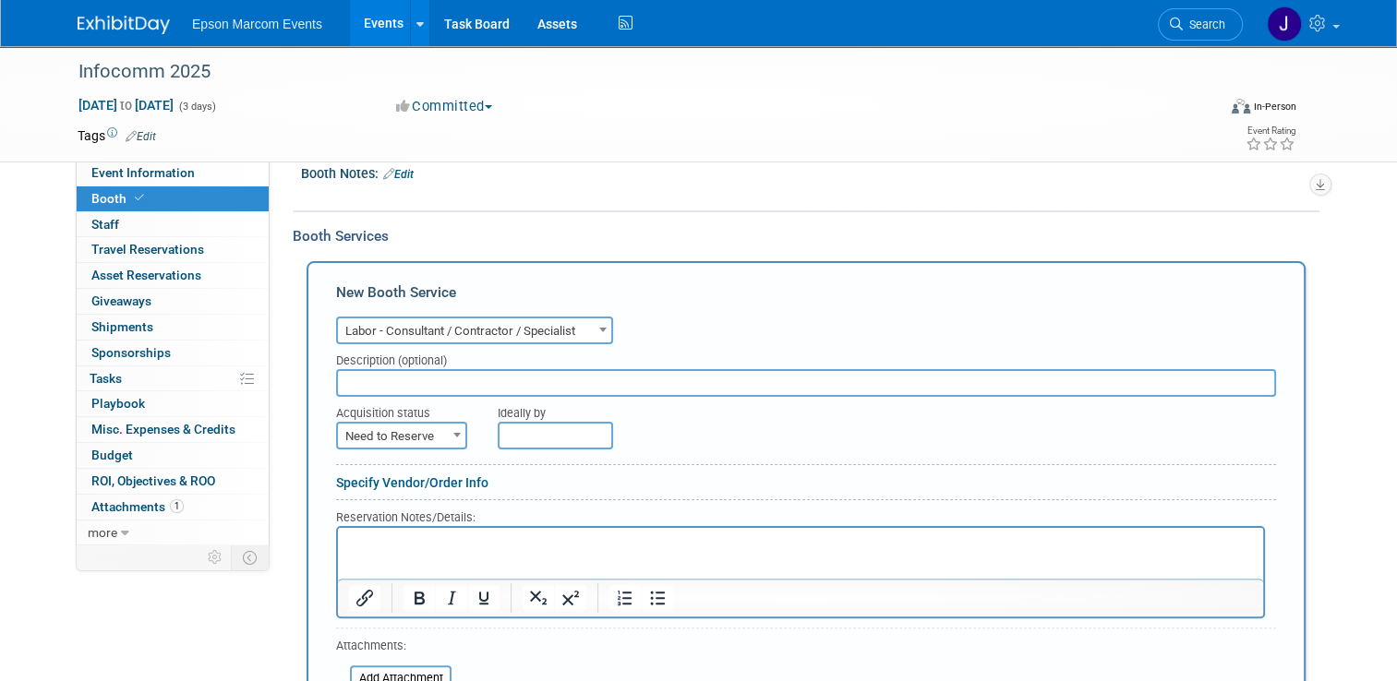
click at [459, 374] on input "text" at bounding box center [806, 383] width 940 height 28
type input "Blockhouse content creation"
click at [427, 427] on span "Need to Reserve" at bounding box center [401, 437] width 127 height 26
select select "2"
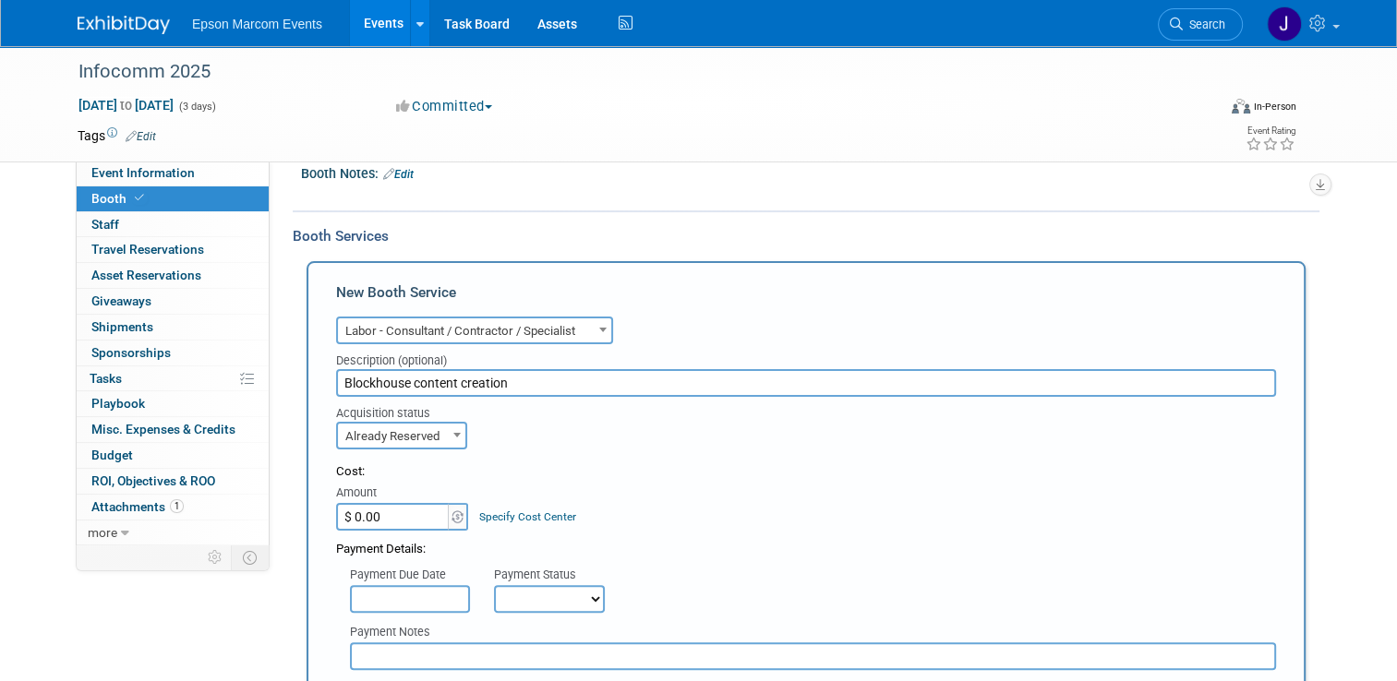
click at [406, 512] on input "$ 0.00" at bounding box center [393, 517] width 115 height 28
type input "$ 20,000.00"
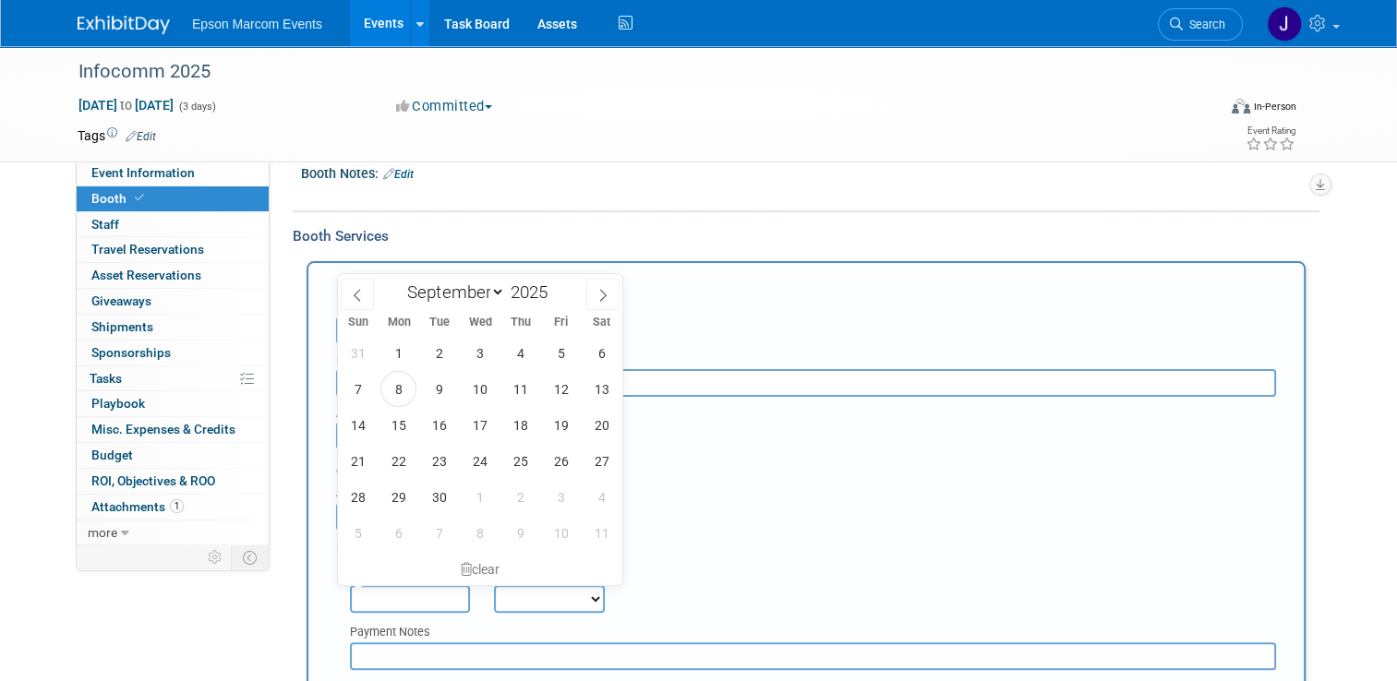
click at [417, 595] on input "text" at bounding box center [410, 599] width 120 height 28
click at [352, 294] on icon at bounding box center [357, 295] width 13 height 13
select select "5"
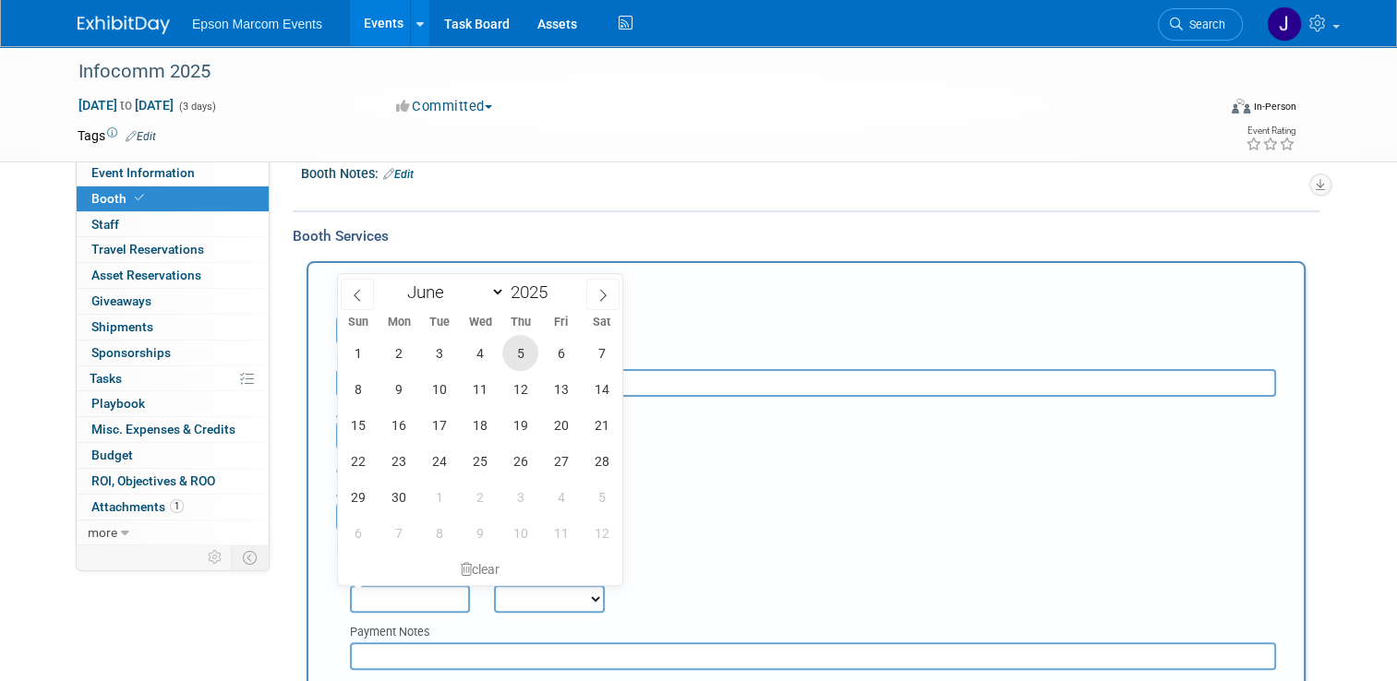
click at [523, 354] on span "5" at bounding box center [520, 353] width 36 height 36
type input "Jun 5, 2025"
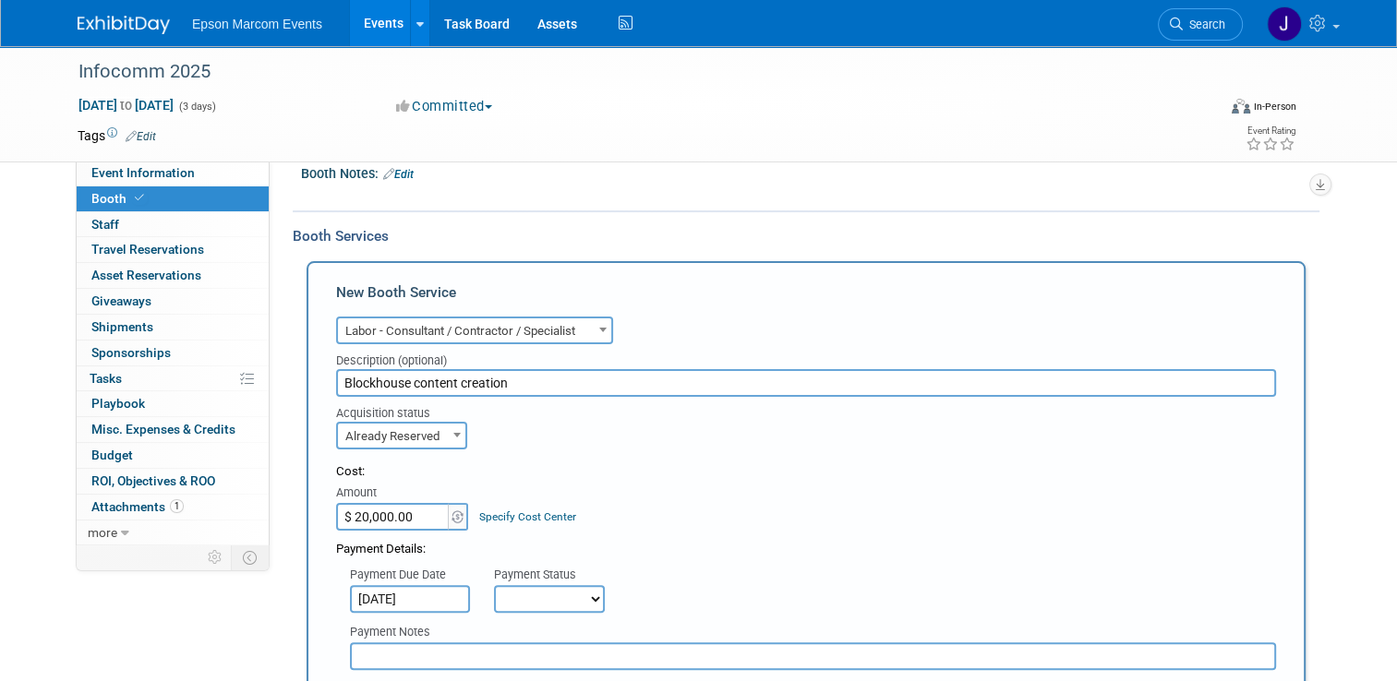
click at [533, 593] on select "Not Paid Yet Partially Paid Paid in Full" at bounding box center [549, 599] width 111 height 28
select select "1"
click at [494, 585] on select "Not Paid Yet Partially Paid Paid in Full" at bounding box center [549, 599] width 111 height 28
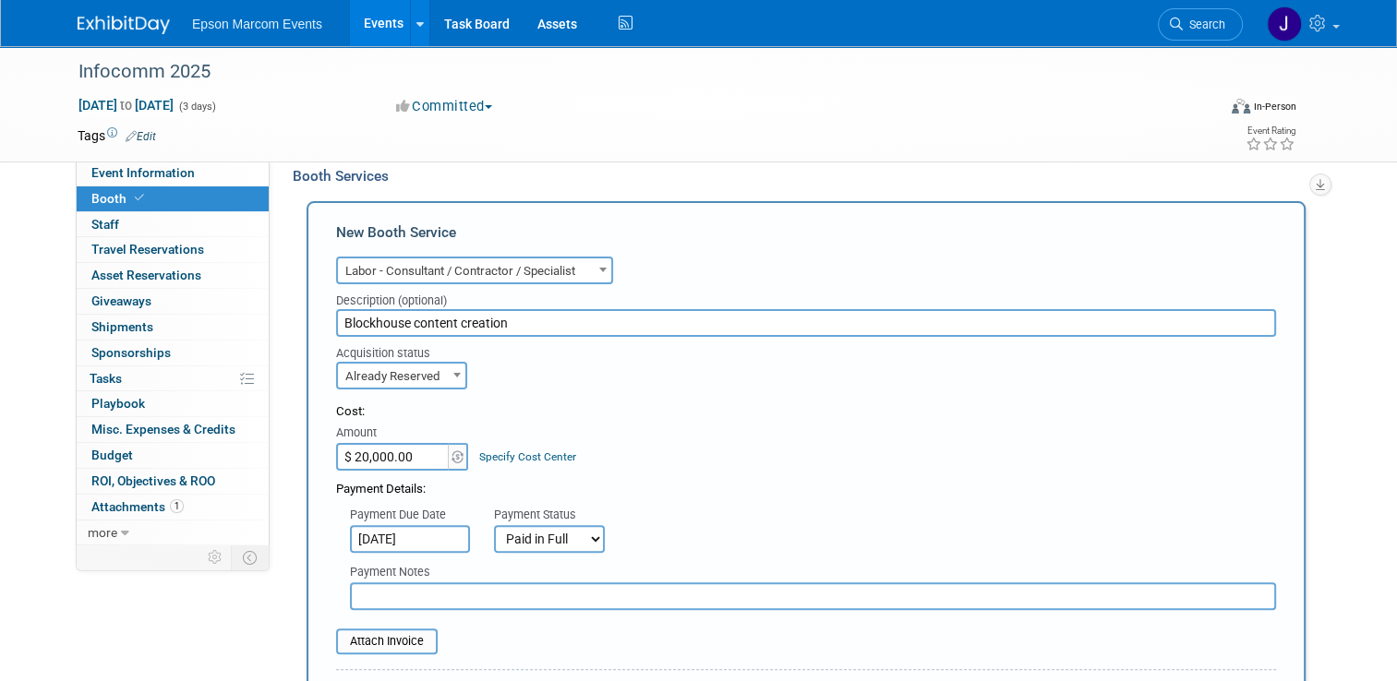
scroll to position [420, 0]
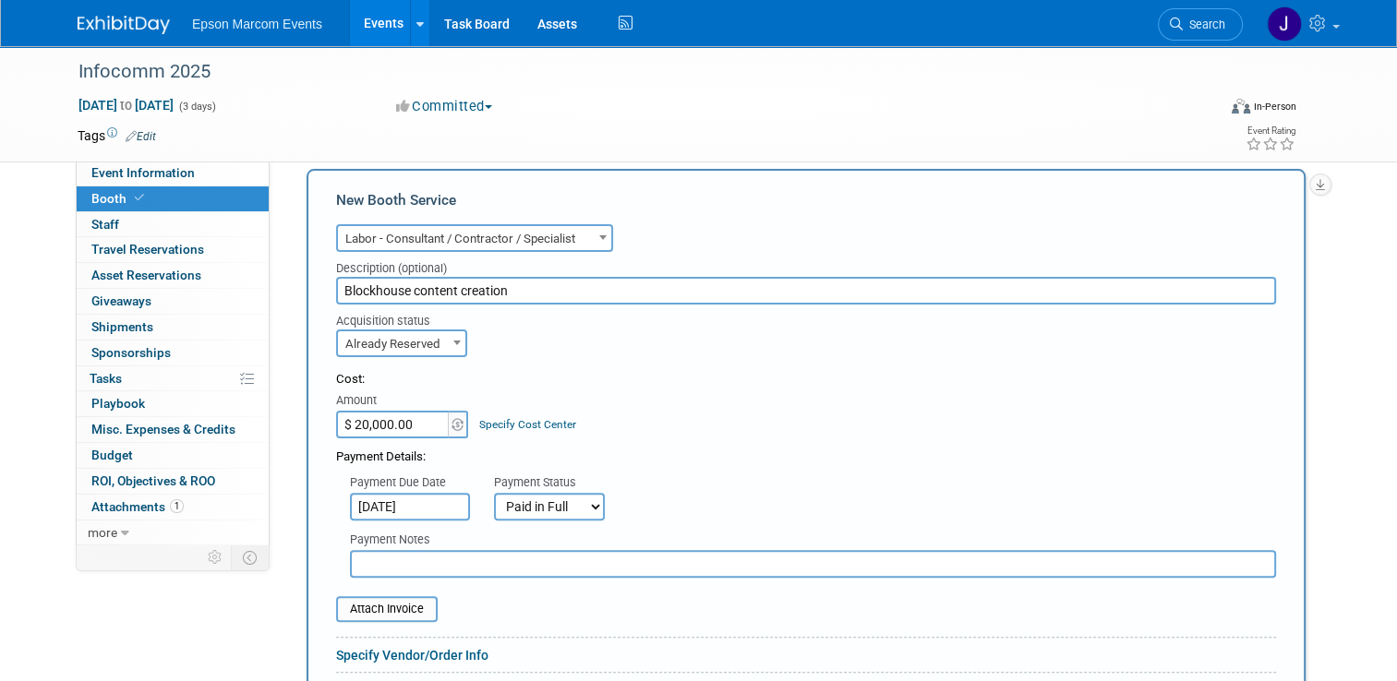
click at [454, 561] on input "text" at bounding box center [813, 564] width 926 height 28
type input "Epay # 150086"
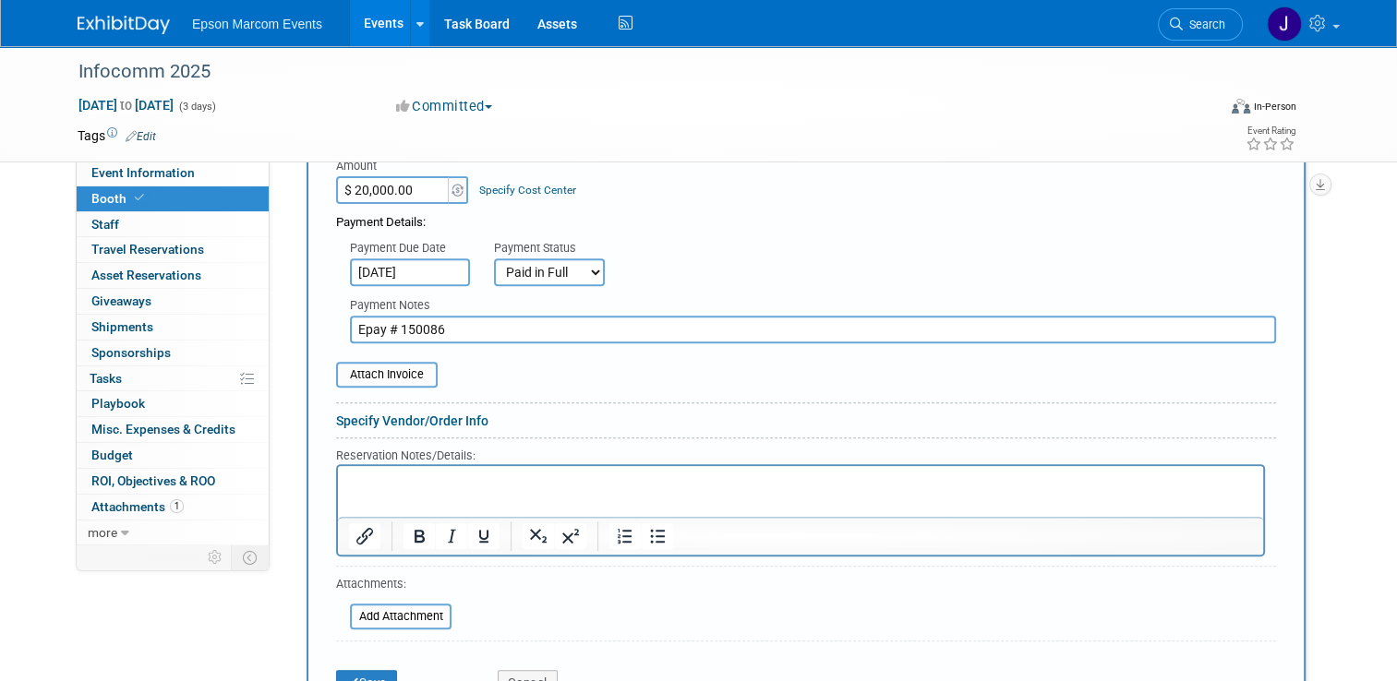
scroll to position [697, 0]
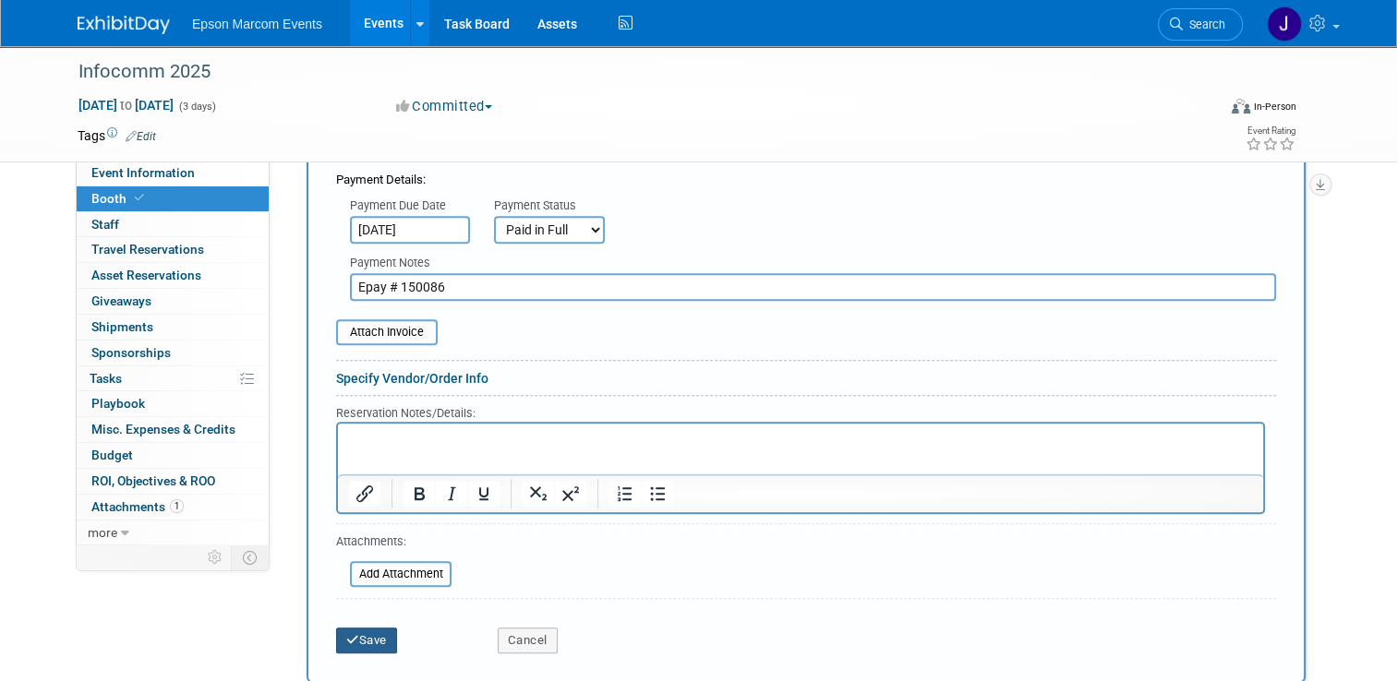
click at [363, 630] on button "Save" at bounding box center [366, 641] width 61 height 26
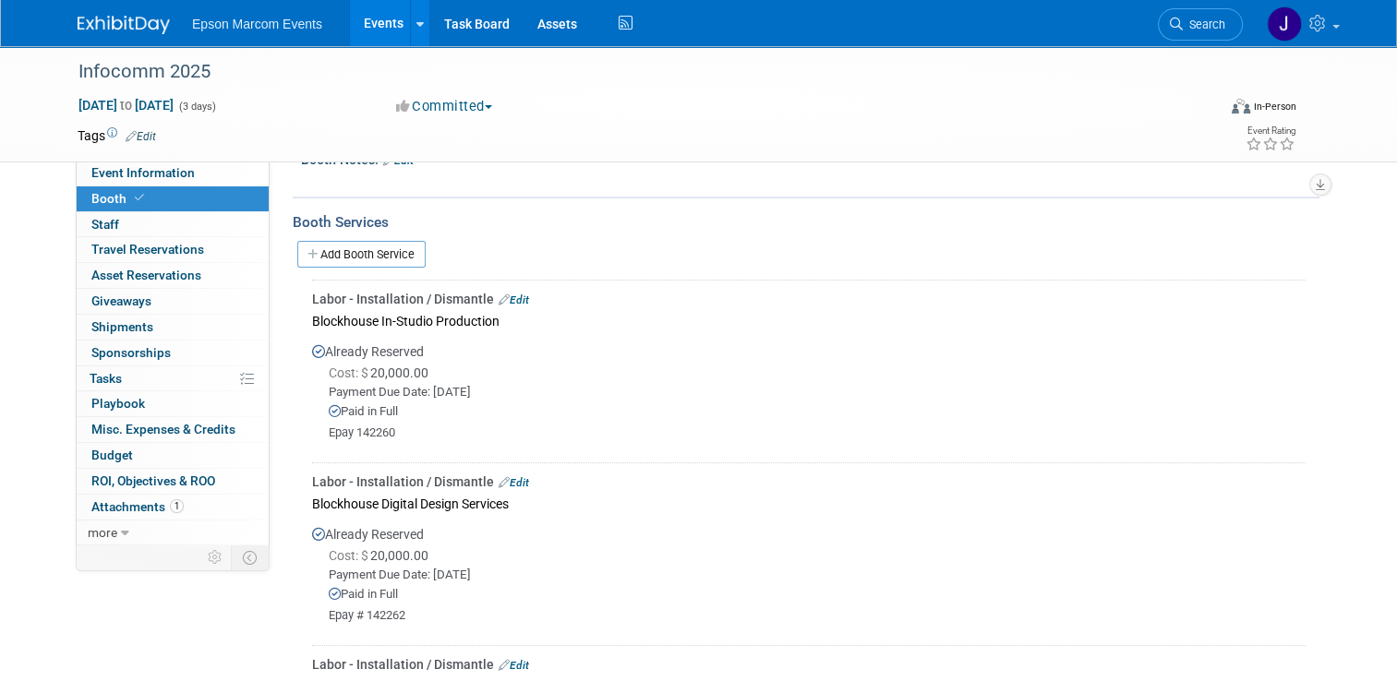
scroll to position [234, 0]
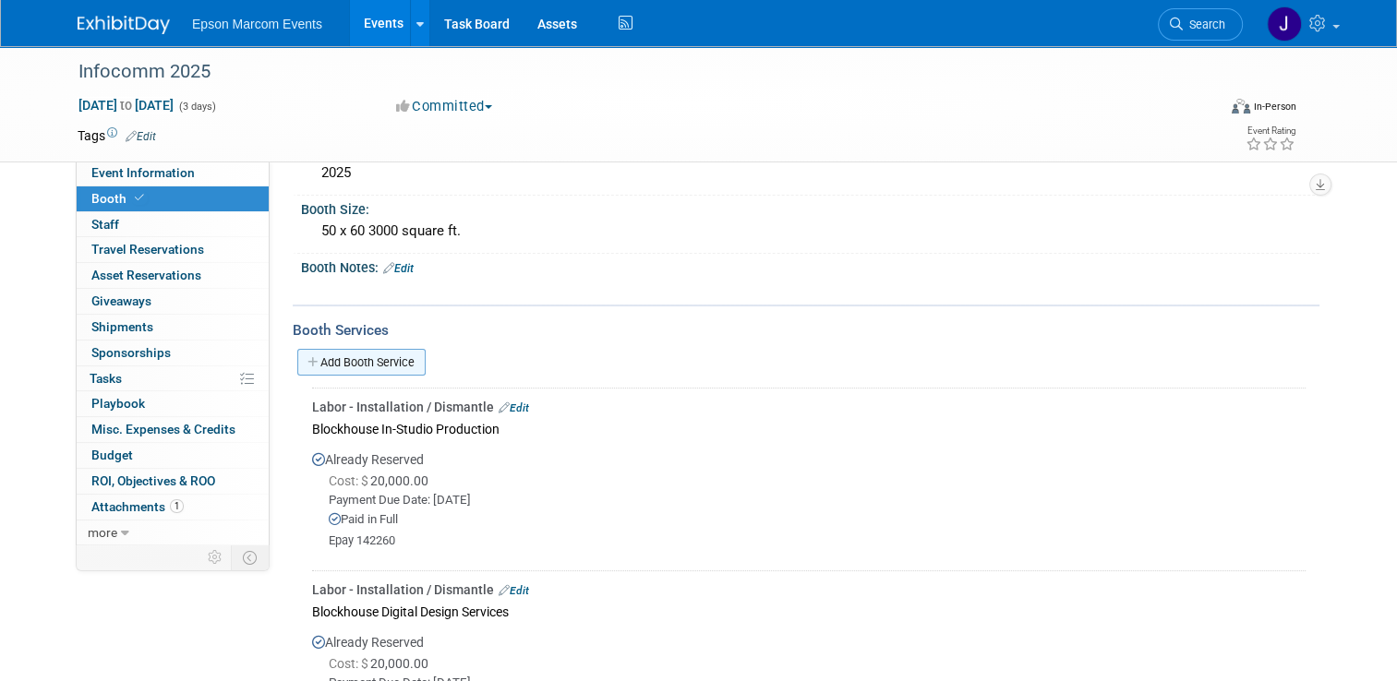
click at [377, 360] on link "Add Booth Service" at bounding box center [361, 362] width 128 height 27
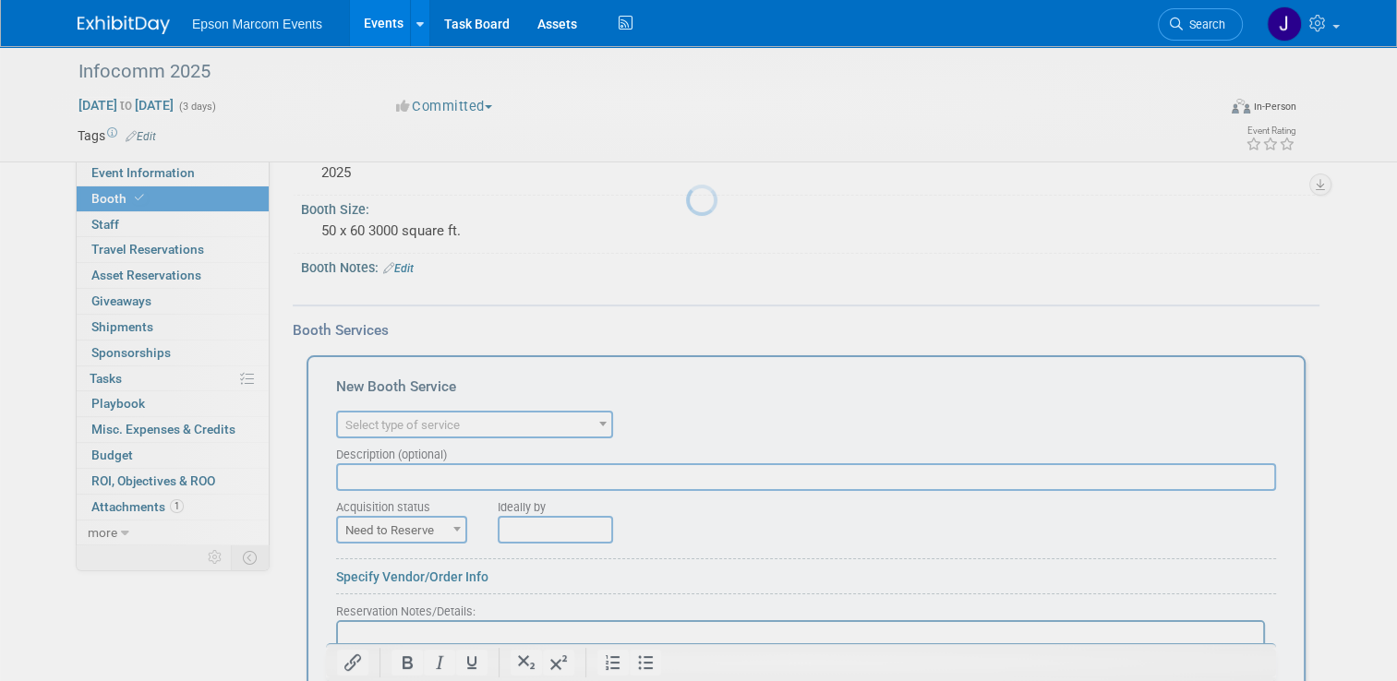
scroll to position [0, 0]
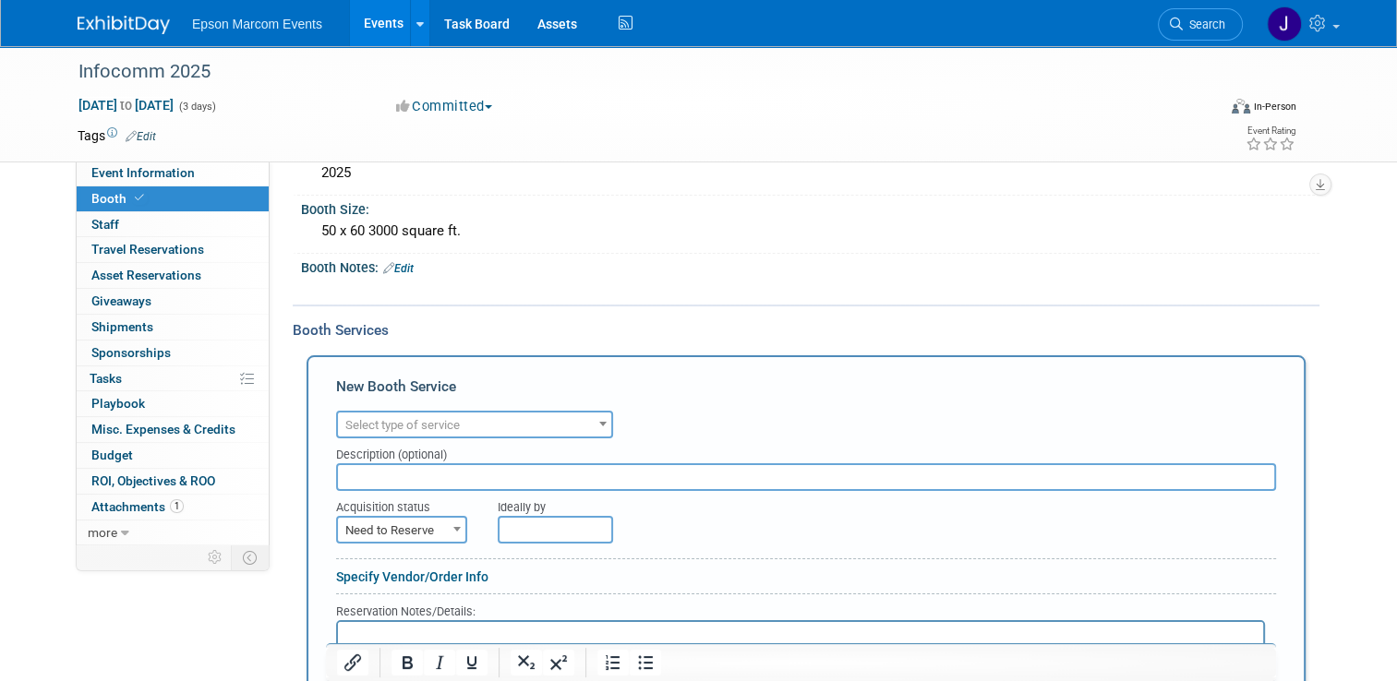
click at [487, 423] on span "Select type of service" at bounding box center [474, 426] width 273 height 26
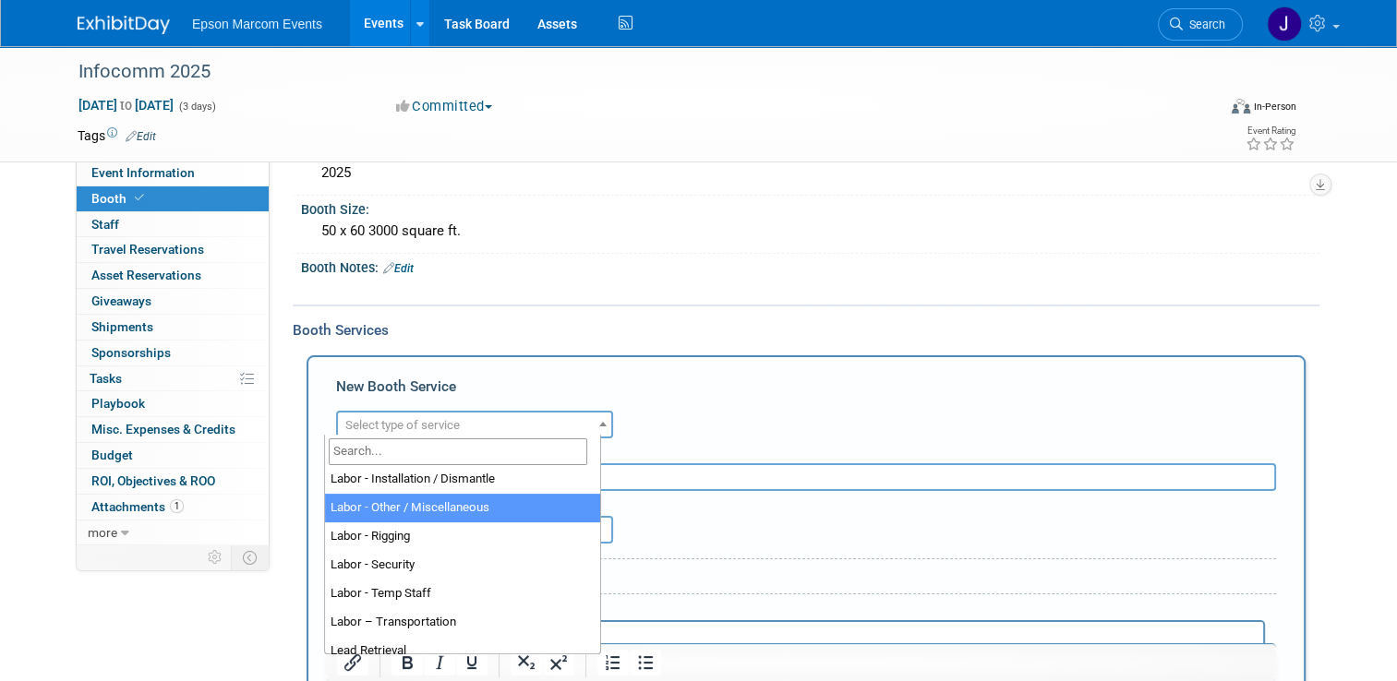
scroll to position [277, 0]
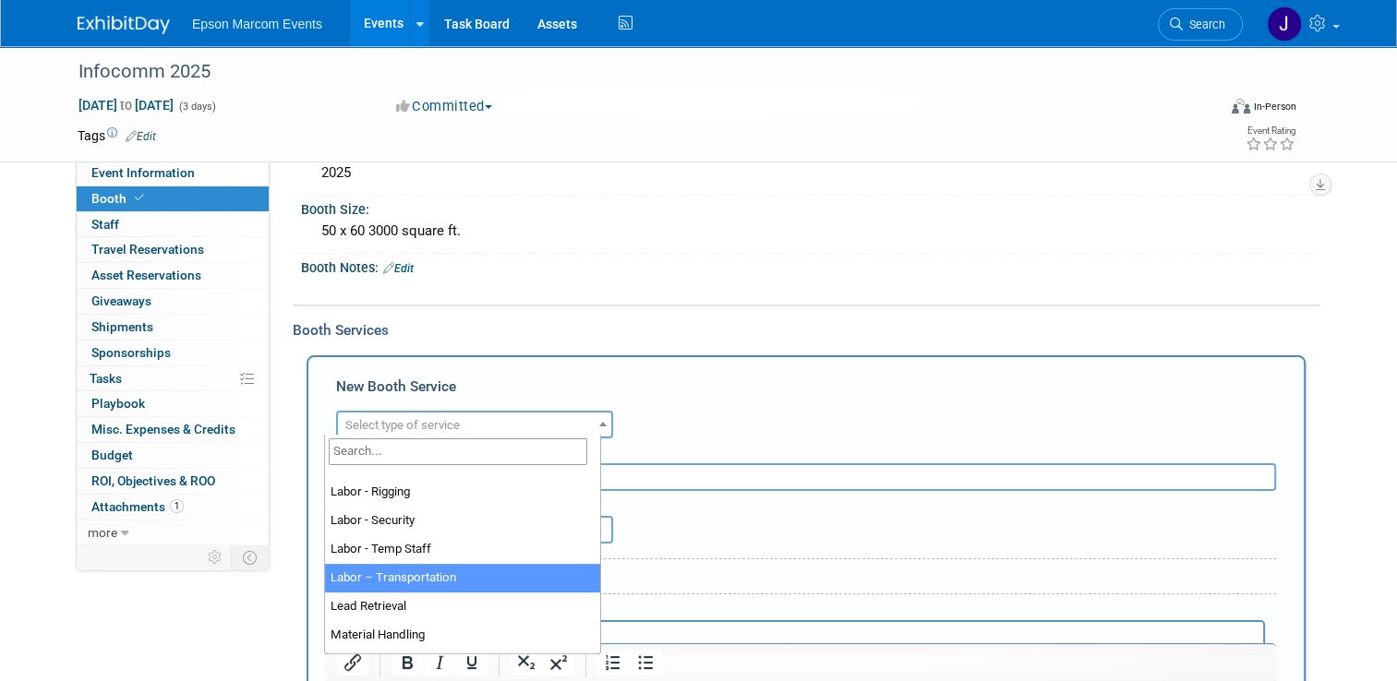
select select "15"
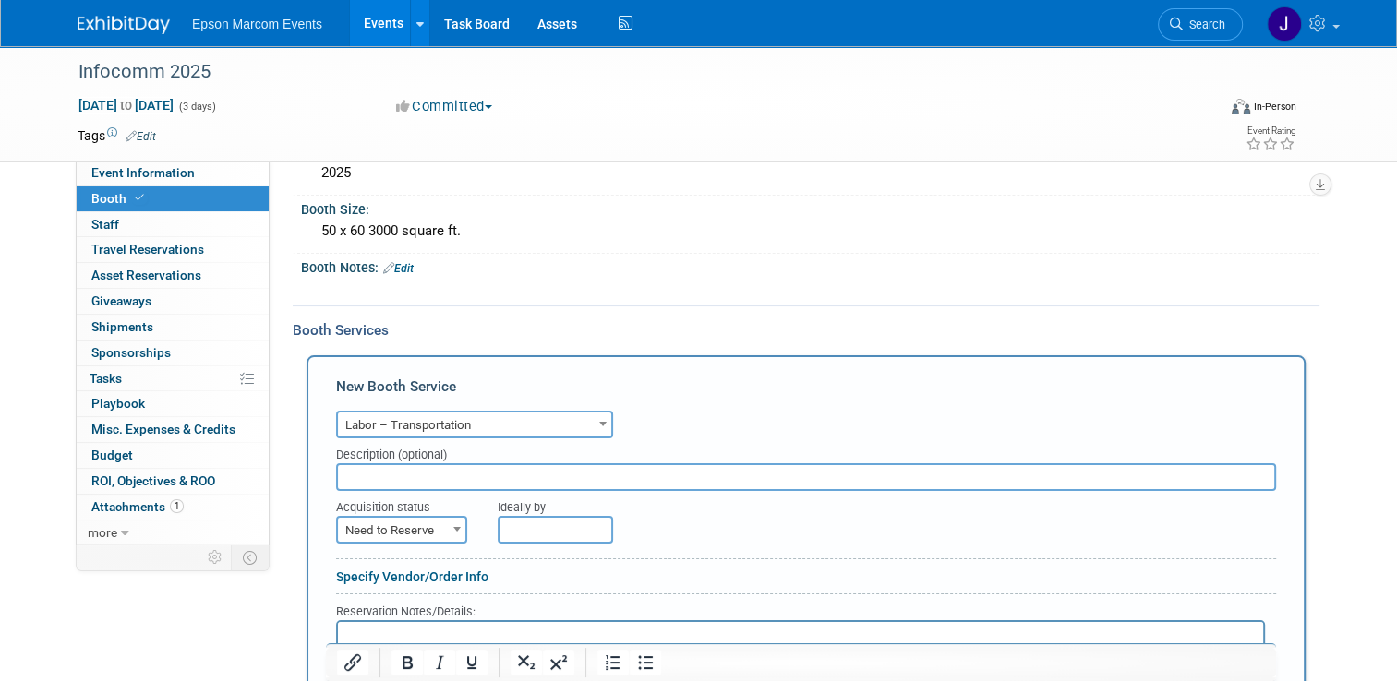
click at [436, 464] on input "text" at bounding box center [806, 478] width 940 height 28
type input "Blockhouse Orlando Portion Travel Reimbursement"
click at [426, 523] on span "Need to Reserve" at bounding box center [401, 531] width 127 height 26
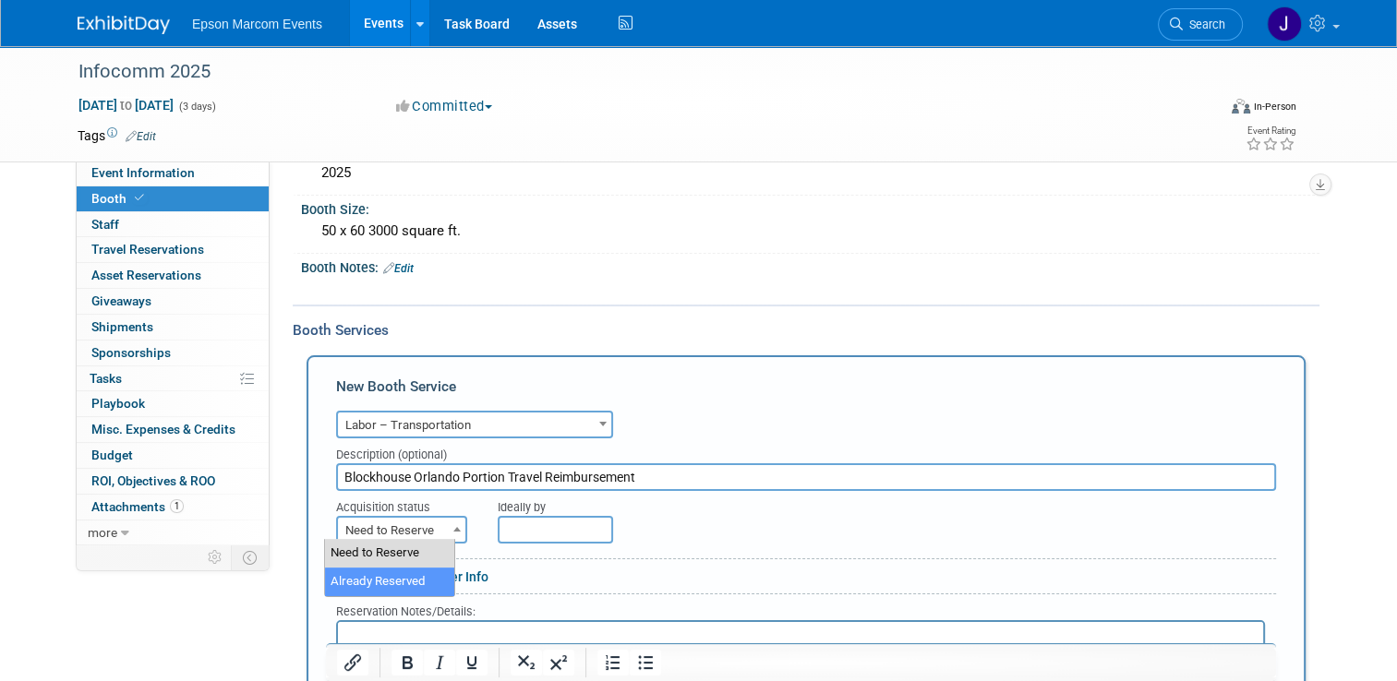
select select "2"
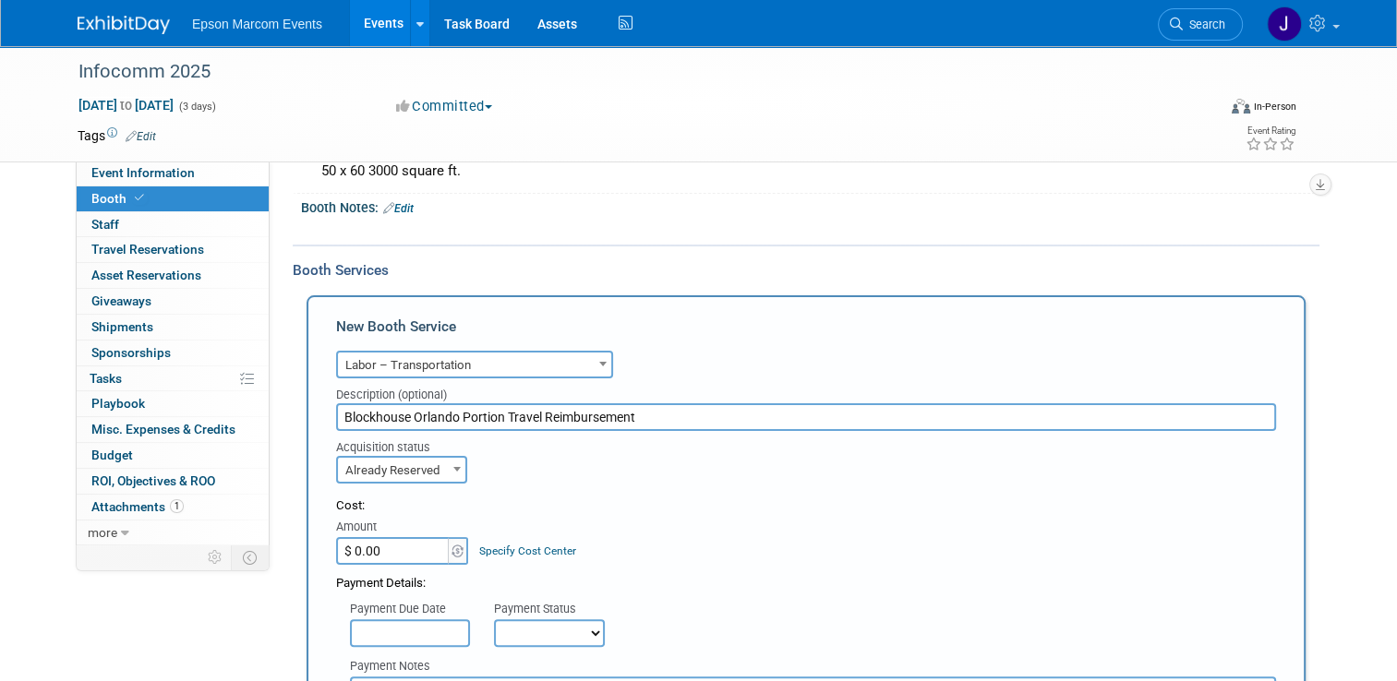
scroll to position [326, 0]
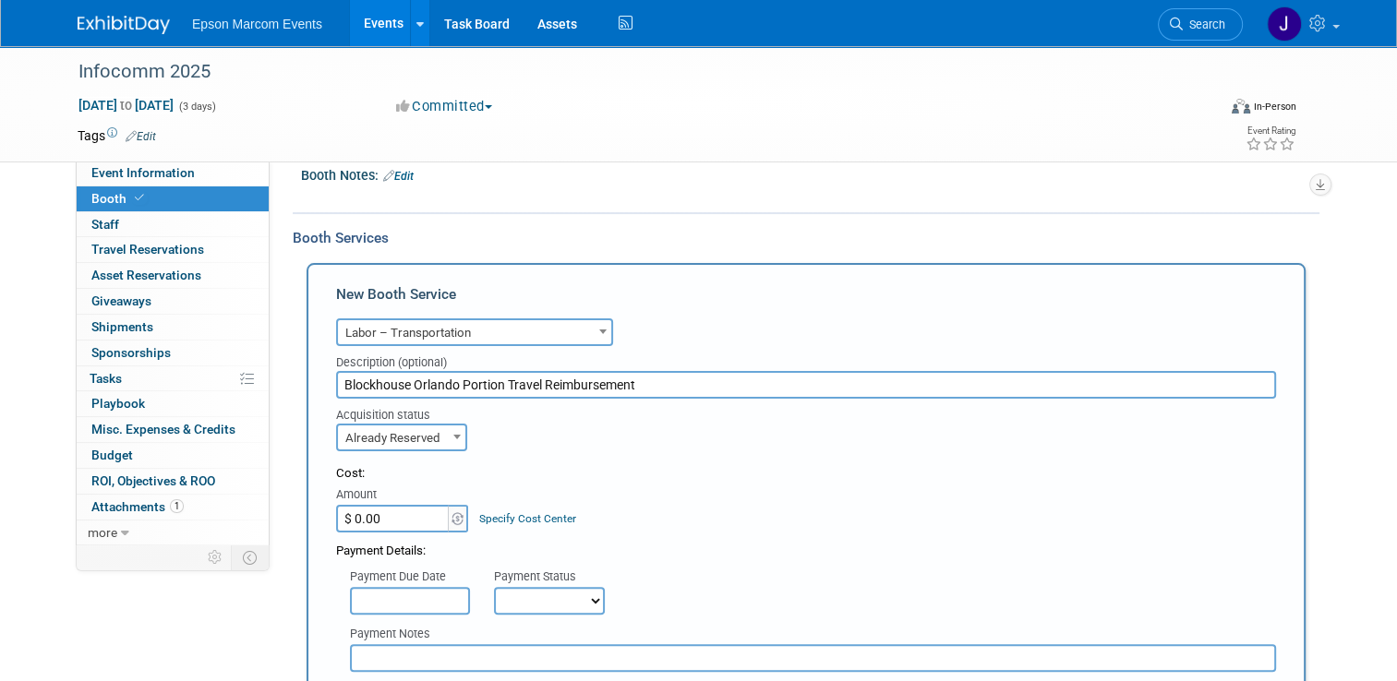
click at [402, 518] on input "$ 0.00" at bounding box center [393, 519] width 115 height 28
type input "$ 15,856.34"
click at [424, 594] on input "text" at bounding box center [410, 601] width 120 height 28
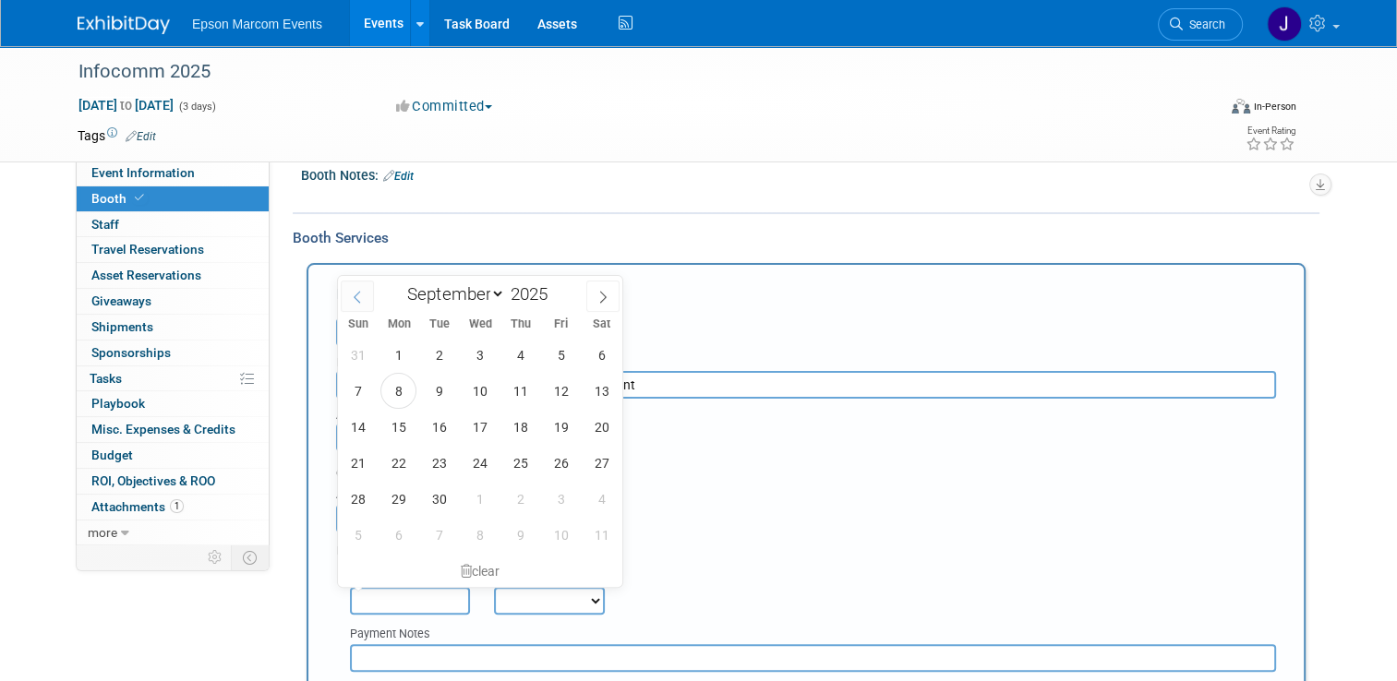
click at [346, 289] on span at bounding box center [357, 296] width 33 height 31
select select "6"
click at [554, 462] on span "25" at bounding box center [561, 463] width 36 height 36
type input "Jul 25, 2025"
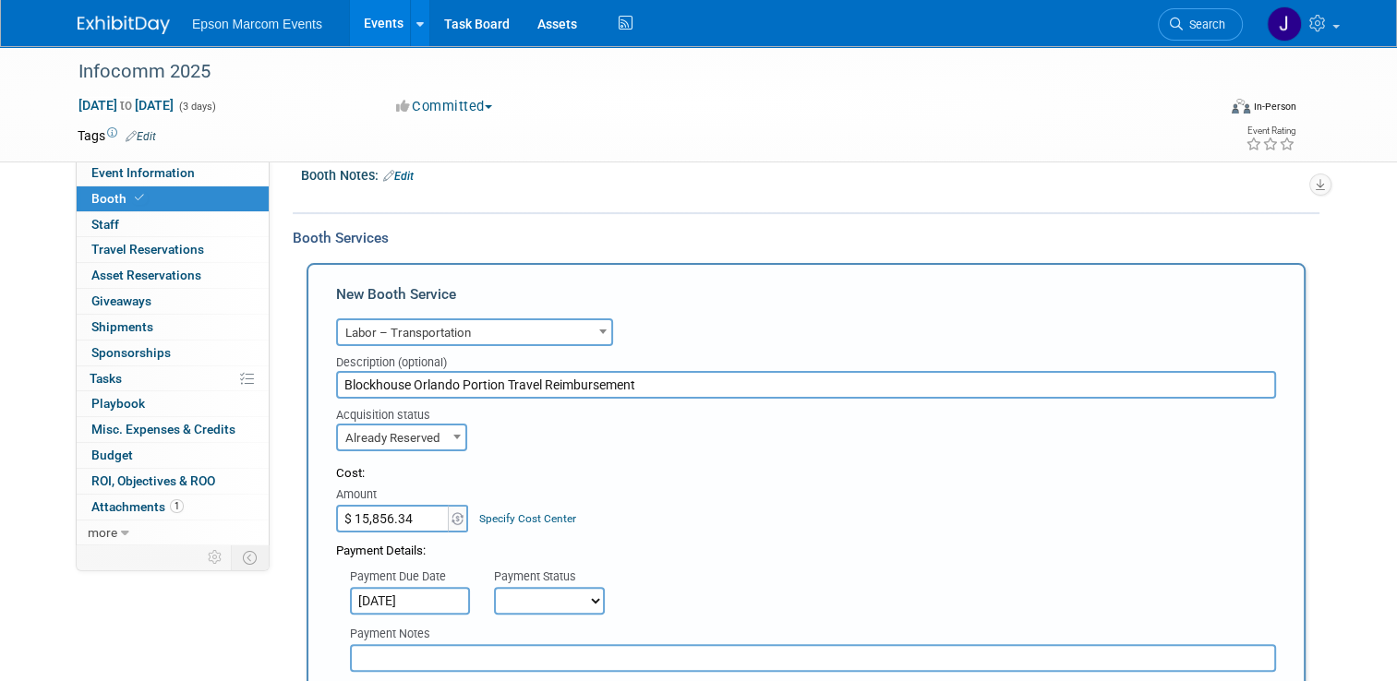
click at [546, 601] on select "Not Paid Yet Partially Paid Paid in Full" at bounding box center [549, 601] width 111 height 28
select select "1"
click at [494, 587] on select "Not Paid Yet Partially Paid Paid in Full" at bounding box center [549, 601] width 111 height 28
click at [466, 648] on input "text" at bounding box center [813, 658] width 926 height 28
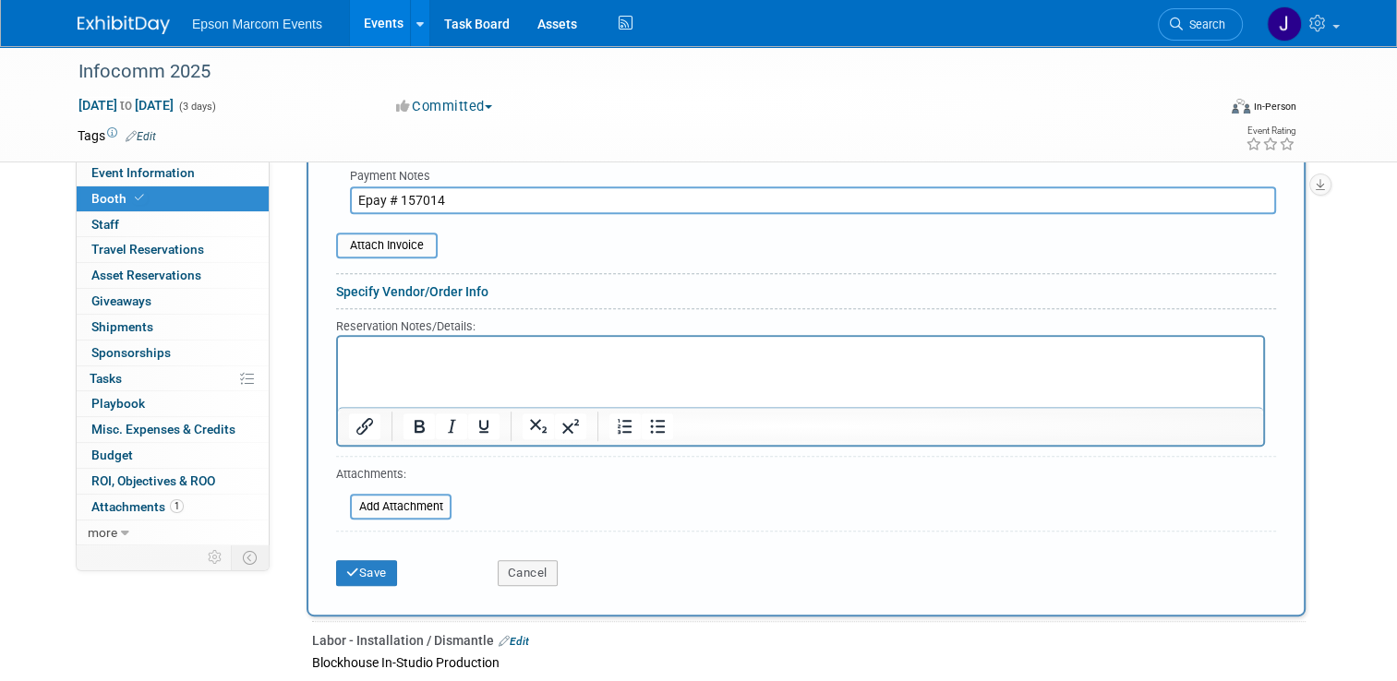
scroll to position [788, 0]
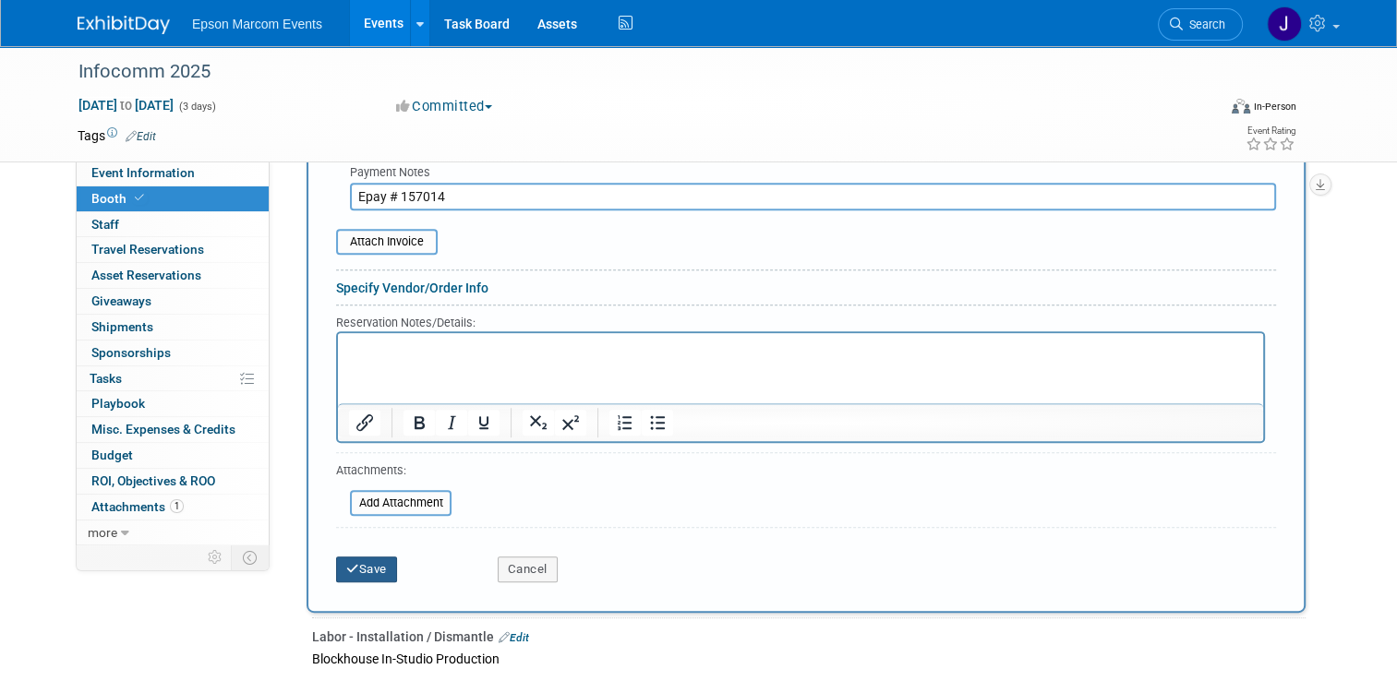
type input "Epay # 157014"
click at [351, 562] on button "Save" at bounding box center [366, 570] width 61 height 26
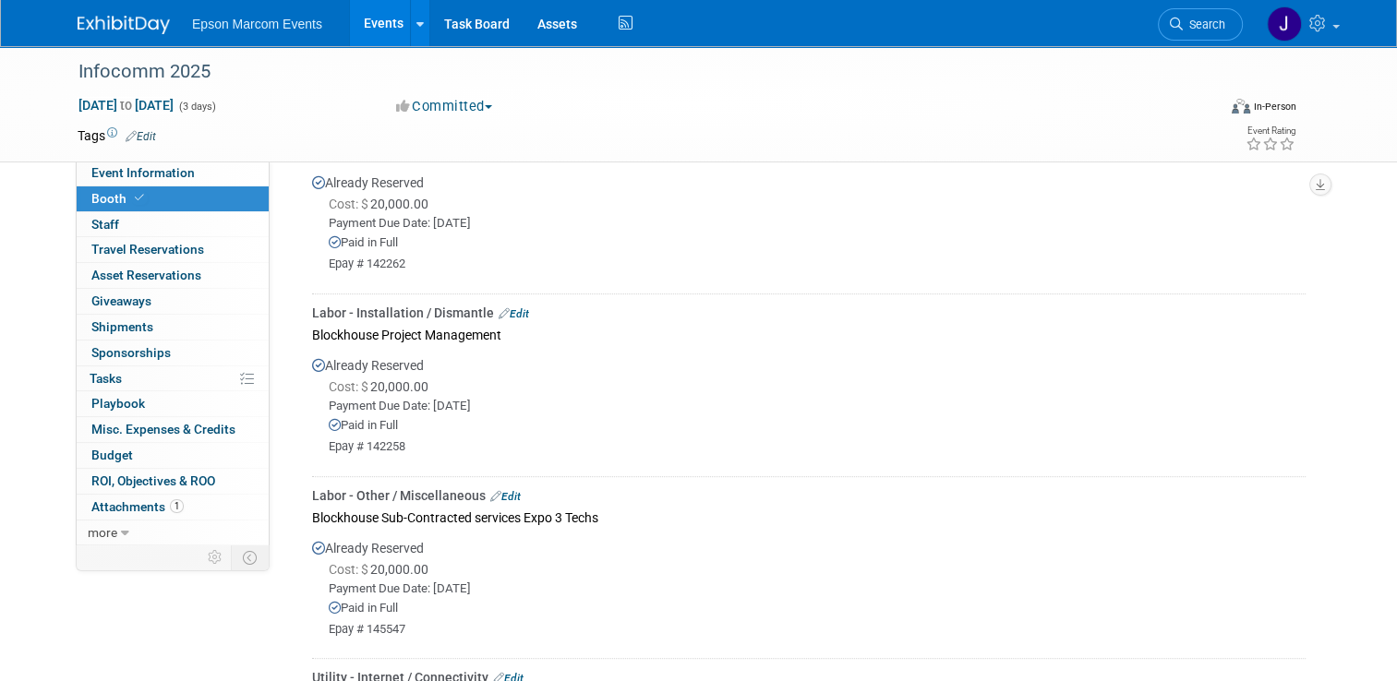
scroll to position [416, 0]
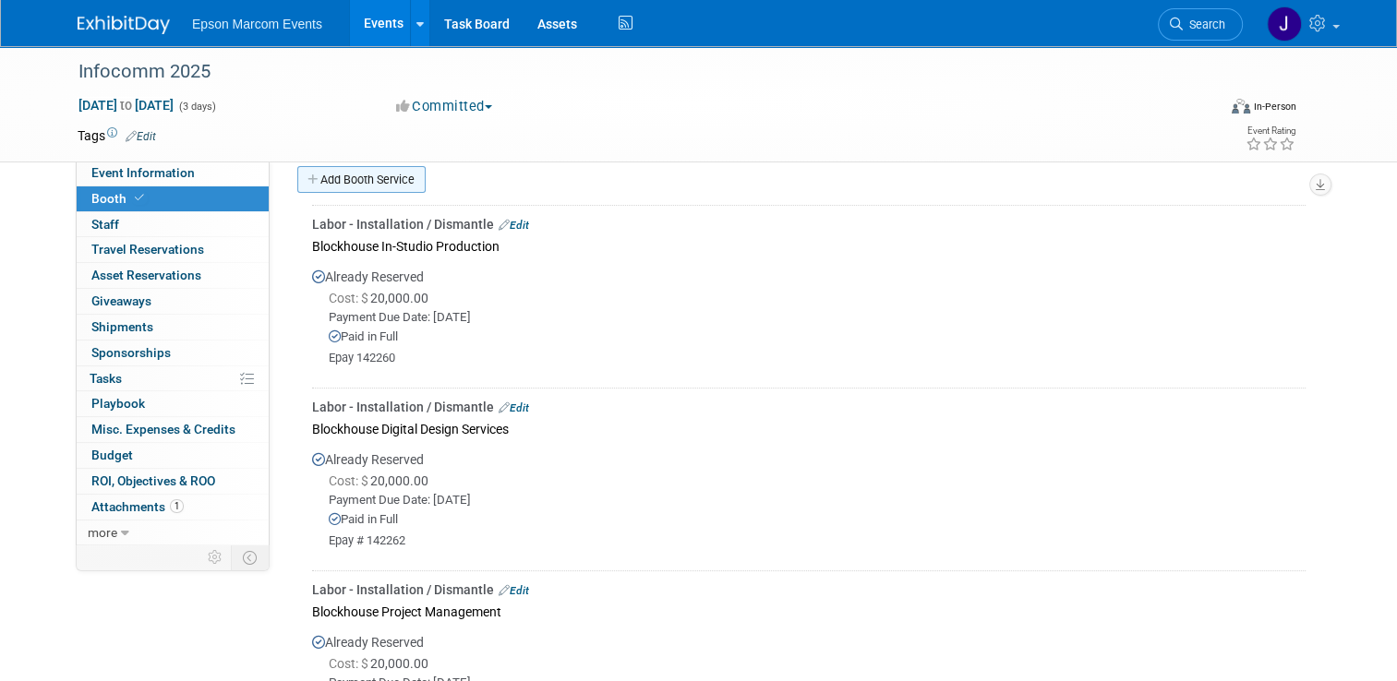
click at [373, 168] on link "Add Booth Service" at bounding box center [361, 179] width 128 height 27
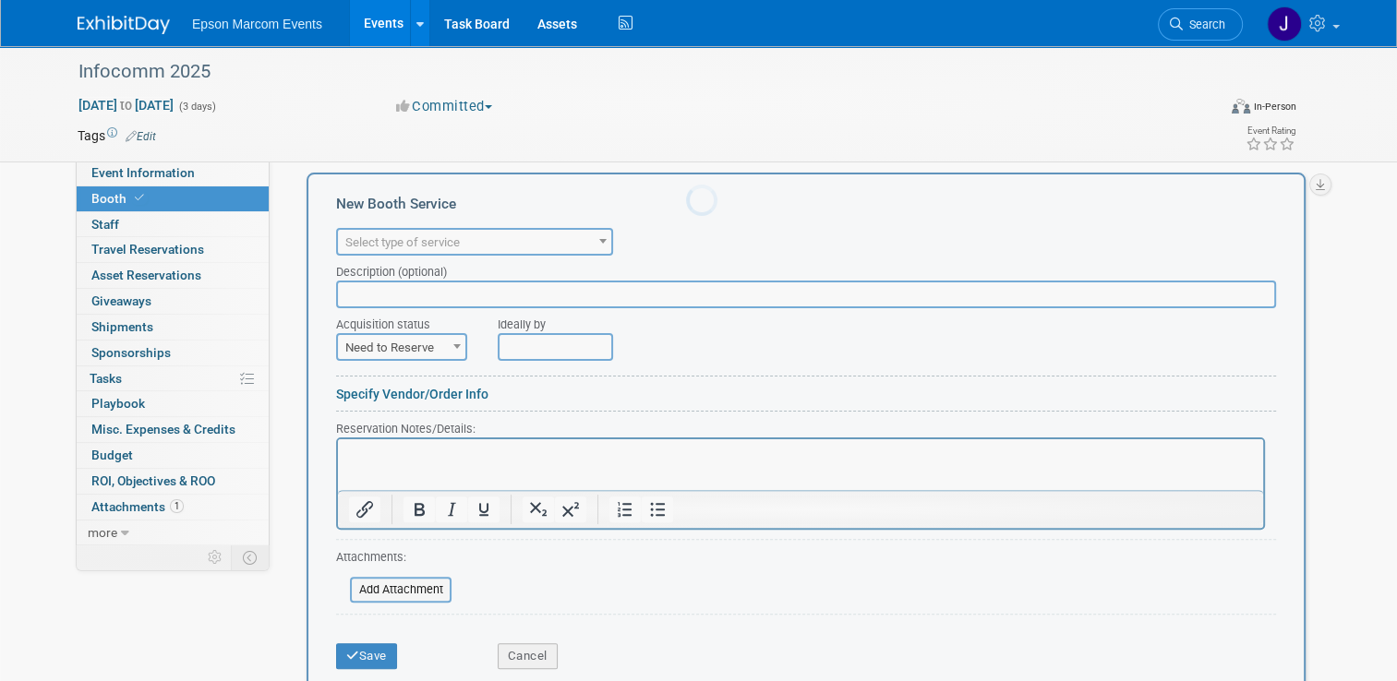
scroll to position [0, 0]
click at [486, 236] on span "Select type of service" at bounding box center [474, 243] width 273 height 26
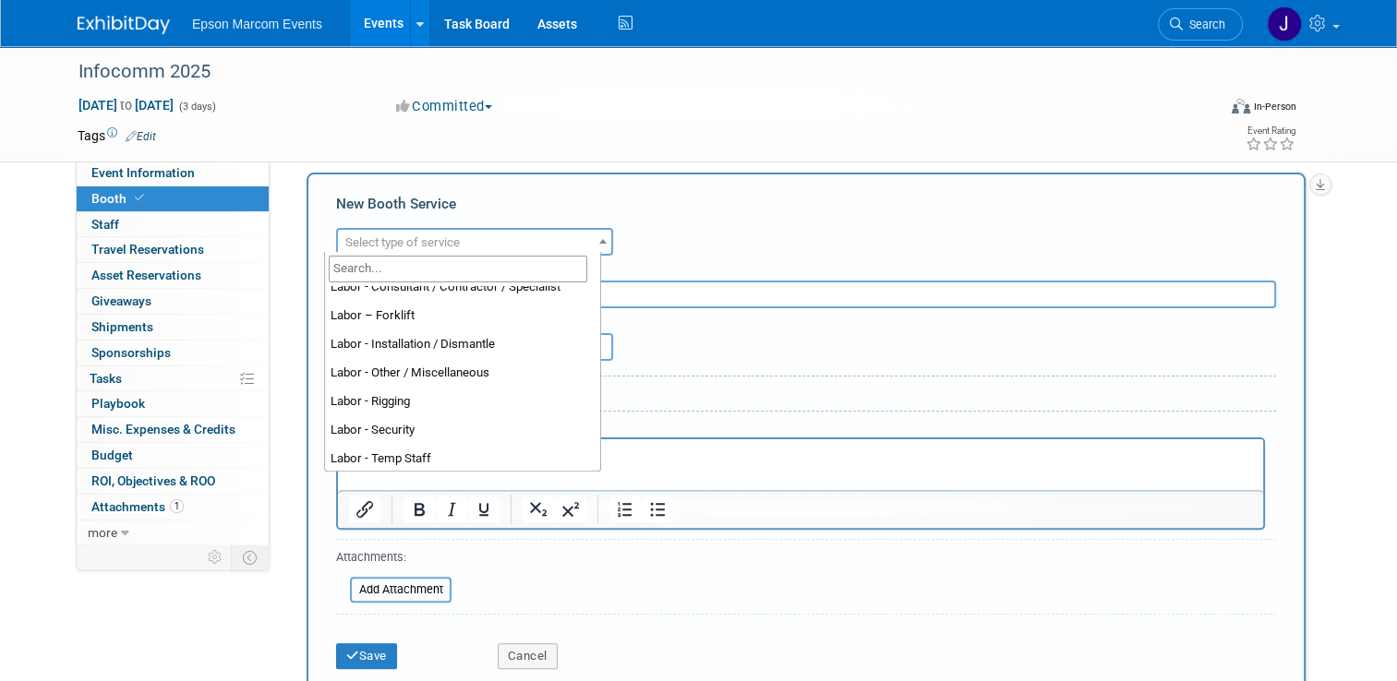
scroll to position [277, 0]
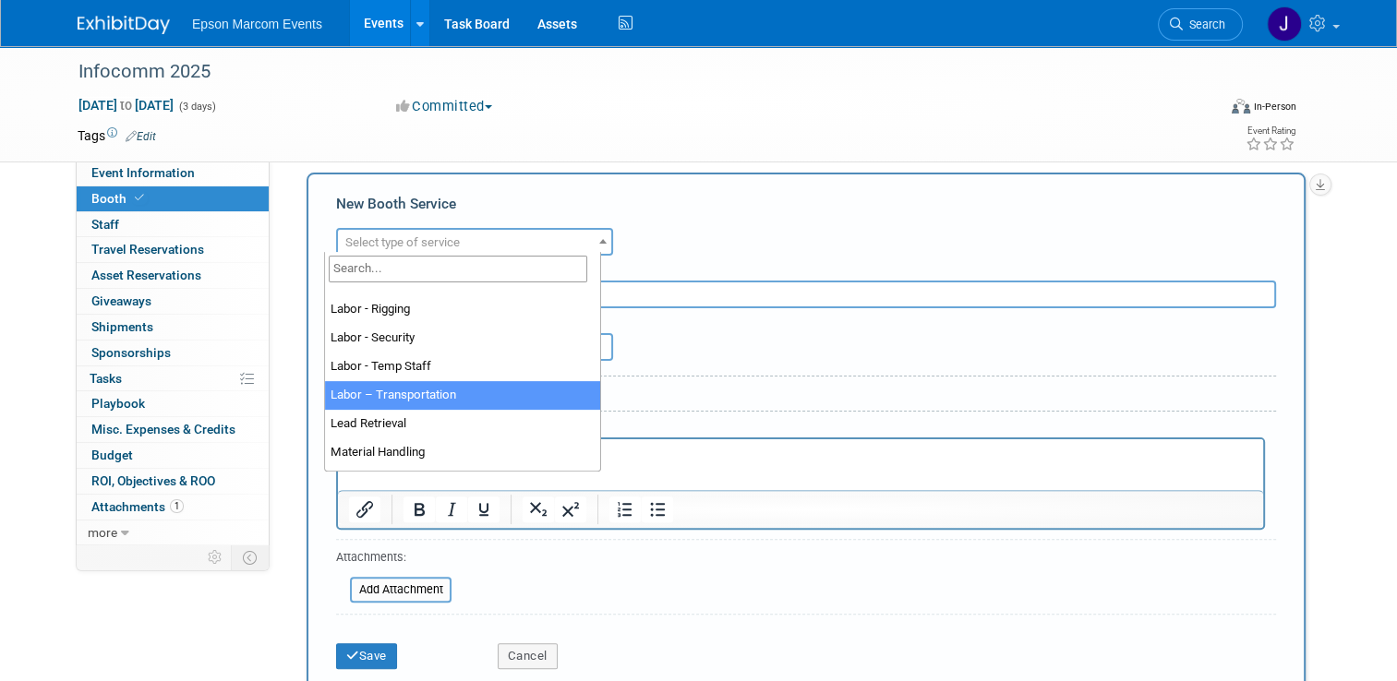
select select "15"
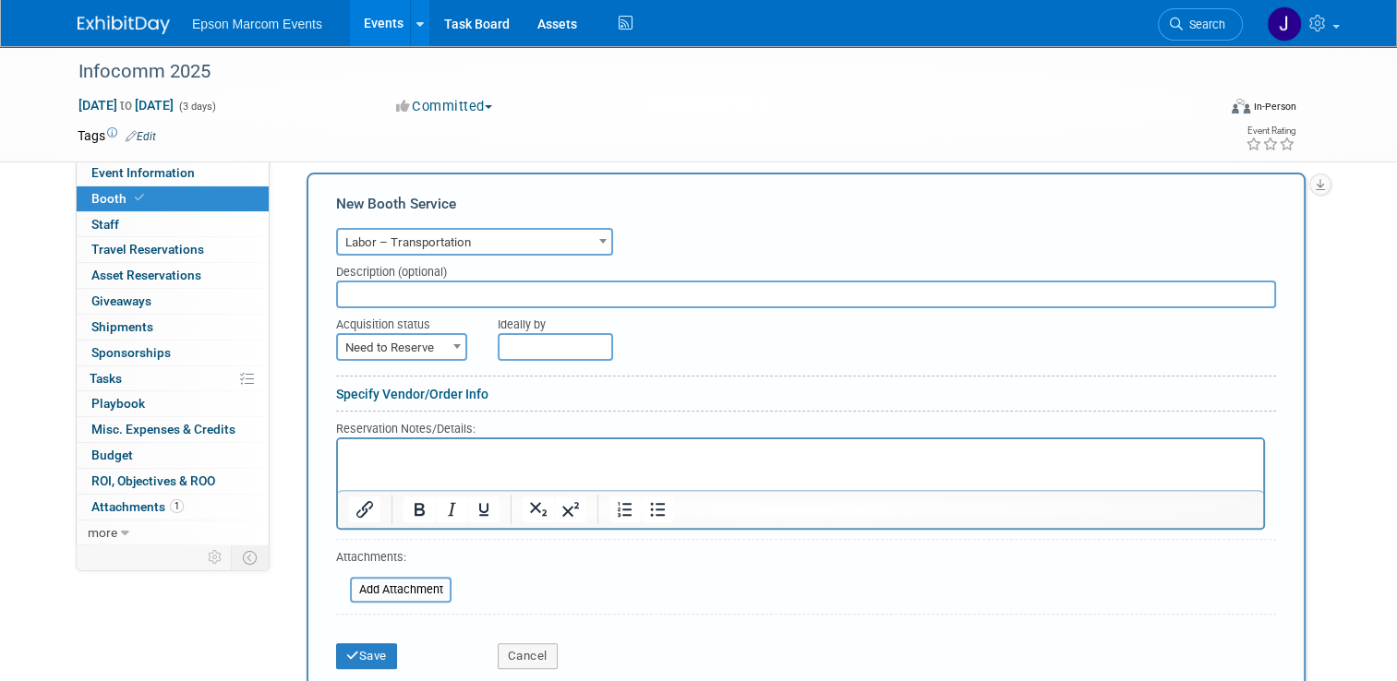
click at [439, 290] on input "text" at bounding box center [806, 295] width 940 height 28
type input "Blockhouse Expo 3 visit portion travel reimbursement"
click at [401, 341] on span "Need to Reserve" at bounding box center [401, 348] width 127 height 26
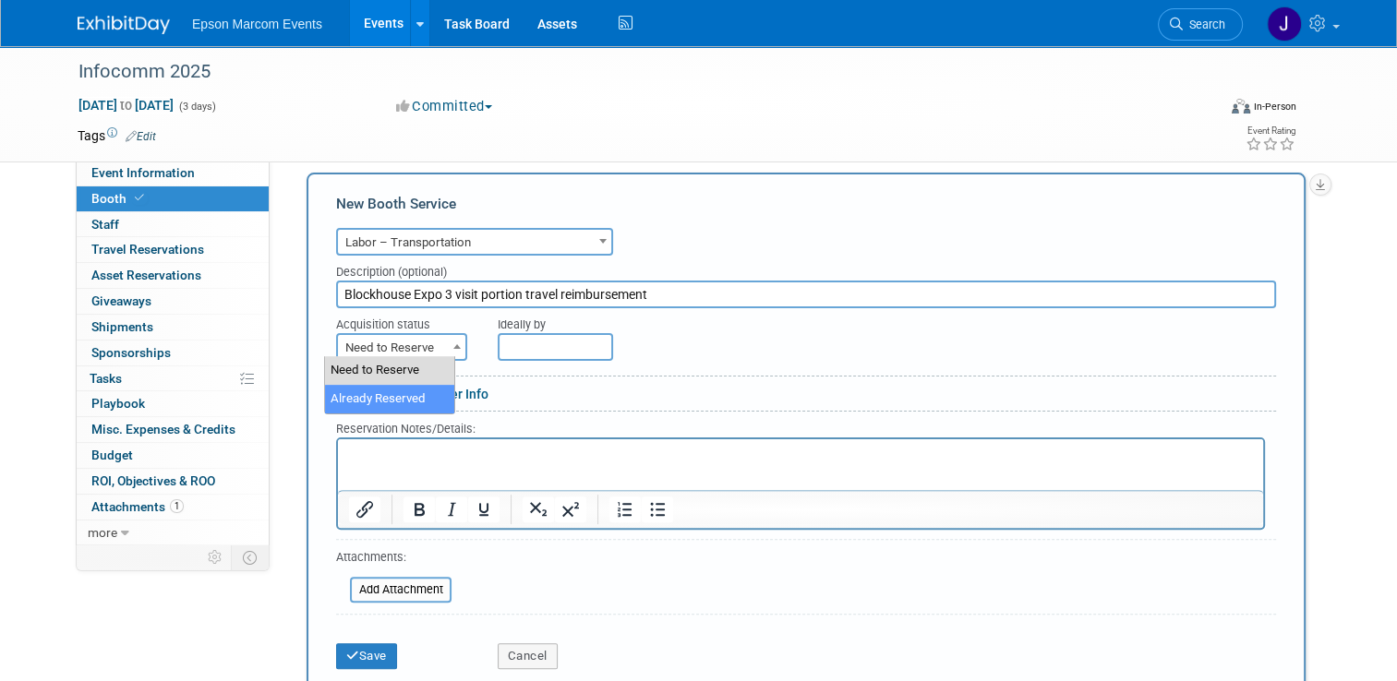
select select "2"
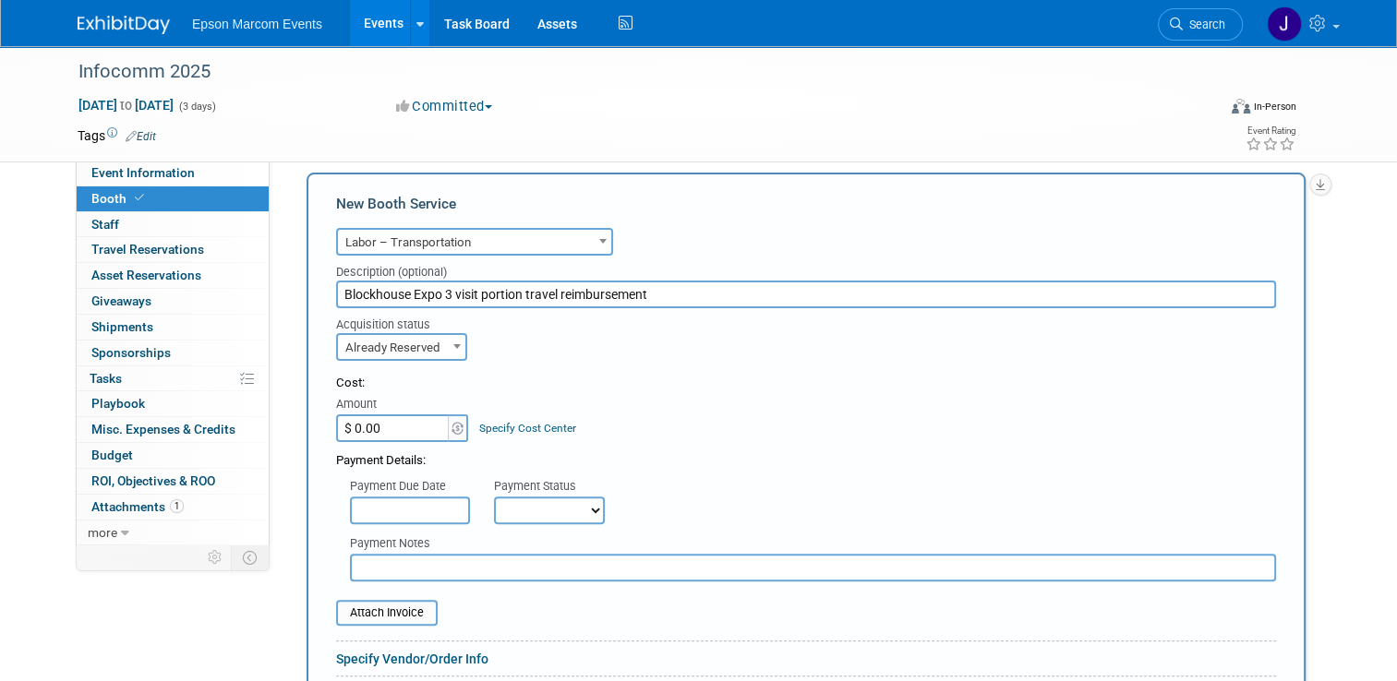
click at [379, 426] on input "$ 0.00" at bounding box center [393, 429] width 115 height 28
type input "$ 12,143.40"
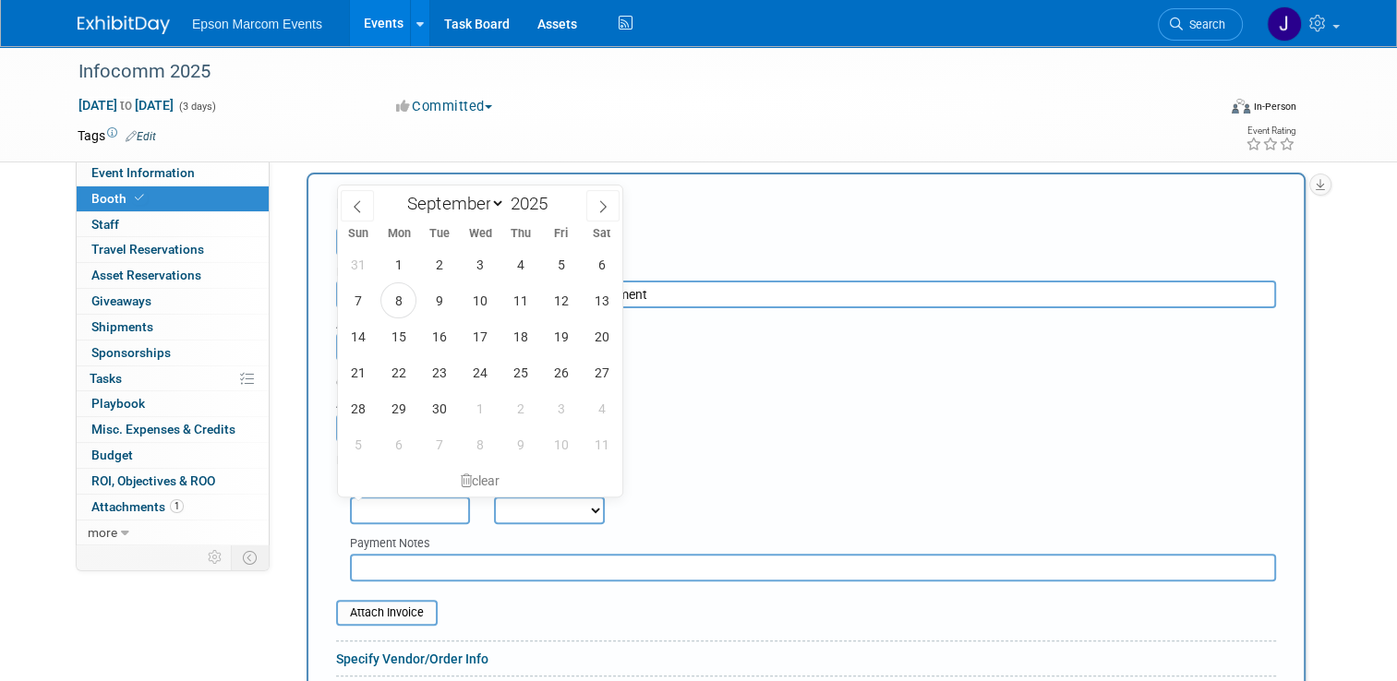
click at [398, 506] on input "text" at bounding box center [410, 511] width 120 height 28
click at [361, 204] on icon at bounding box center [357, 206] width 13 height 13
select select "7"
click at [565, 295] on span "8" at bounding box center [561, 301] width 36 height 36
type input "Aug 8, 2025"
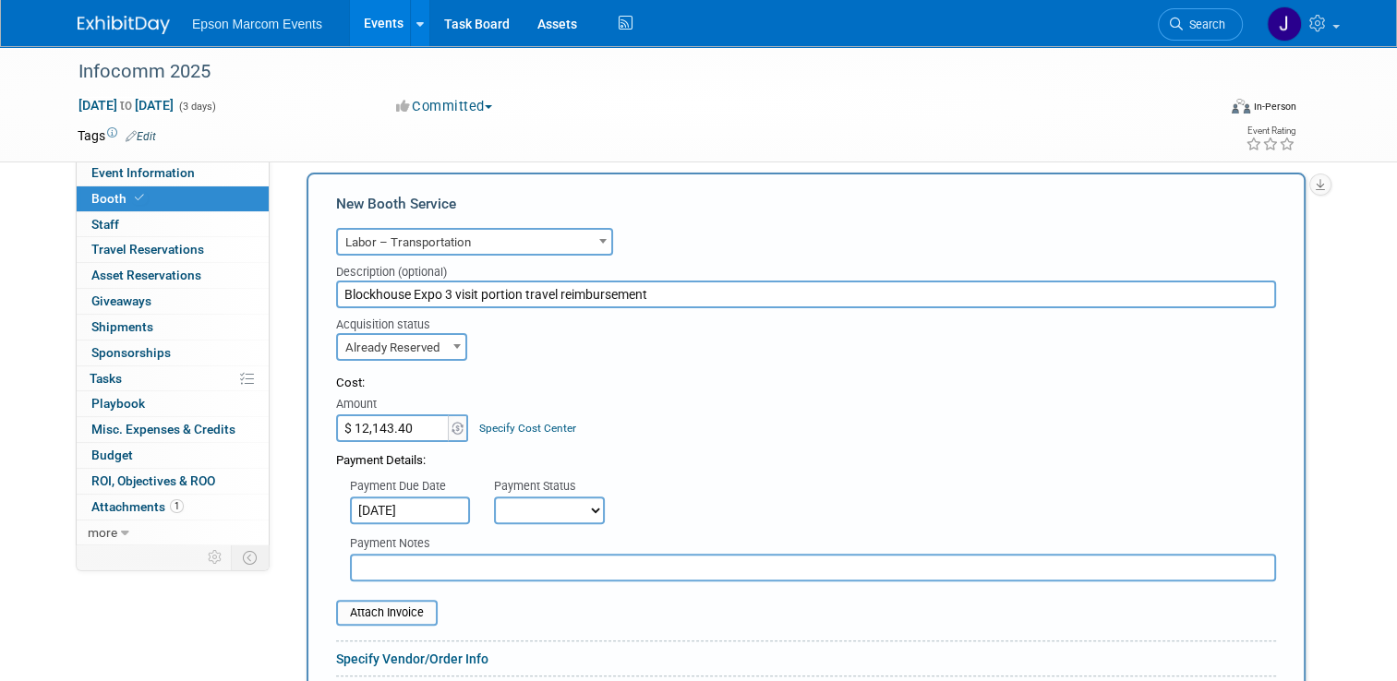
click at [524, 503] on select "Not Paid Yet Partially Paid Paid in Full" at bounding box center [549, 511] width 111 height 28
select select "1"
click at [494, 497] on select "Not Paid Yet Partially Paid Paid in Full" at bounding box center [549, 511] width 111 height 28
click at [476, 561] on input "text" at bounding box center [813, 568] width 926 height 28
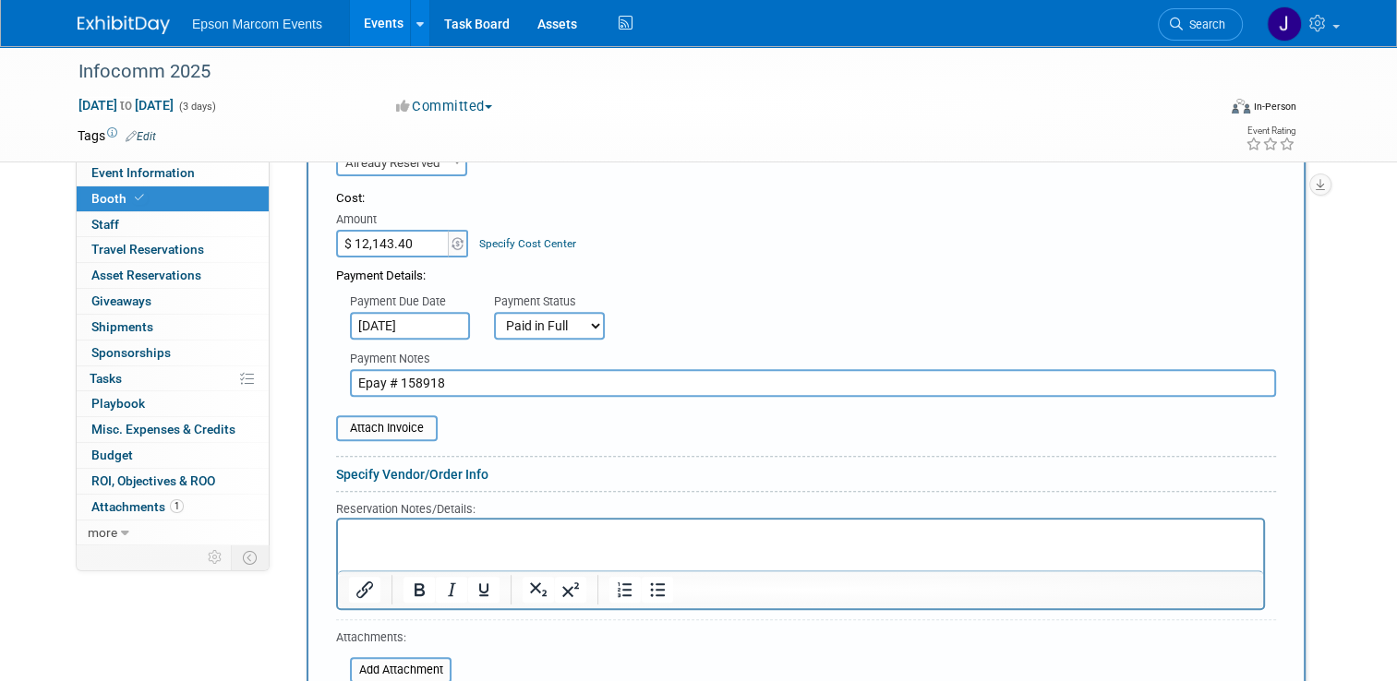
scroll to position [693, 0]
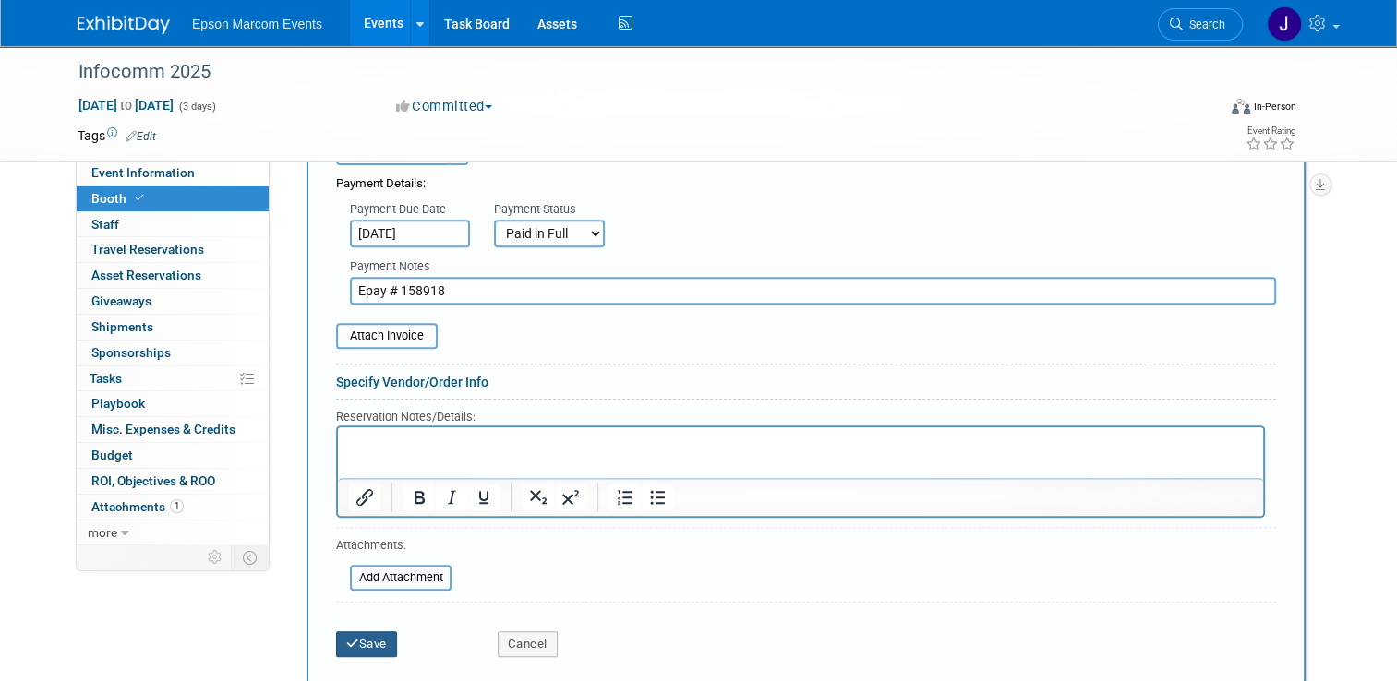
type input "Epay # 158918"
click at [360, 640] on button "Save" at bounding box center [366, 645] width 61 height 26
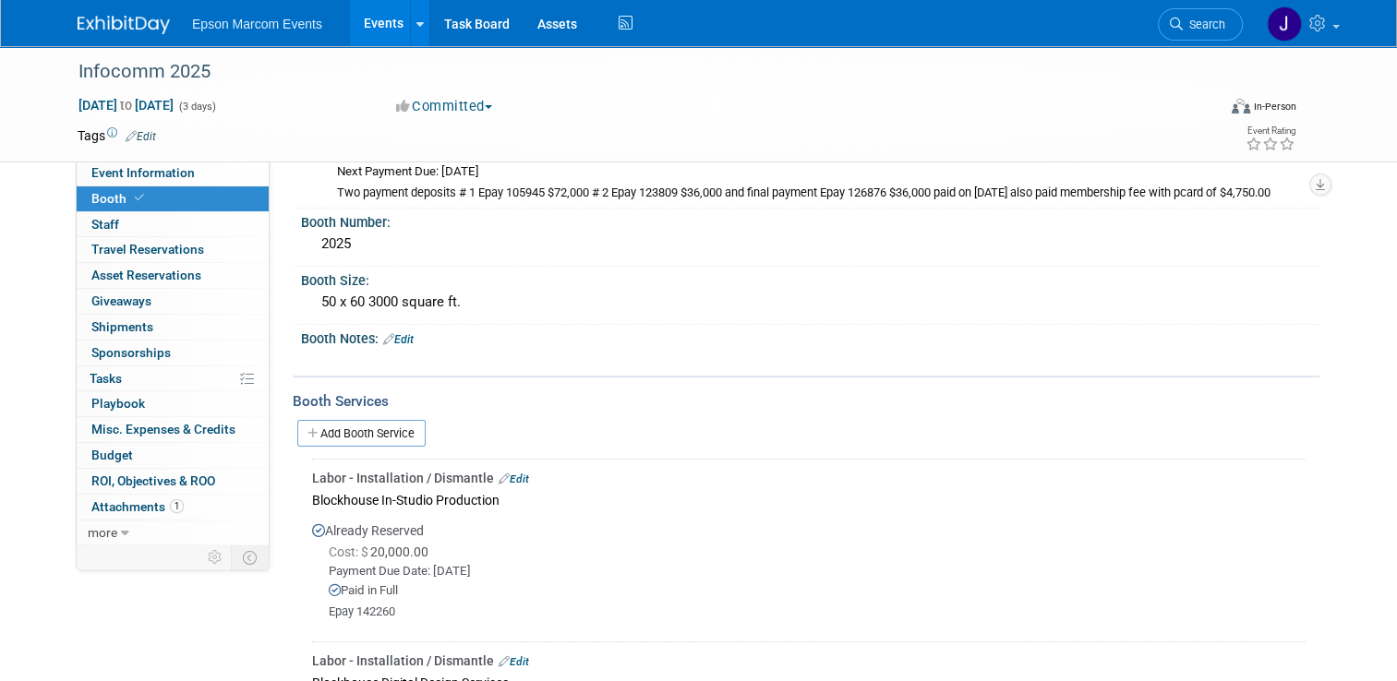
scroll to position [137, 0]
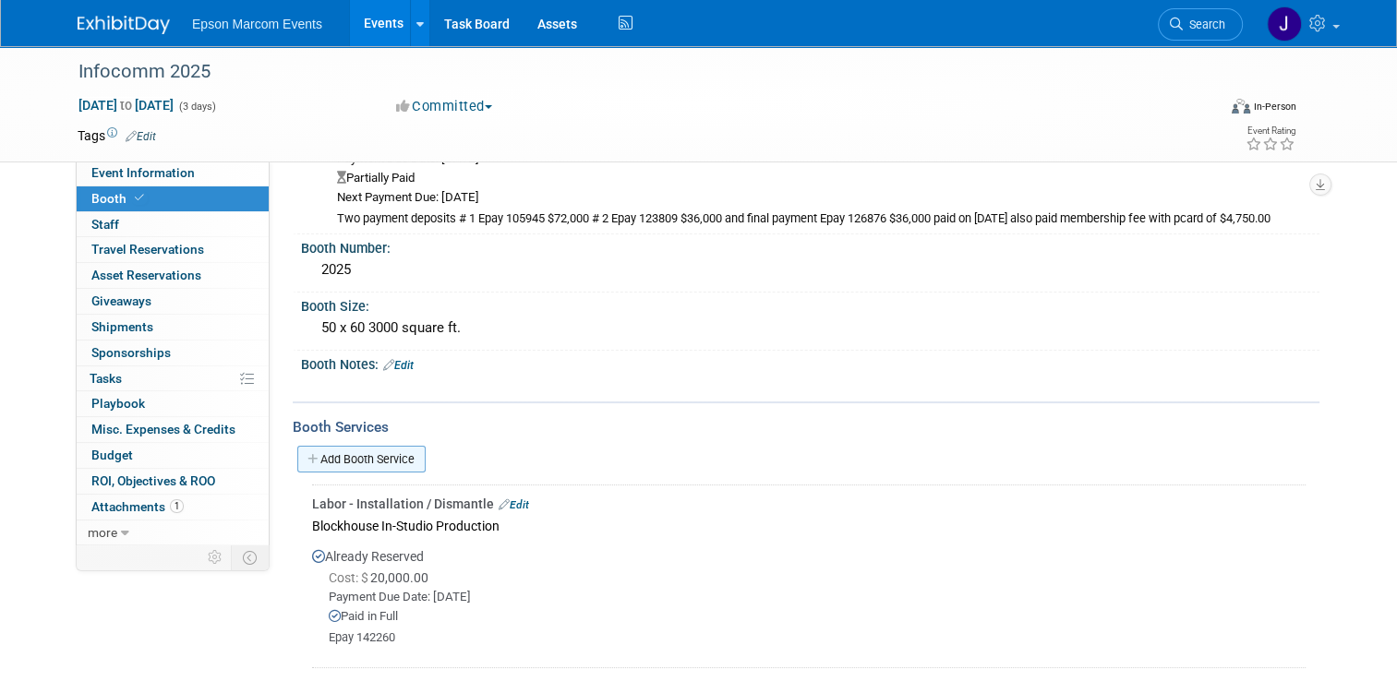
click at [374, 453] on link "Add Booth Service" at bounding box center [361, 459] width 128 height 27
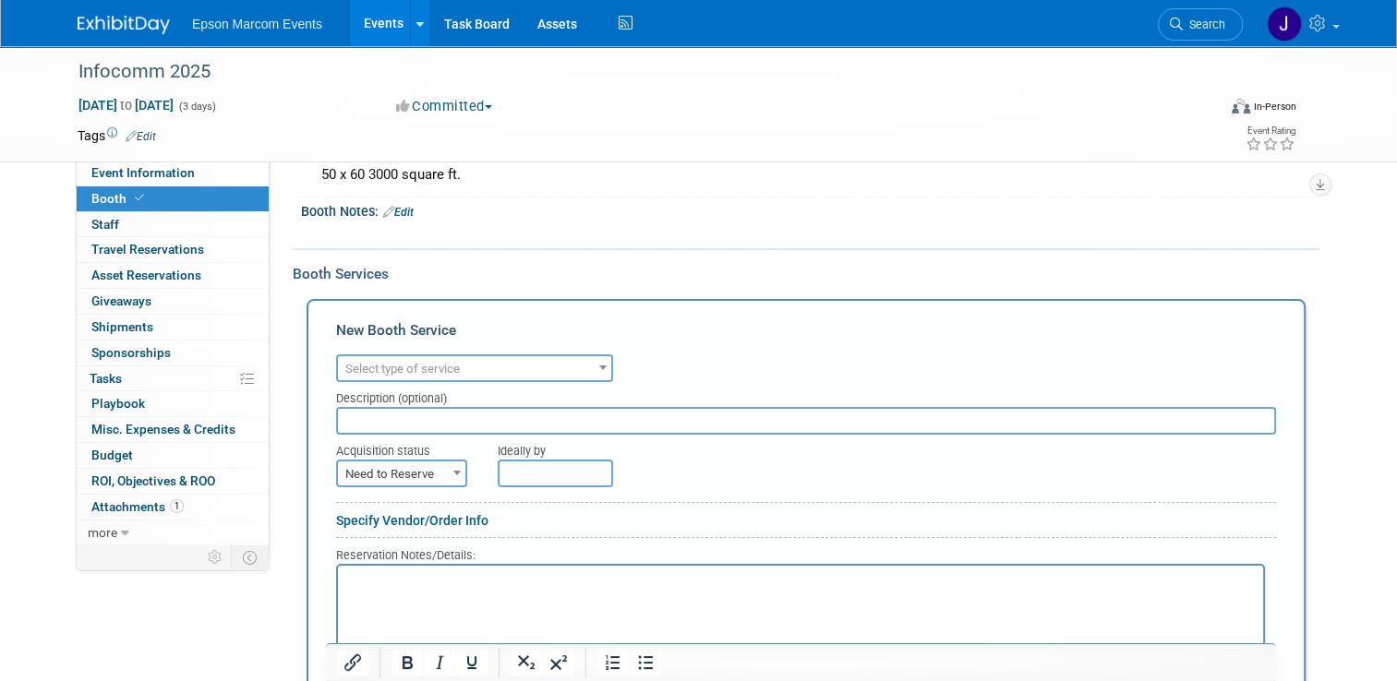
scroll to position [321, 0]
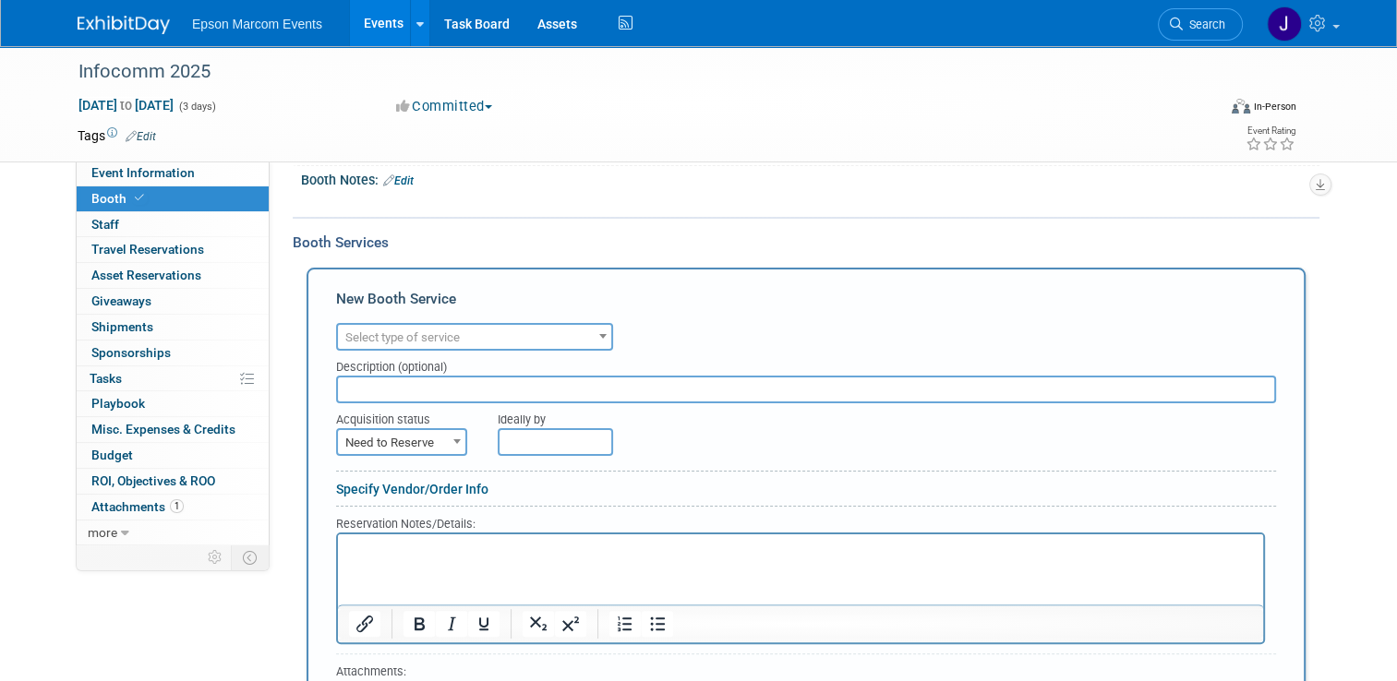
click at [512, 336] on span "Select type of service" at bounding box center [474, 338] width 273 height 26
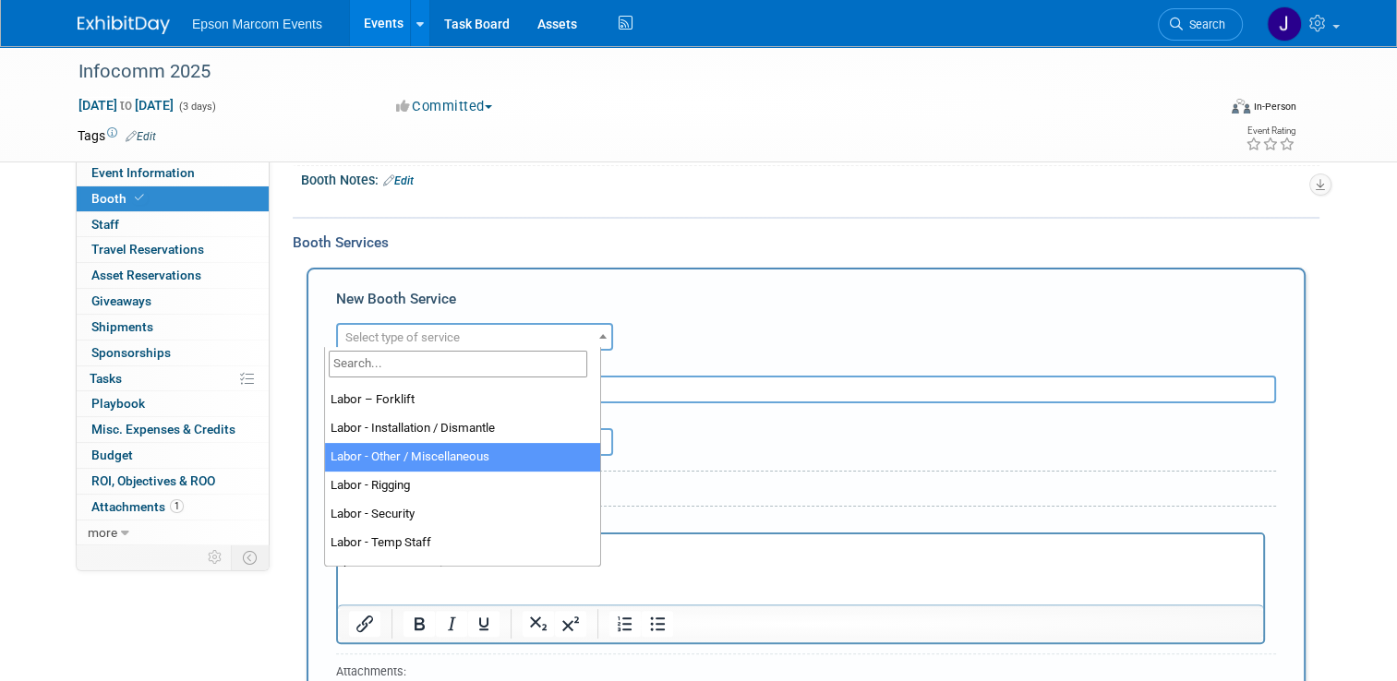
scroll to position [103, 0]
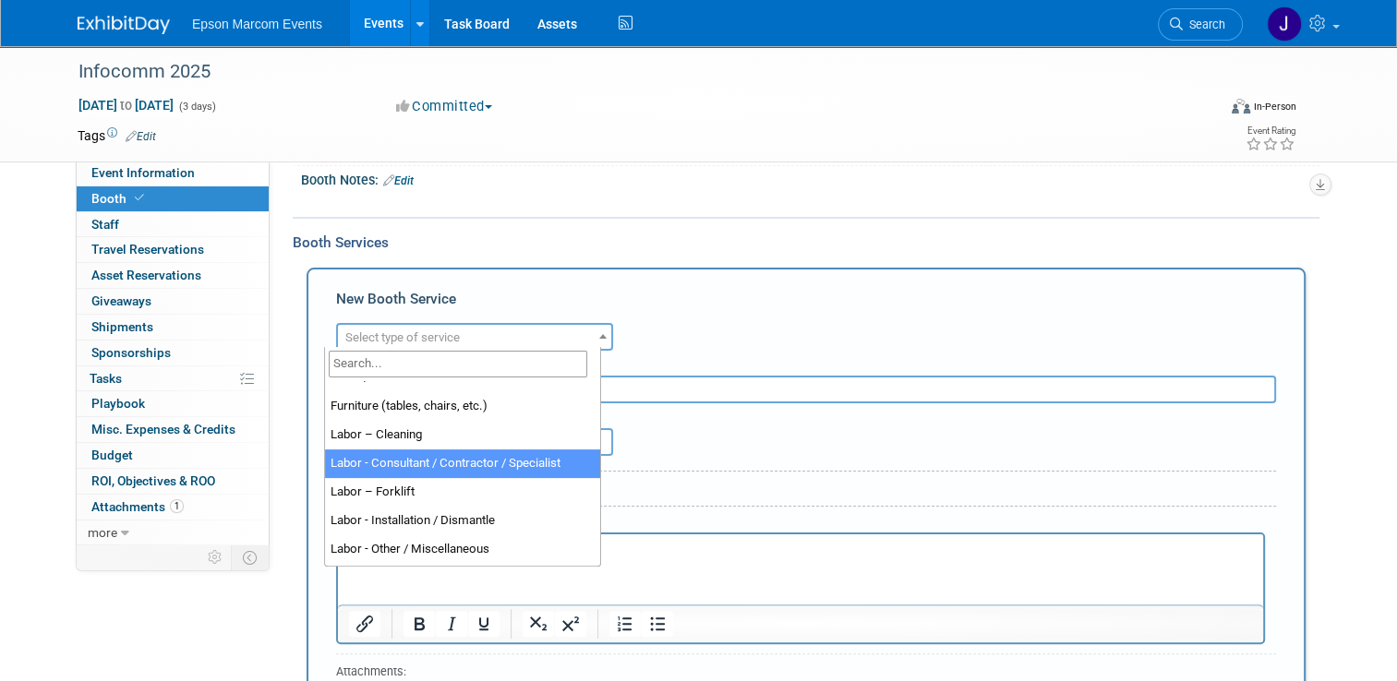
select select "12"
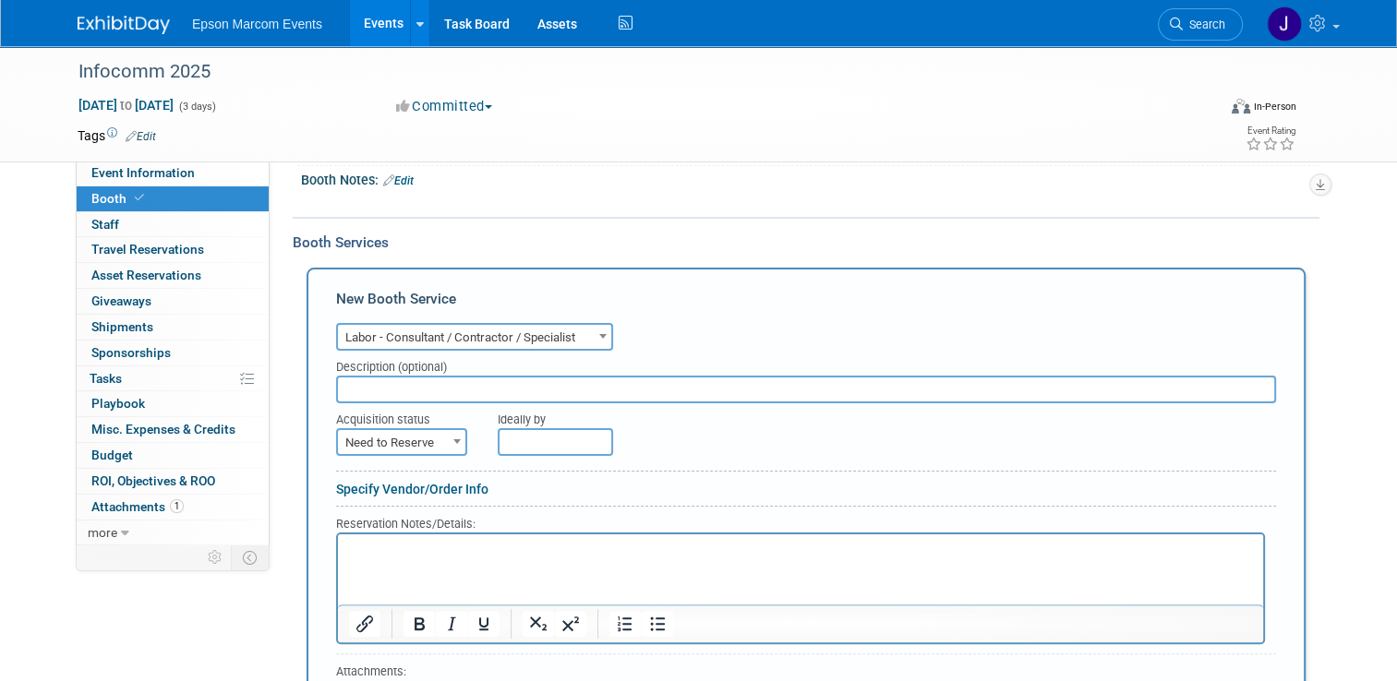
click at [431, 386] on input "text" at bounding box center [806, 390] width 940 height 28
type input "Expo 3 booth build"
click at [377, 432] on span "Need to Reserve" at bounding box center [401, 443] width 127 height 26
select select "2"
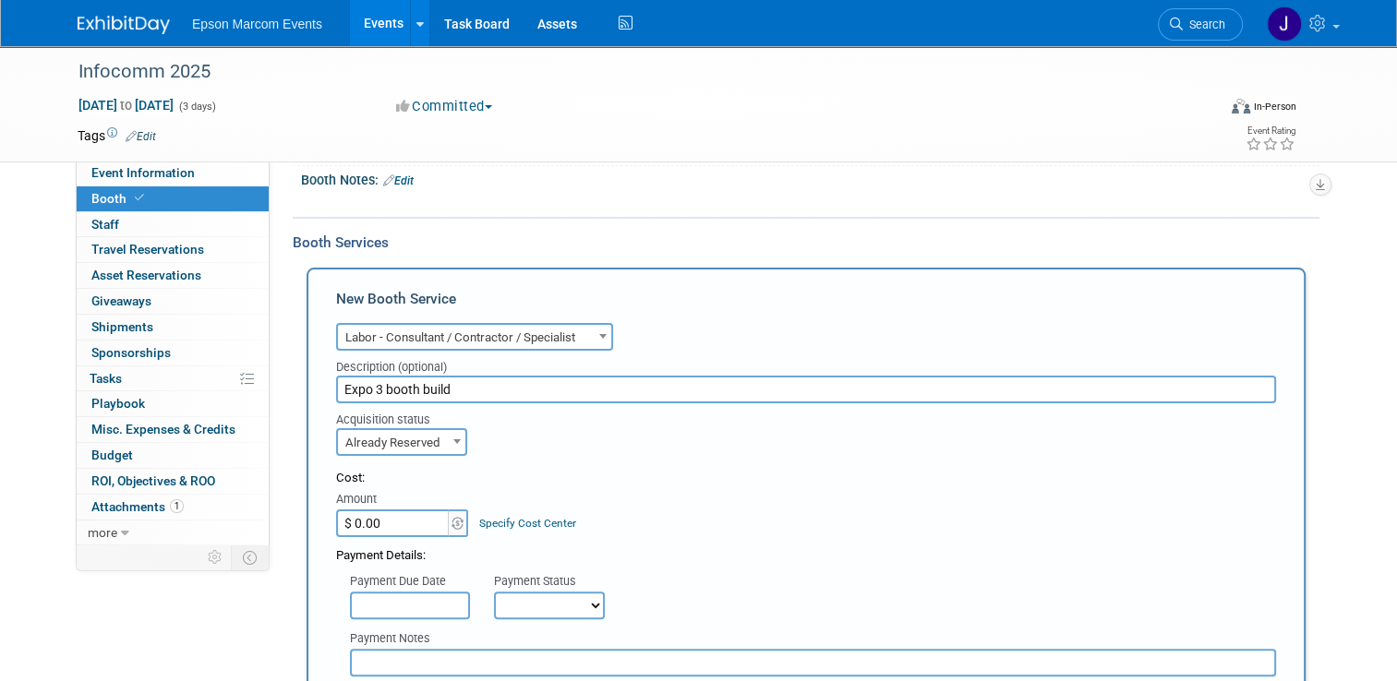
click at [394, 523] on input "$ 0.00" at bounding box center [393, 524] width 115 height 28
type input "$ 120,798.60"
click at [418, 600] on input "text" at bounding box center [410, 606] width 120 height 28
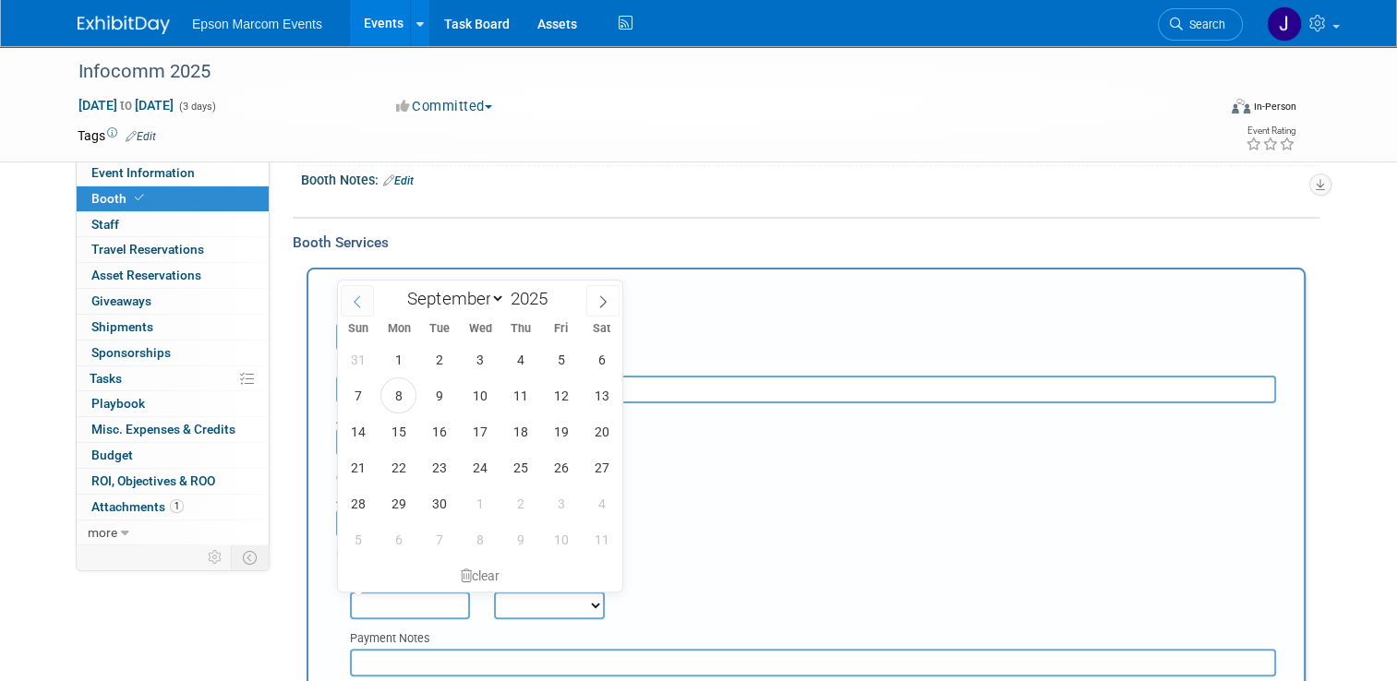
click at [364, 302] on span at bounding box center [357, 300] width 33 height 31
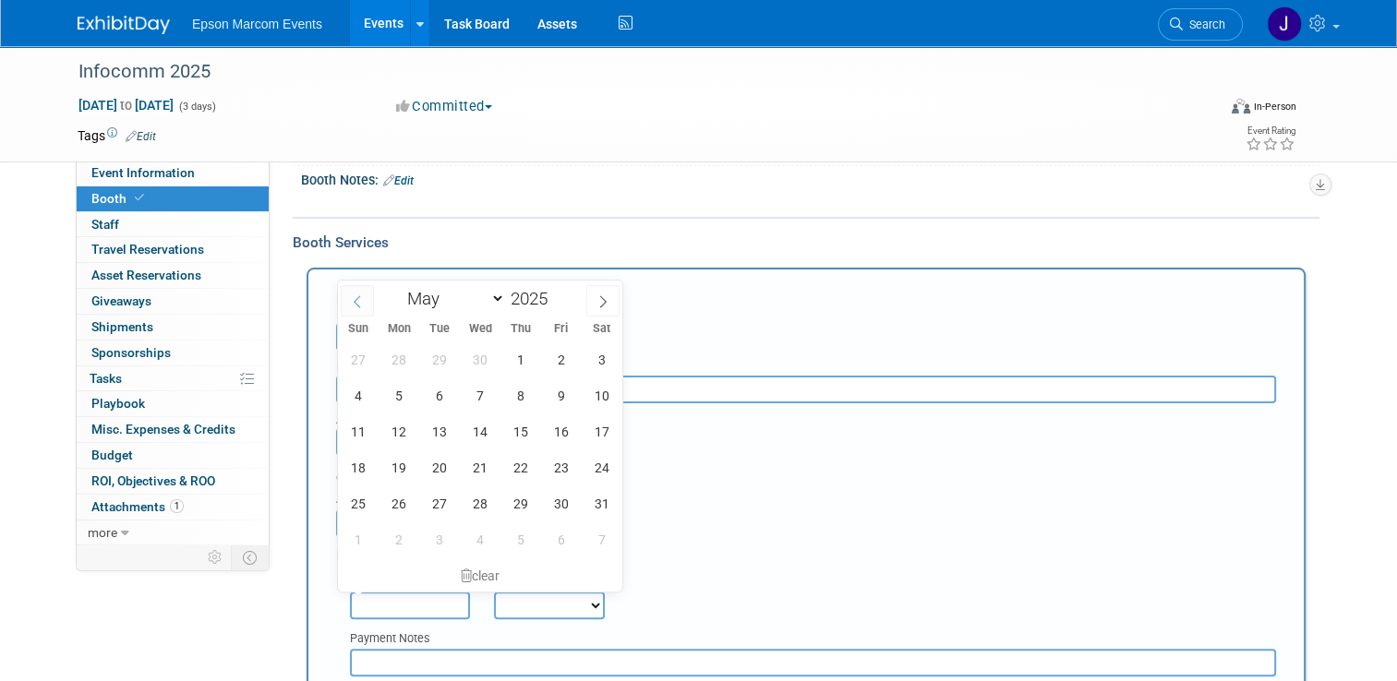
select select "3"
click at [599, 430] on span "19" at bounding box center [602, 432] width 36 height 36
type input "Apr 19, 2025"
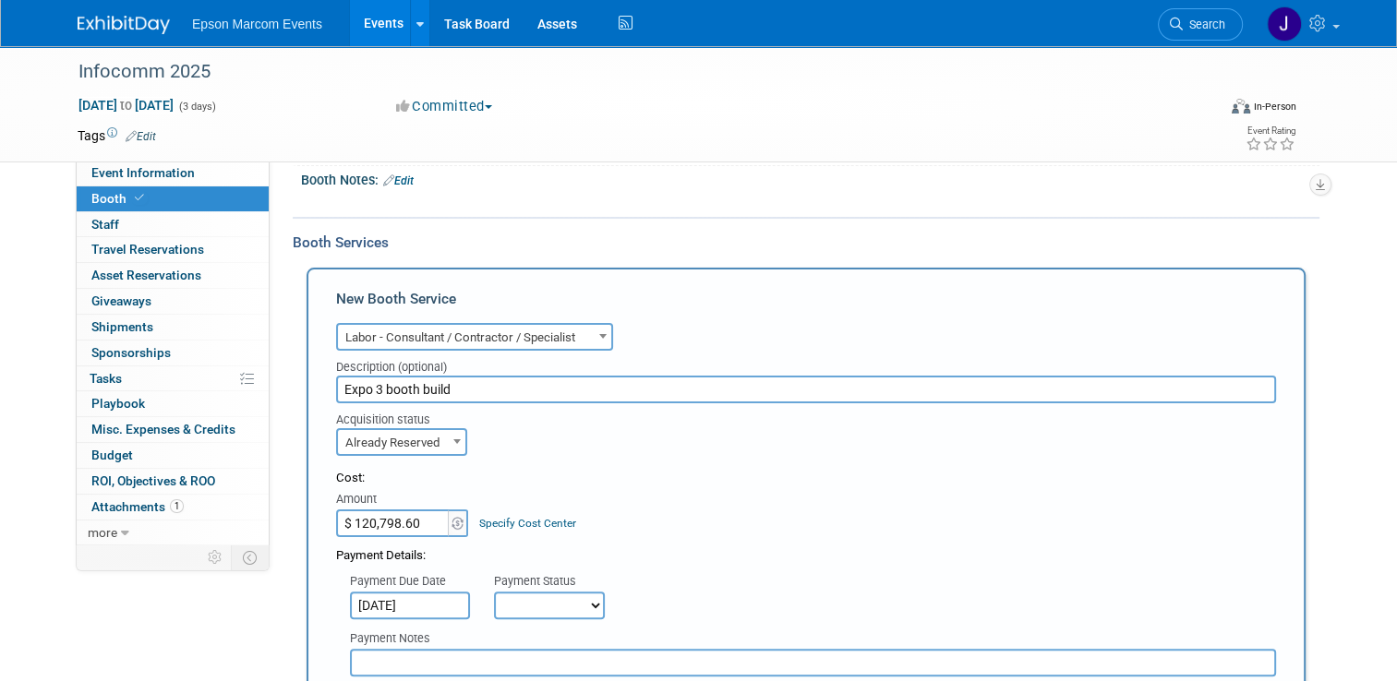
click at [542, 608] on select "Not Paid Yet Partially Paid Paid in Full" at bounding box center [549, 606] width 111 height 28
select select "1"
click at [494, 592] on select "Not Paid Yet Partially Paid Paid in Full" at bounding box center [549, 606] width 111 height 28
click at [443, 652] on input "text" at bounding box center [813, 663] width 926 height 28
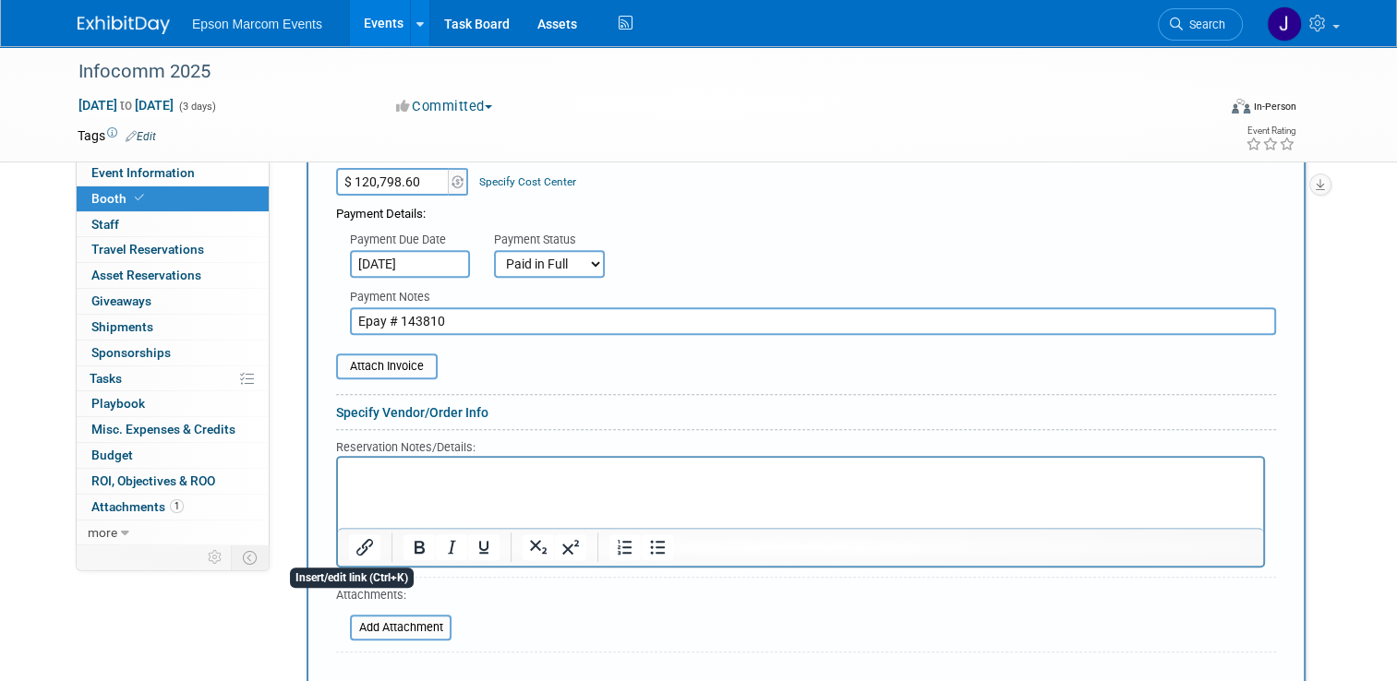
scroll to position [691, 0]
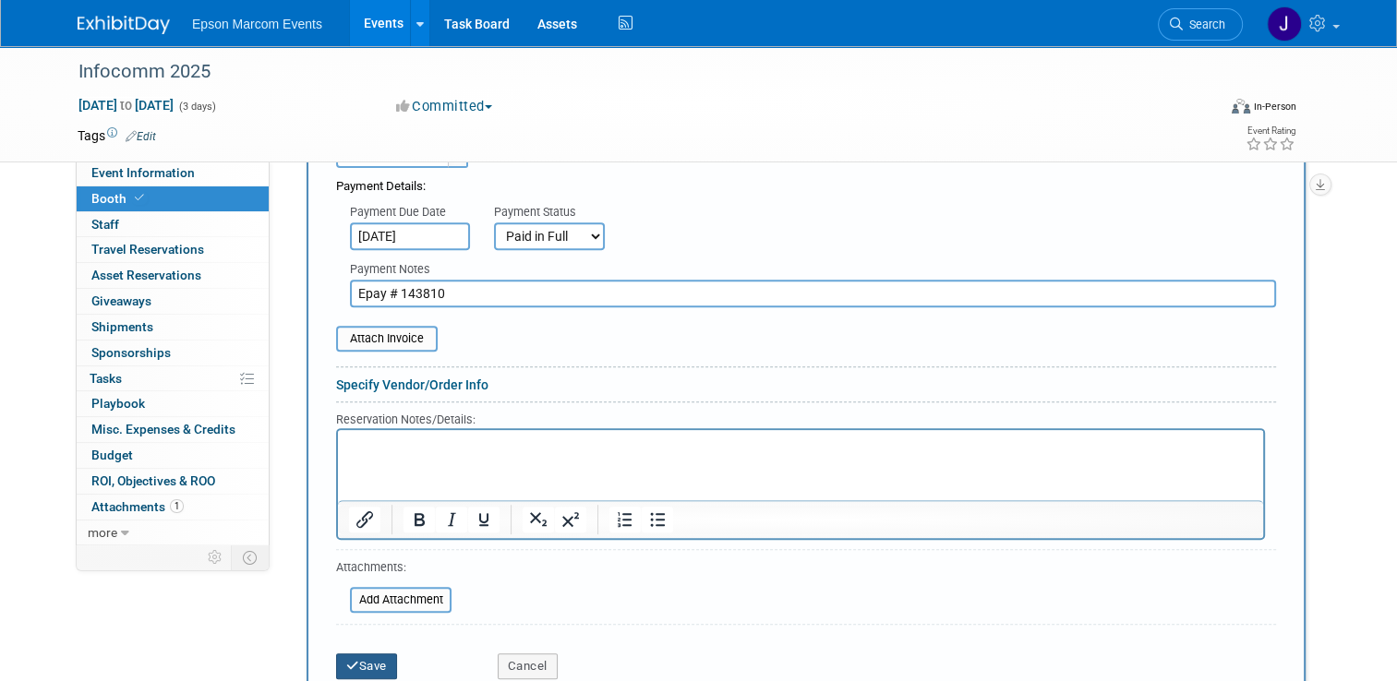
type input "Epay # 143810"
click at [355, 659] on button "Save" at bounding box center [366, 667] width 61 height 26
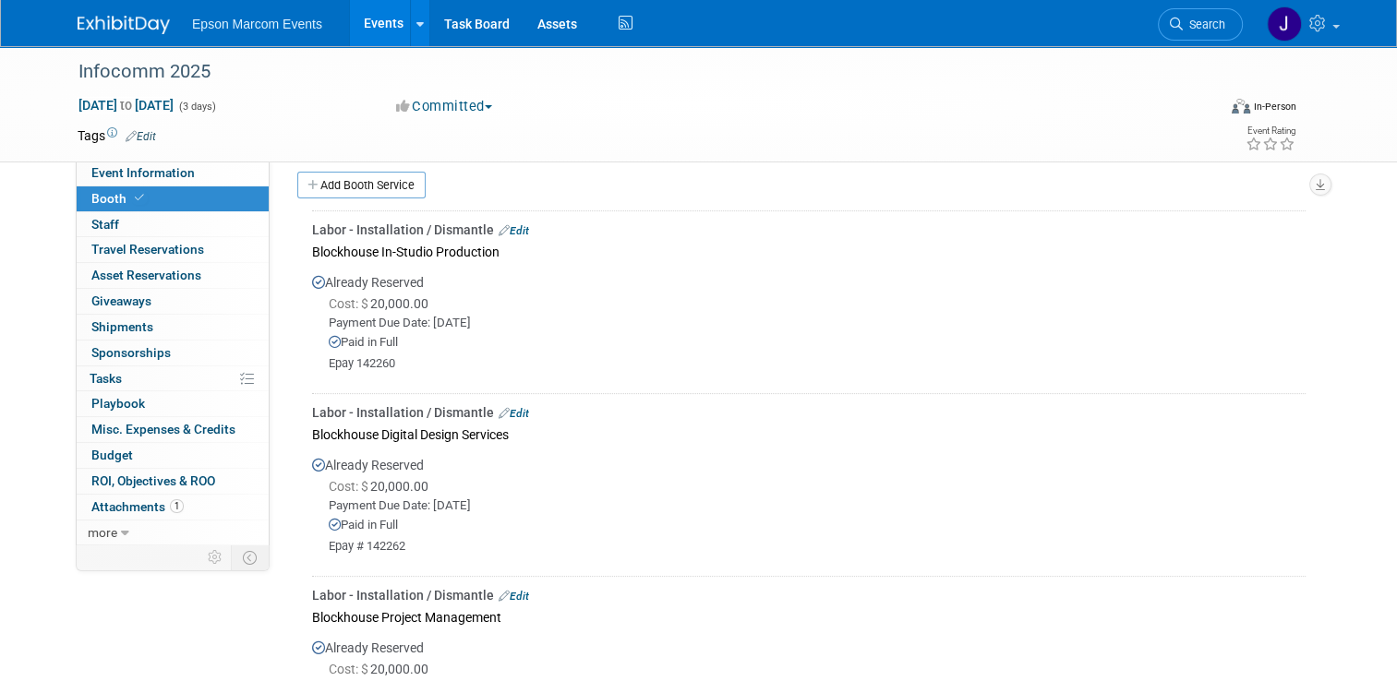
scroll to position [227, 0]
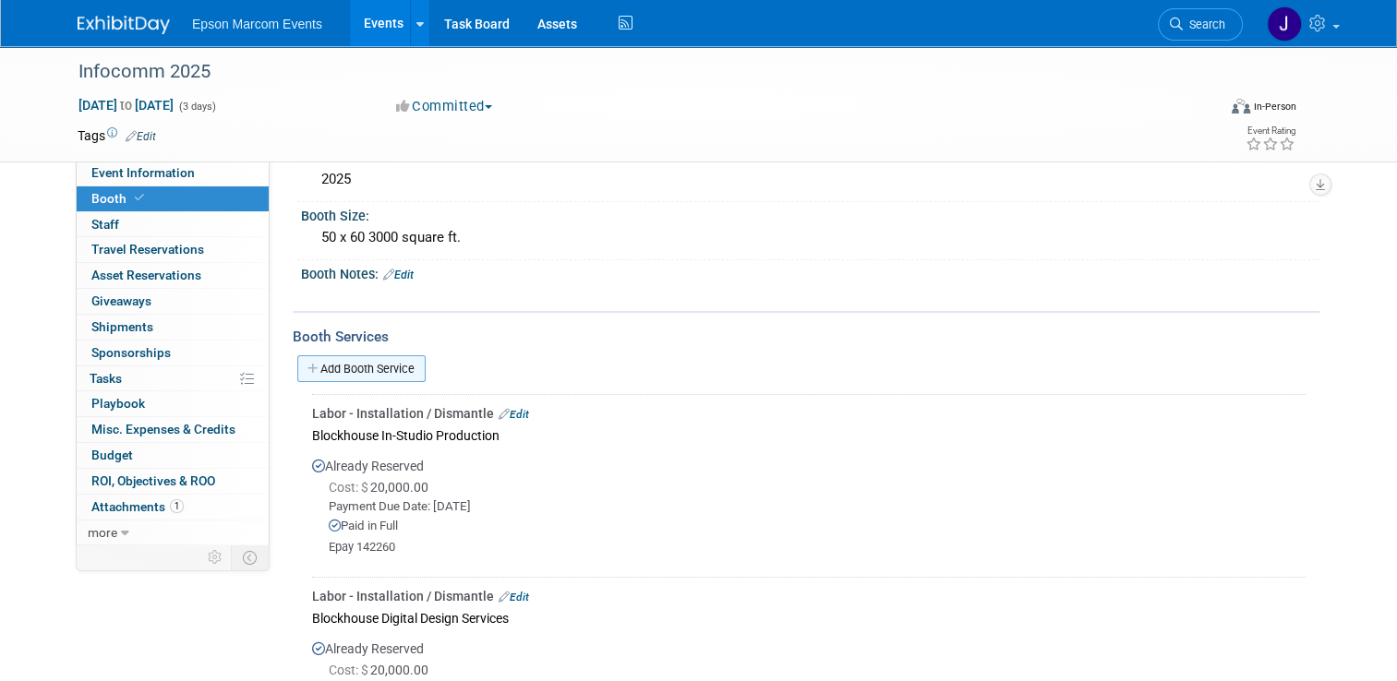
click at [364, 367] on link "Add Booth Service" at bounding box center [361, 368] width 128 height 27
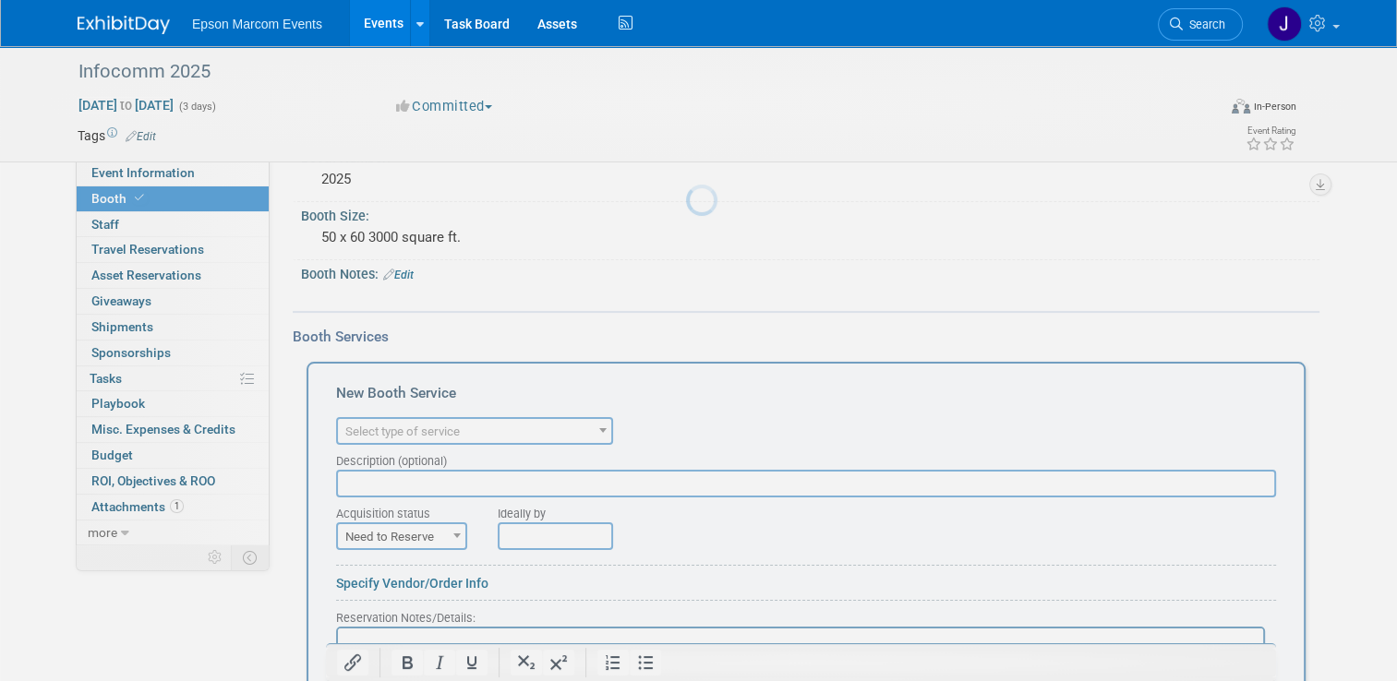
scroll to position [0, 0]
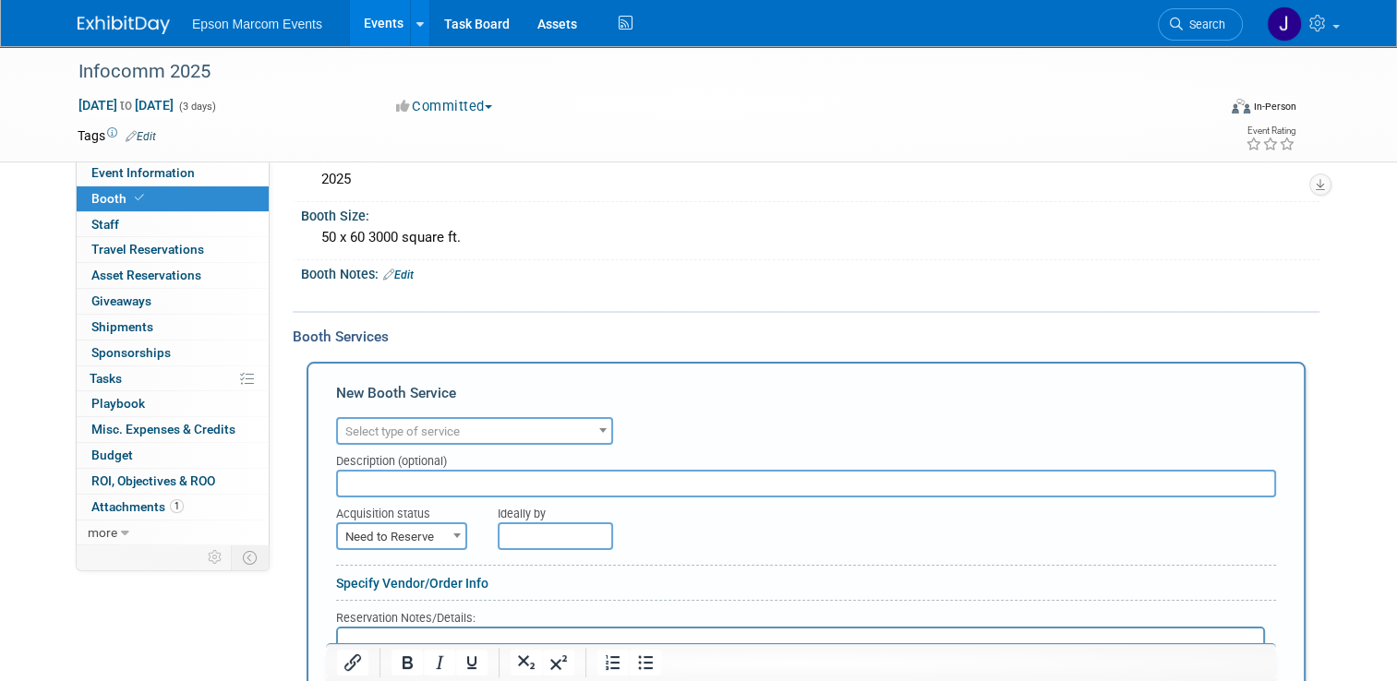
click at [491, 430] on span "Select type of service" at bounding box center [474, 432] width 273 height 26
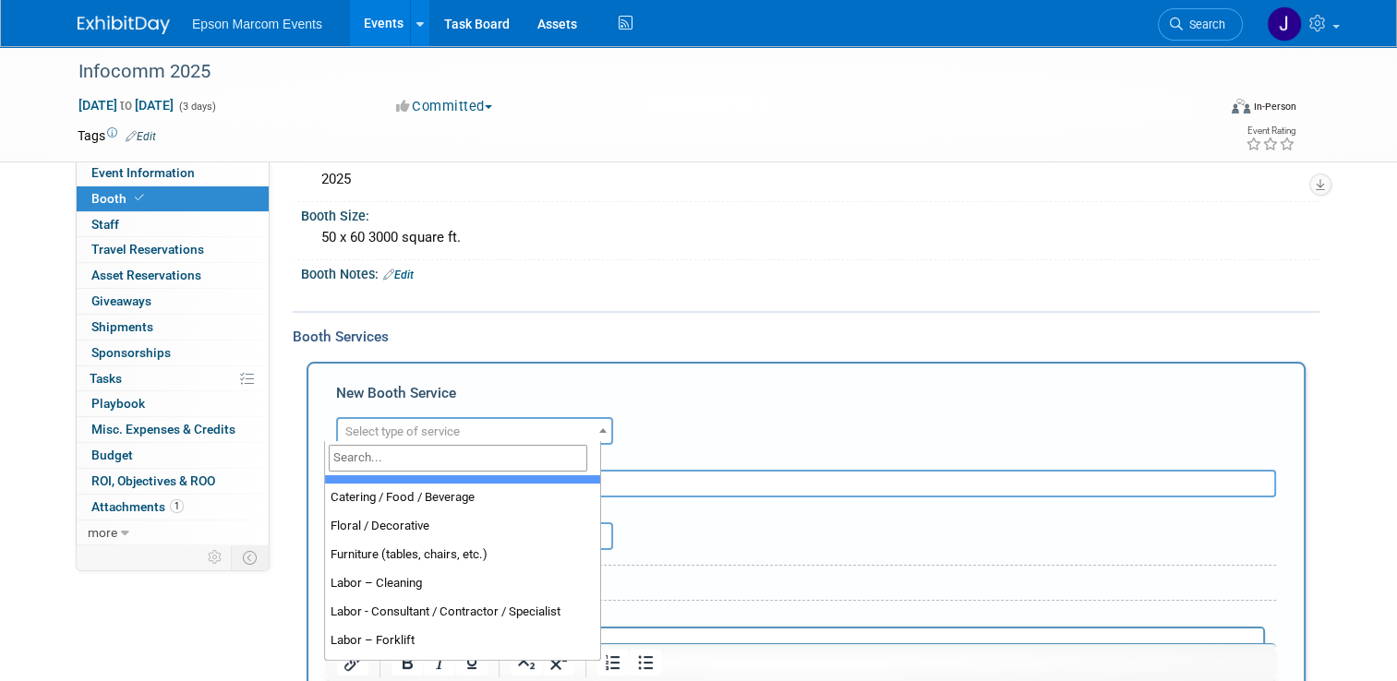
scroll to position [92, 0]
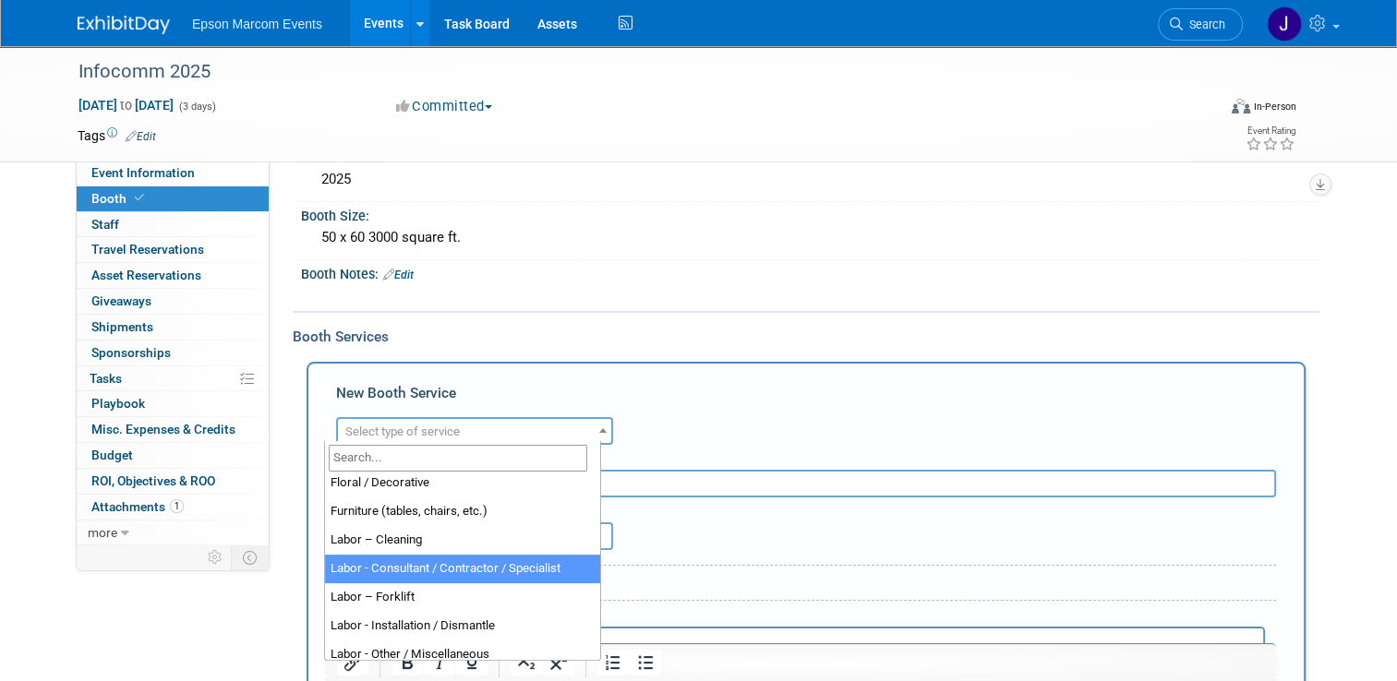
select select "12"
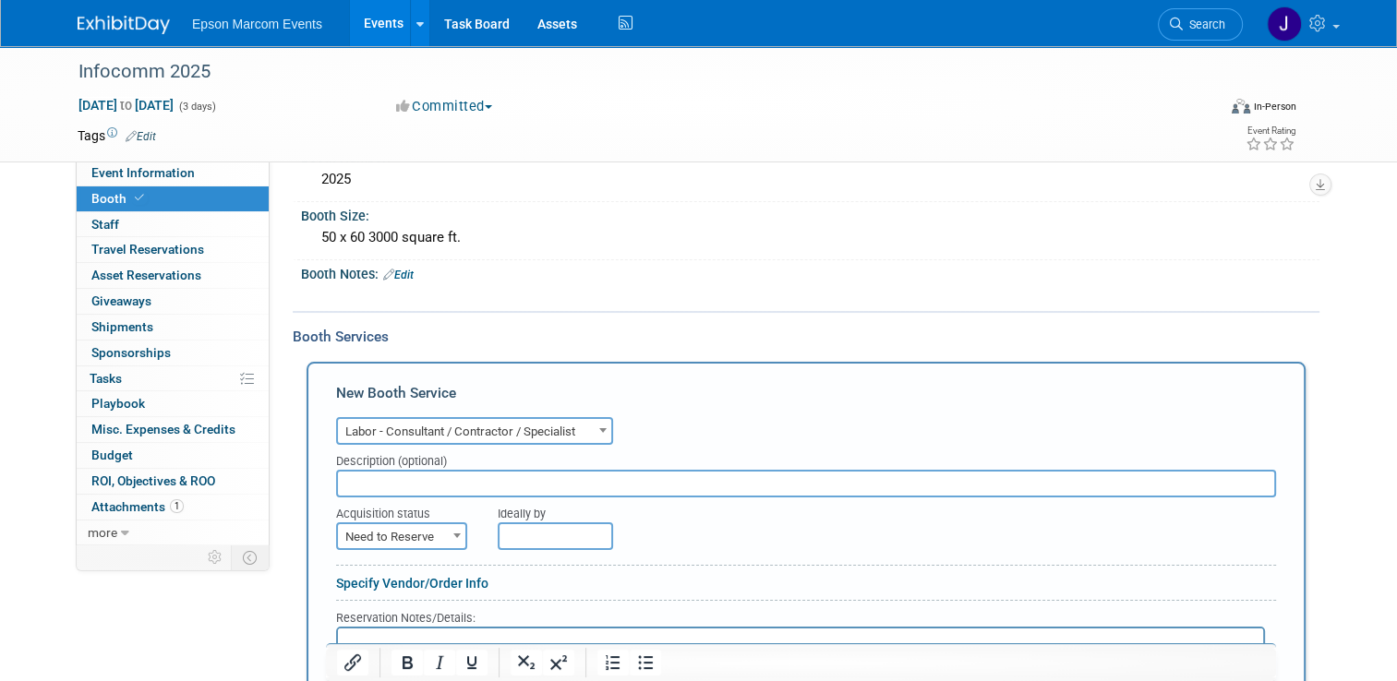
click at [437, 475] on input "text" at bounding box center [806, 484] width 940 height 28
type input "Expo 3 Booth Build"
click at [424, 524] on span "Need to Reserve" at bounding box center [401, 537] width 127 height 26
select select "2"
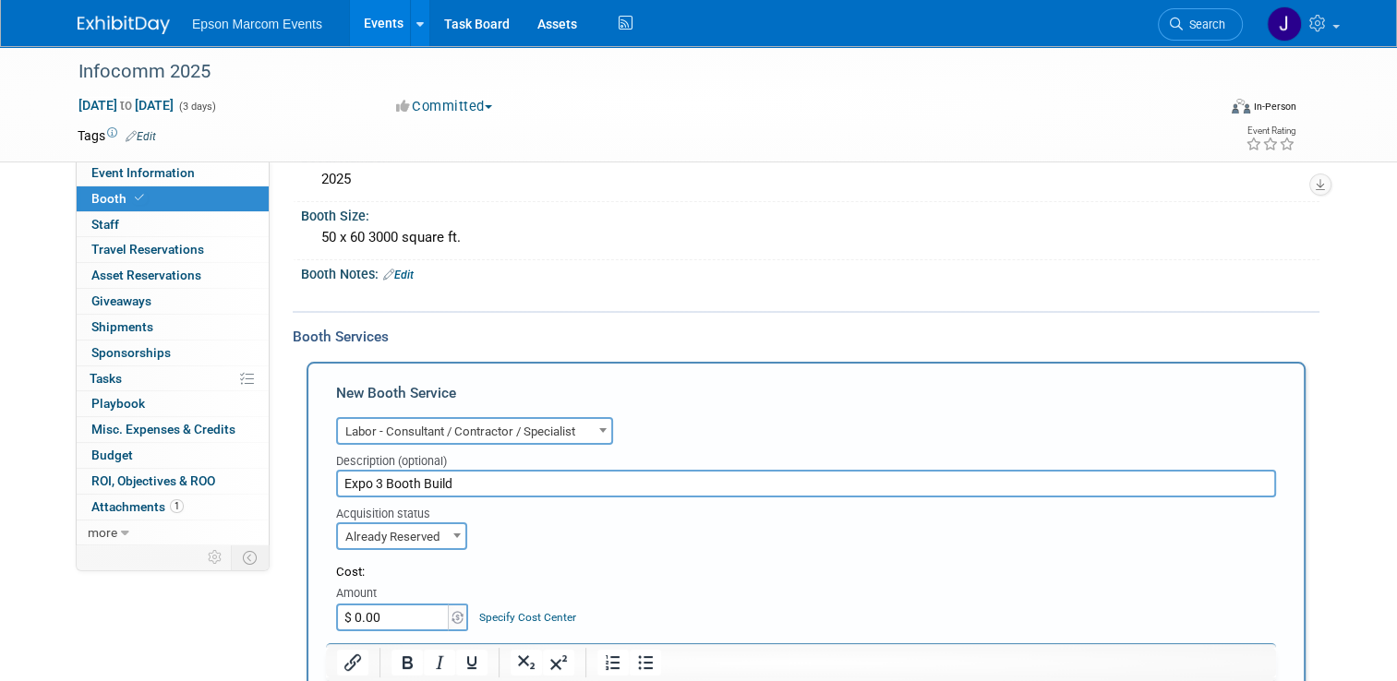
click at [374, 611] on input "$ 0.00" at bounding box center [393, 618] width 115 height 28
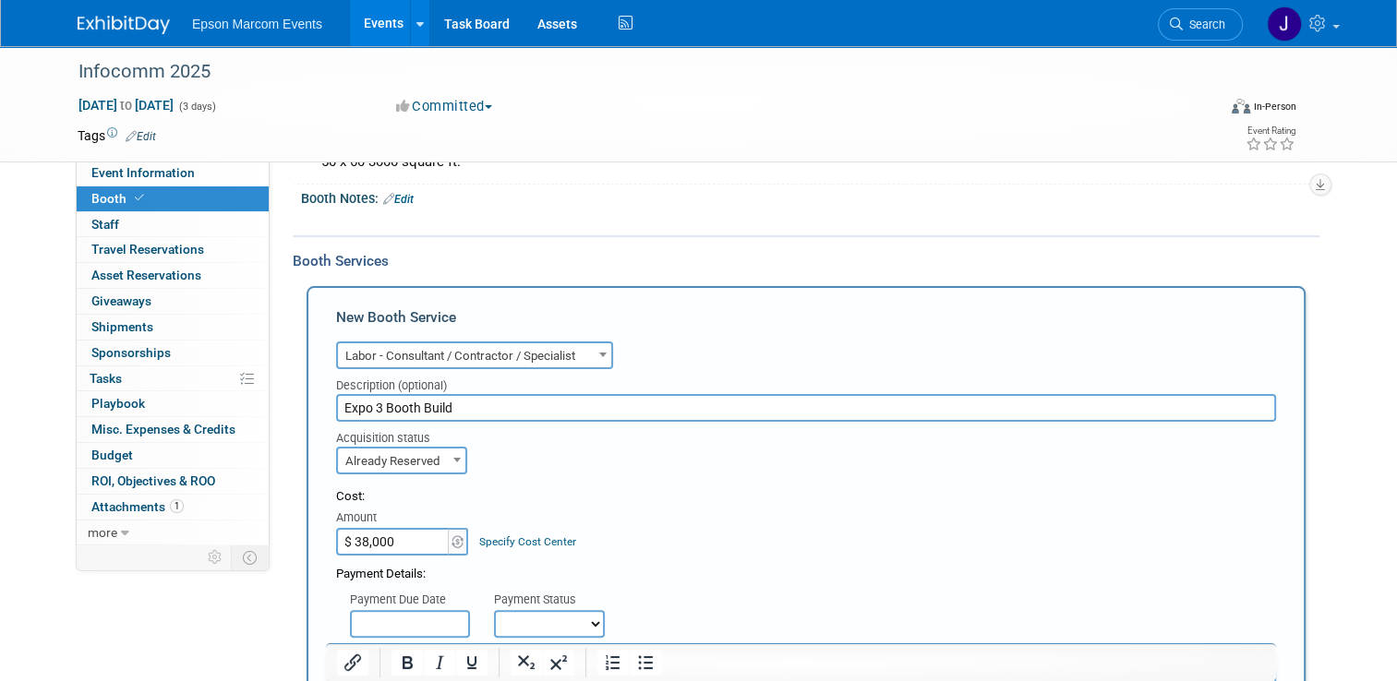
scroll to position [412, 0]
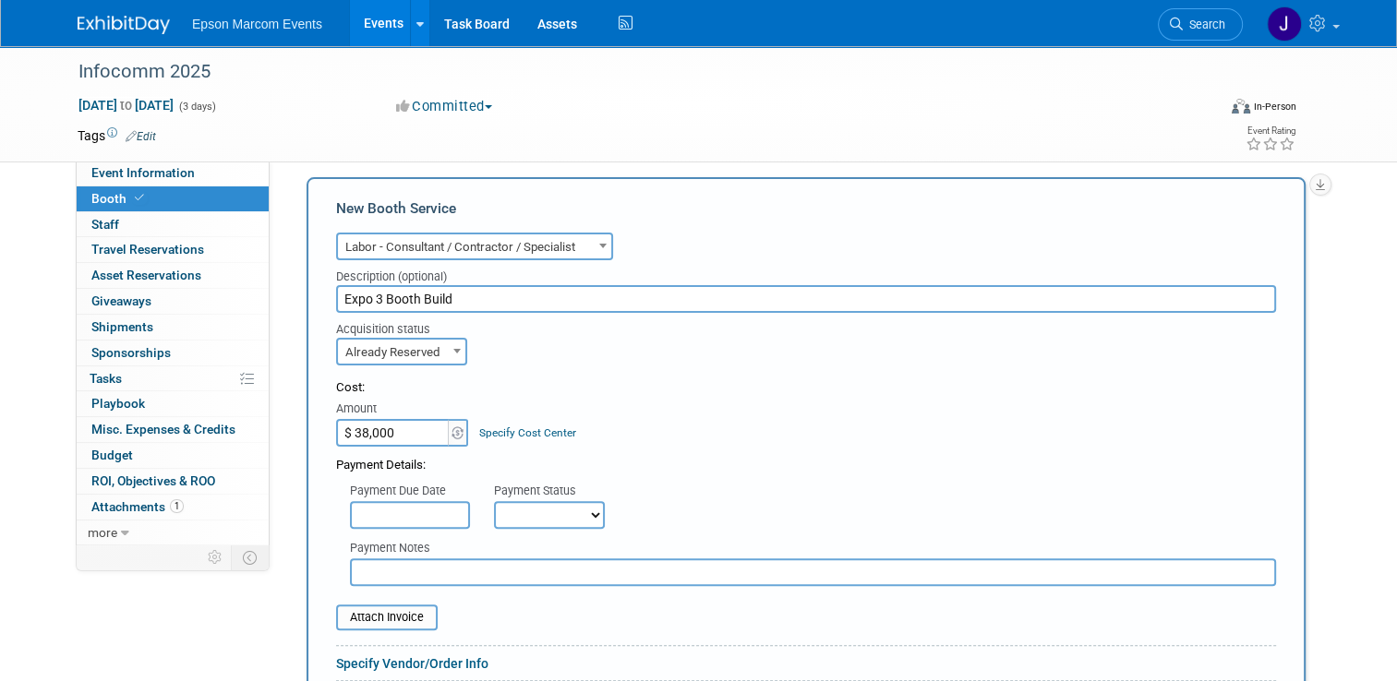
type input "$ 38,000.00"
click at [412, 512] on input "text" at bounding box center [410, 515] width 120 height 28
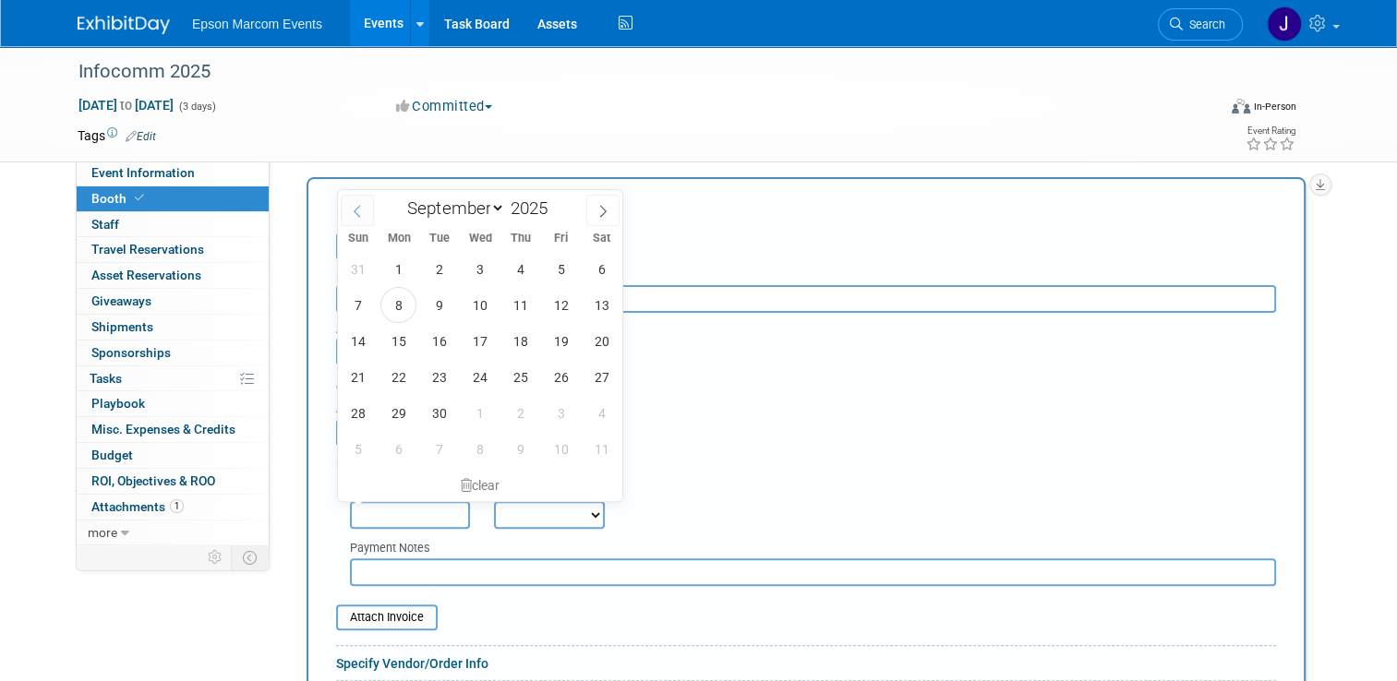
click at [362, 209] on icon at bounding box center [357, 211] width 13 height 13
click at [355, 212] on icon at bounding box center [357, 211] width 13 height 13
select select "4"
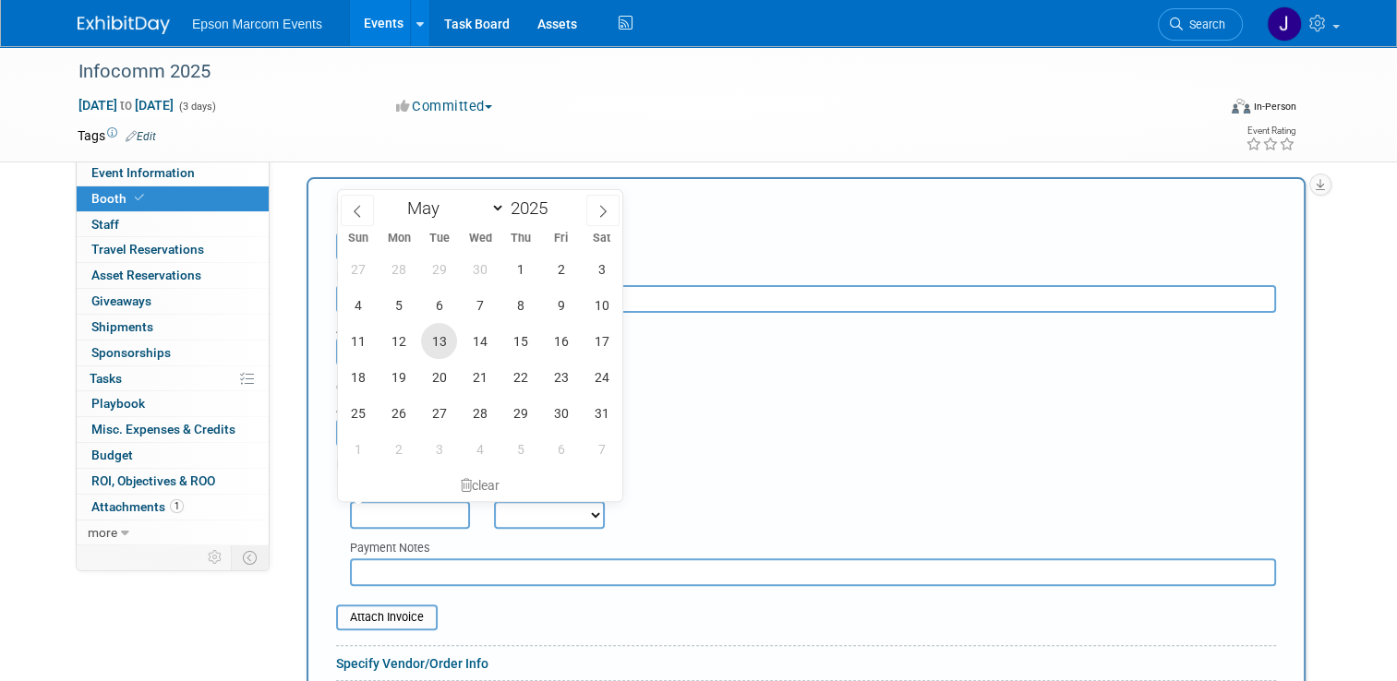
click at [431, 343] on span "13" at bounding box center [439, 341] width 36 height 36
type input "May 13, 2025"
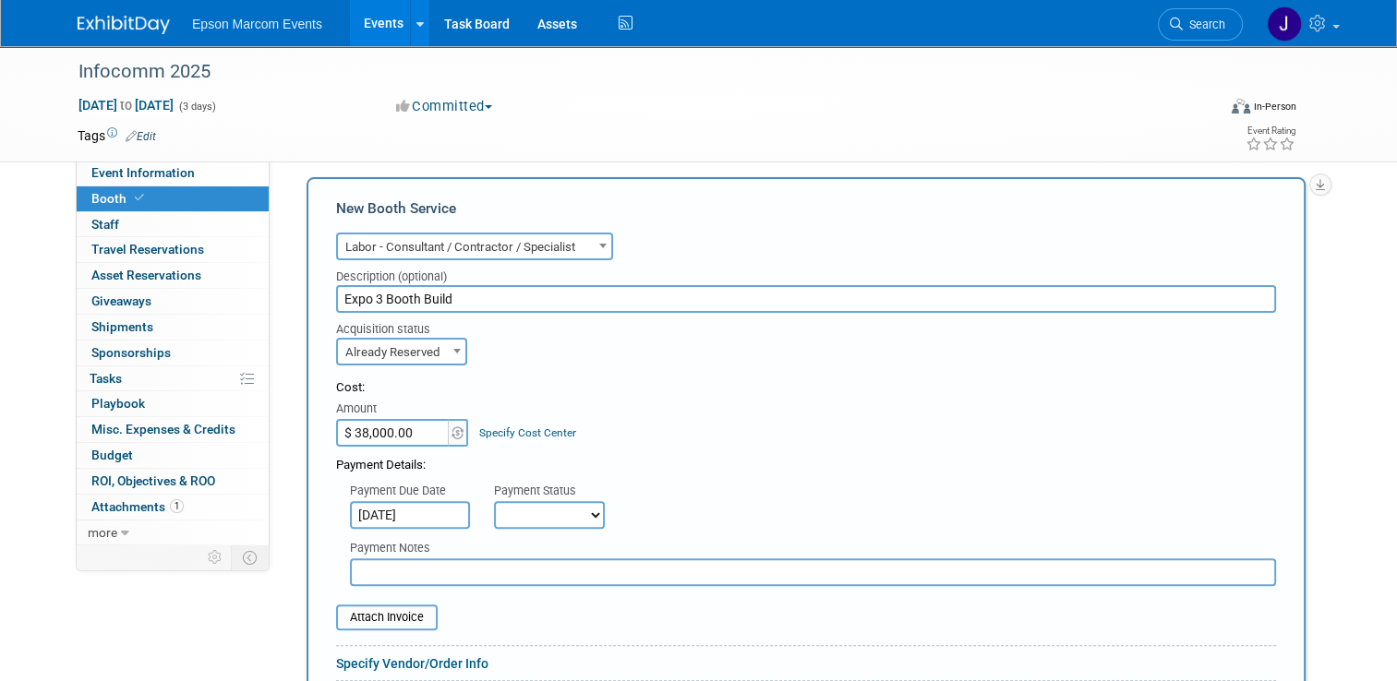
click at [522, 511] on select "Not Paid Yet Partially Paid Paid in Full" at bounding box center [549, 515] width 111 height 28
select select "1"
click at [494, 501] on select "Not Paid Yet Partially Paid Paid in Full" at bounding box center [549, 515] width 111 height 28
click at [470, 570] on input "text" at bounding box center [813, 573] width 926 height 28
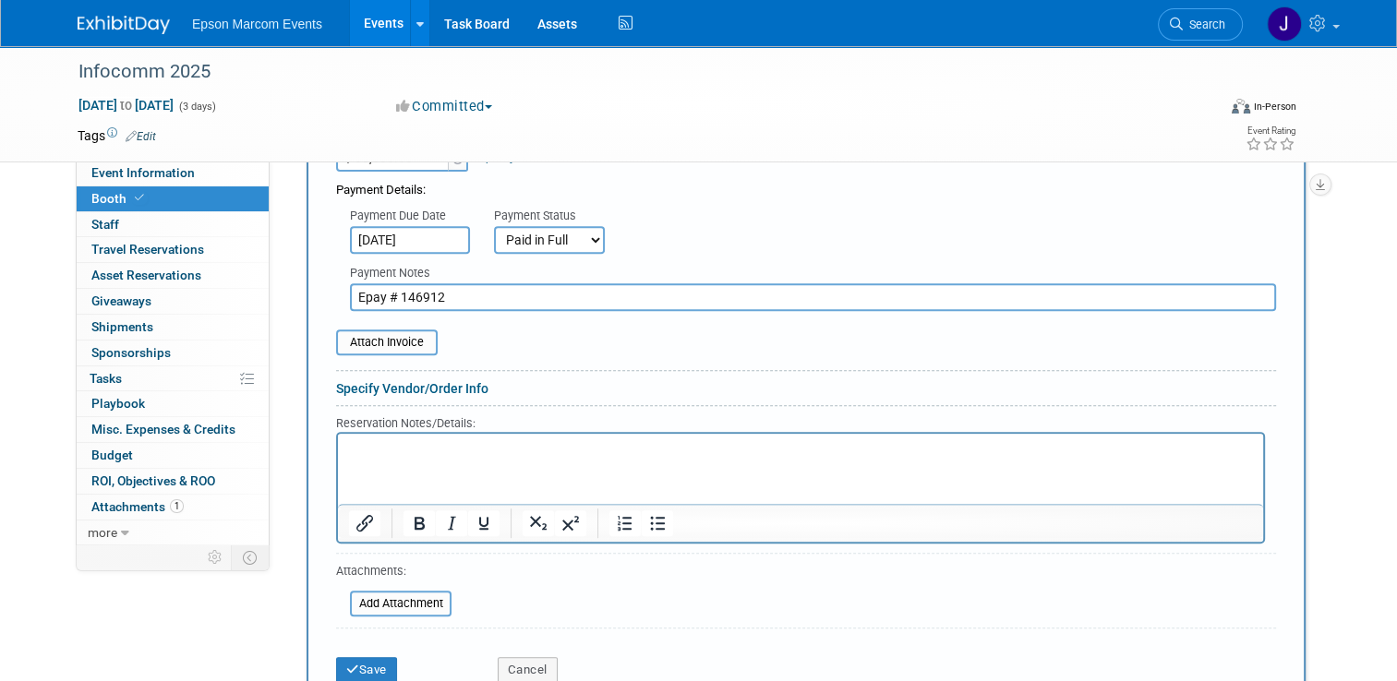
scroll to position [689, 0]
type input "Epay # 146912"
click at [367, 661] on button "Save" at bounding box center [366, 669] width 61 height 26
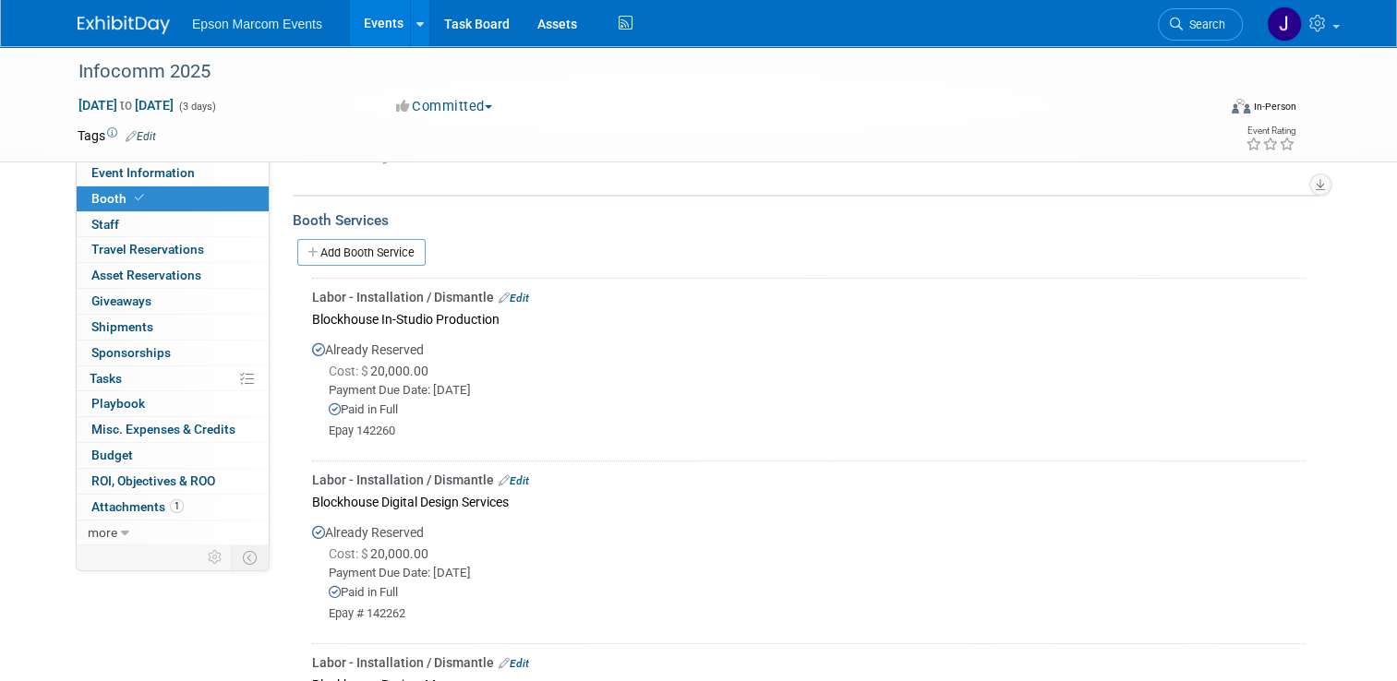
scroll to position [225, 0]
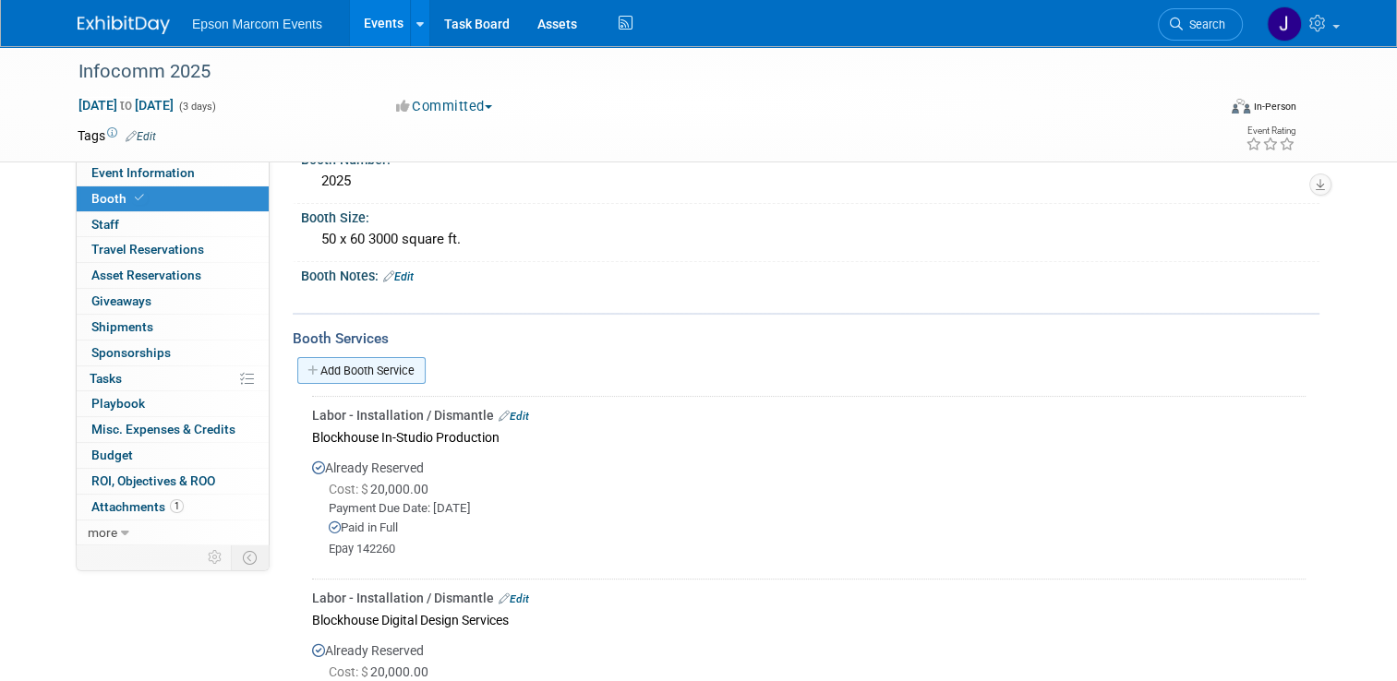
click at [358, 372] on link "Add Booth Service" at bounding box center [361, 370] width 128 height 27
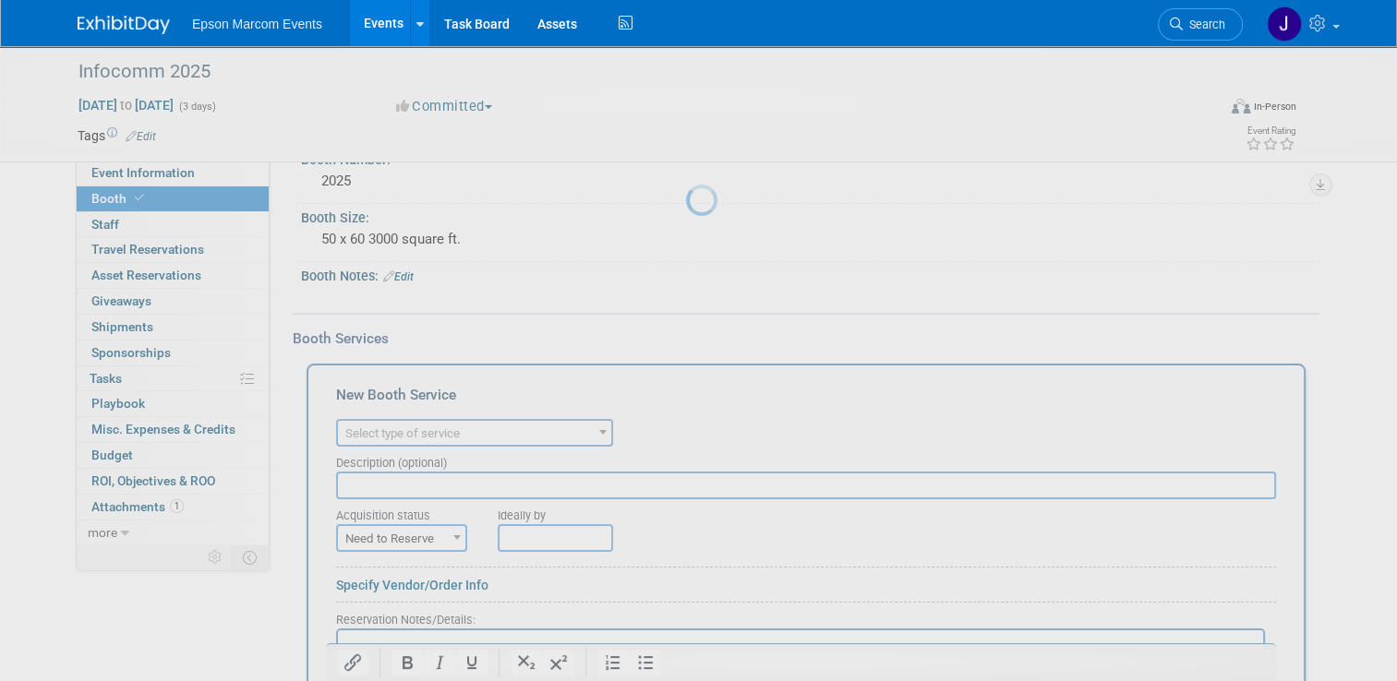
scroll to position [0, 0]
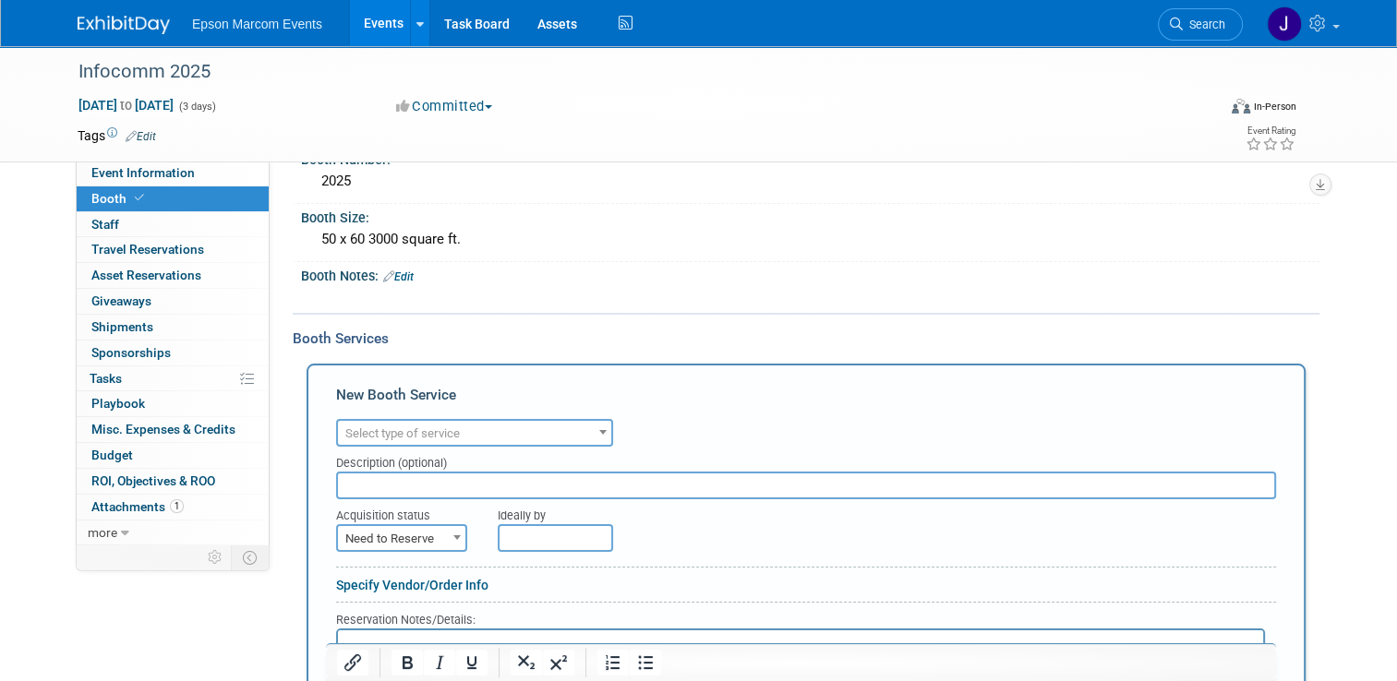
click at [462, 430] on span "Select type of service" at bounding box center [474, 434] width 273 height 26
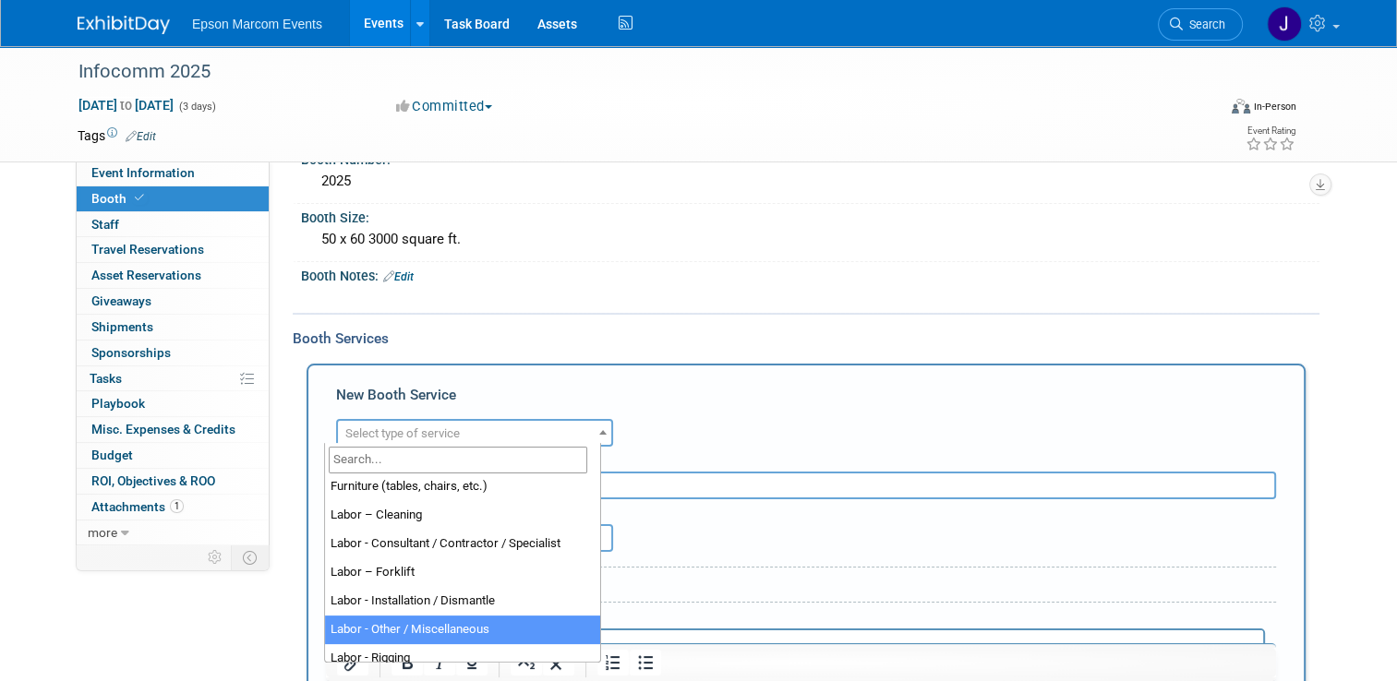
scroll to position [92, 0]
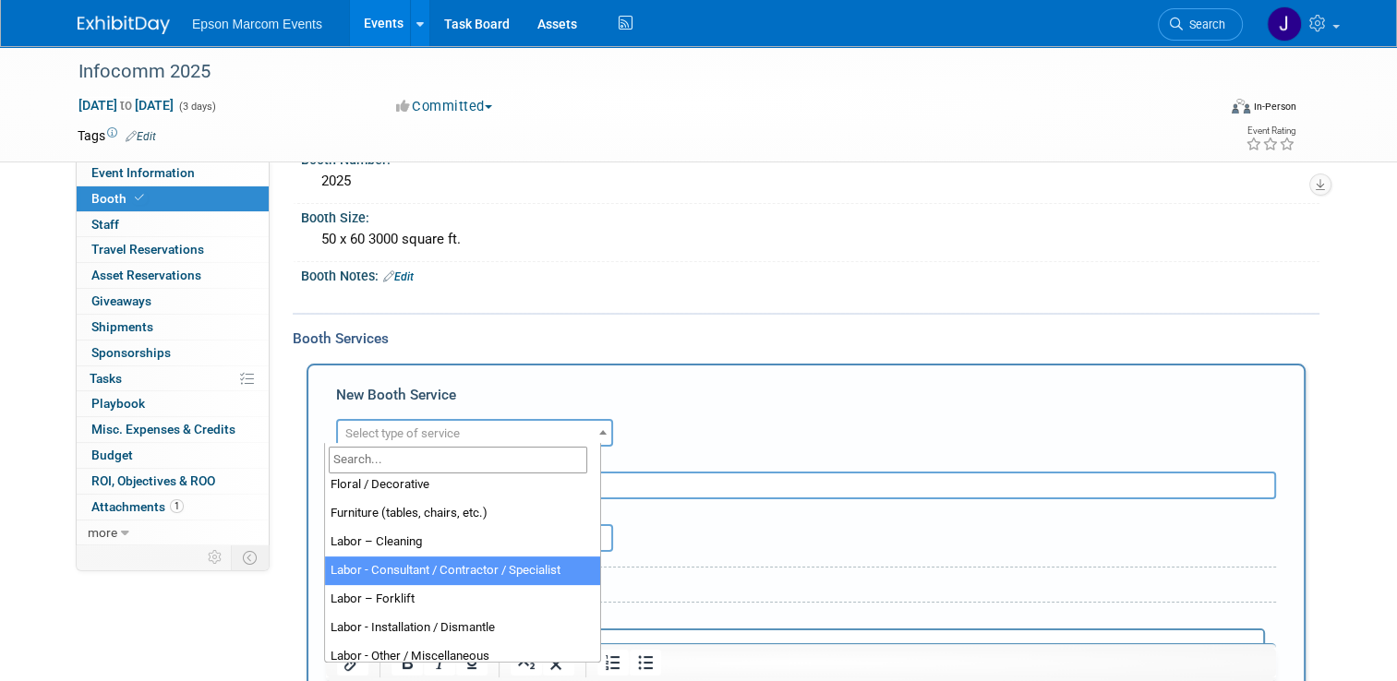
select select "12"
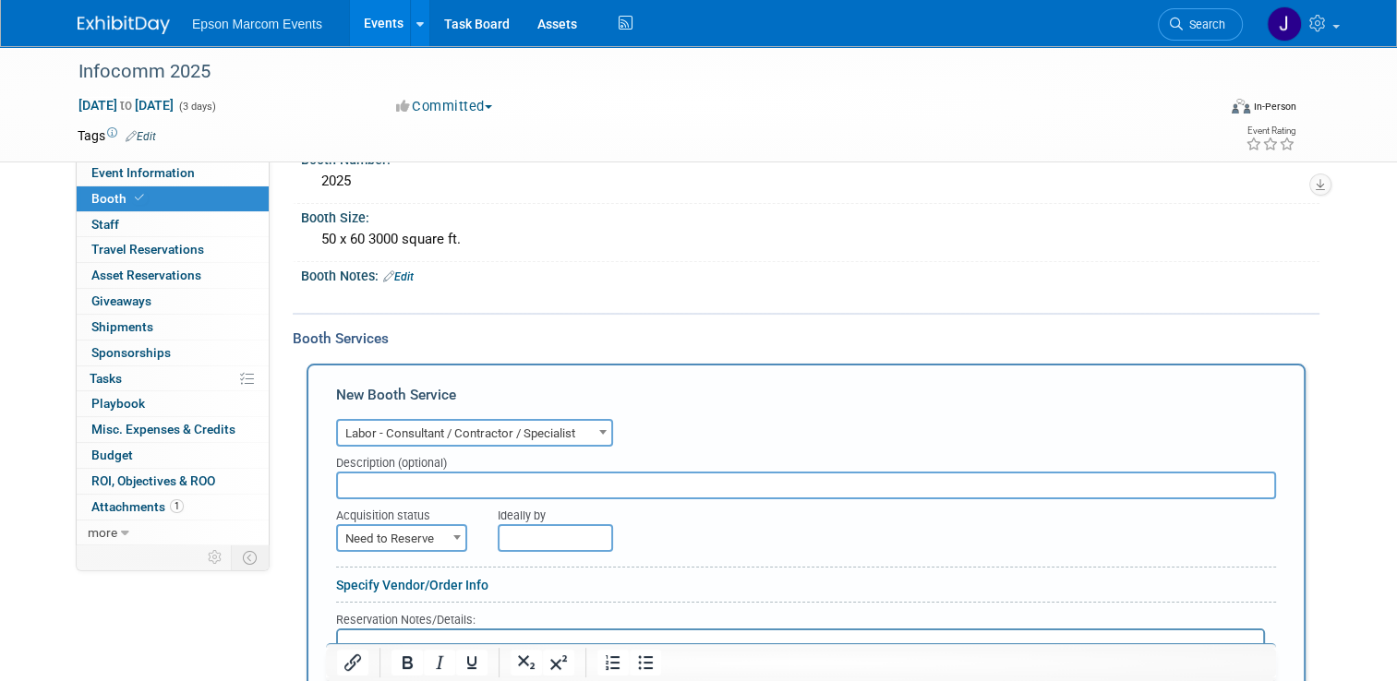
click at [408, 478] on input "text" at bounding box center [806, 486] width 940 height 28
type input "Expo 3 Booth Build"
click at [416, 535] on span "Need to Reserve" at bounding box center [401, 539] width 127 height 26
select select "2"
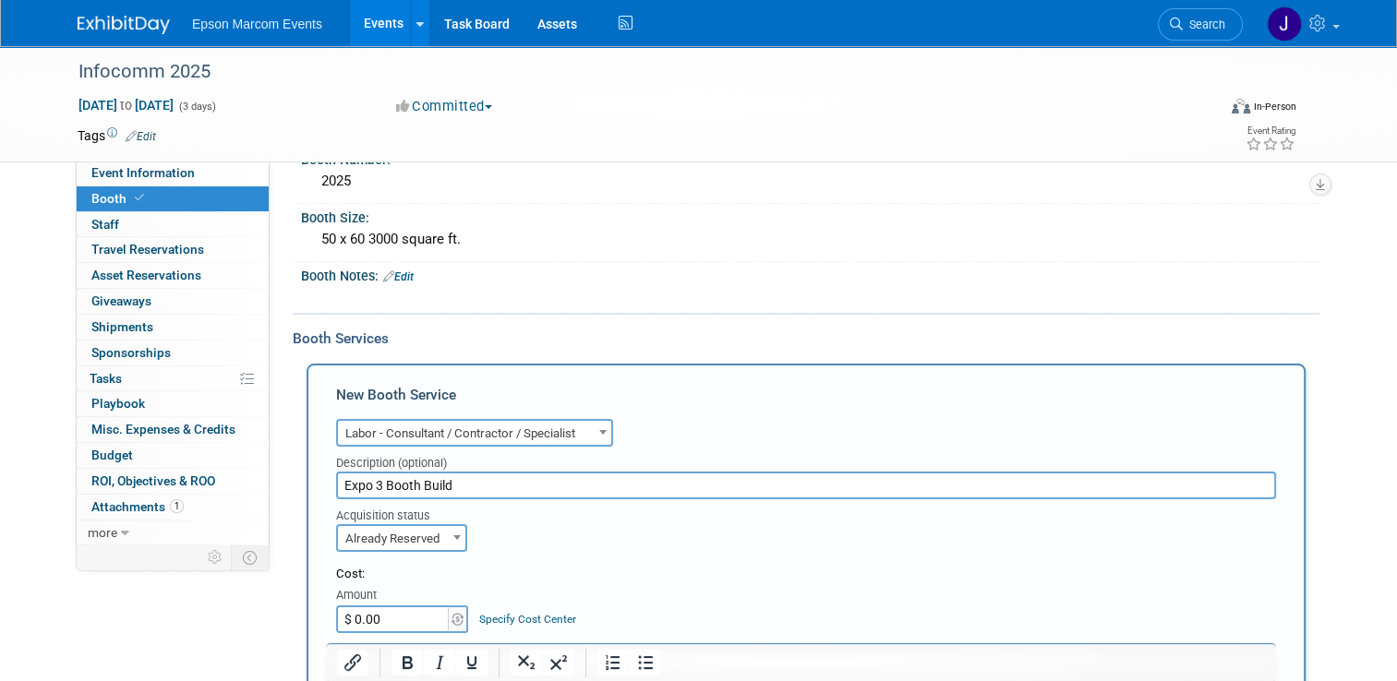
click at [391, 618] on input "$ 0.00" at bounding box center [393, 620] width 115 height 28
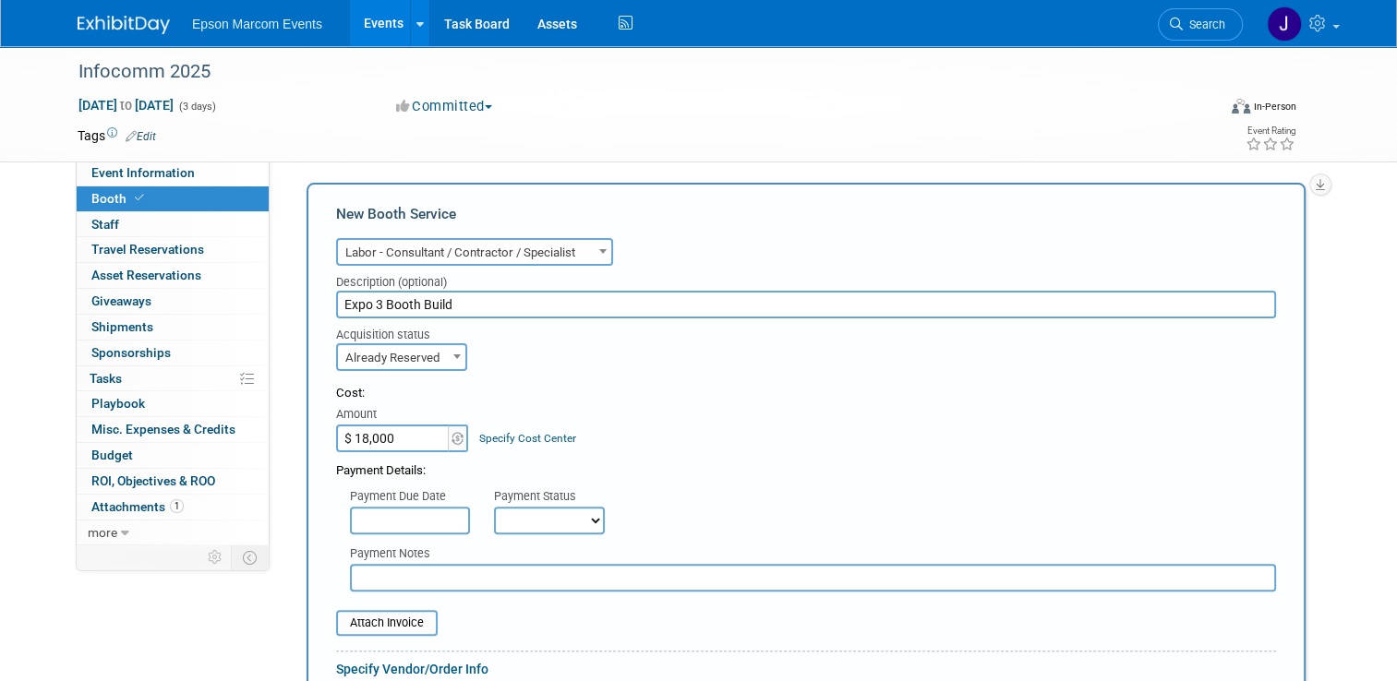
scroll to position [410, 0]
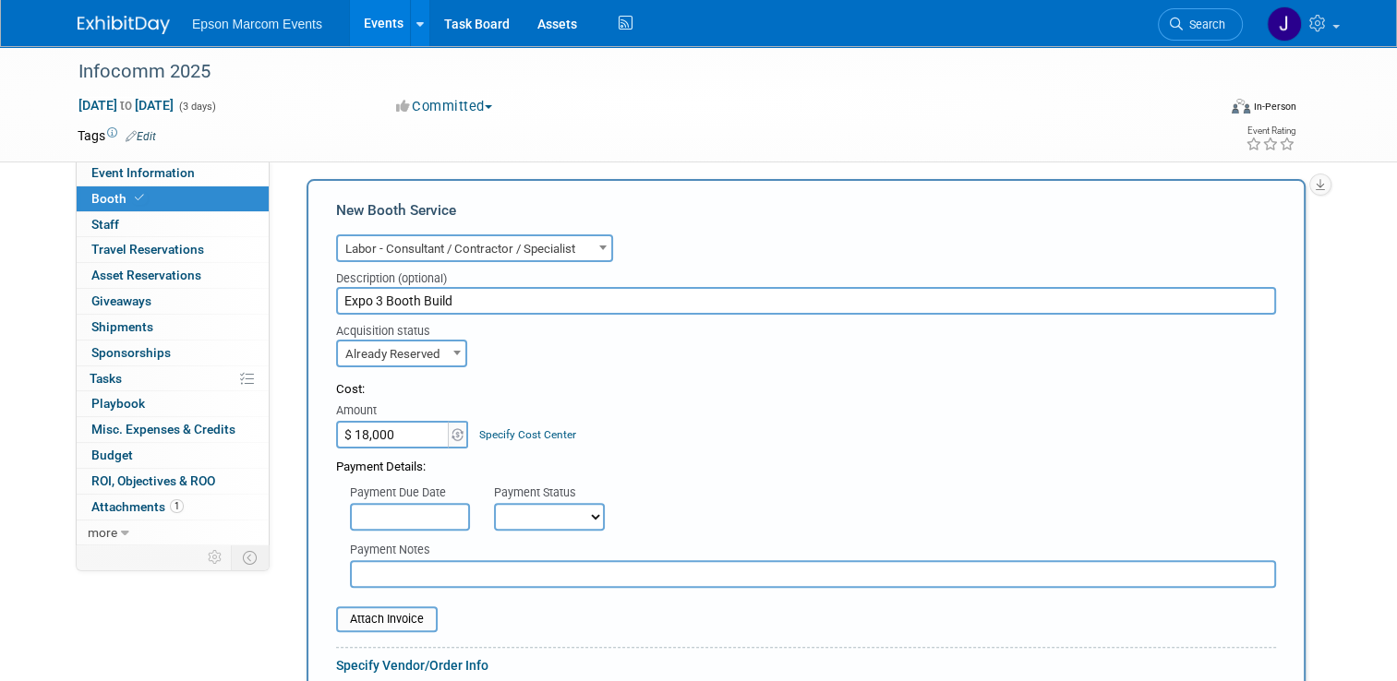
type input "$ 18,000.00"
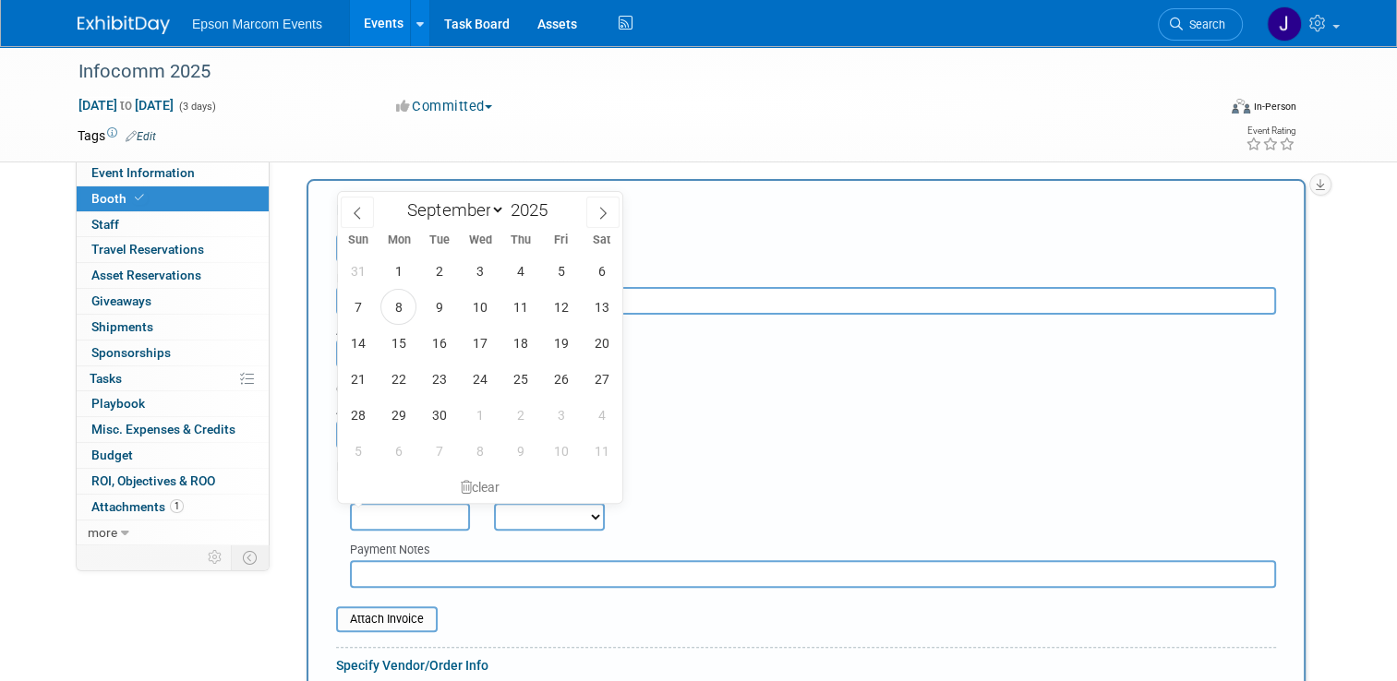
click at [436, 510] on input "text" at bounding box center [410, 517] width 120 height 28
click at [355, 218] on icon at bounding box center [357, 213] width 13 height 13
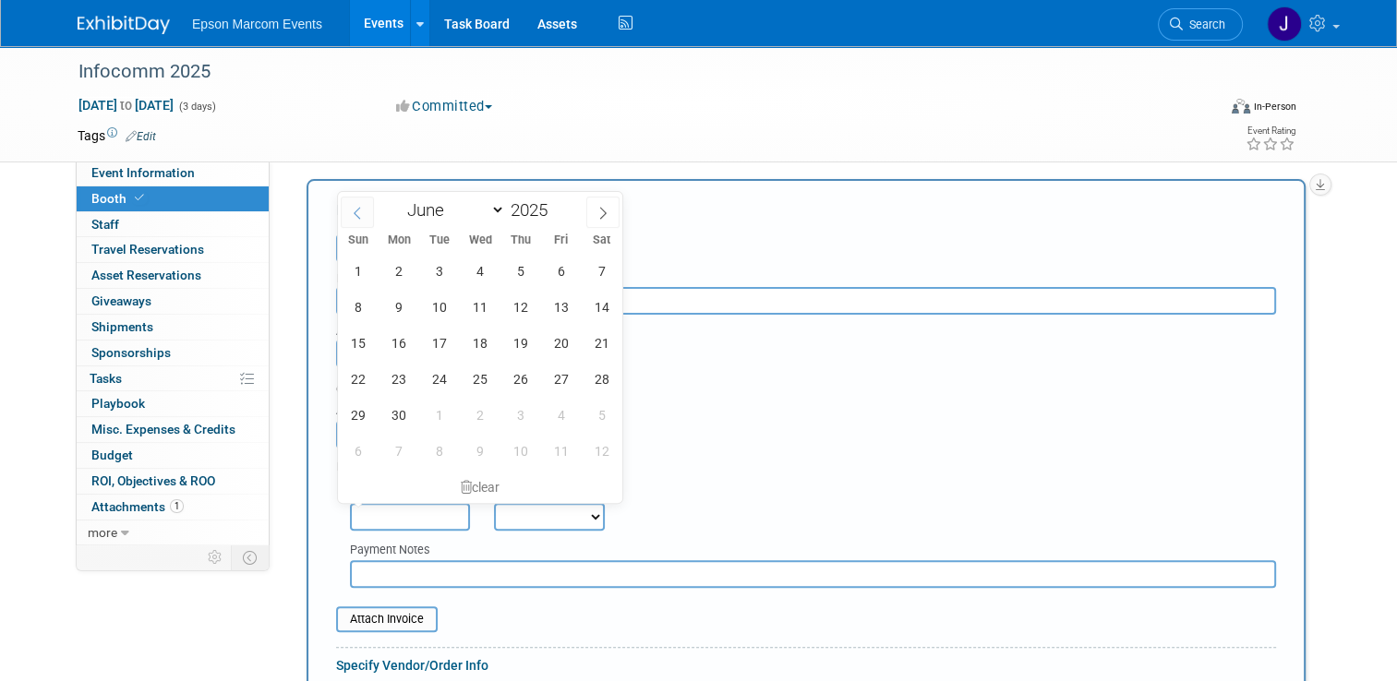
select select "4"
click at [445, 343] on span "13" at bounding box center [439, 343] width 36 height 36
type input "May 13, 2025"
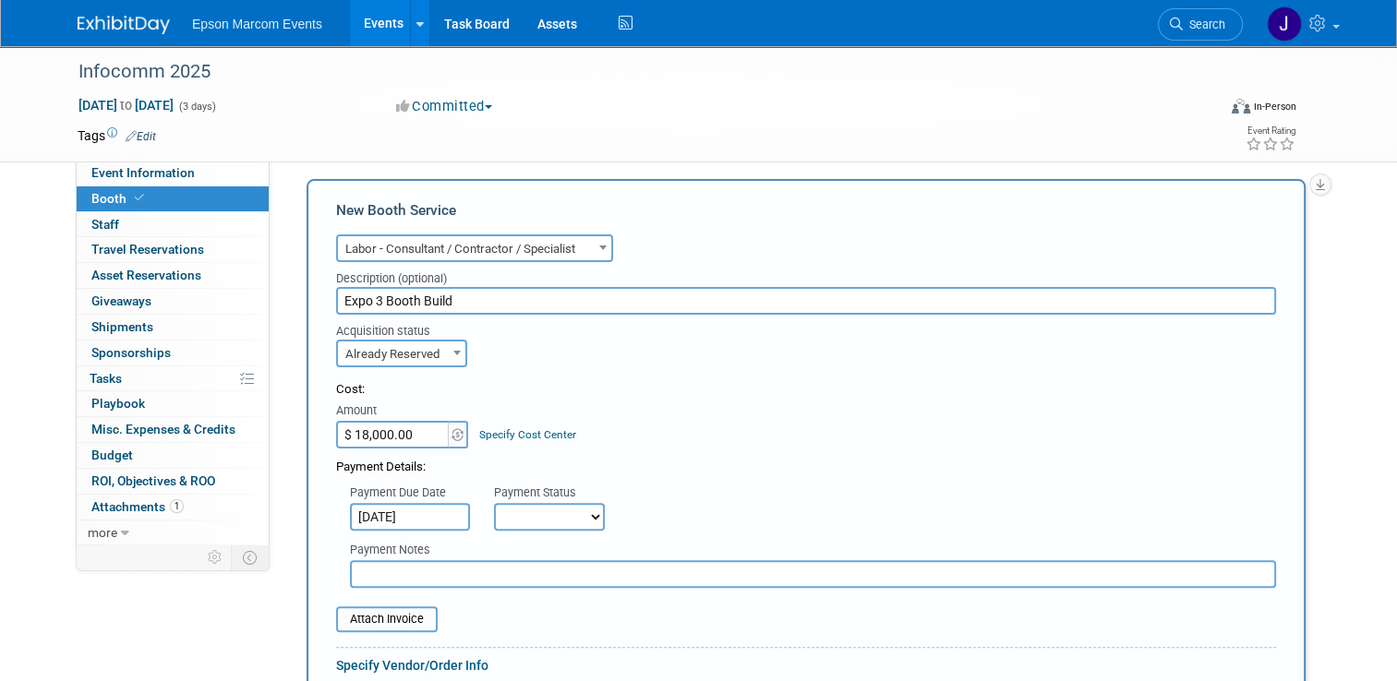
click at [523, 507] on select "Not Paid Yet Partially Paid Paid in Full" at bounding box center [549, 517] width 111 height 28
select select "1"
click at [494, 503] on select "Not Paid Yet Partially Paid Paid in Full" at bounding box center [549, 517] width 111 height 28
click at [441, 561] on input "text" at bounding box center [813, 574] width 926 height 28
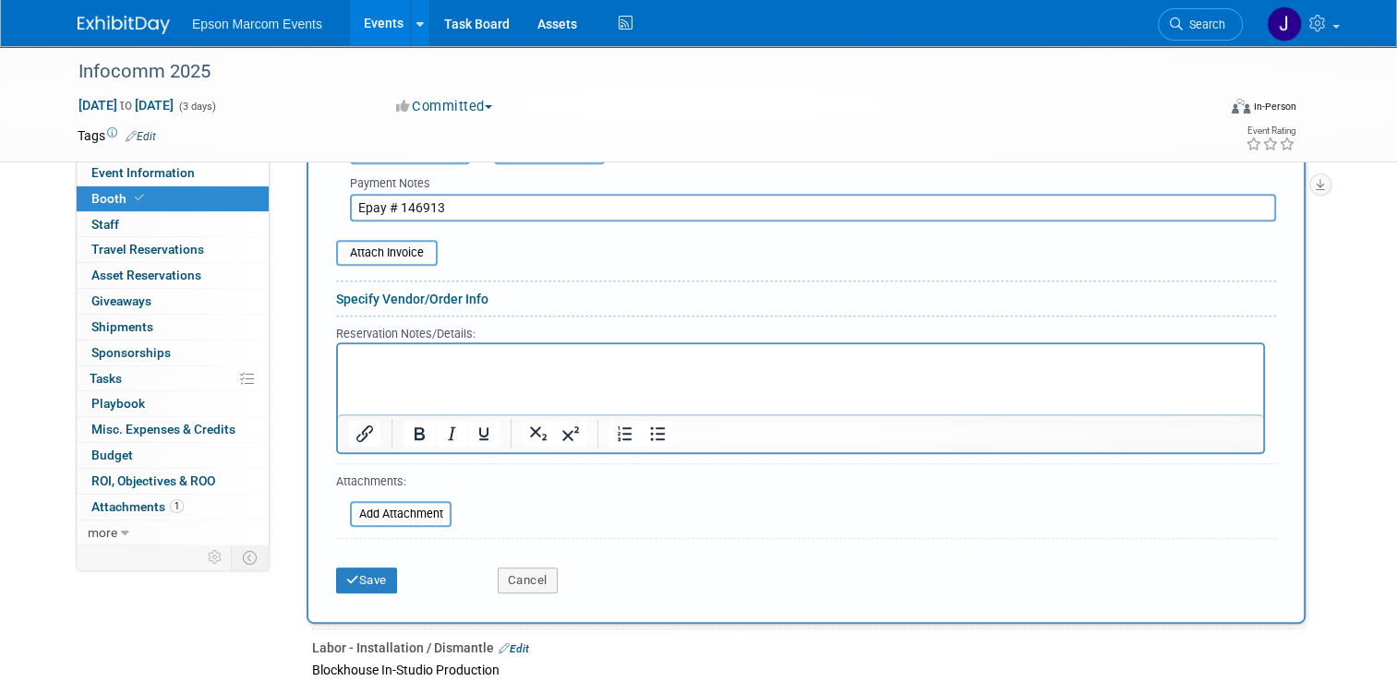
scroll to position [779, 0]
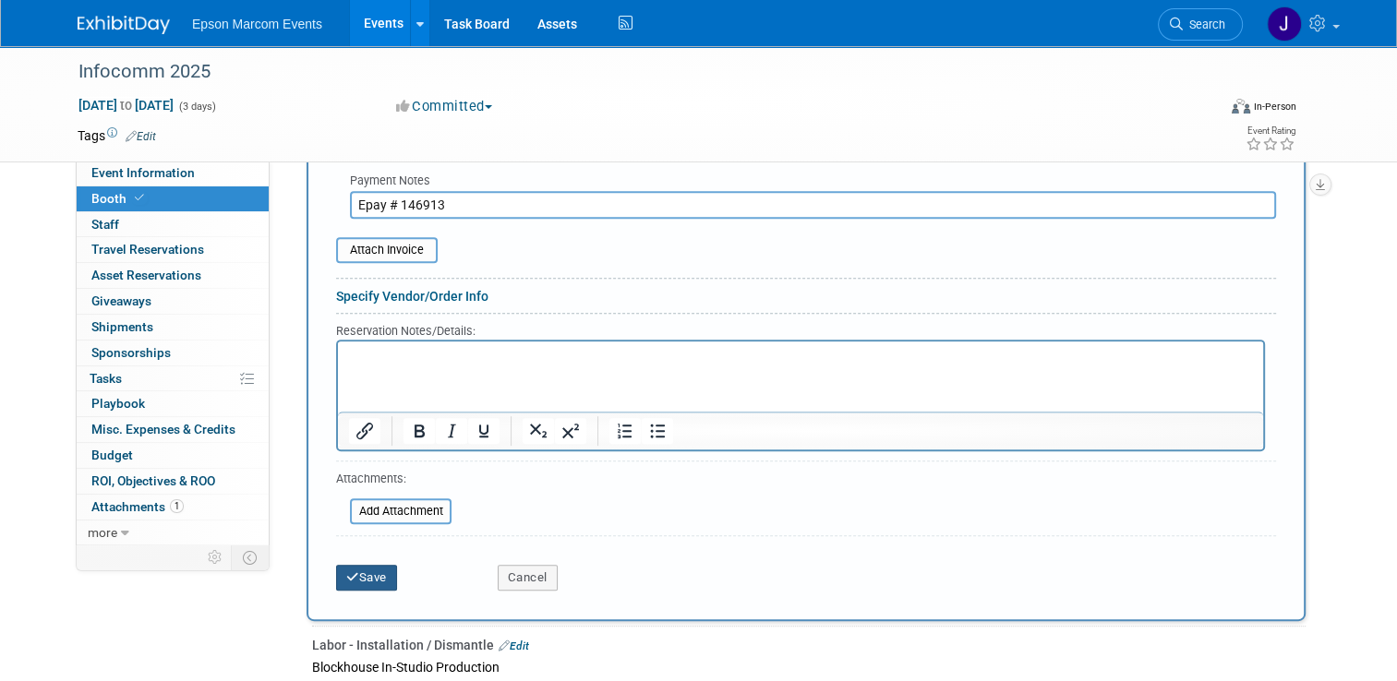
type input "Epay # 146913"
click at [362, 570] on button "Save" at bounding box center [366, 578] width 61 height 26
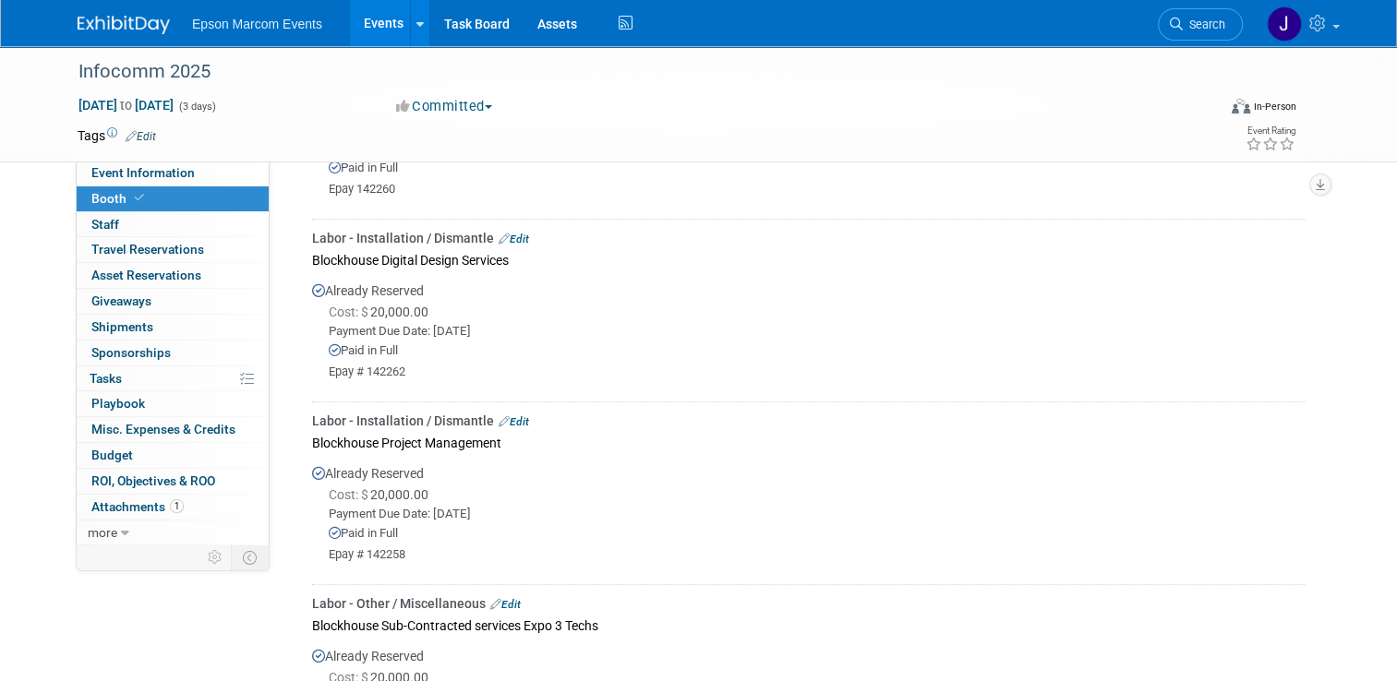
scroll to position [408, 0]
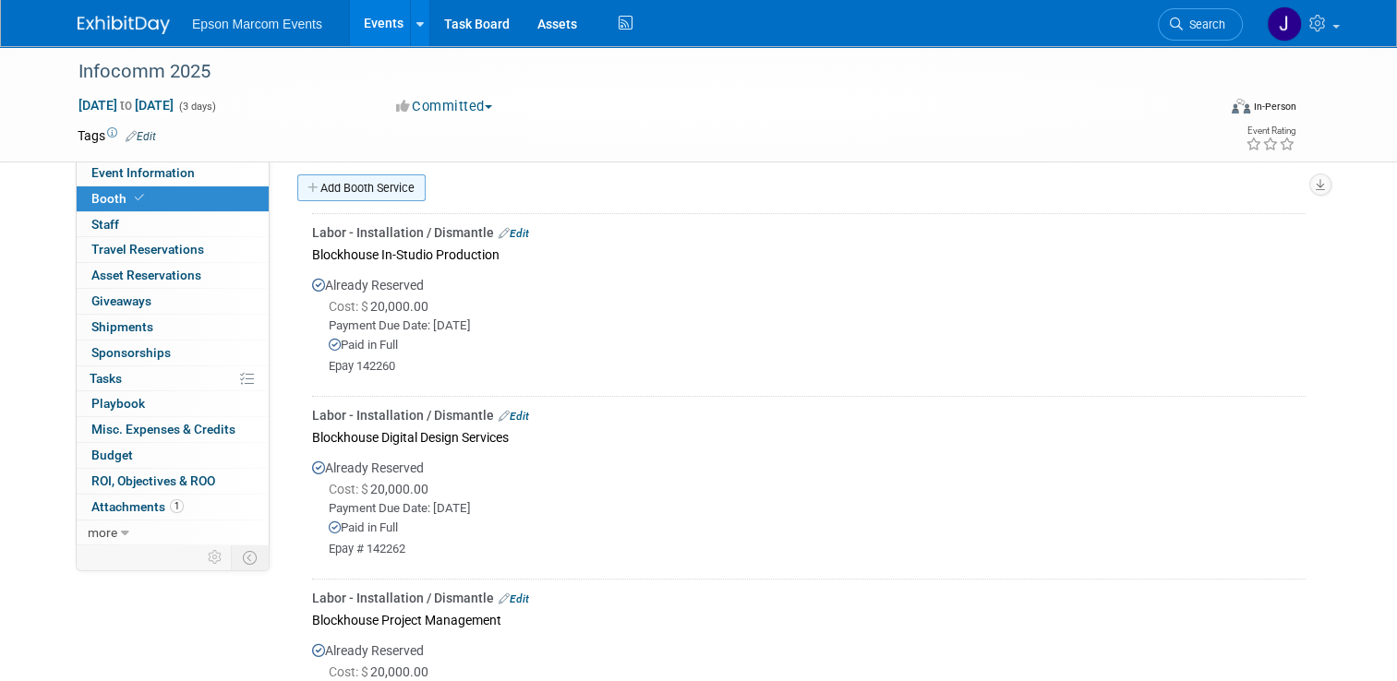
click at [359, 190] on link "Add Booth Service" at bounding box center [361, 188] width 128 height 27
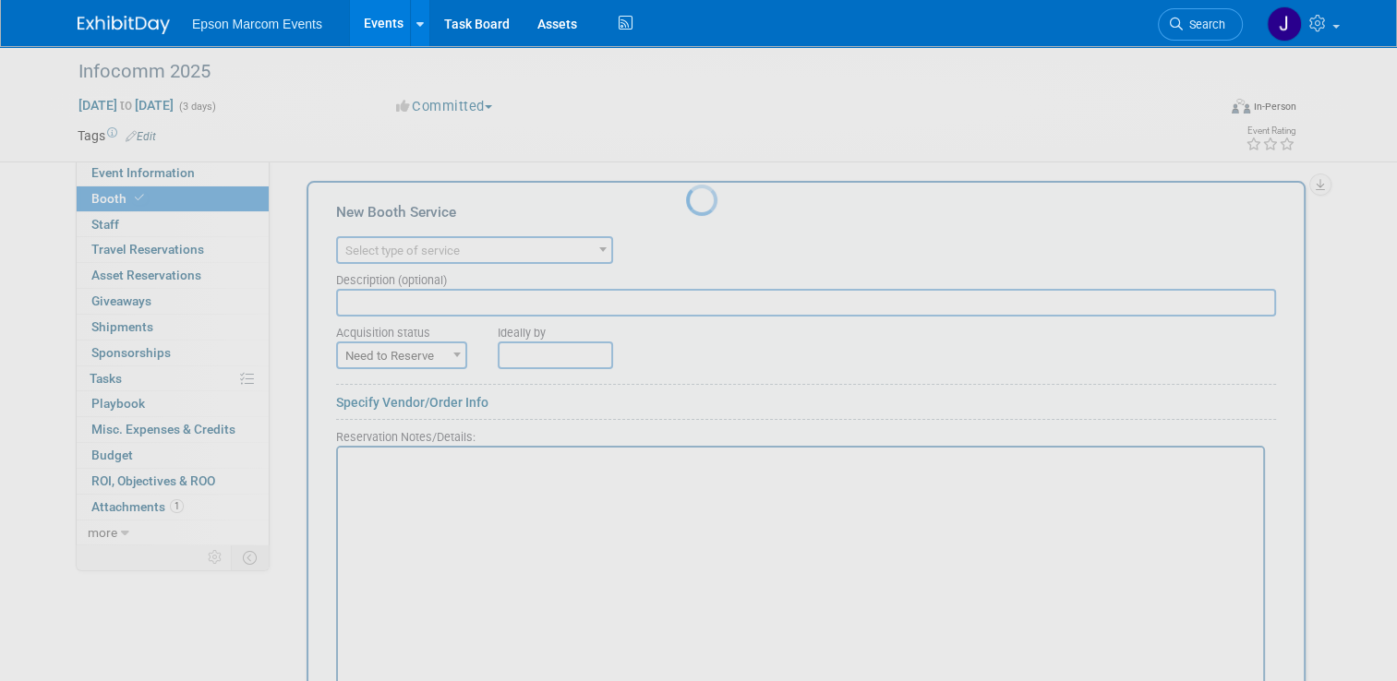
scroll to position [0, 0]
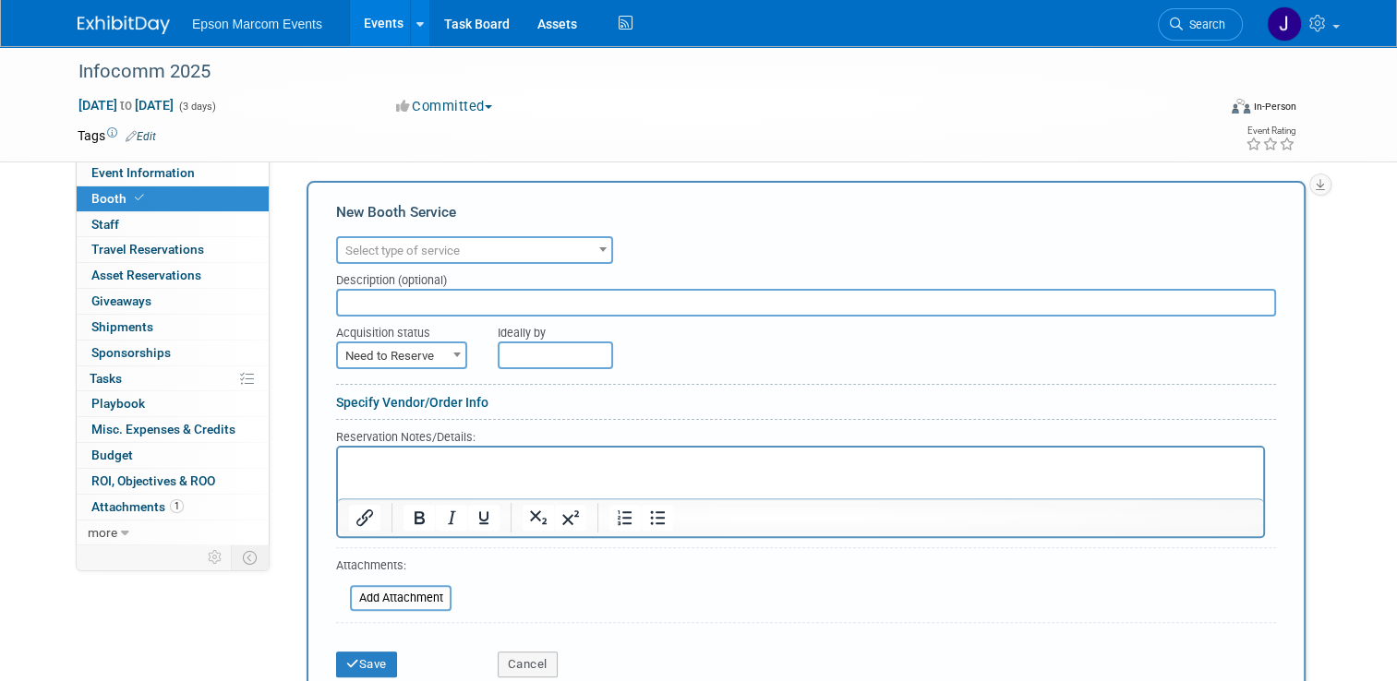
click at [454, 246] on span "Select type of service" at bounding box center [474, 251] width 273 height 26
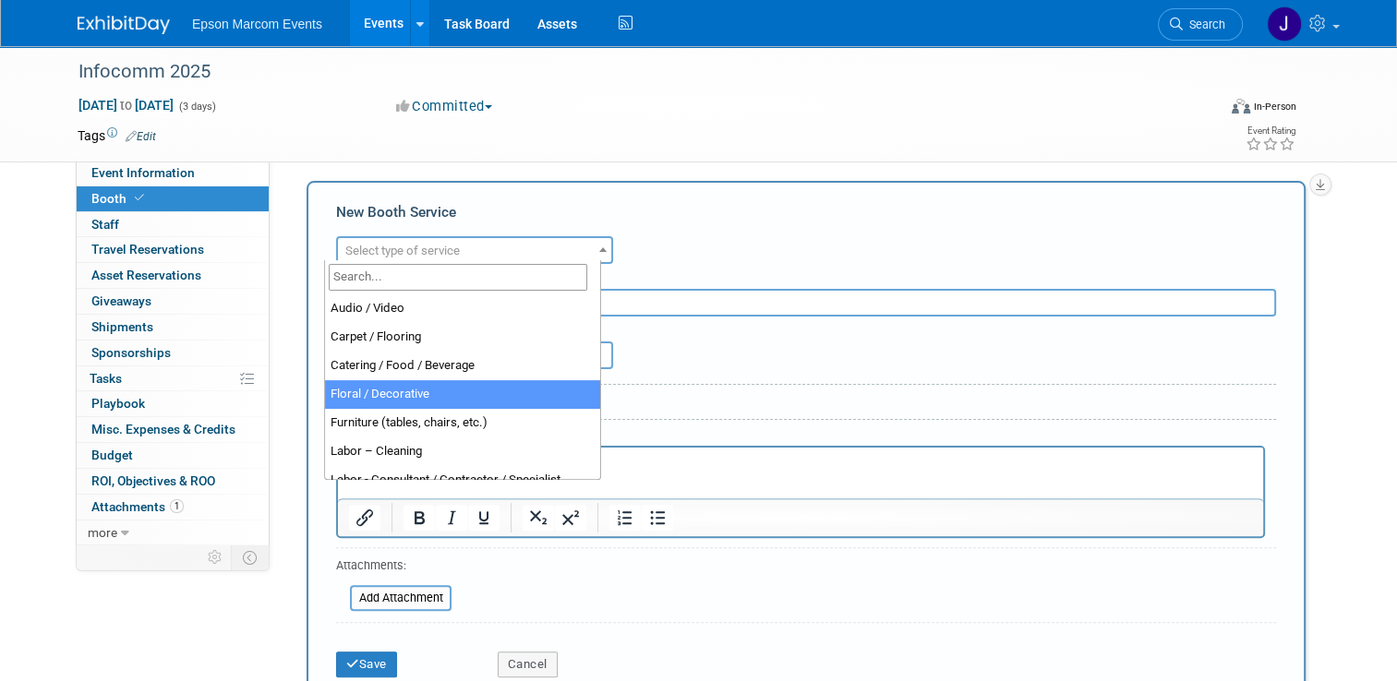
scroll to position [92, 0]
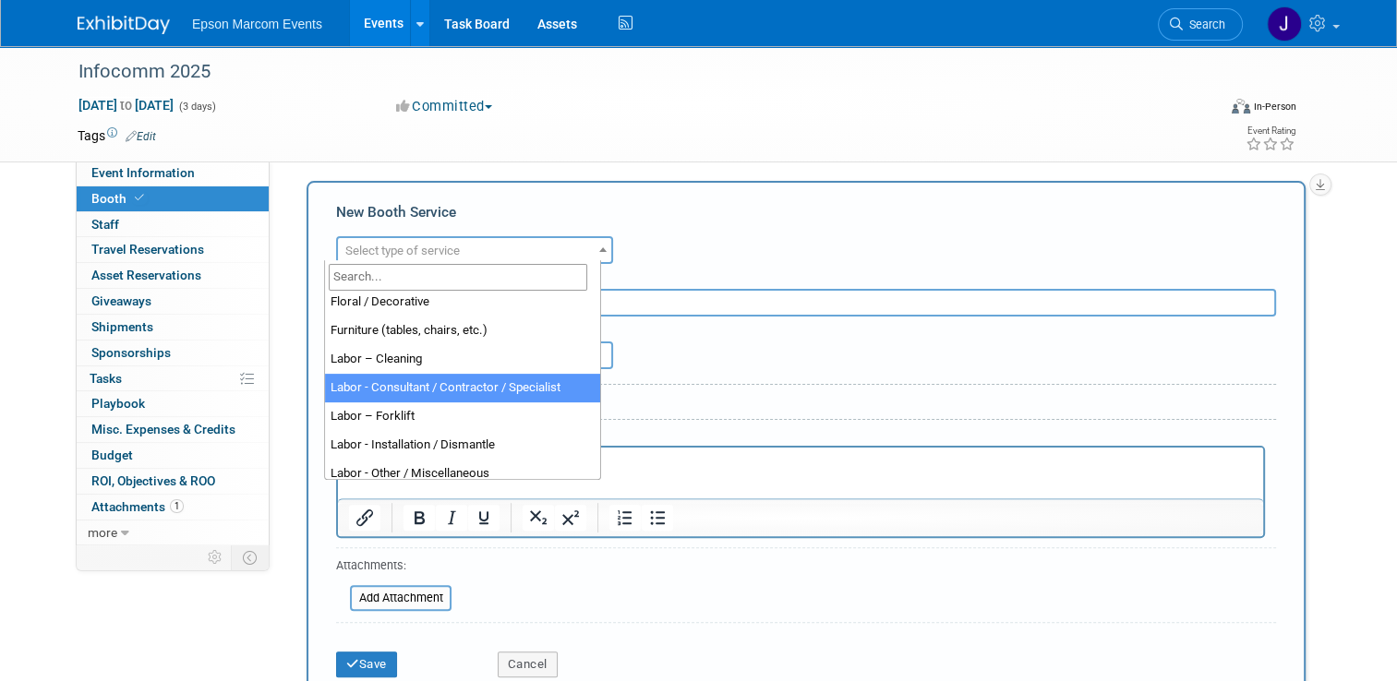
select select "12"
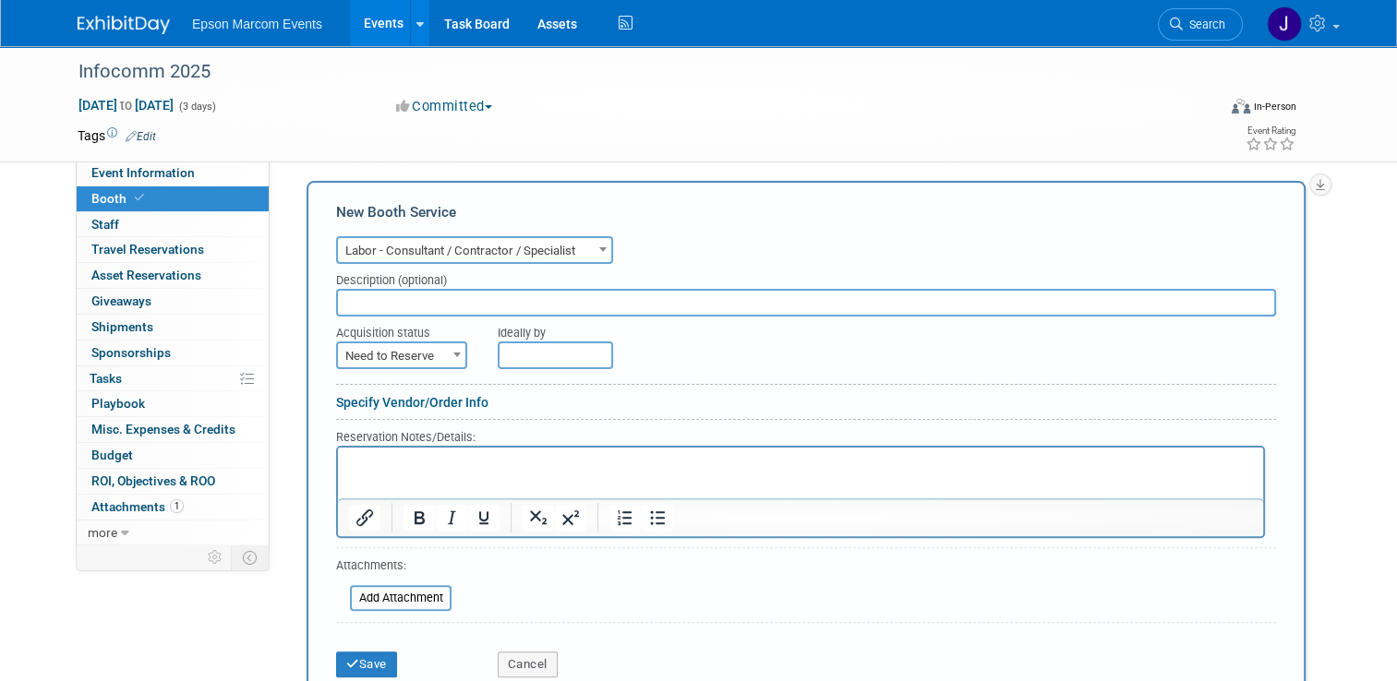
click at [425, 300] on input "text" at bounding box center [806, 303] width 940 height 28
type input "Expo 3 Booth Build"
click at [433, 344] on span "Need to Reserve" at bounding box center [401, 356] width 127 height 26
select select "2"
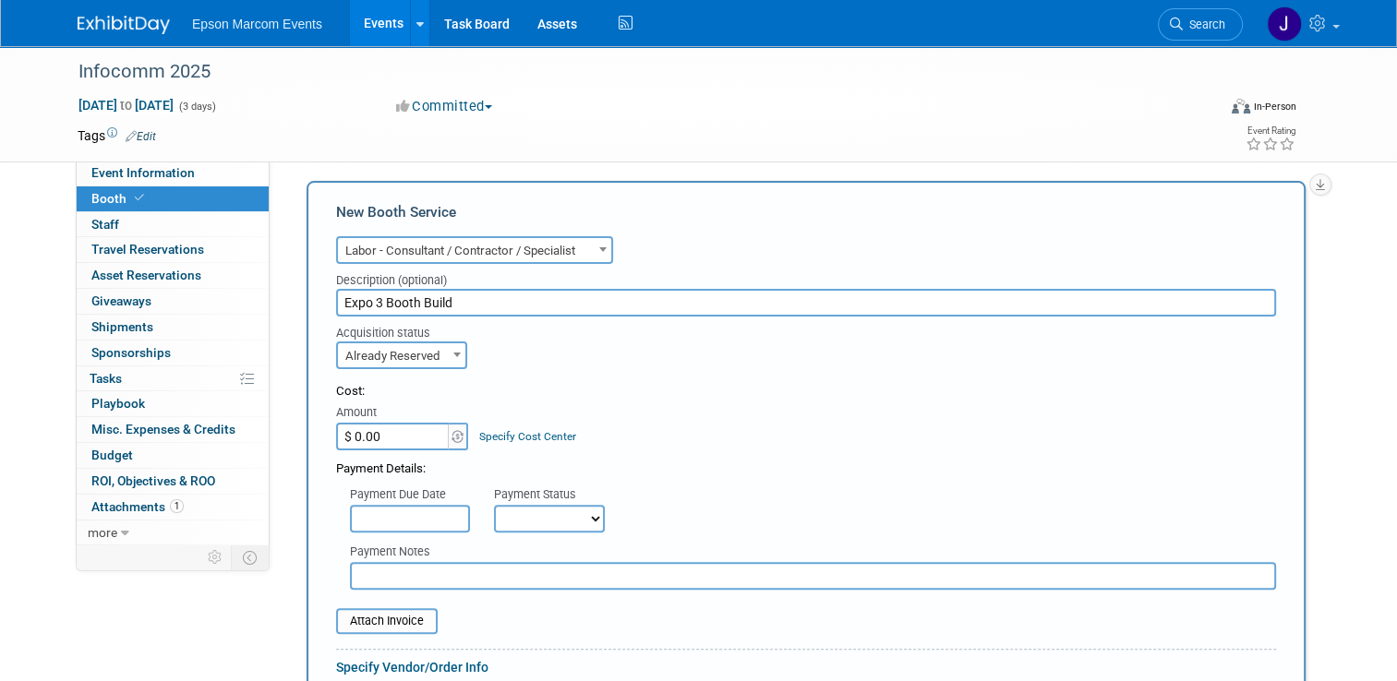
click at [401, 437] on input "$ 0.00" at bounding box center [393, 437] width 115 height 28
type input "$ 35,000.00"
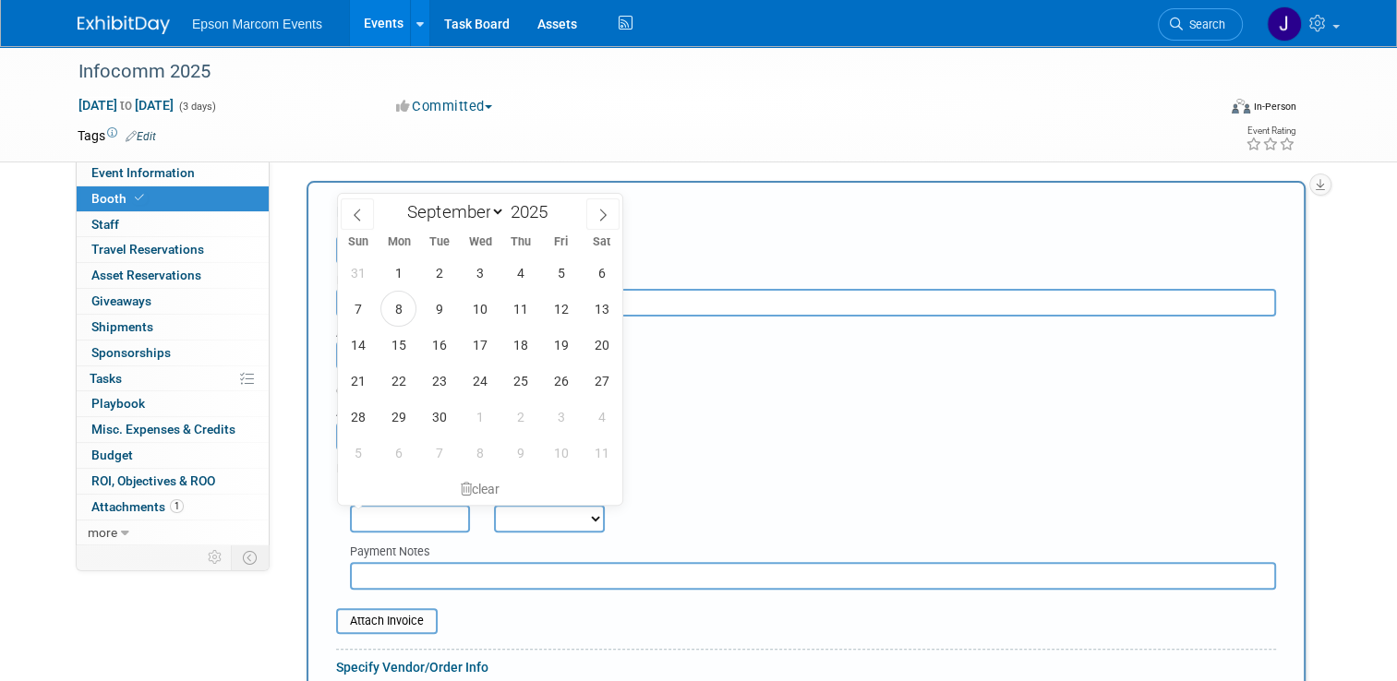
click at [406, 509] on input "text" at bounding box center [410, 519] width 120 height 28
click at [358, 214] on icon at bounding box center [357, 215] width 13 height 13
select select "5"
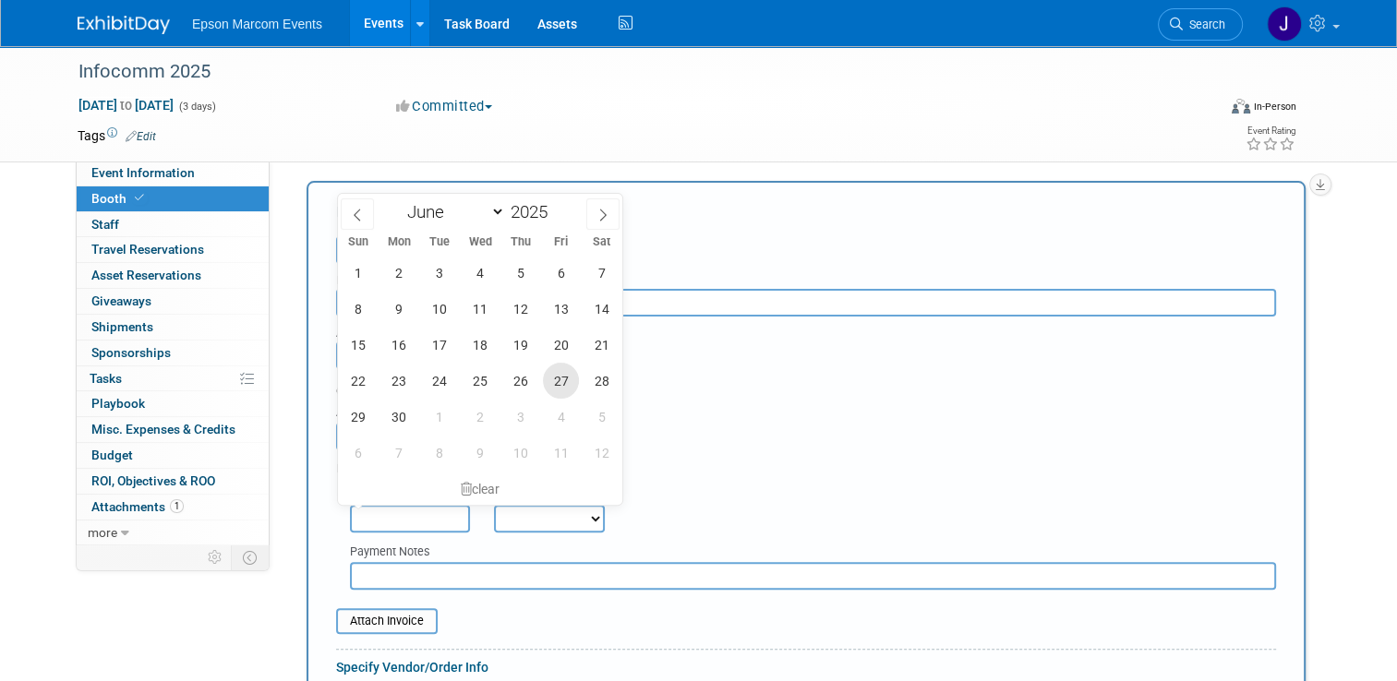
click at [552, 382] on span "27" at bounding box center [561, 381] width 36 height 36
type input "Jun 27, 2025"
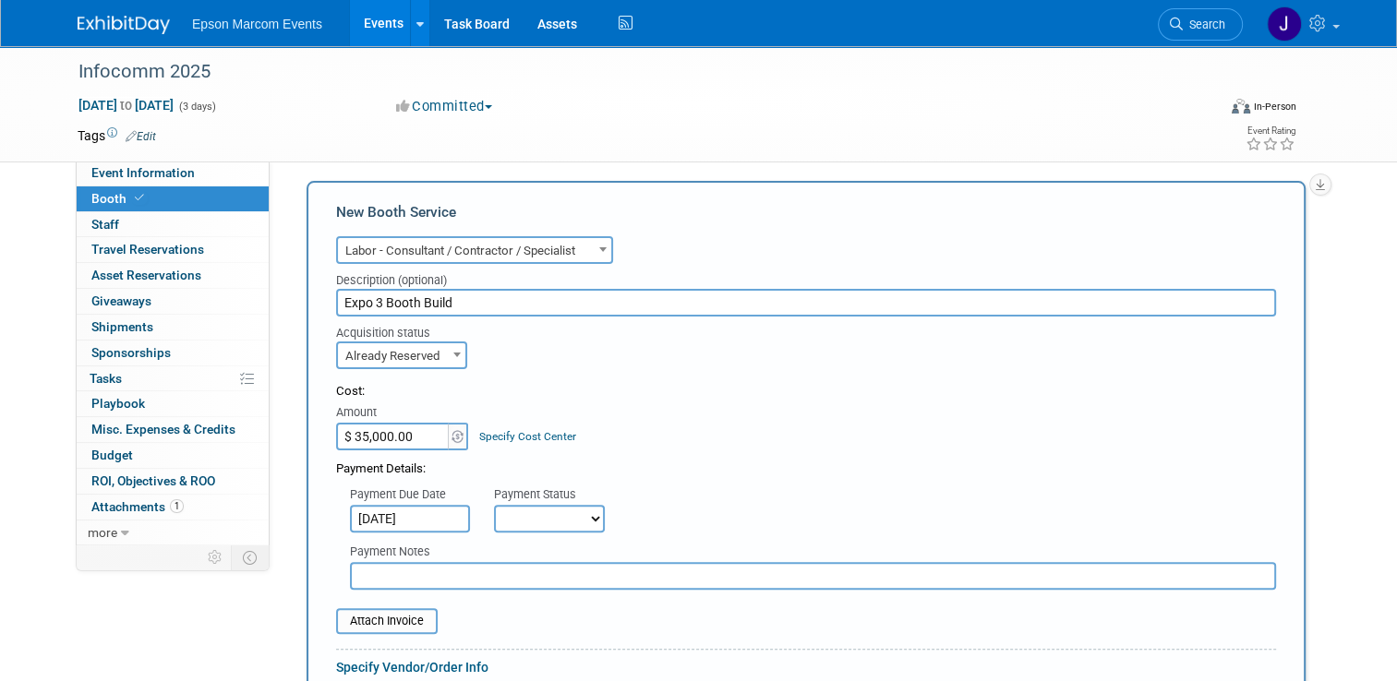
click at [513, 505] on select "Not Paid Yet Partially Paid Paid in Full" at bounding box center [549, 519] width 111 height 28
select select "1"
click at [494, 505] on select "Not Paid Yet Partially Paid Paid in Full" at bounding box center [549, 519] width 111 height 28
click at [442, 570] on input "text" at bounding box center [813, 576] width 926 height 28
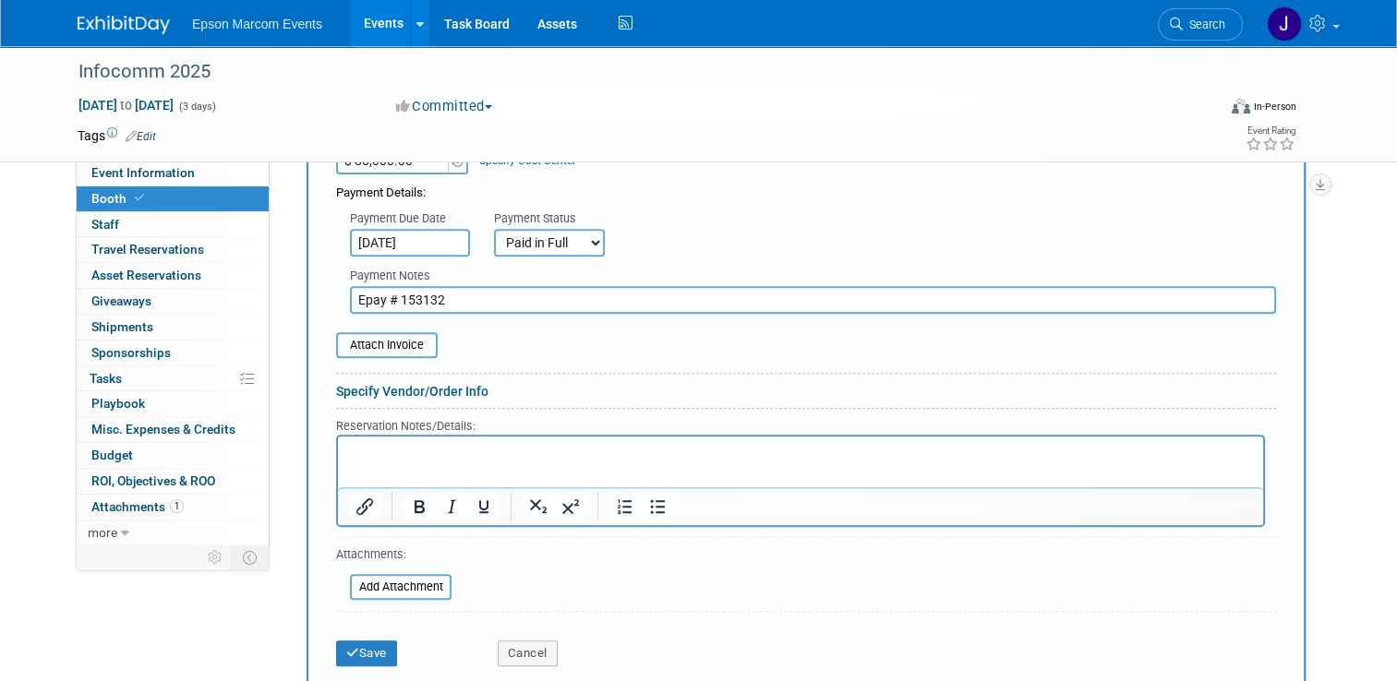
scroll to position [685, 0]
type input "Epay # 153132"
click at [351, 644] on button "Save" at bounding box center [366, 653] width 61 height 26
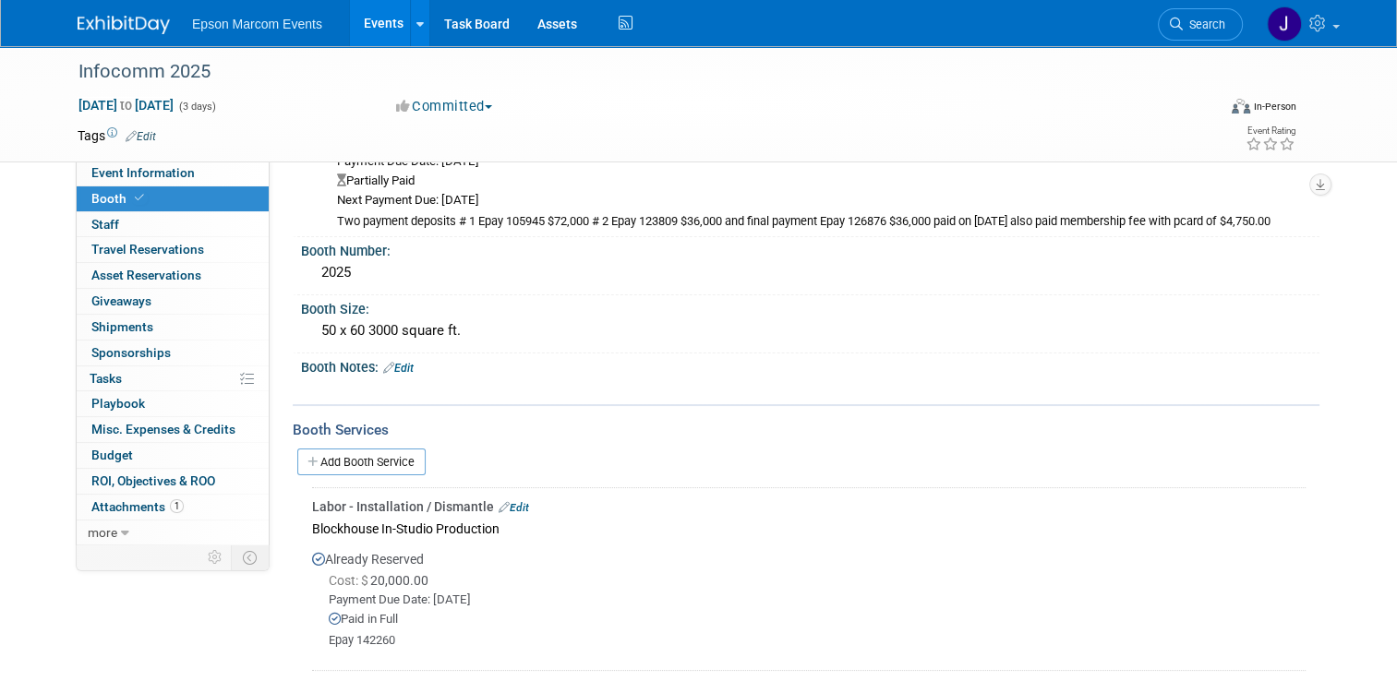
scroll to position [129, 0]
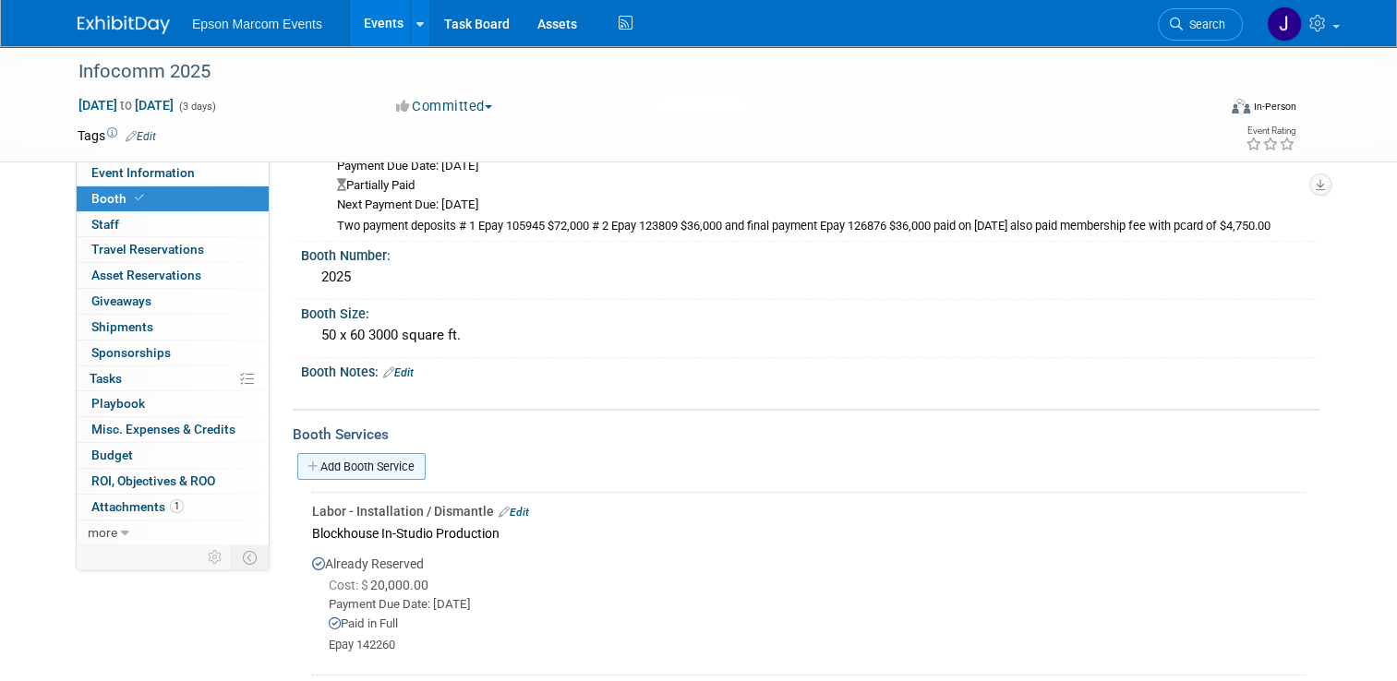
click at [392, 463] on link "Add Booth Service" at bounding box center [361, 466] width 128 height 27
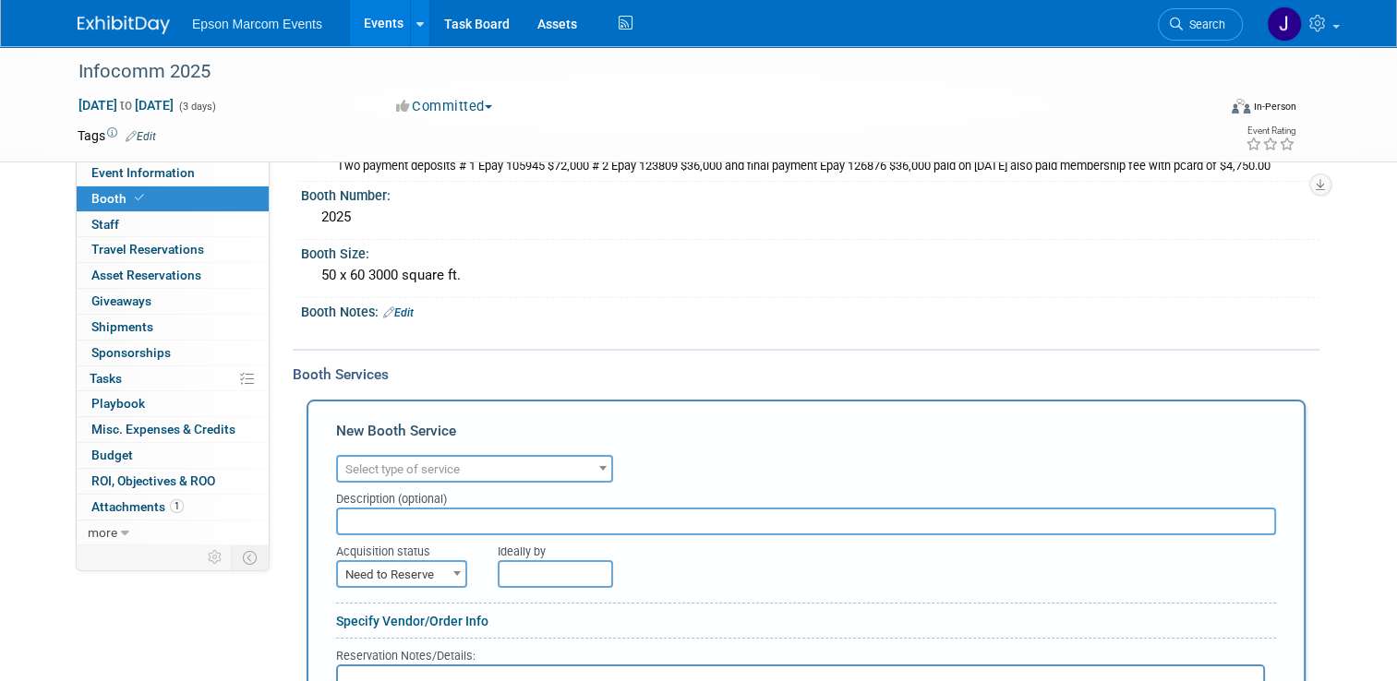
scroll to position [222, 0]
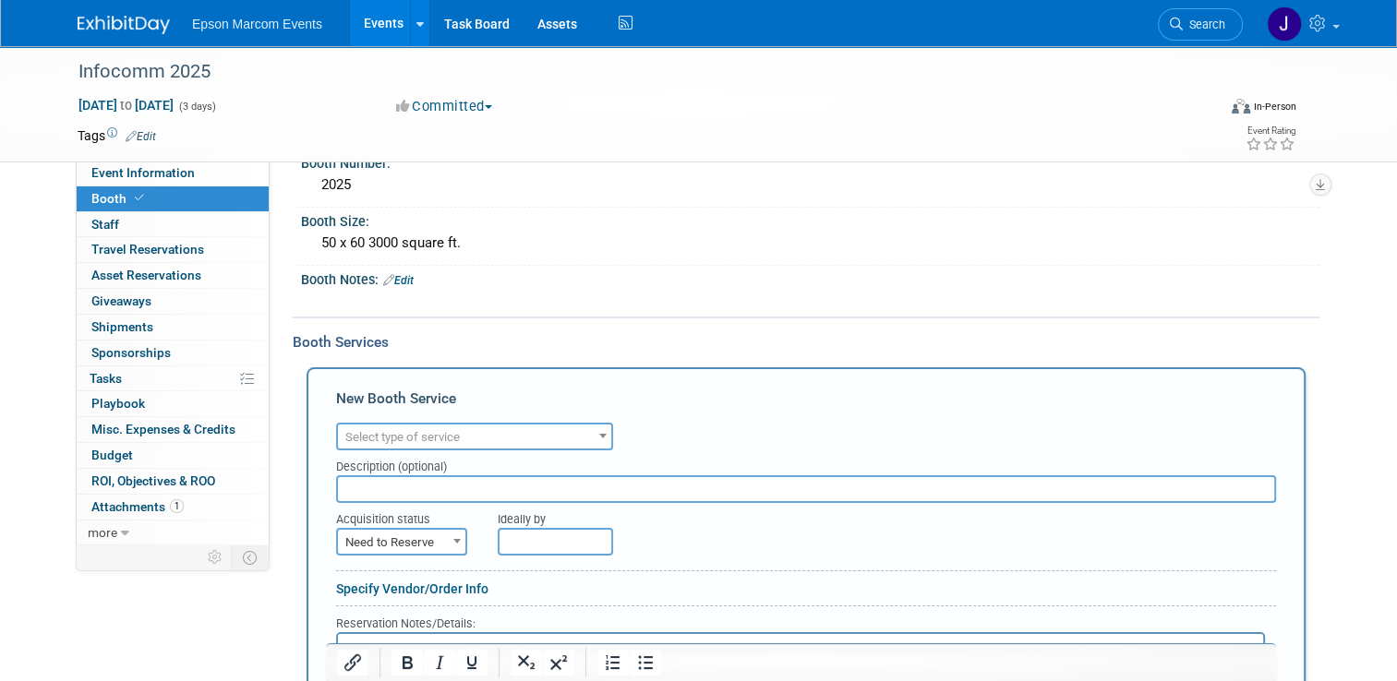
click at [500, 427] on span "Select type of service" at bounding box center [474, 438] width 273 height 26
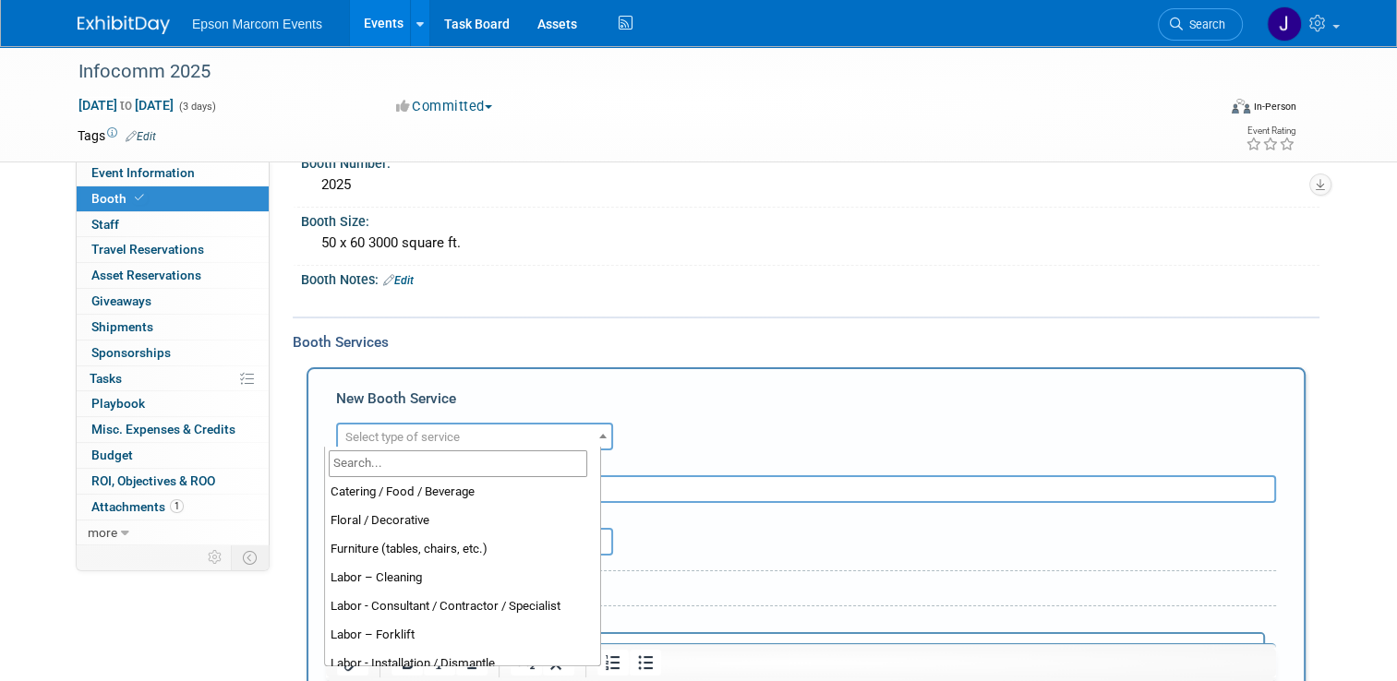
scroll to position [92, 0]
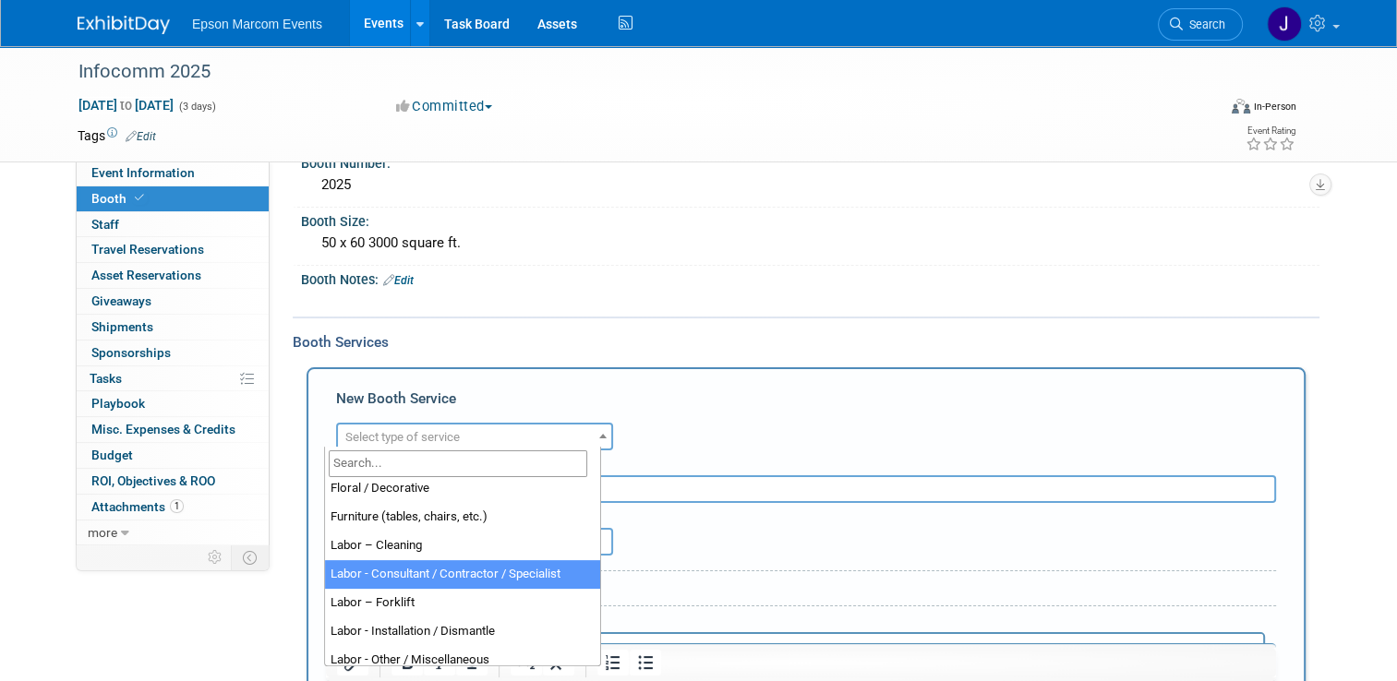
select select "12"
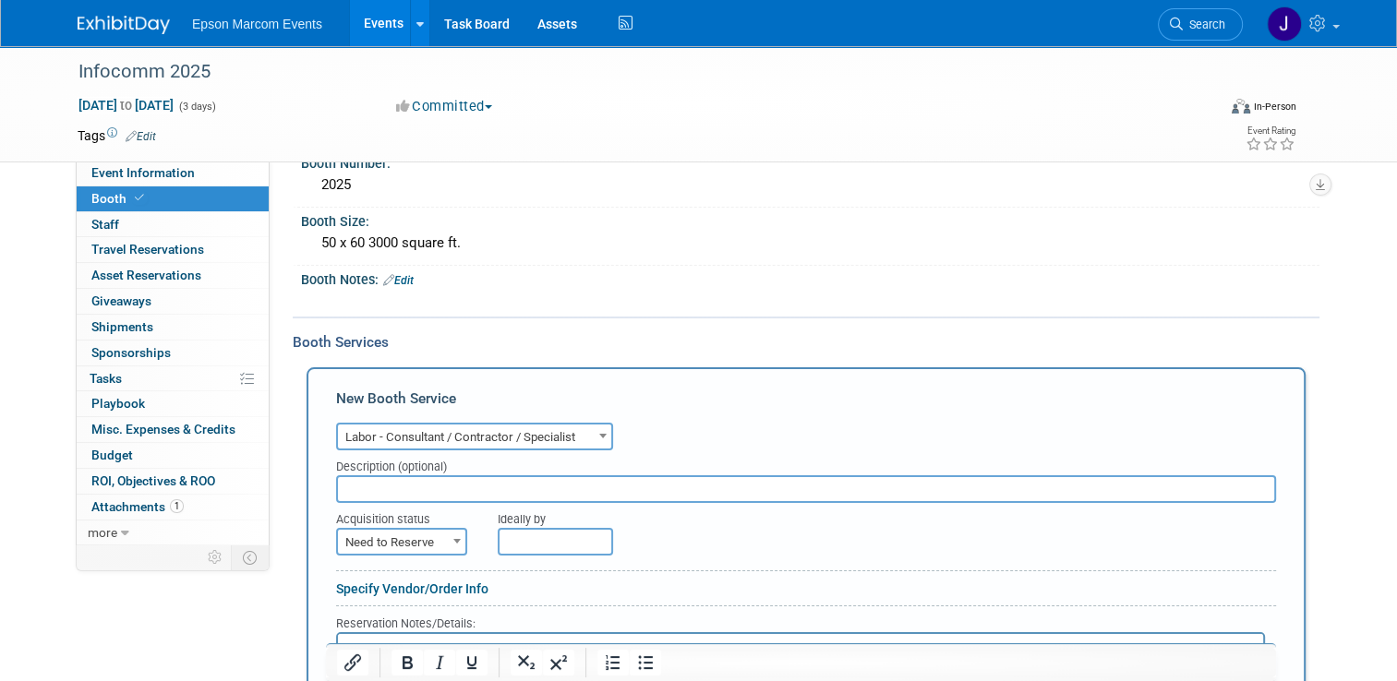
click at [453, 487] on input "text" at bounding box center [806, 490] width 940 height 28
type input "Expo 3 Booth Build"
click at [397, 535] on span "Need to Reserve" at bounding box center [401, 543] width 127 height 26
select select "2"
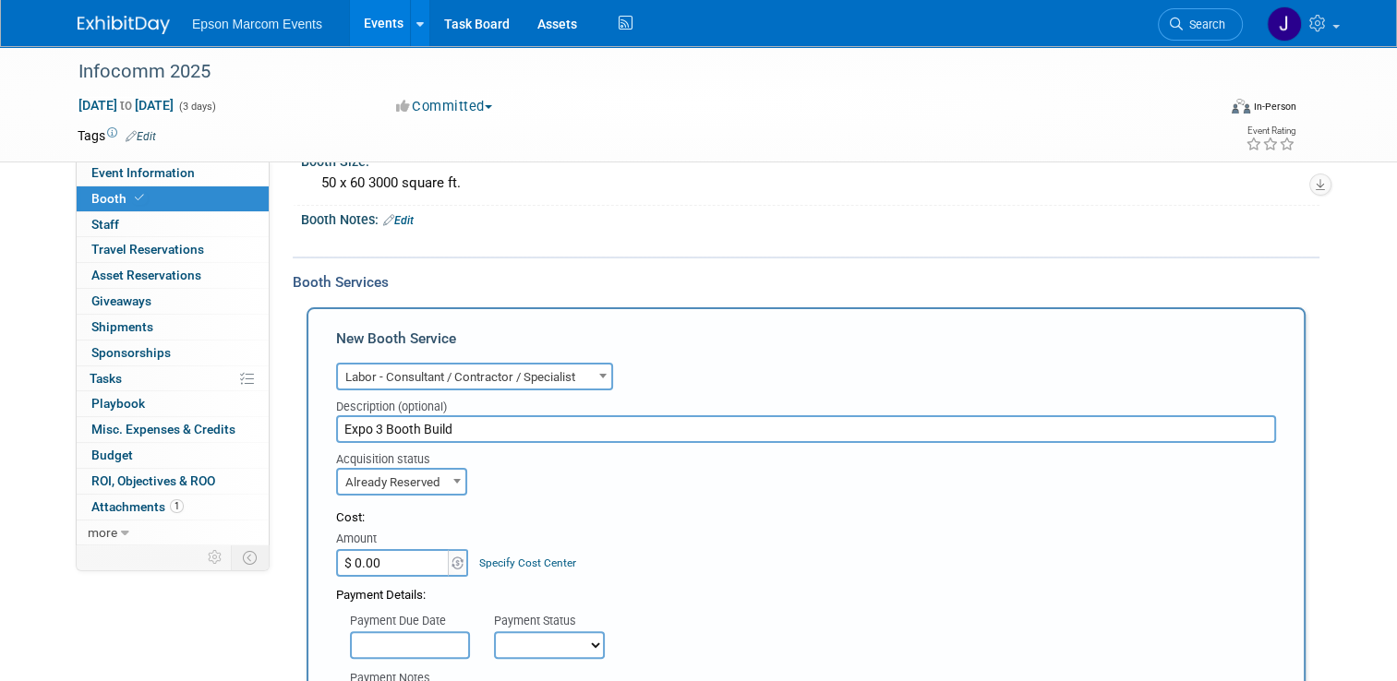
scroll to position [314, 0]
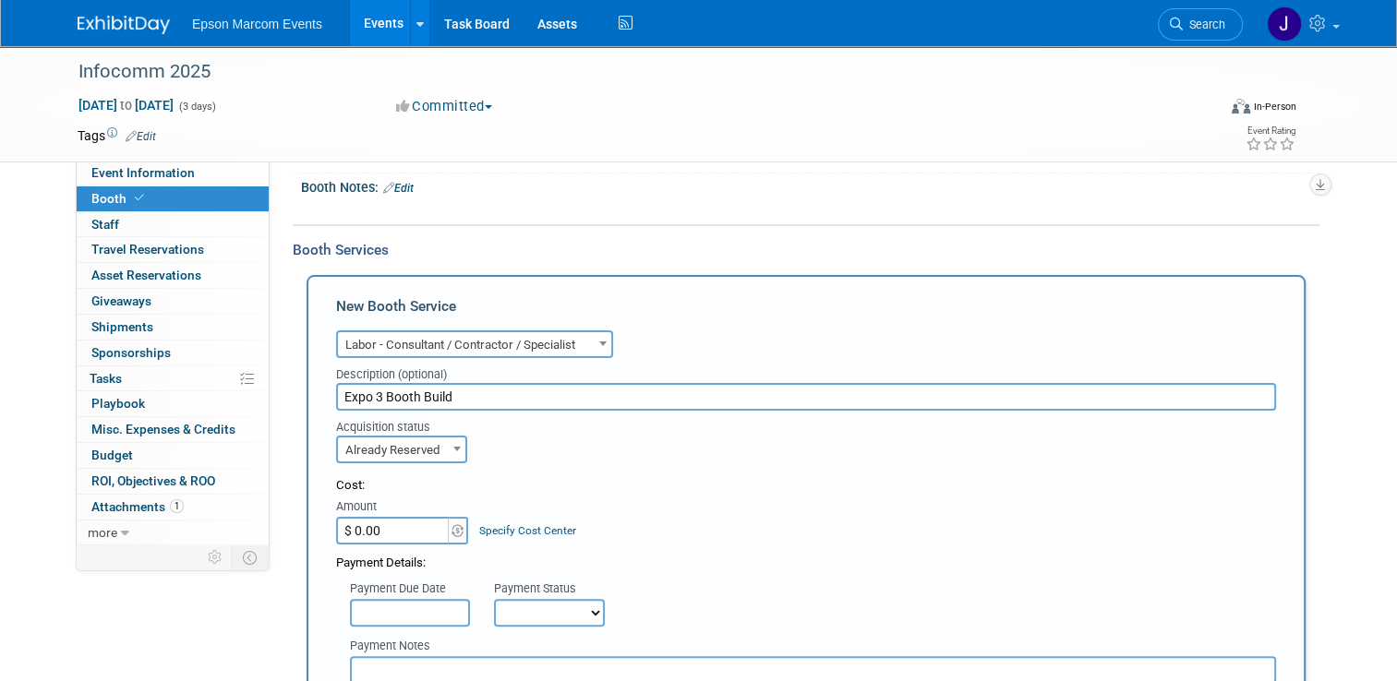
click at [392, 534] on input "$ 0.00" at bounding box center [393, 531] width 115 height 28
type input "$ 35,000.00"
click at [380, 606] on input "text" at bounding box center [410, 613] width 120 height 28
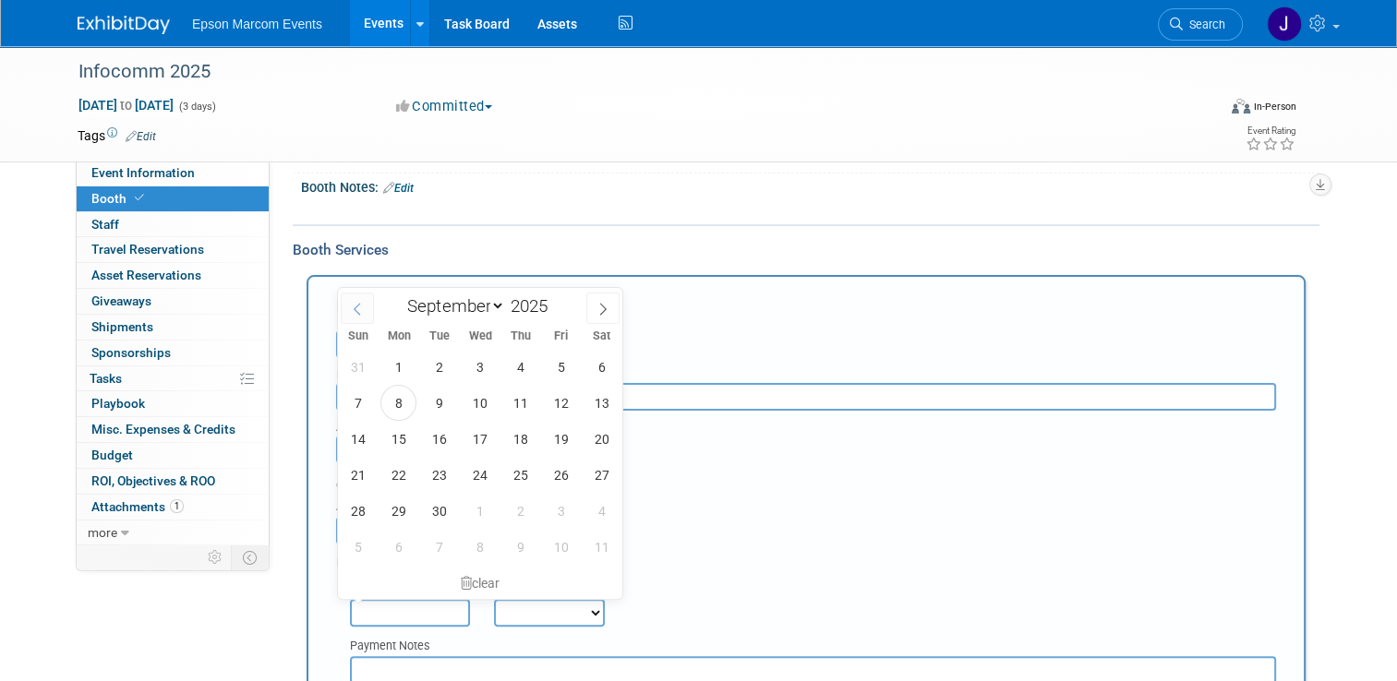
click at [362, 307] on icon at bounding box center [357, 309] width 13 height 13
select select "6"
click at [561, 474] on span "25" at bounding box center [561, 475] width 36 height 36
type input "Jul 25, 2025"
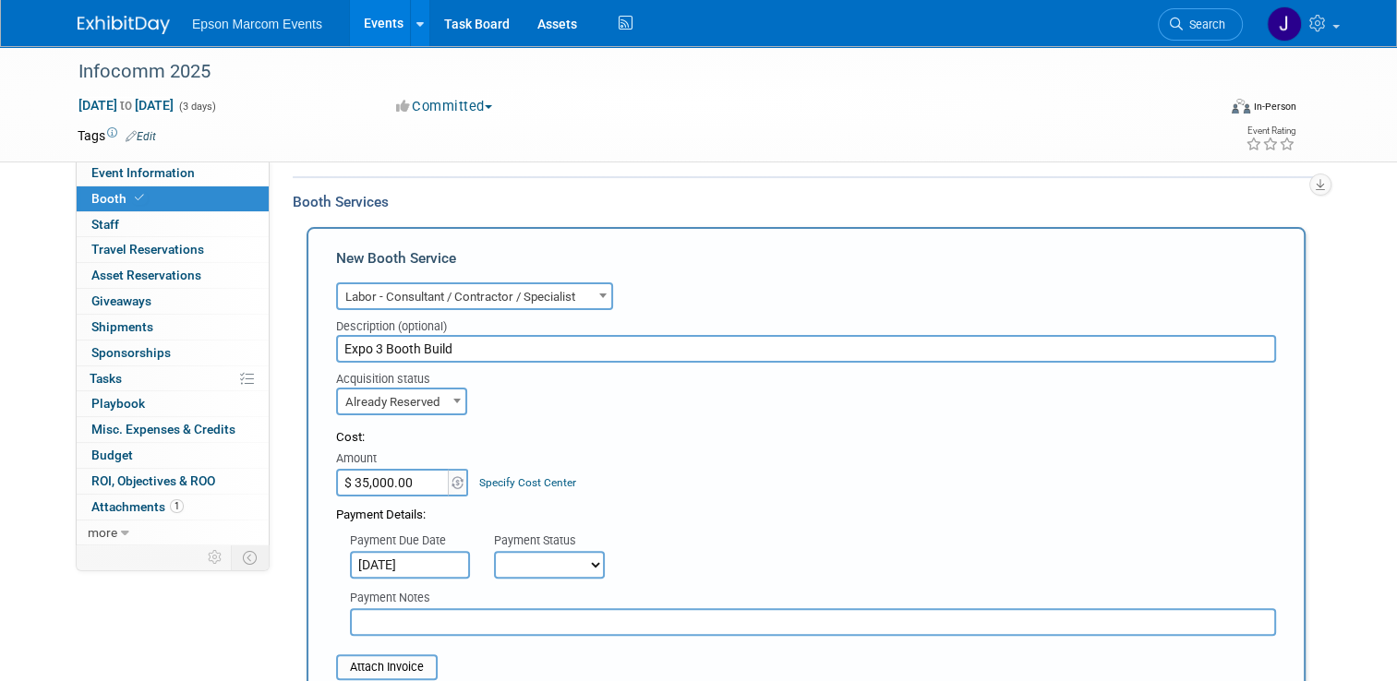
scroll to position [406, 0]
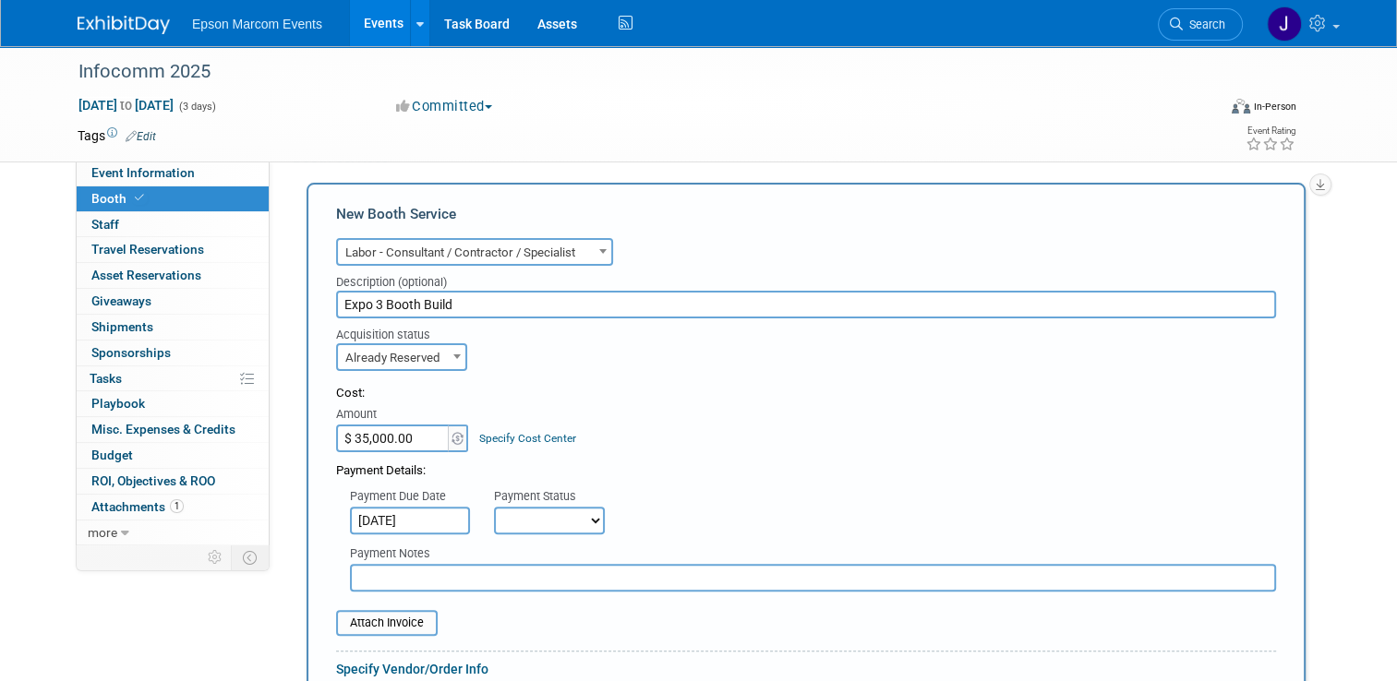
click at [504, 522] on select "Not Paid Yet Partially Paid Paid in Full" at bounding box center [549, 521] width 111 height 28
select select "1"
click at [494, 507] on select "Not Paid Yet Partially Paid Paid in Full" at bounding box center [549, 521] width 111 height 28
click at [457, 581] on input "text" at bounding box center [813, 578] width 926 height 28
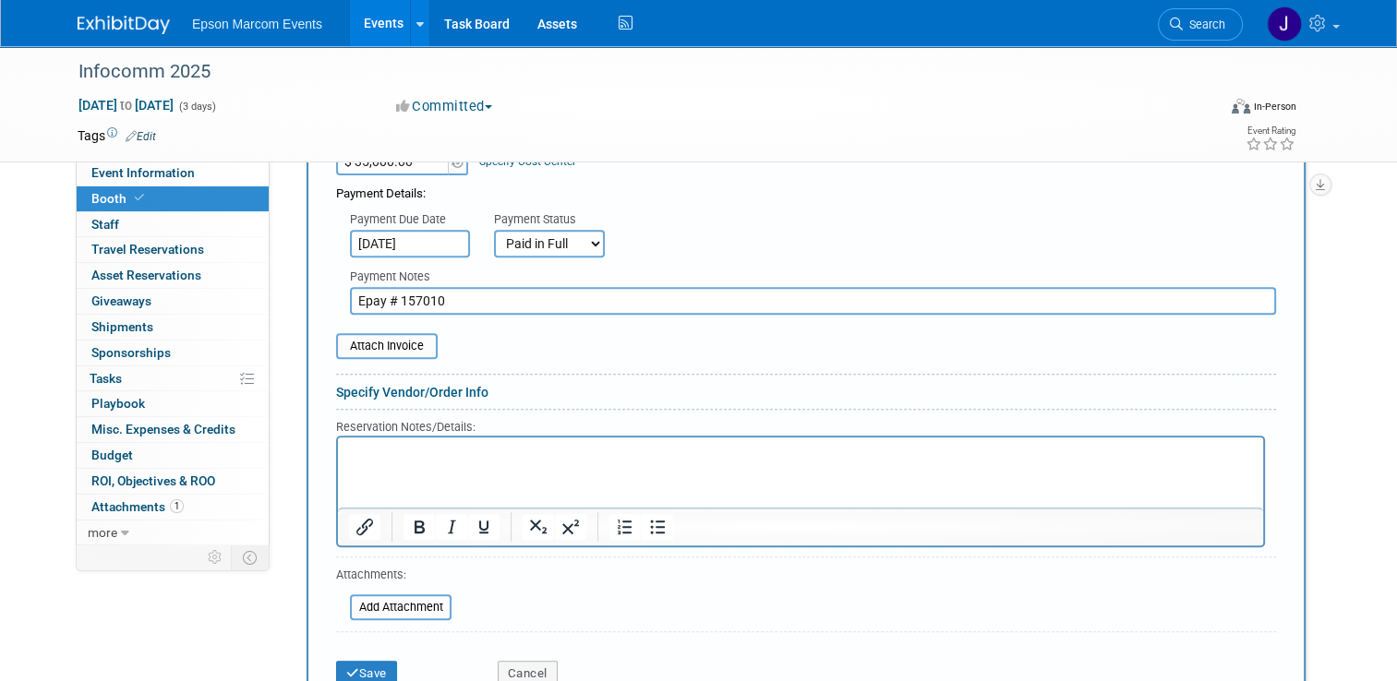
scroll to position [776, 0]
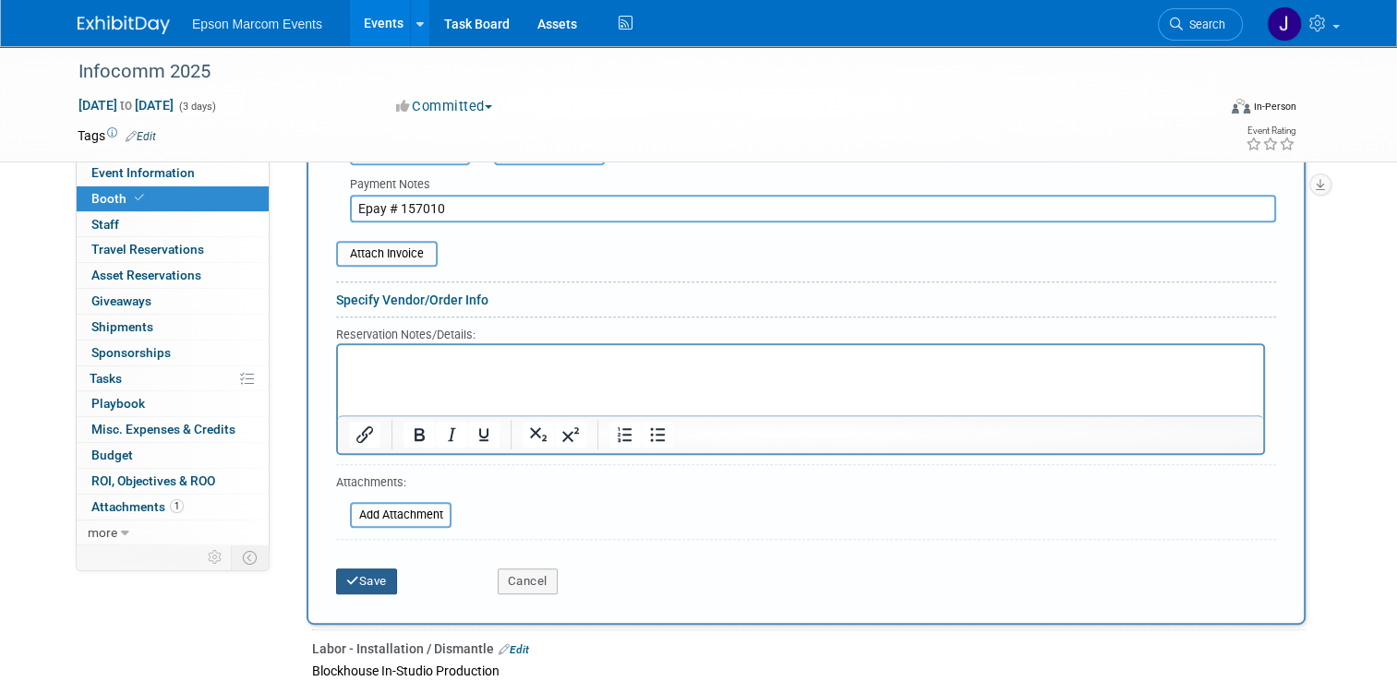
type input "Epay # 157010"
click at [355, 574] on button "Save" at bounding box center [366, 582] width 61 height 26
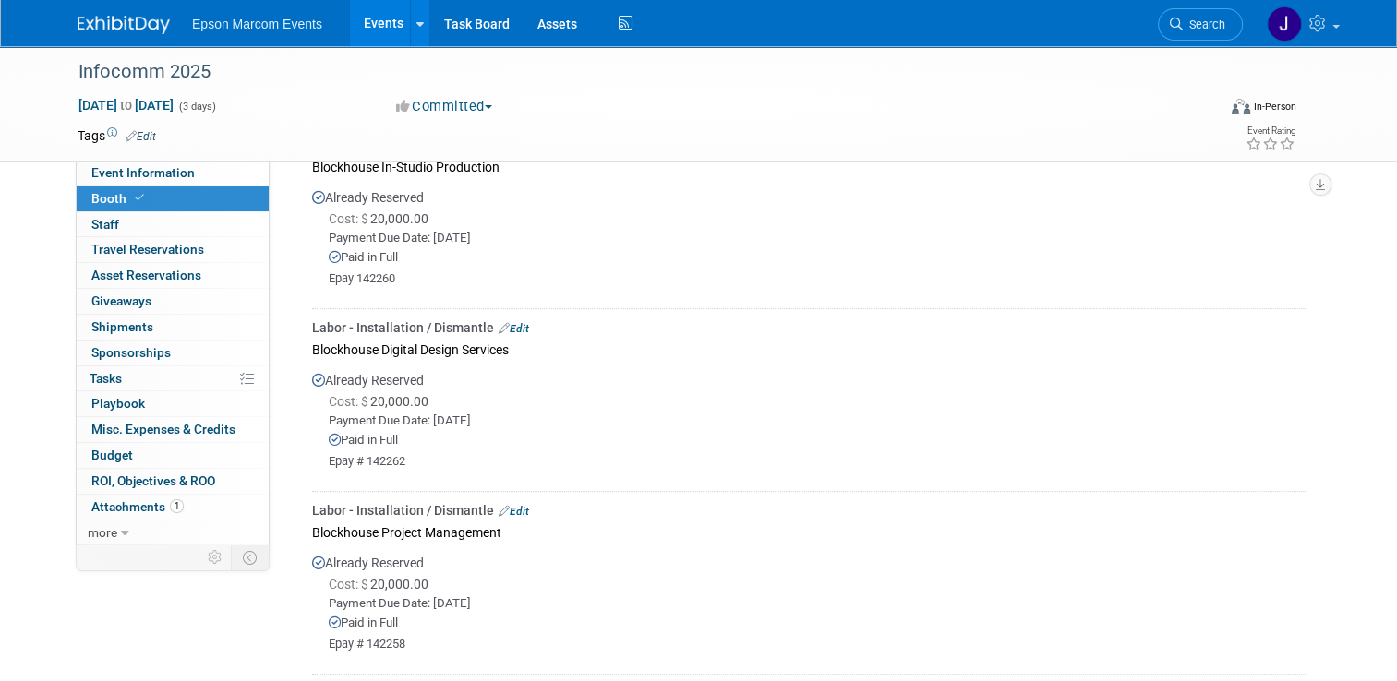
scroll to position [126, 0]
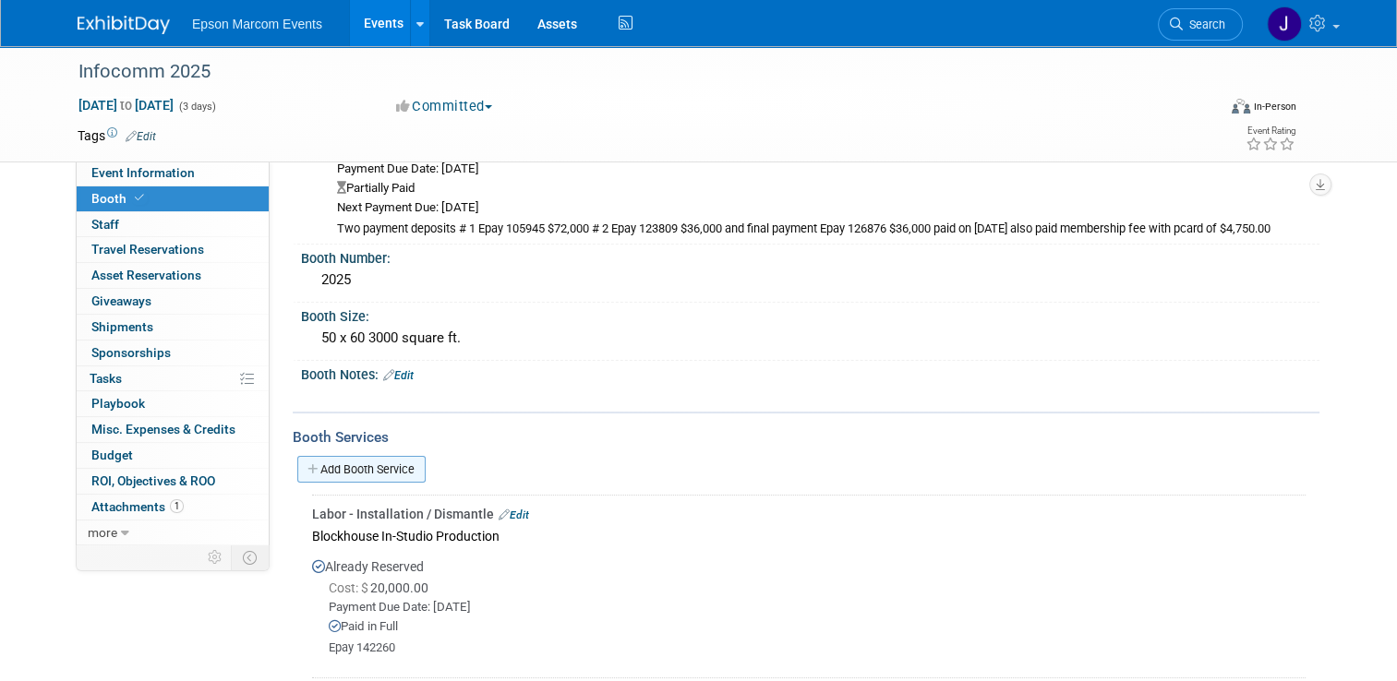
click at [388, 465] on link "Add Booth Service" at bounding box center [361, 469] width 128 height 27
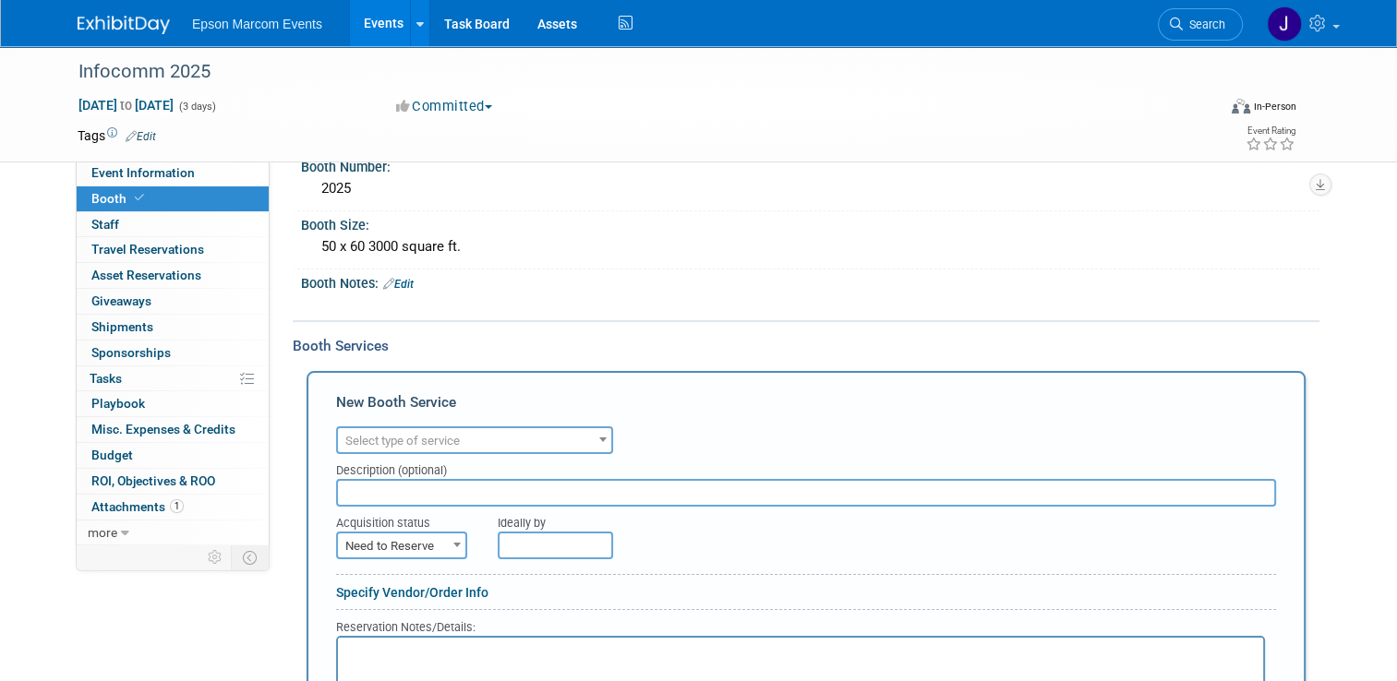
scroll to position [219, 0]
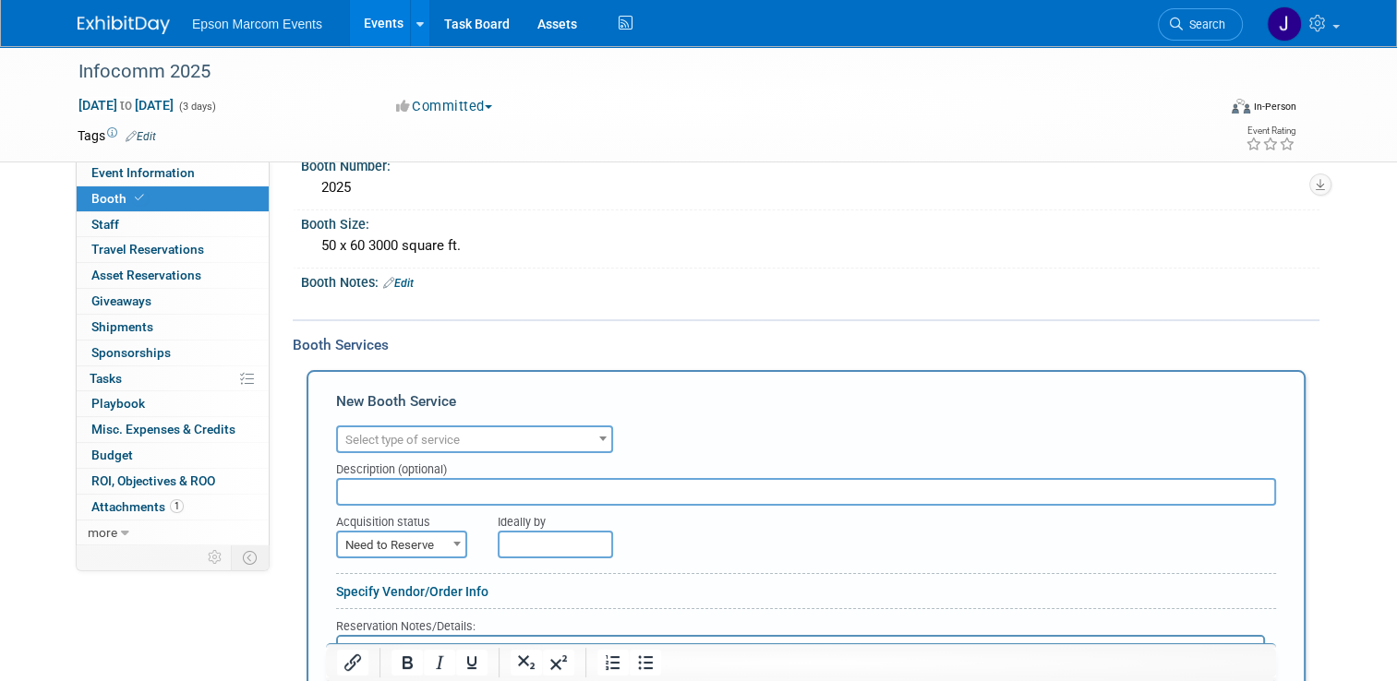
click at [494, 435] on span "Select type of service" at bounding box center [474, 440] width 273 height 26
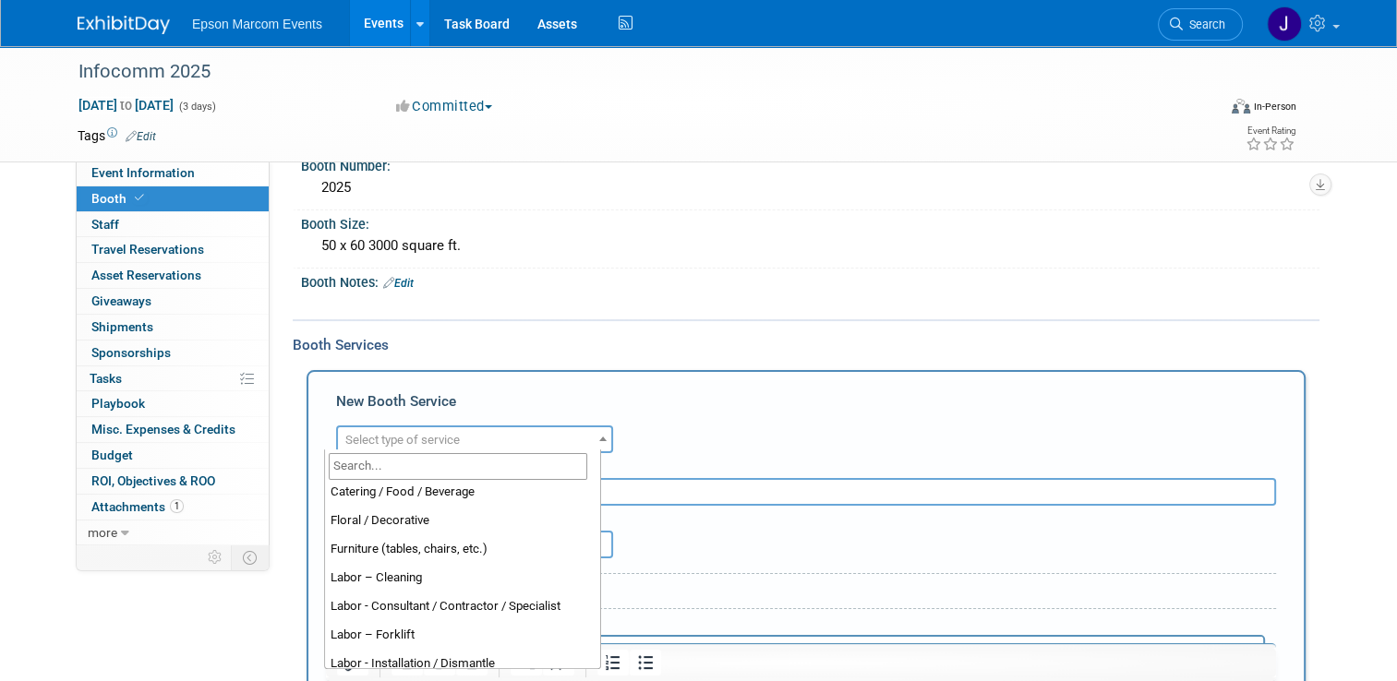
scroll to position [92, 0]
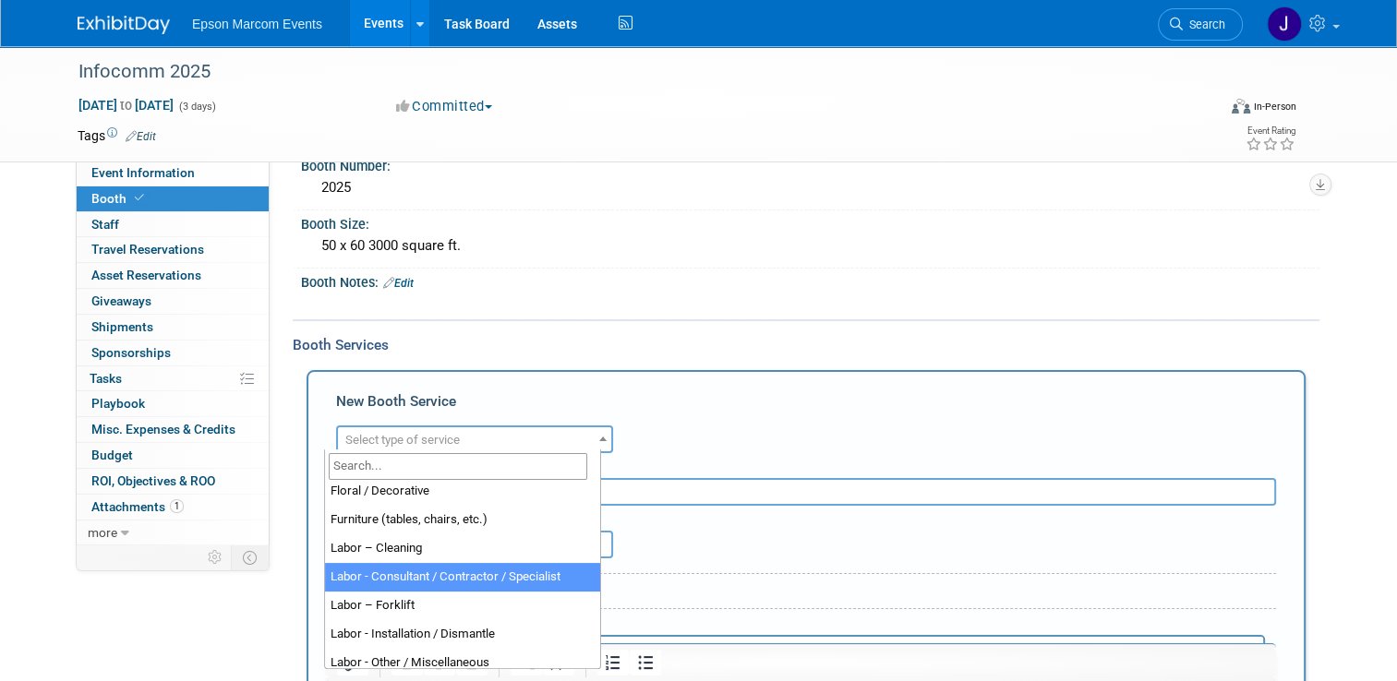
select select "12"
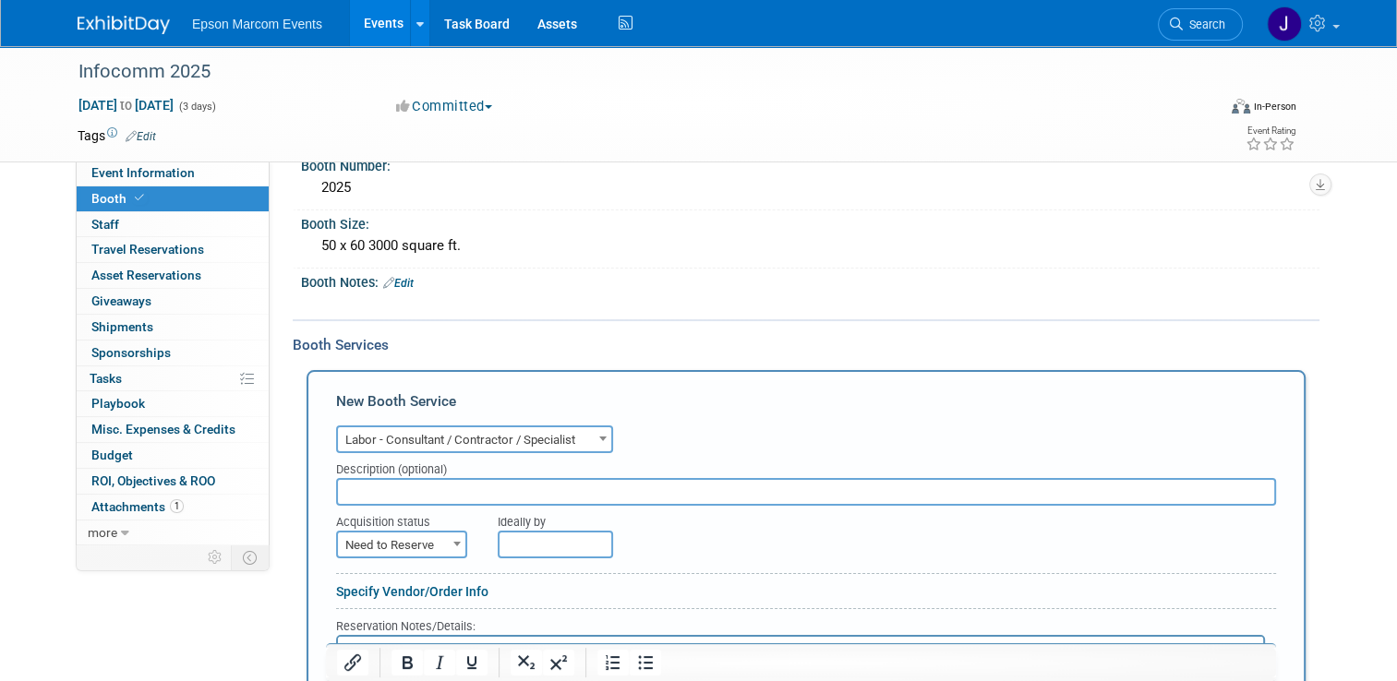
click at [436, 488] on input "text" at bounding box center [806, 492] width 940 height 28
type input "Expo 3 Booth Build"
click at [417, 536] on span "Need to Reserve" at bounding box center [401, 546] width 127 height 26
select select "2"
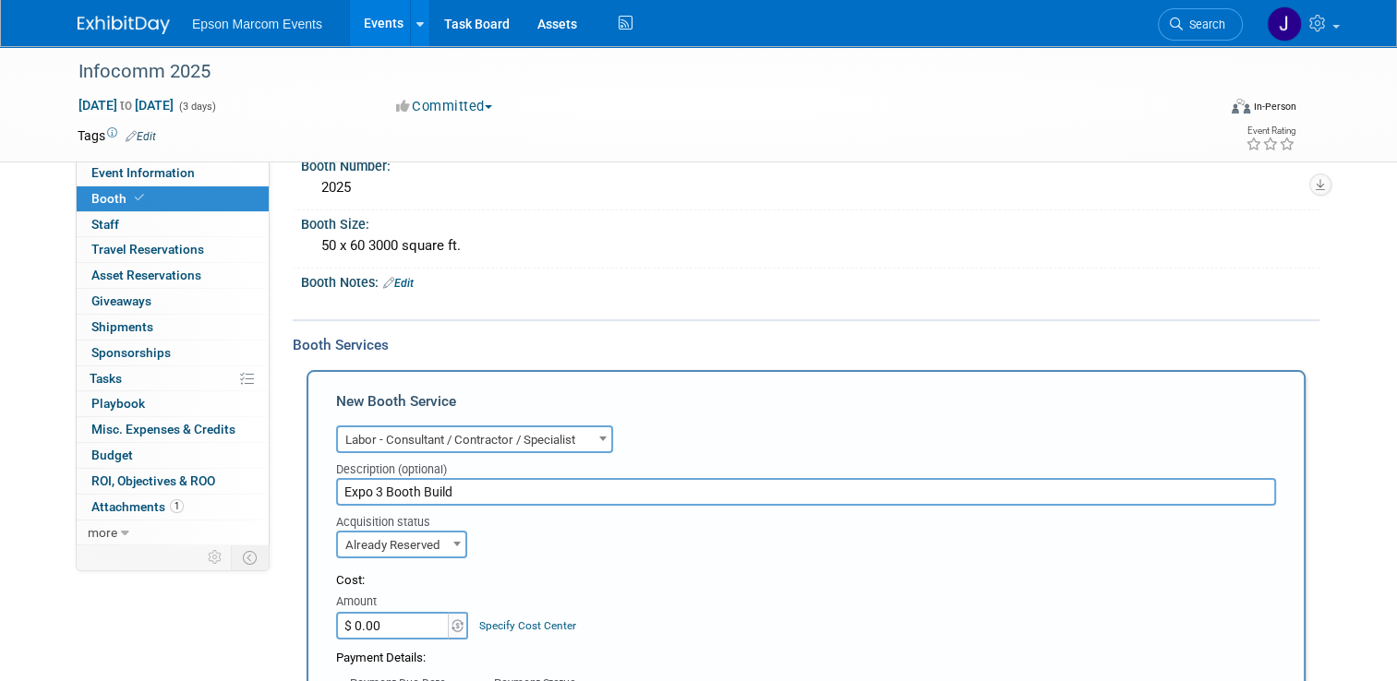
scroll to position [311, 0]
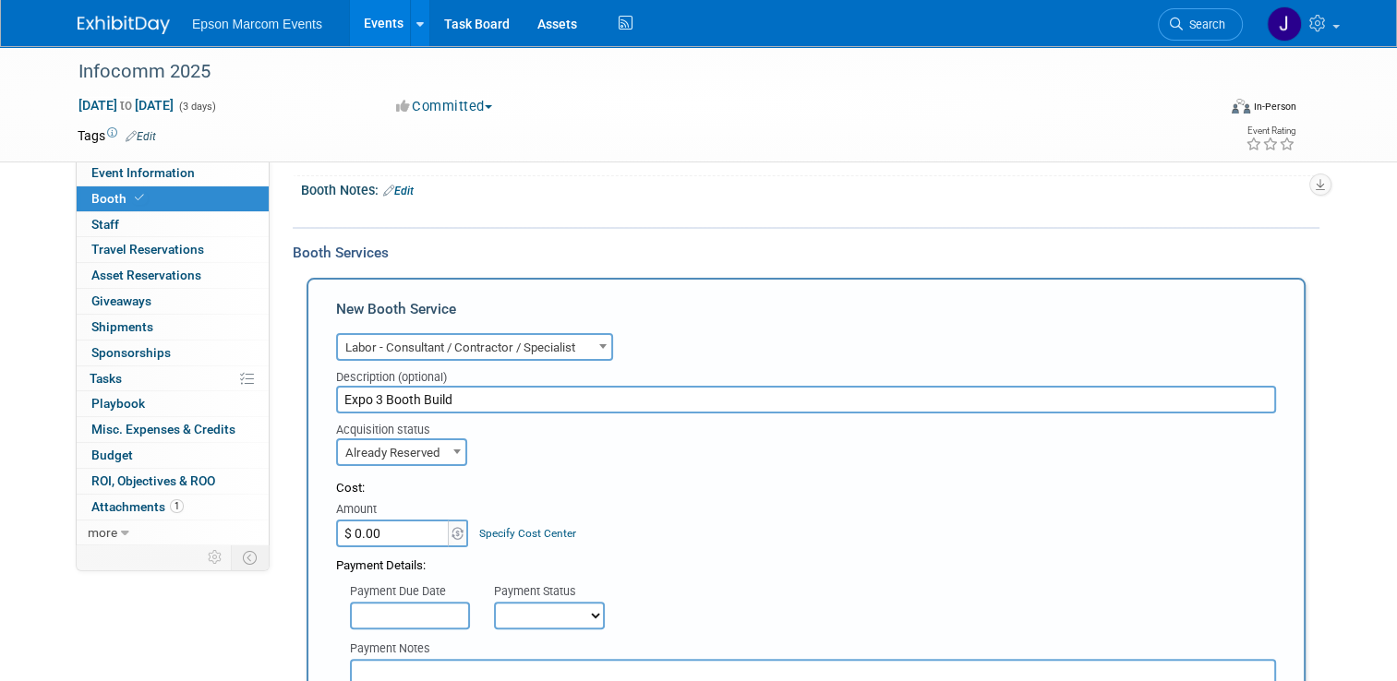
click at [406, 531] on input "$ 0.00" at bounding box center [393, 534] width 115 height 28
type input "$ 38,762.48"
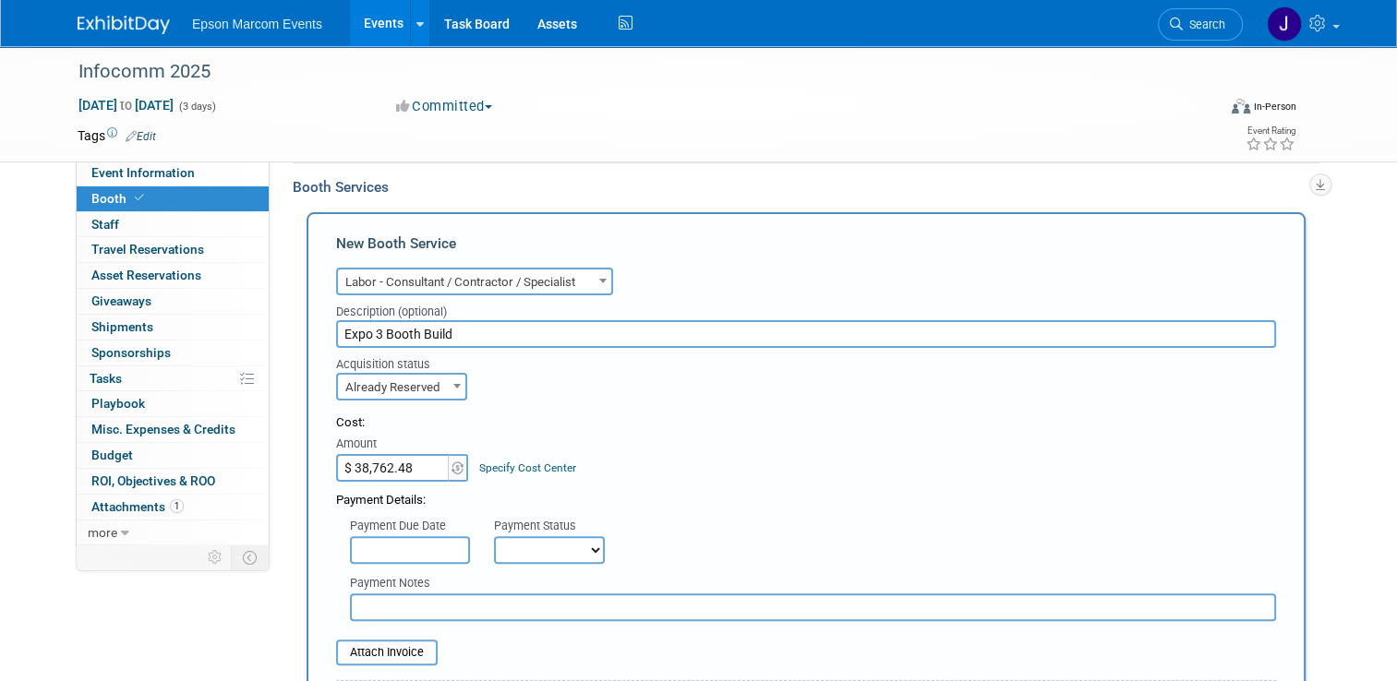
scroll to position [403, 0]
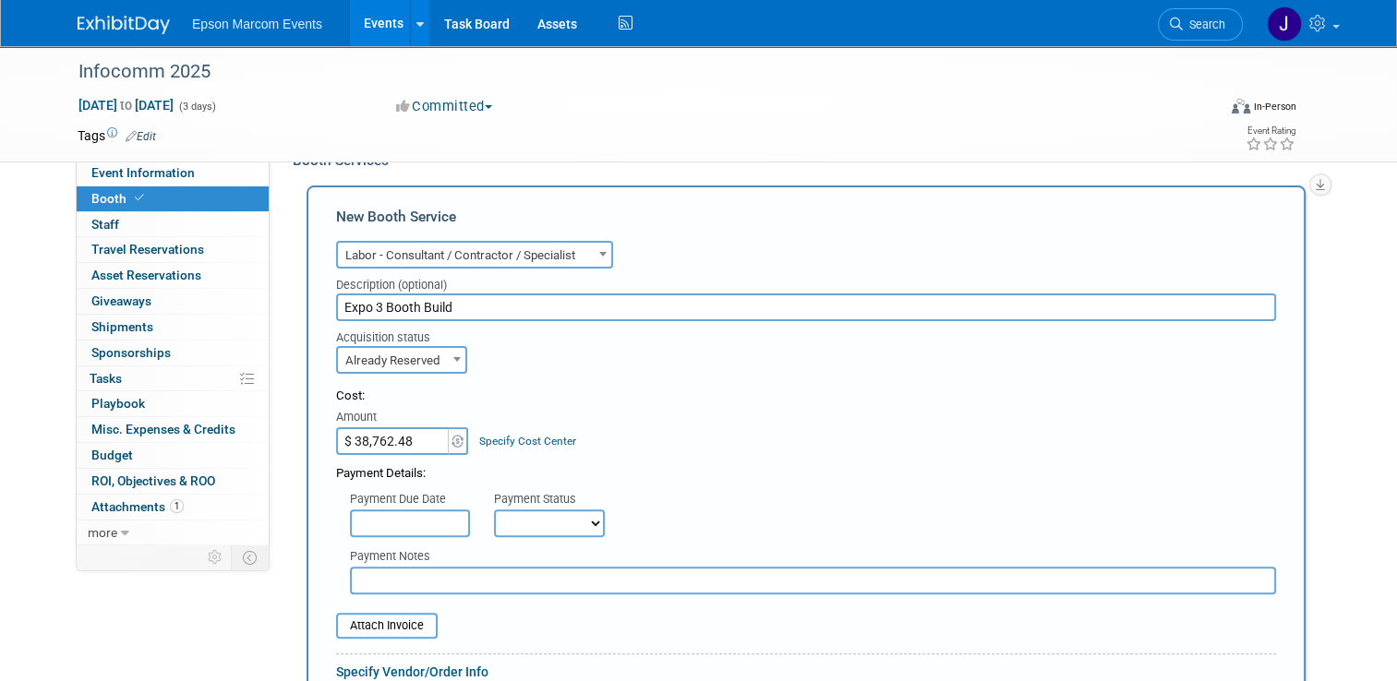
click at [418, 521] on input "text" at bounding box center [410, 524] width 120 height 28
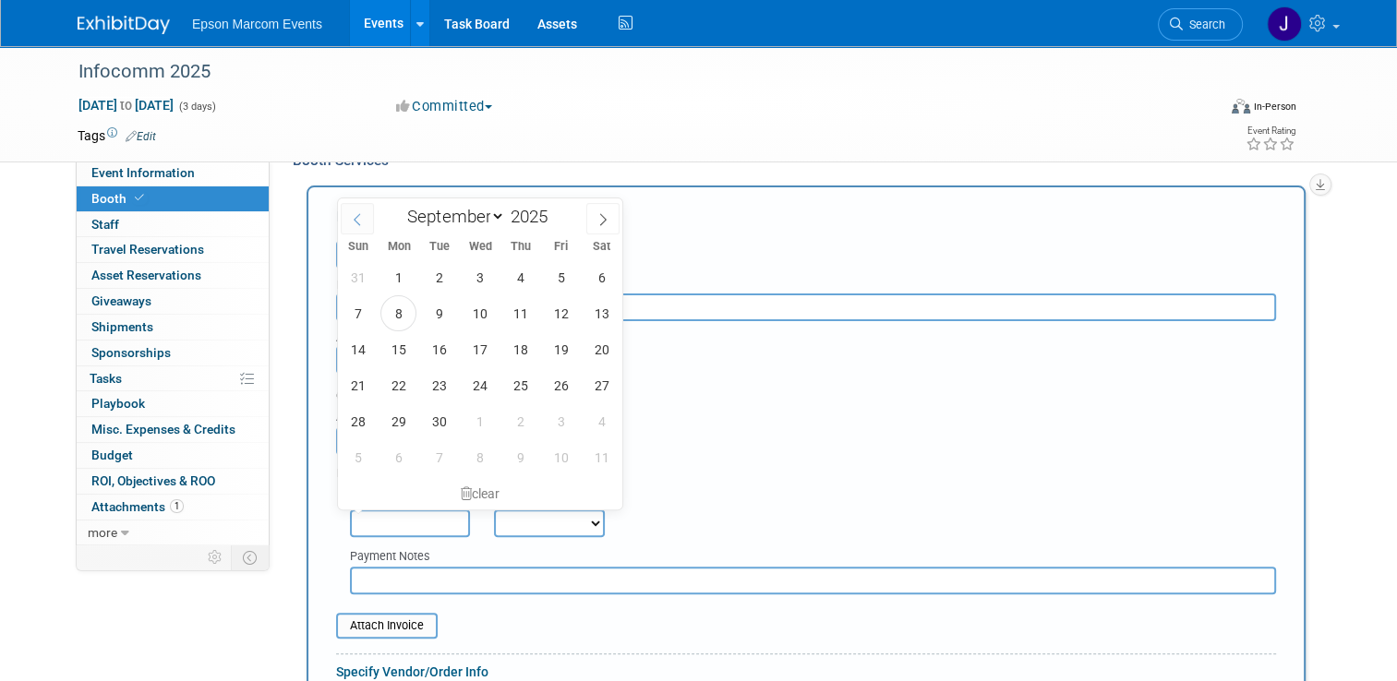
click at [358, 210] on span at bounding box center [357, 218] width 33 height 31
select select "7"
click at [559, 312] on span "8" at bounding box center [561, 313] width 36 height 36
type input "Aug 8, 2025"
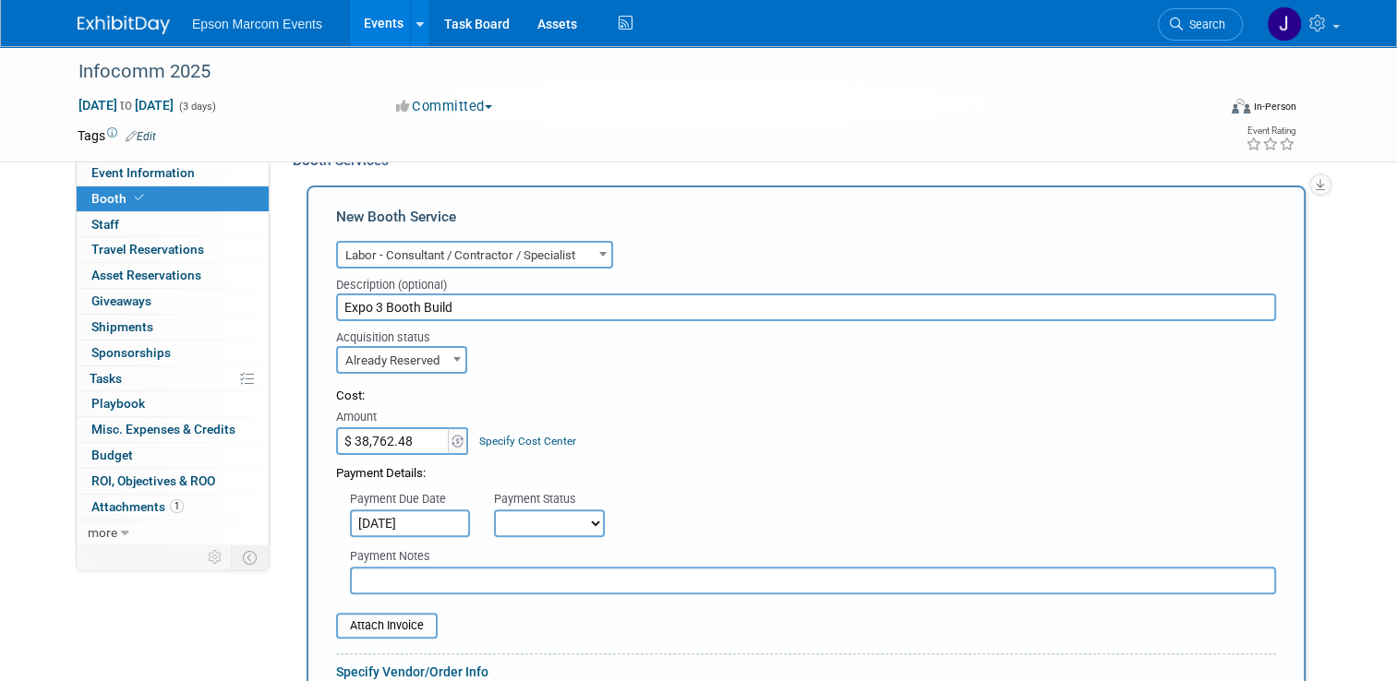
click at [536, 517] on select "Not Paid Yet Partially Paid Paid in Full" at bounding box center [549, 524] width 111 height 28
select select "1"
click at [494, 510] on select "Not Paid Yet Partially Paid Paid in Full" at bounding box center [549, 524] width 111 height 28
drag, startPoint x: 485, startPoint y: 564, endPoint x: 488, endPoint y: 574, distance: 10.5
click at [488, 572] on input "text" at bounding box center [813, 581] width 926 height 28
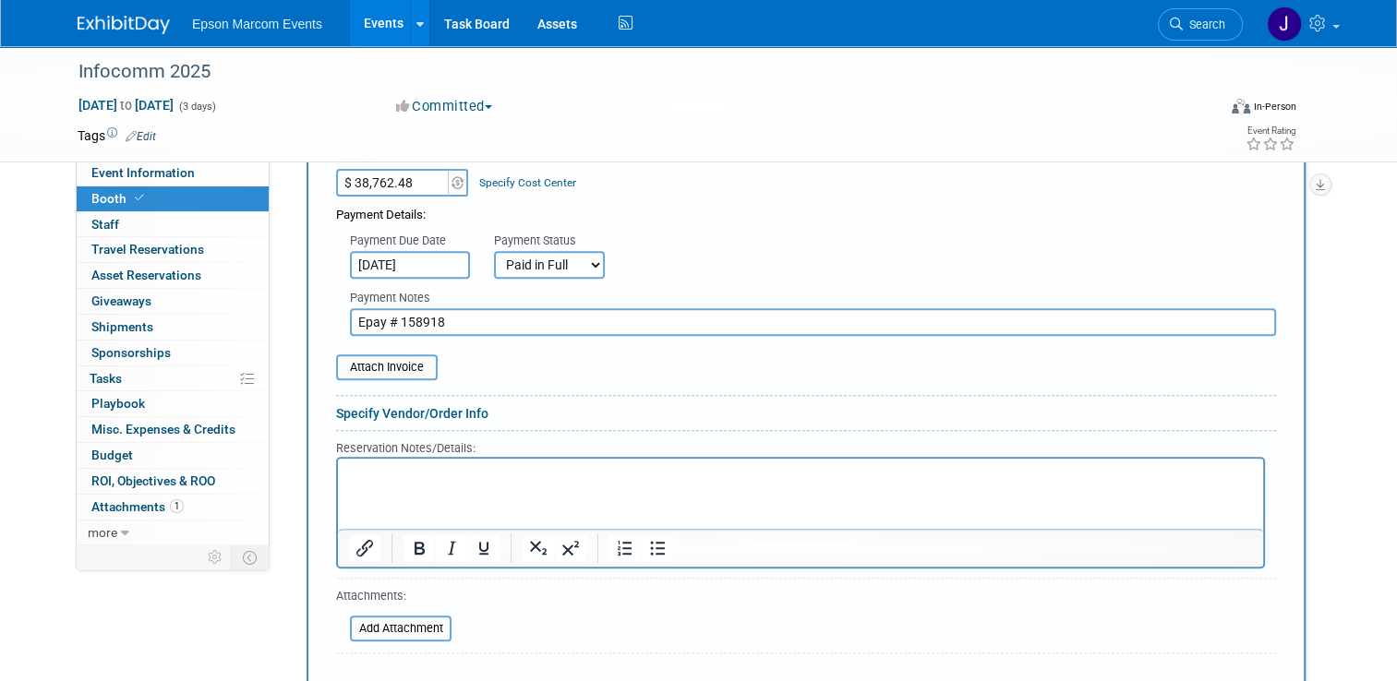
scroll to position [680, 0]
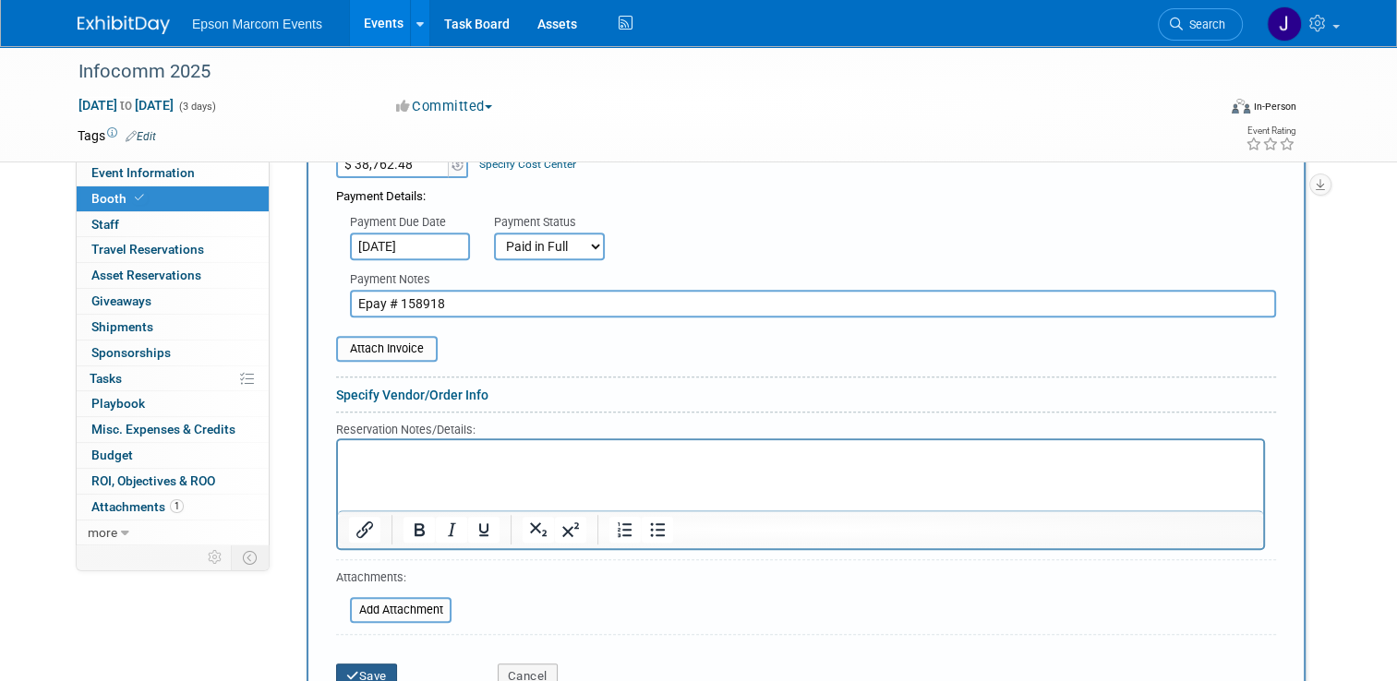
type input "Epay # 158918"
click at [351, 670] on button "Save" at bounding box center [366, 677] width 61 height 26
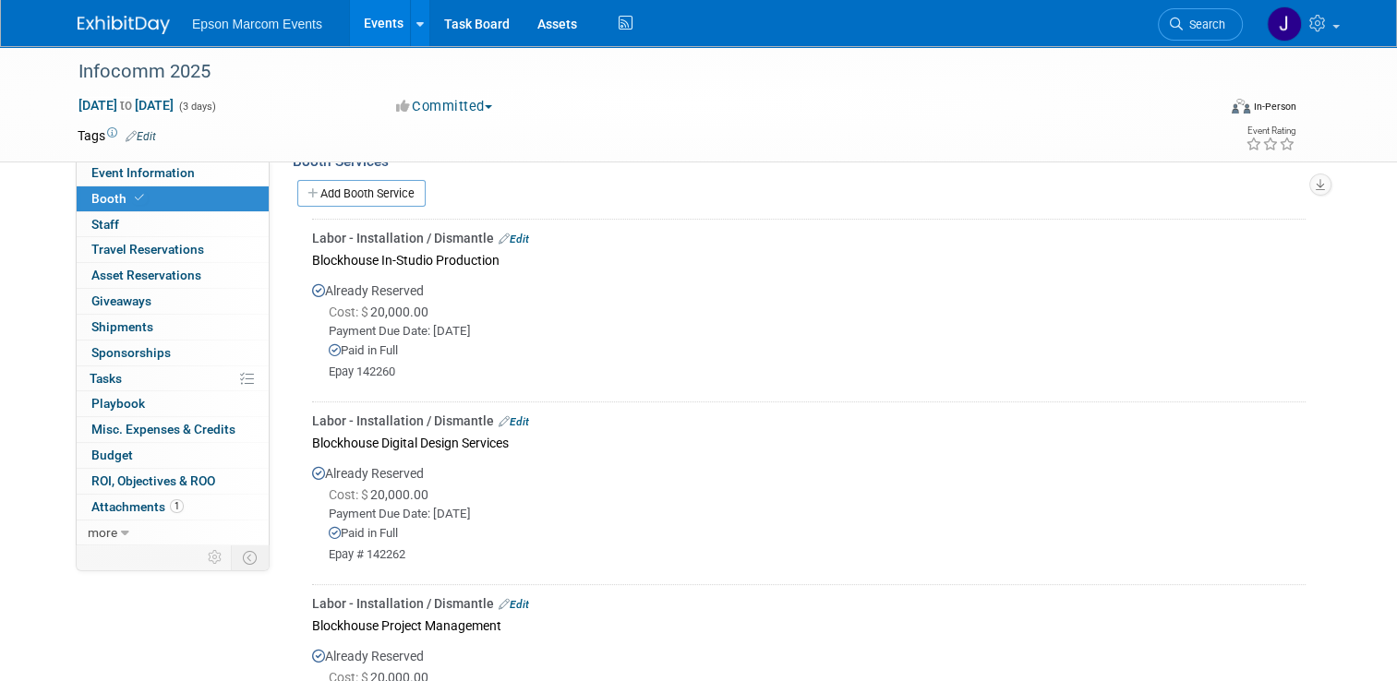
scroll to position [310, 0]
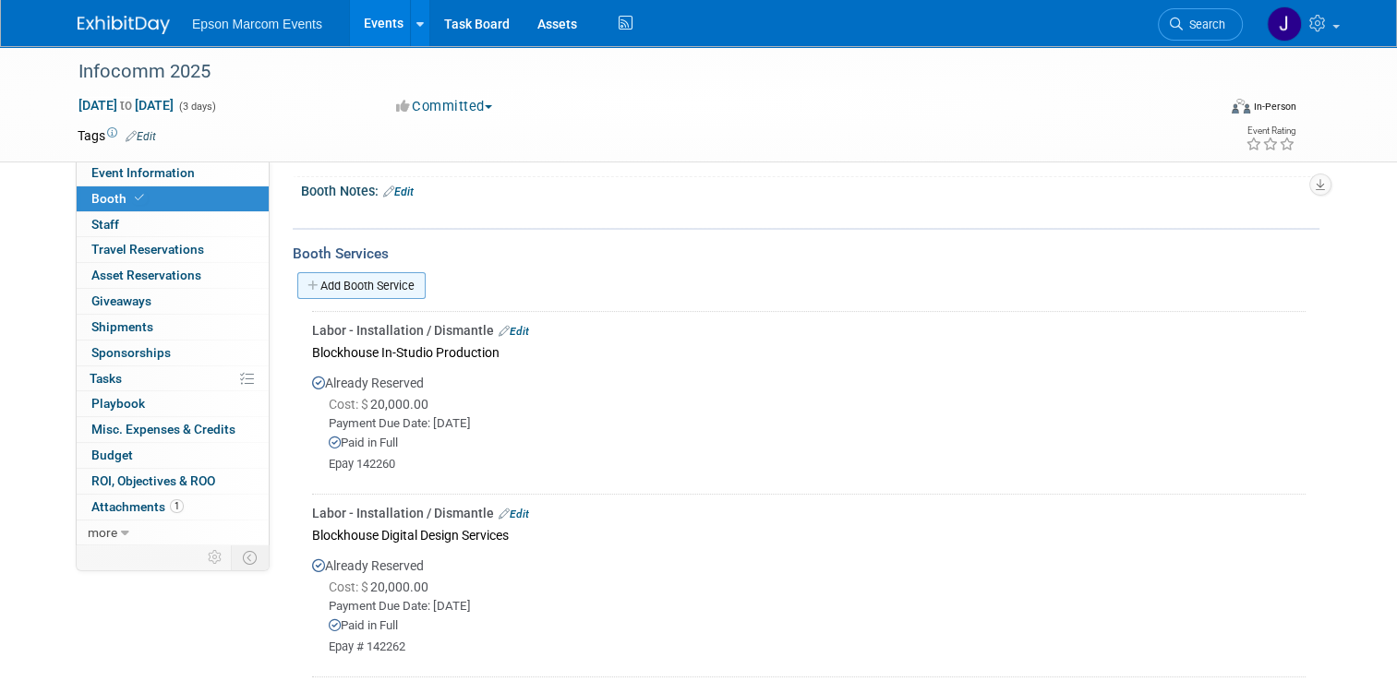
click at [357, 286] on link "Add Booth Service" at bounding box center [361, 285] width 128 height 27
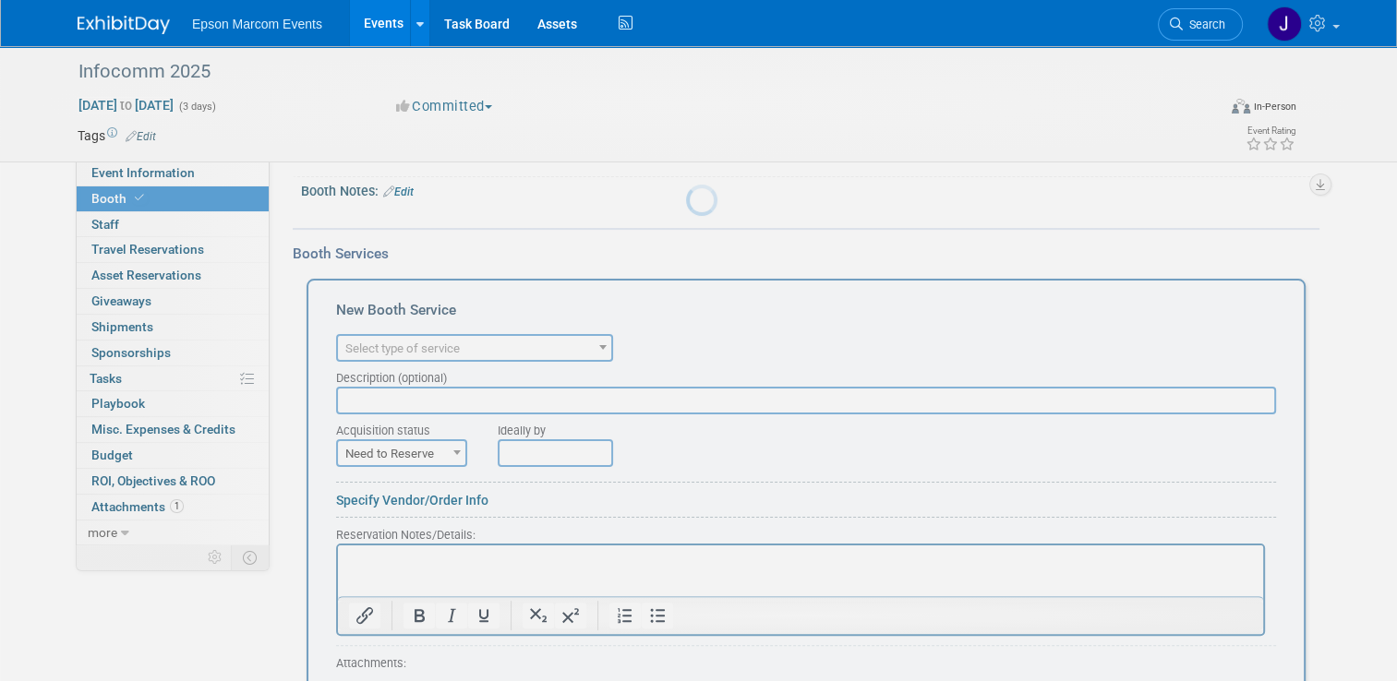
scroll to position [0, 0]
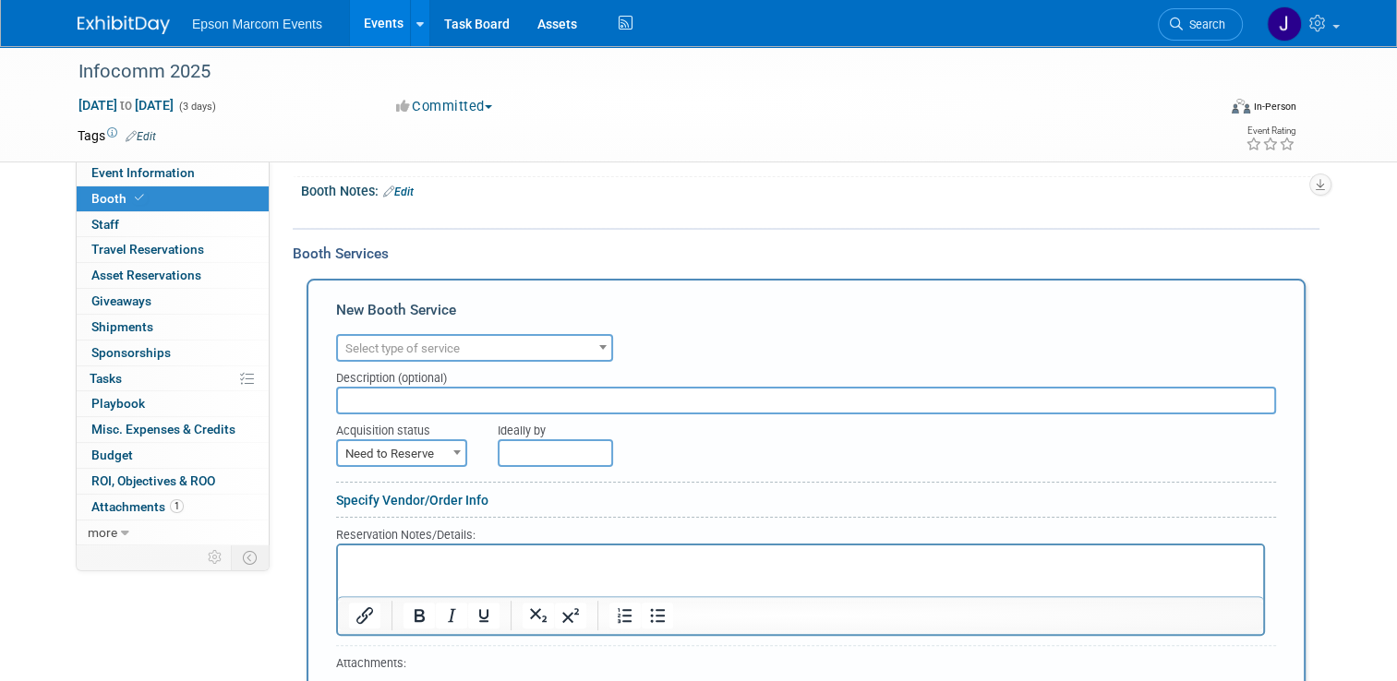
click at [536, 346] on span "Select type of service" at bounding box center [474, 349] width 273 height 26
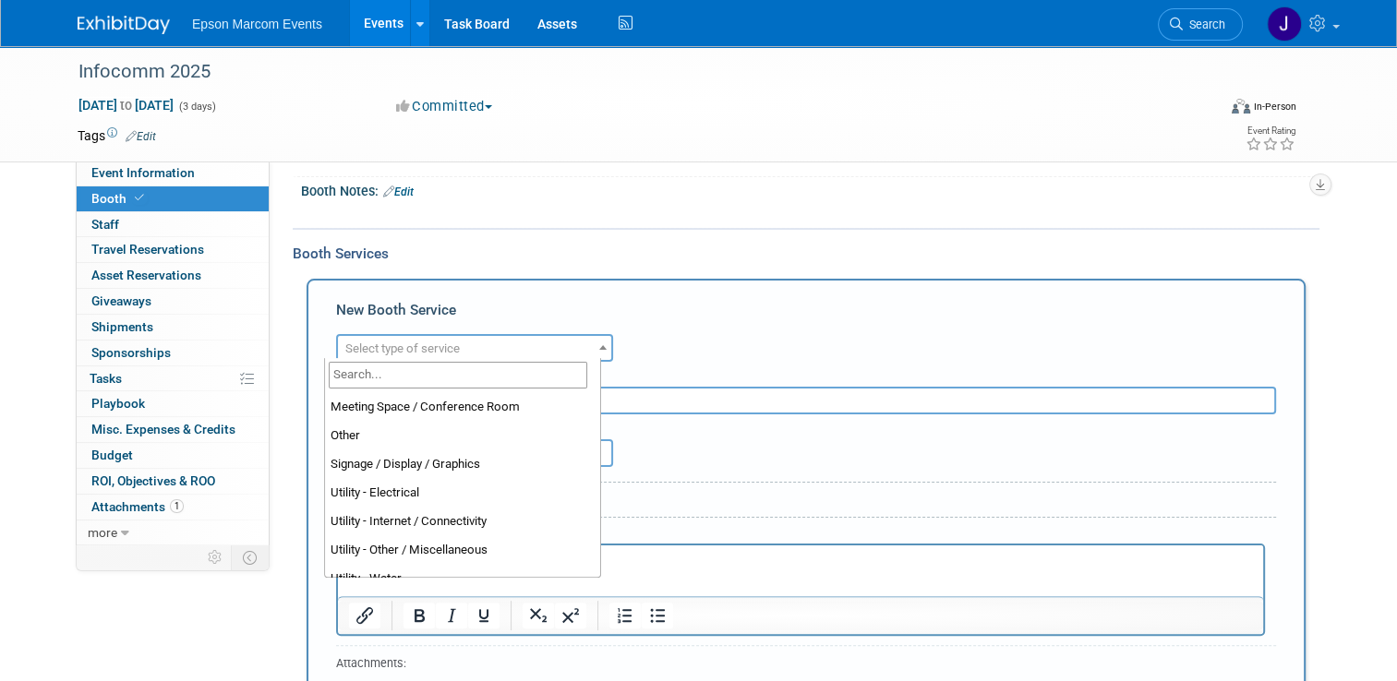
scroll to position [473, 0]
